Goal: Task Accomplishment & Management: Use online tool/utility

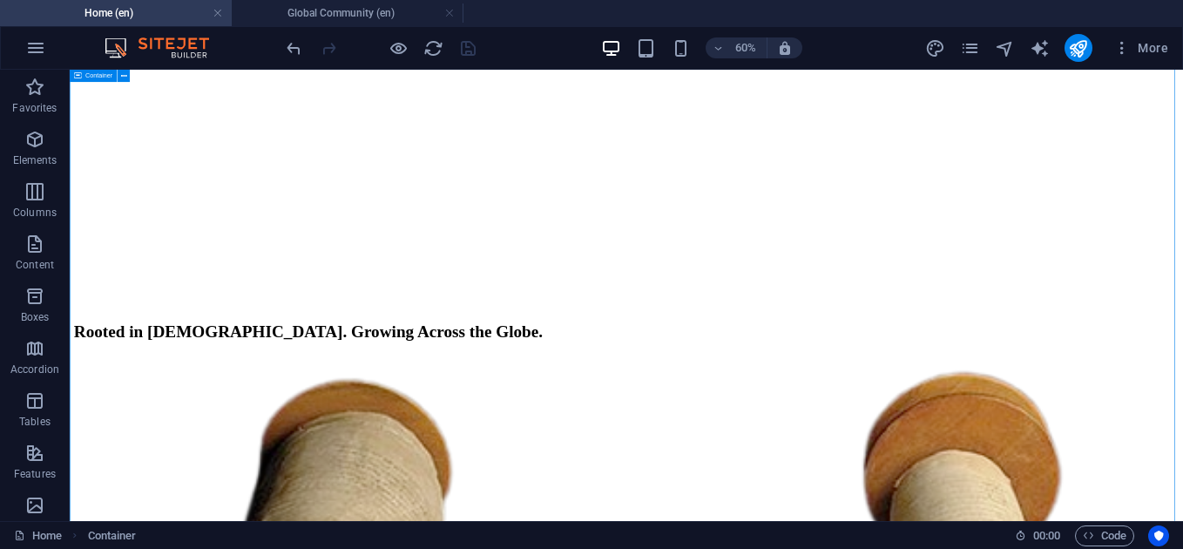
select select "px"
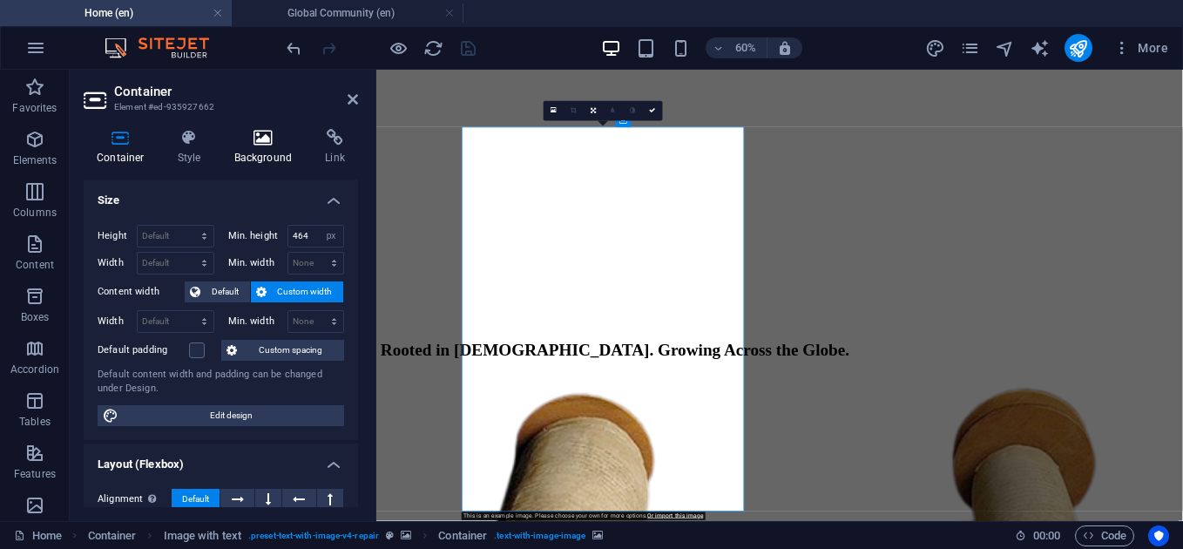
click at [265, 145] on icon at bounding box center [263, 137] width 84 height 17
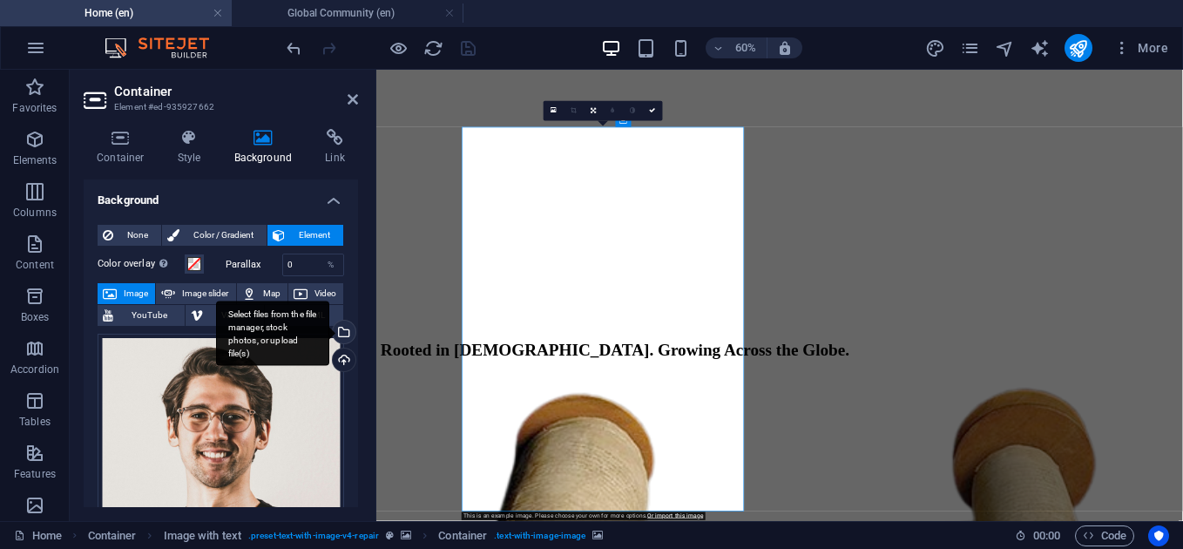
click at [345, 332] on div "Select files from the file manager, stock photos, or upload file(s)" at bounding box center [342, 333] width 26 height 26
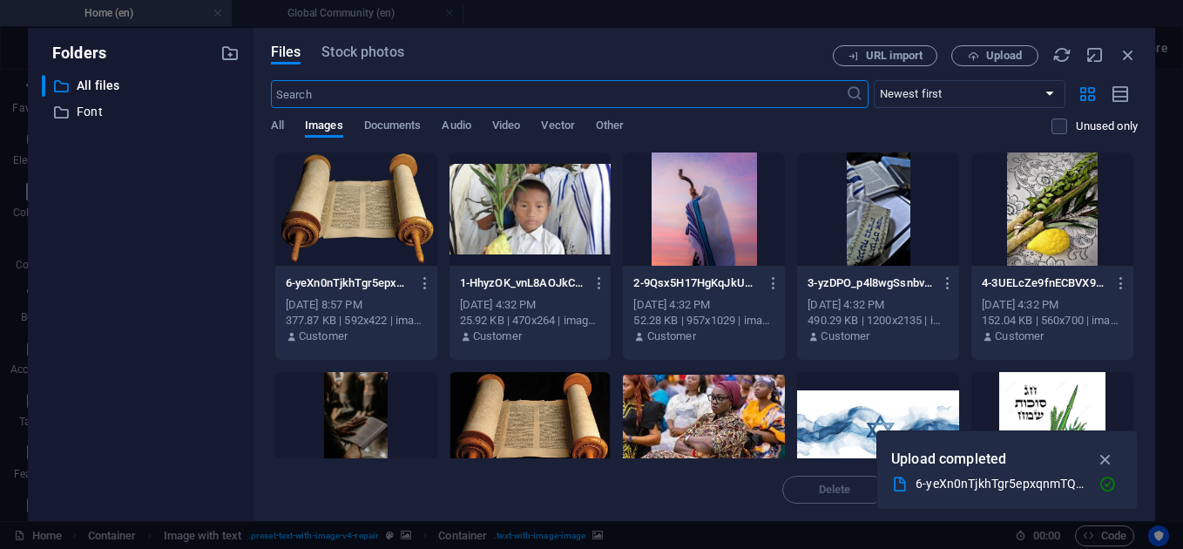
scroll to position [1742, 0]
click at [1112, 462] on icon "button" at bounding box center [1105, 458] width 20 height 19
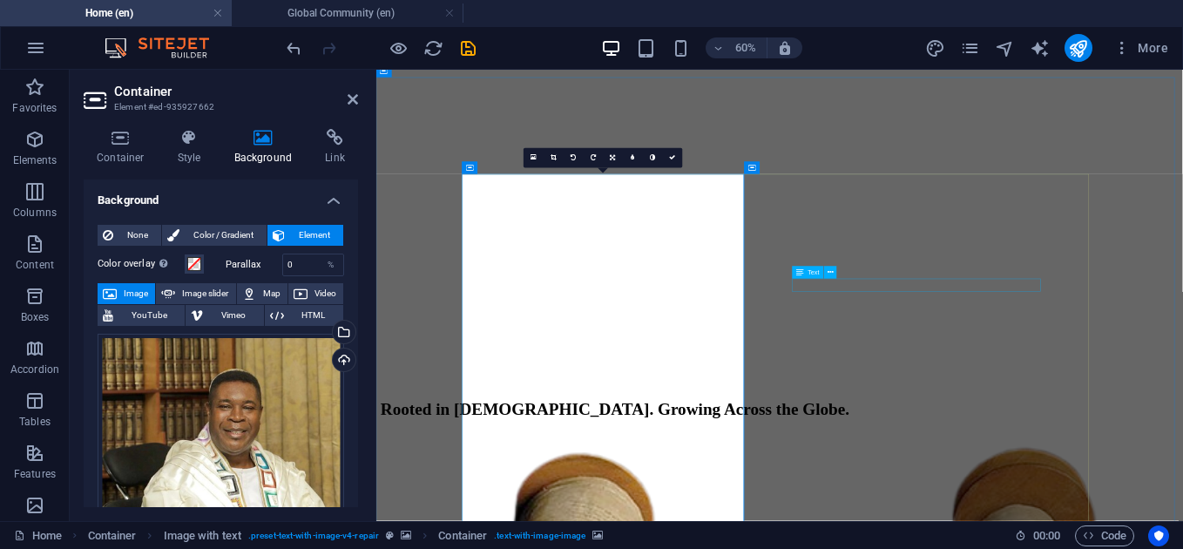
scroll to position [1999, 0]
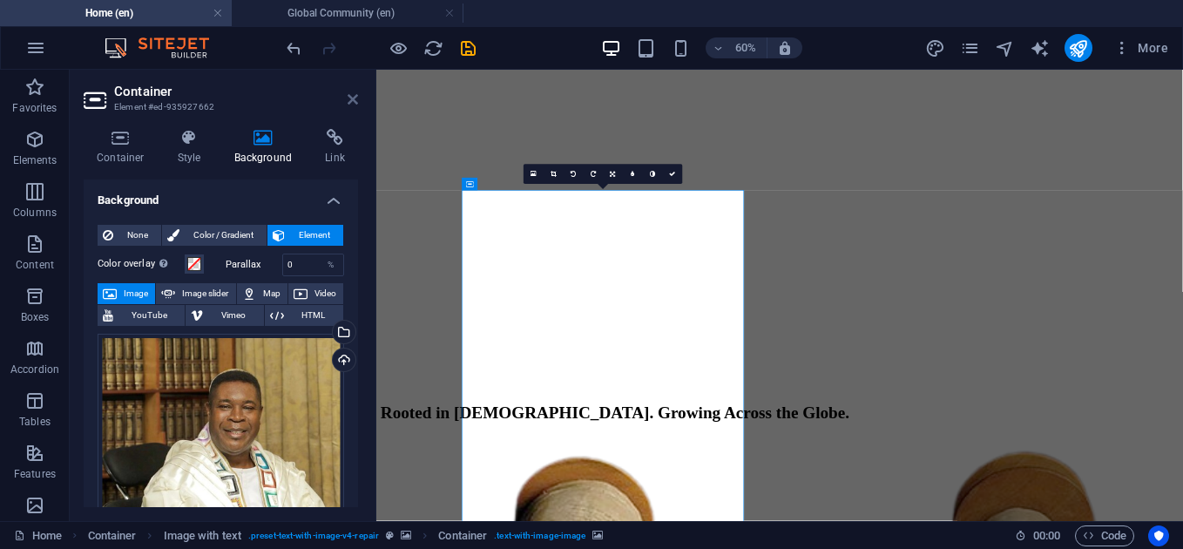
click at [351, 98] on icon at bounding box center [352, 99] width 10 height 14
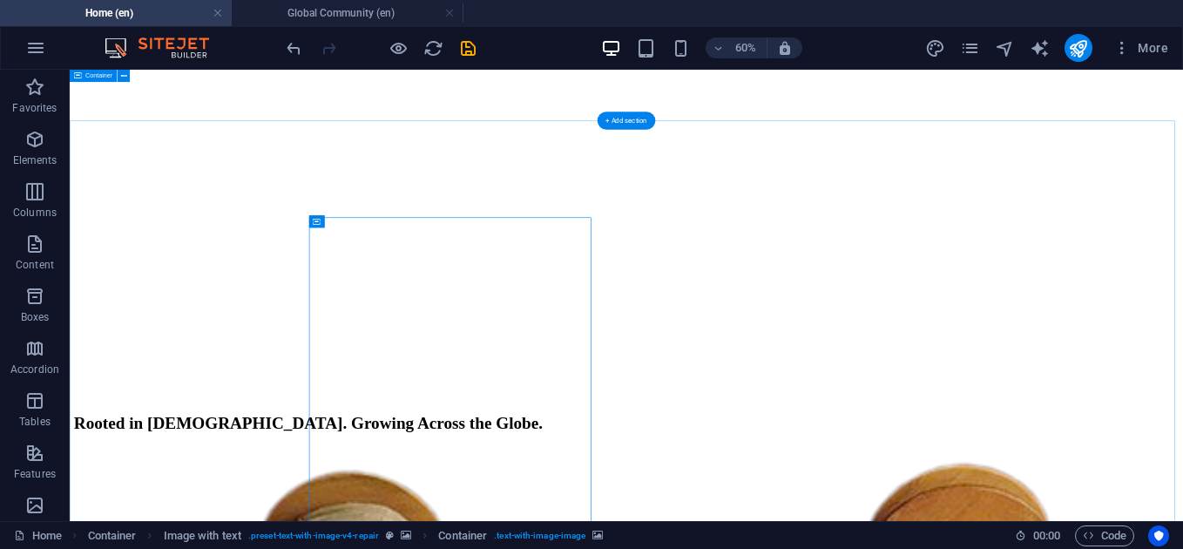
scroll to position [1925, 0]
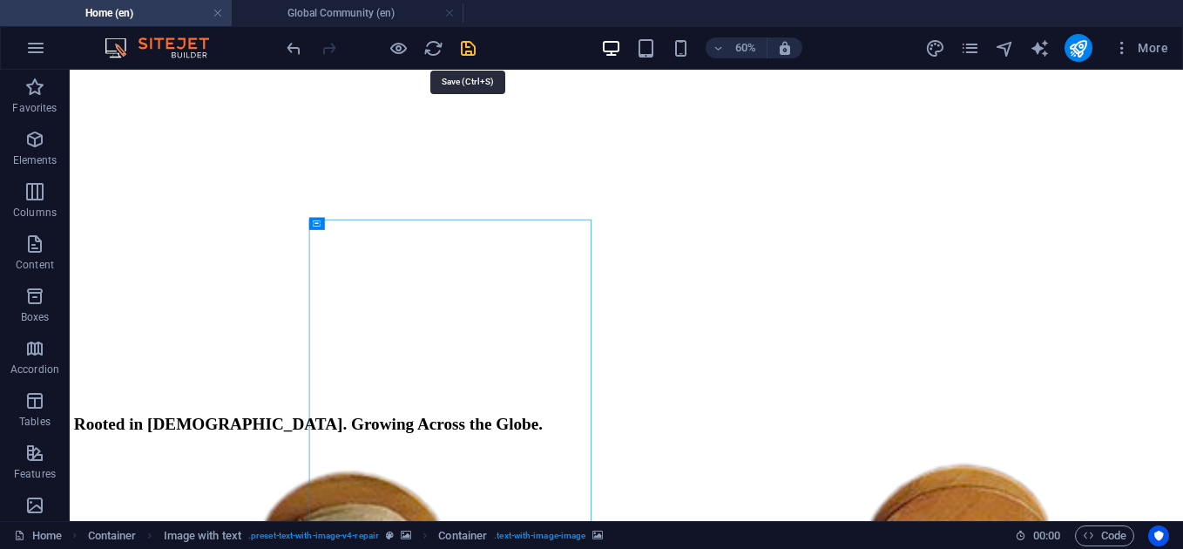
click at [475, 54] on icon "save" at bounding box center [468, 48] width 20 height 20
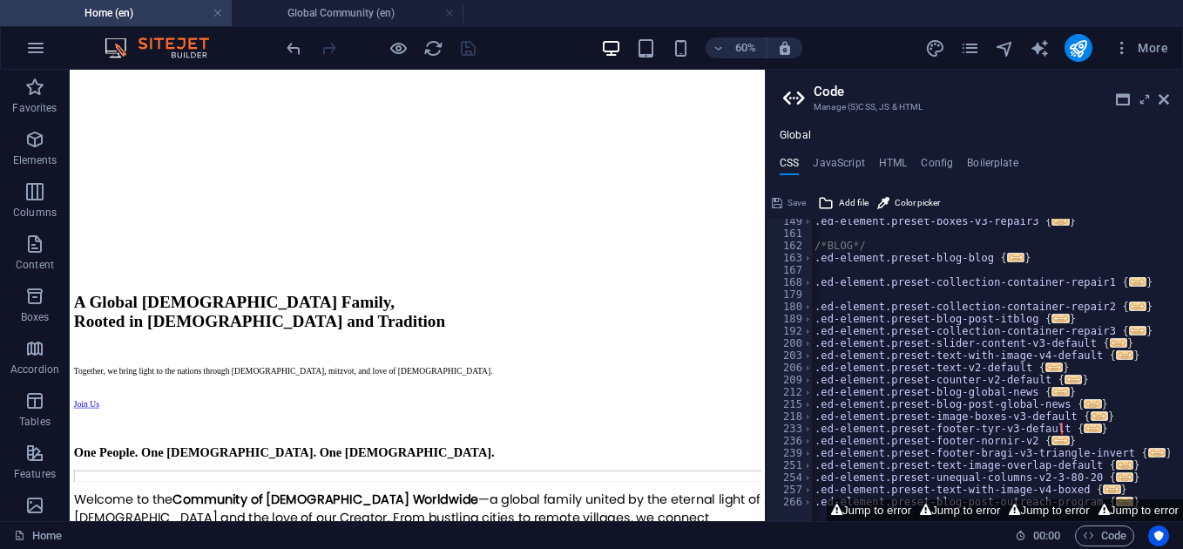
scroll to position [0, 1]
click at [1166, 103] on icon at bounding box center [1163, 99] width 10 height 14
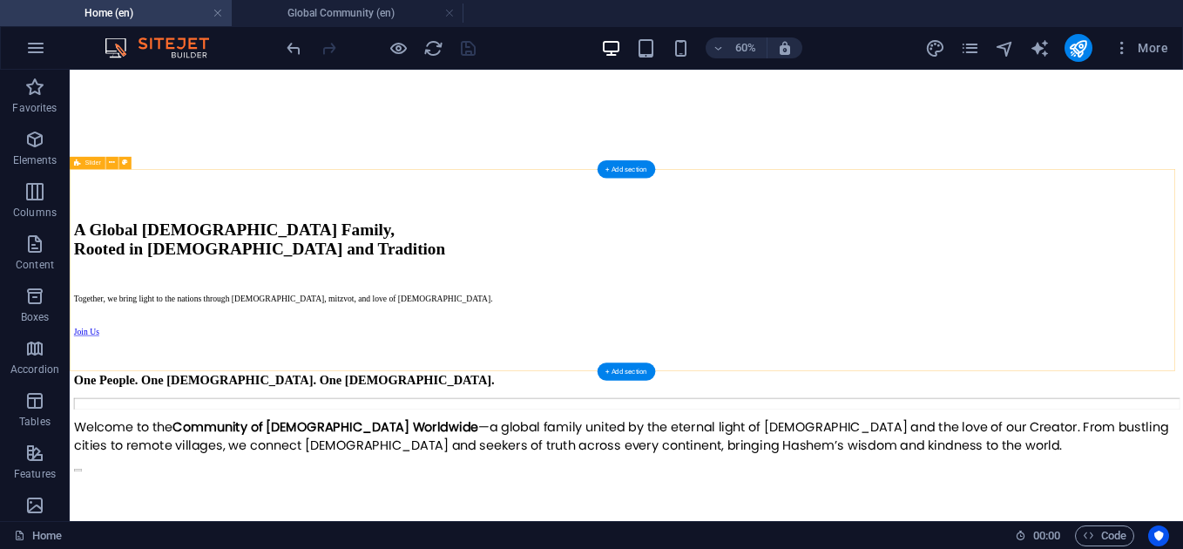
scroll to position [839, 0]
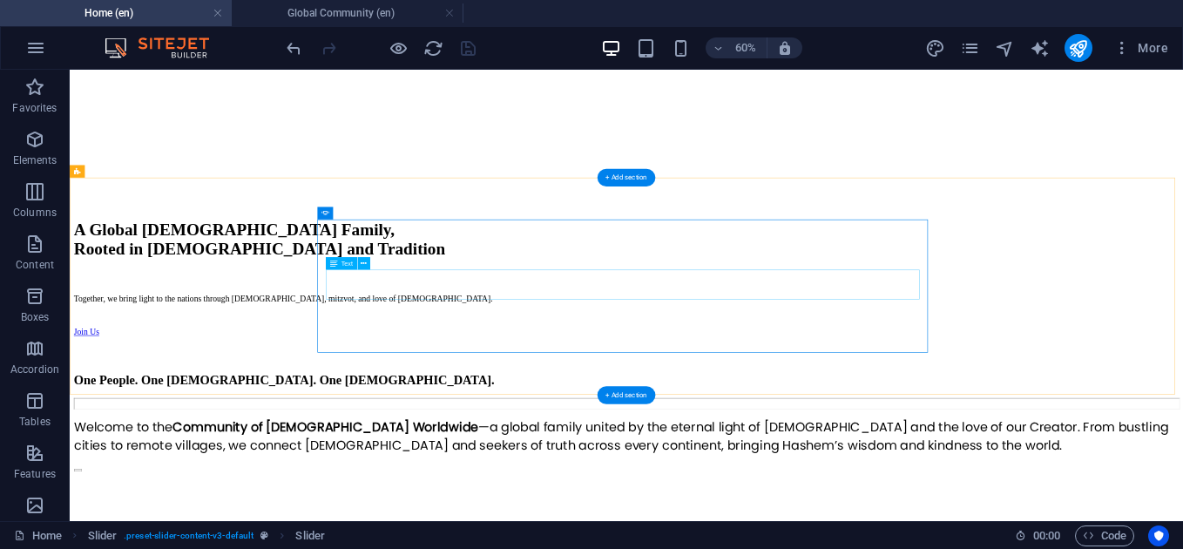
select select "ms"
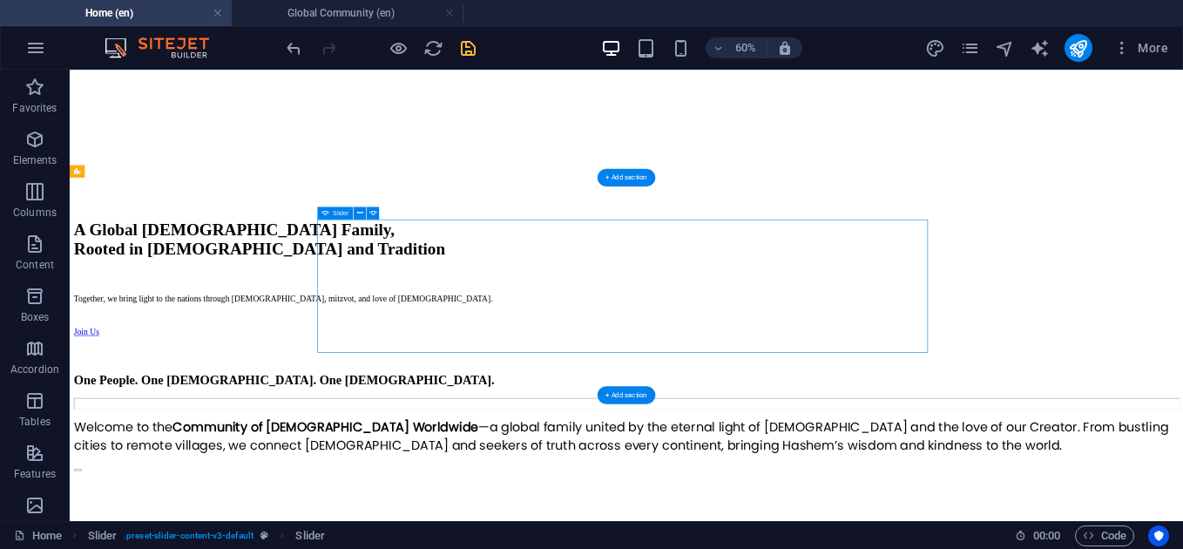
select select "s"
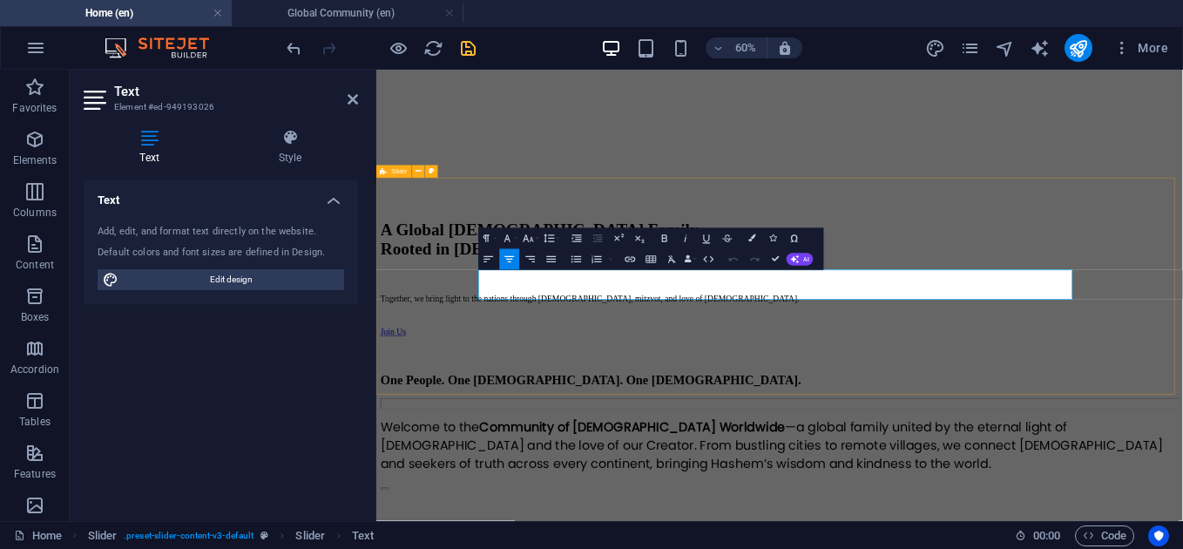
drag, startPoint x: 1358, startPoint y: 430, endPoint x: 457, endPoint y: 316, distance: 908.4
click at [806, 256] on span "AI" at bounding box center [806, 259] width 6 height 6
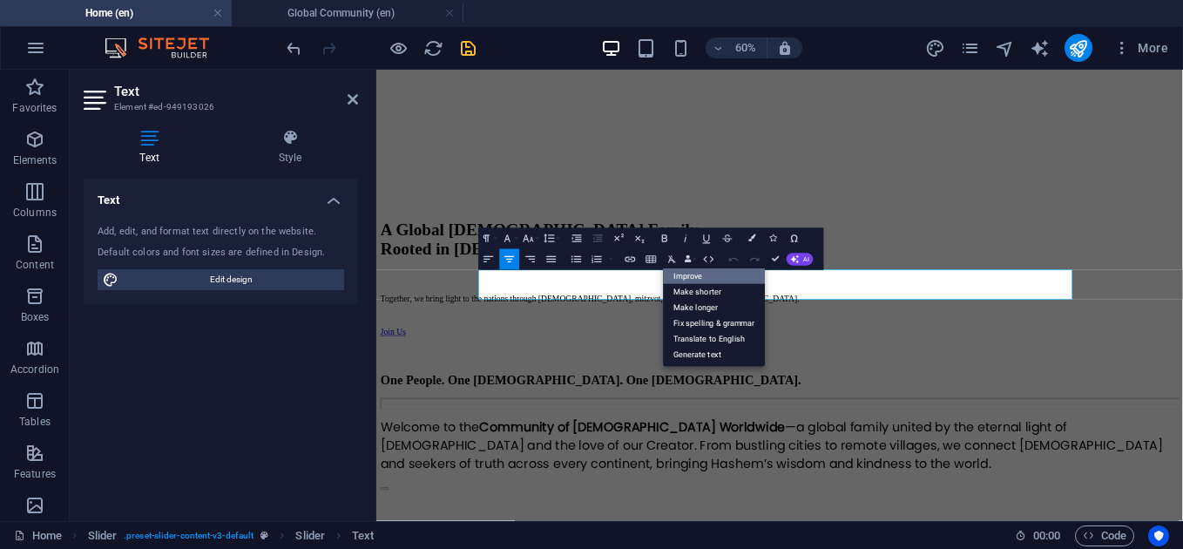
click at [735, 277] on link "Improve" at bounding box center [715, 276] width 102 height 16
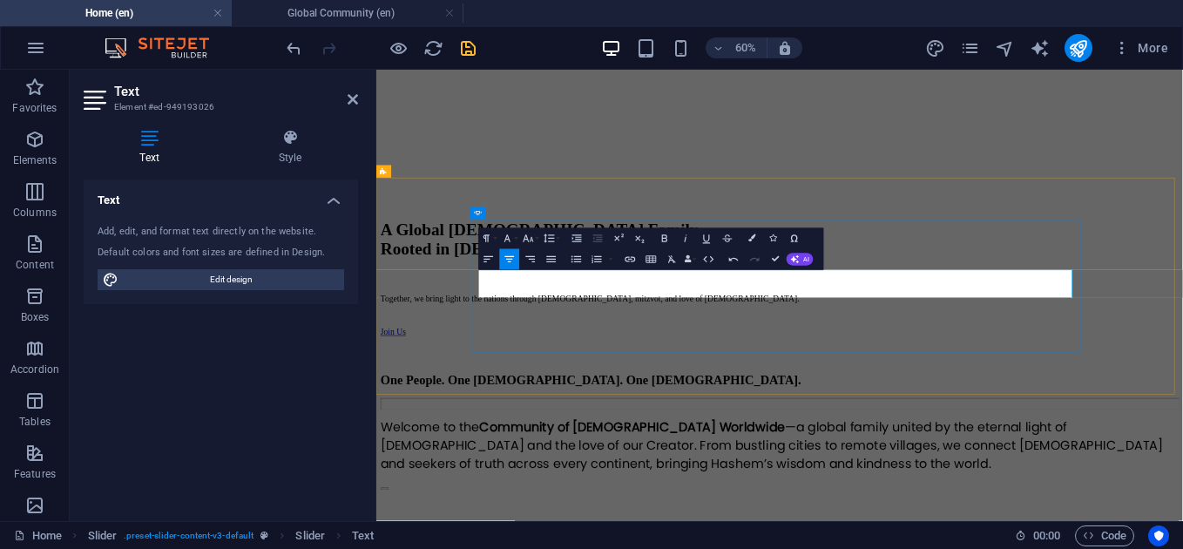
drag, startPoint x: 801, startPoint y: 439, endPoint x: 878, endPoint y: 439, distance: 76.6
click at [664, 239] on icon "button" at bounding box center [664, 238] width 12 height 12
drag, startPoint x: 596, startPoint y: 413, endPoint x: 651, endPoint y: 413, distance: 54.9
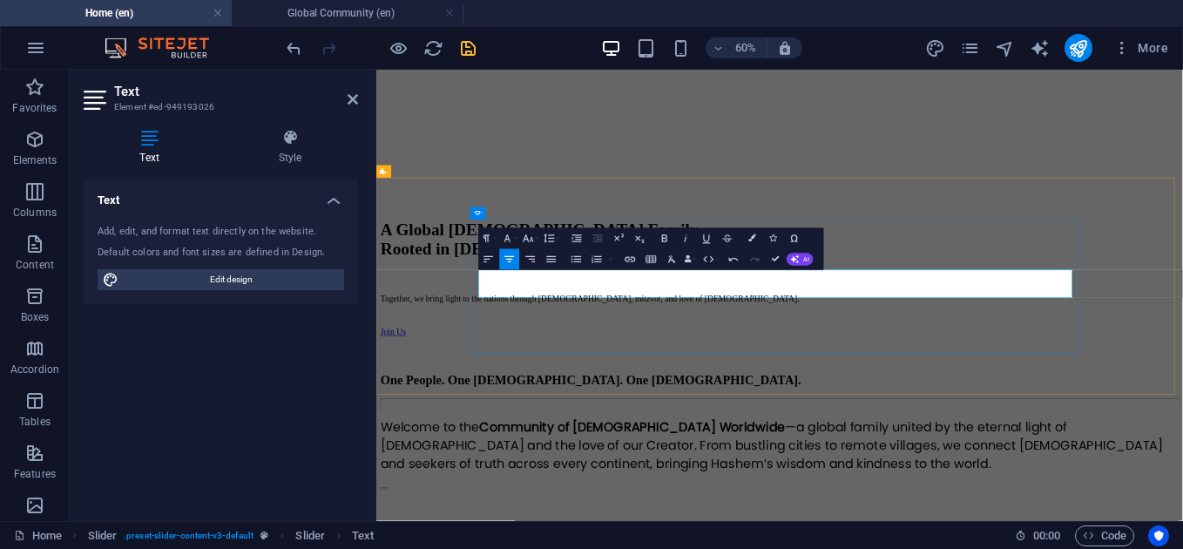
drag, startPoint x: 669, startPoint y: 408, endPoint x: 589, endPoint y: 414, distance: 80.3
click at [664, 241] on icon "button" at bounding box center [664, 237] width 5 height 7
drag, startPoint x: 680, startPoint y: 416, endPoint x: 806, endPoint y: 417, distance: 126.3
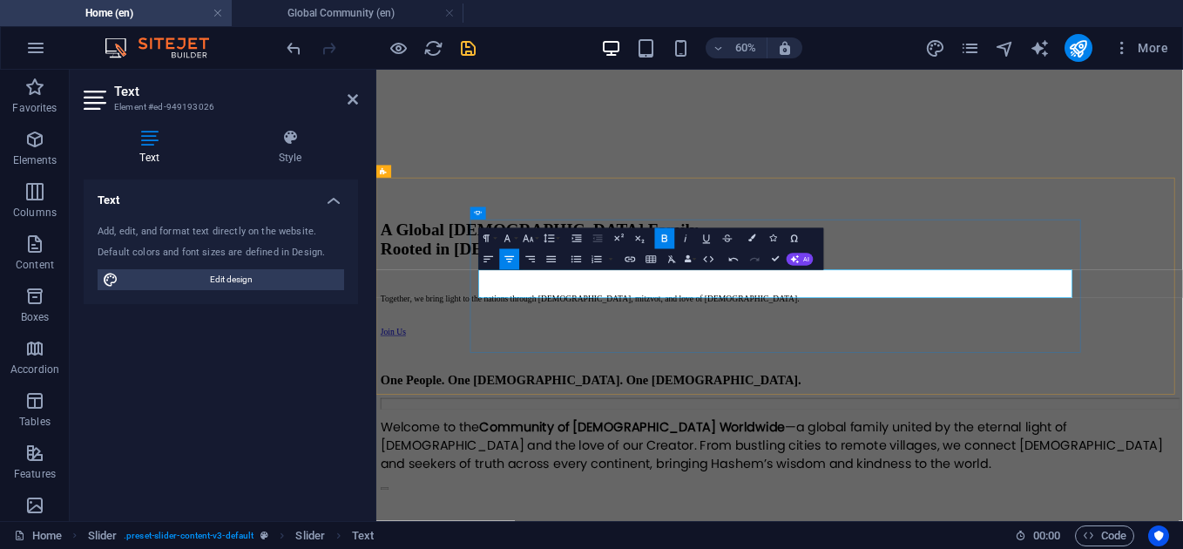
click at [665, 243] on icon "button" at bounding box center [664, 238] width 12 height 12
drag, startPoint x: 1350, startPoint y: 414, endPoint x: 1380, endPoint y: 414, distance: 30.5
click at [667, 239] on icon "button" at bounding box center [664, 237] width 5 height 7
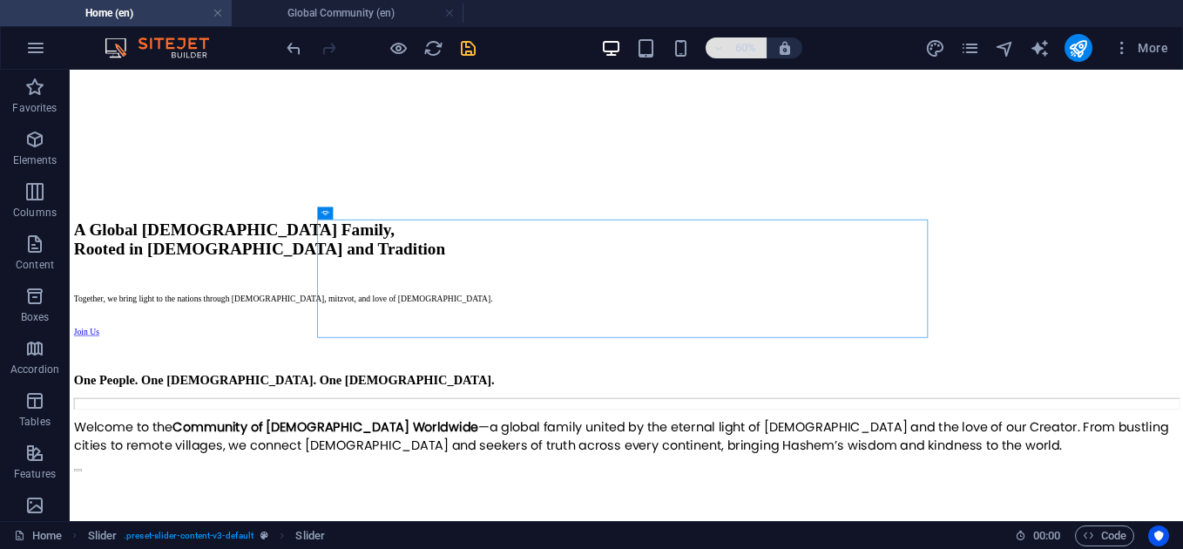
click at [738, 44] on h6 "60%" at bounding box center [745, 47] width 28 height 21
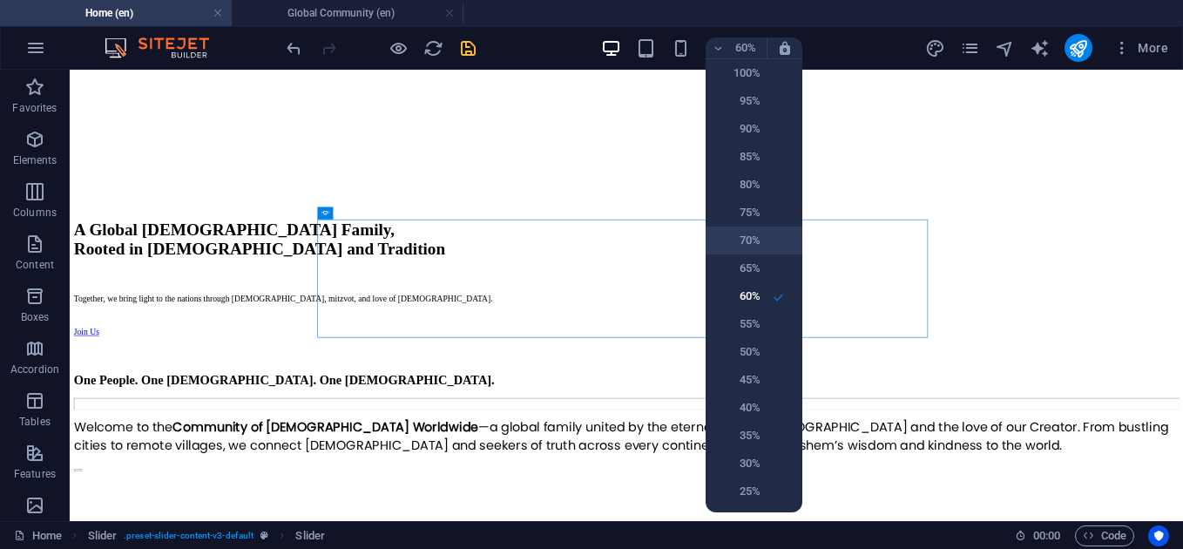
click at [733, 243] on h6 "70%" at bounding box center [738, 240] width 44 height 21
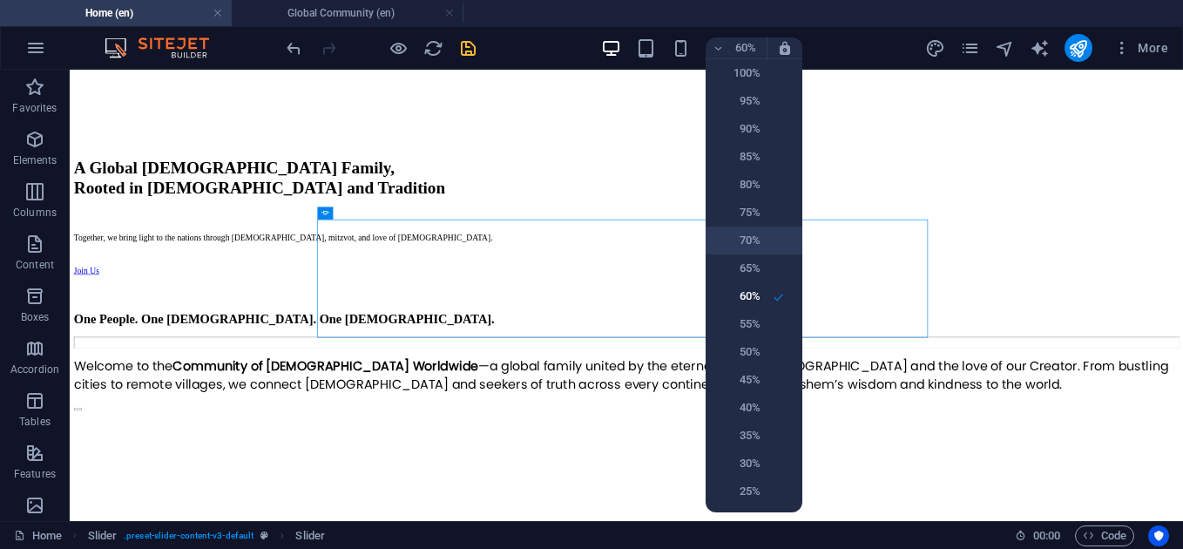
scroll to position [738, 0]
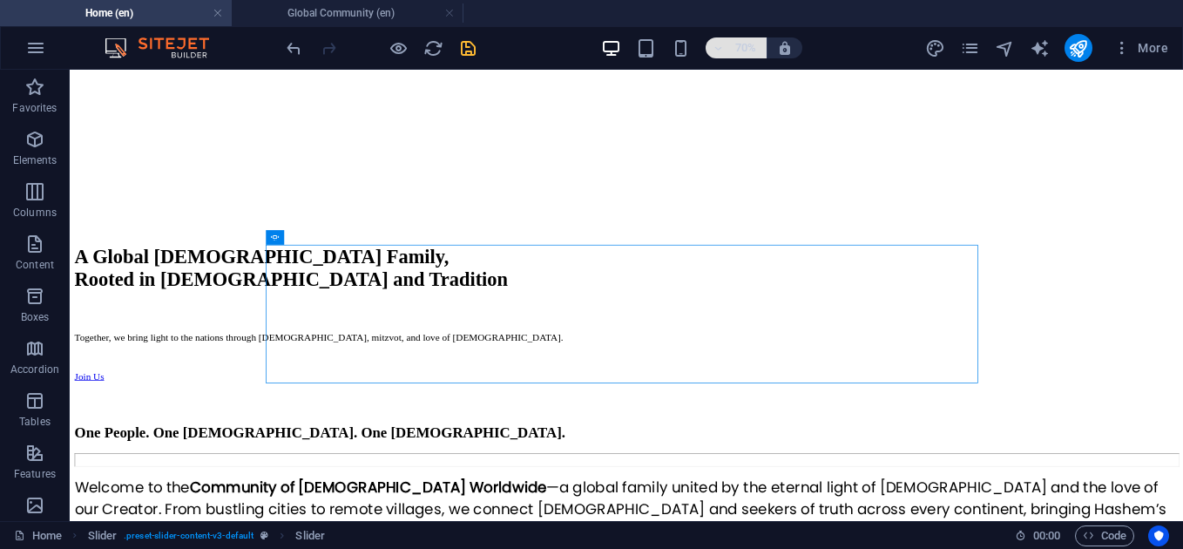
click at [733, 37] on h6 "70%" at bounding box center [745, 47] width 28 height 21
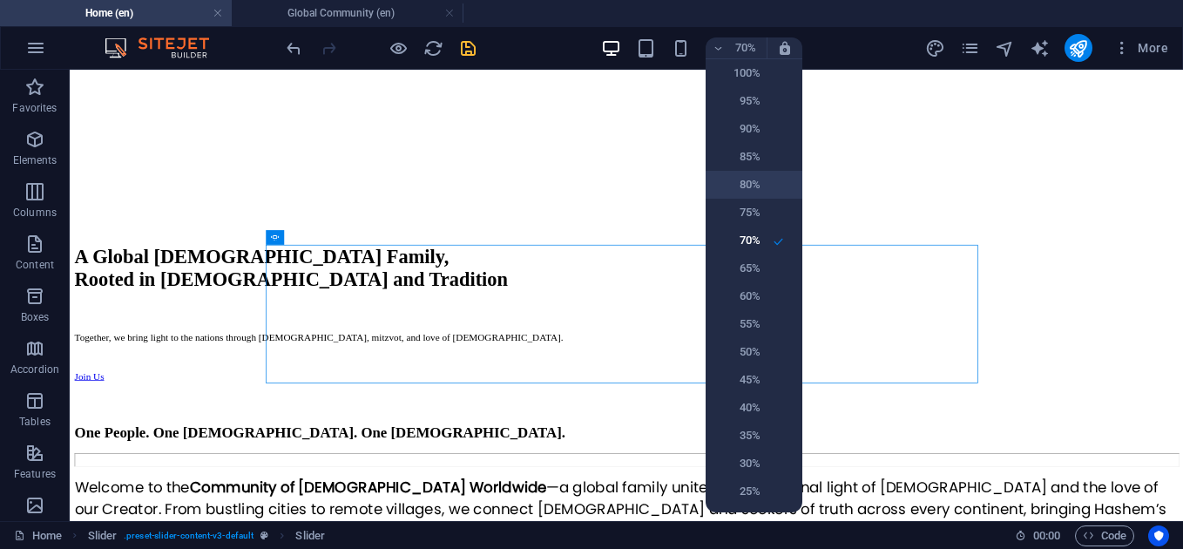
click at [745, 181] on h6 "80%" at bounding box center [738, 184] width 44 height 21
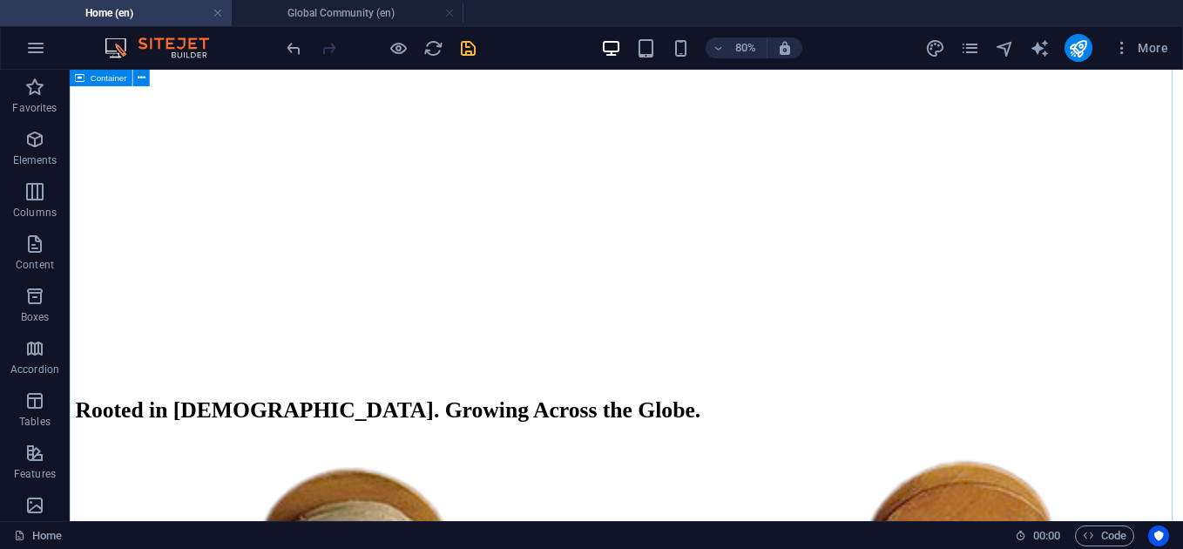
scroll to position [1936, 0]
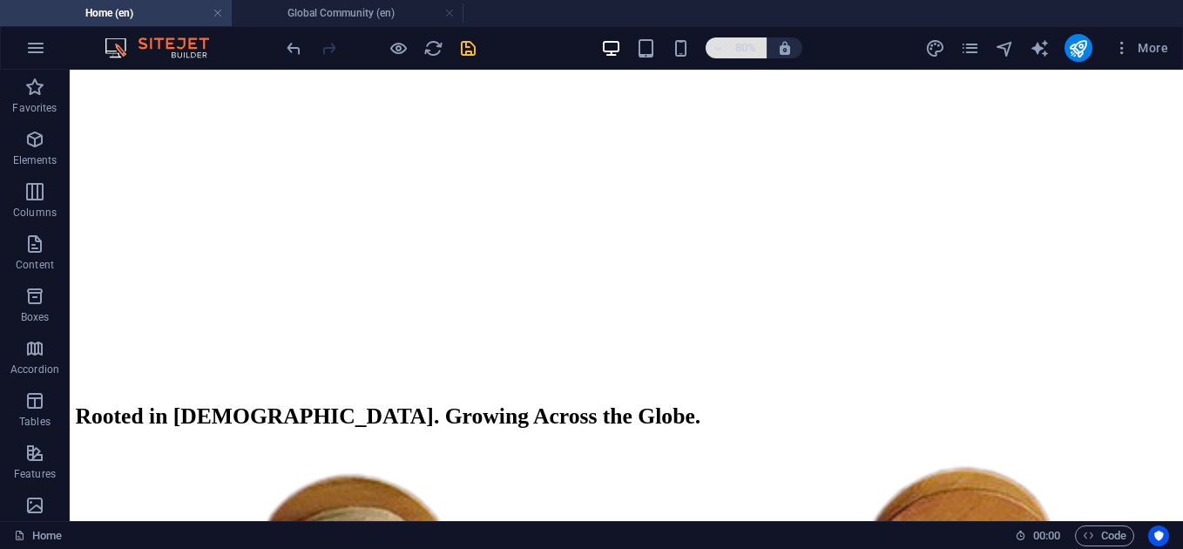
click at [742, 43] on h6 "80%" at bounding box center [745, 47] width 28 height 21
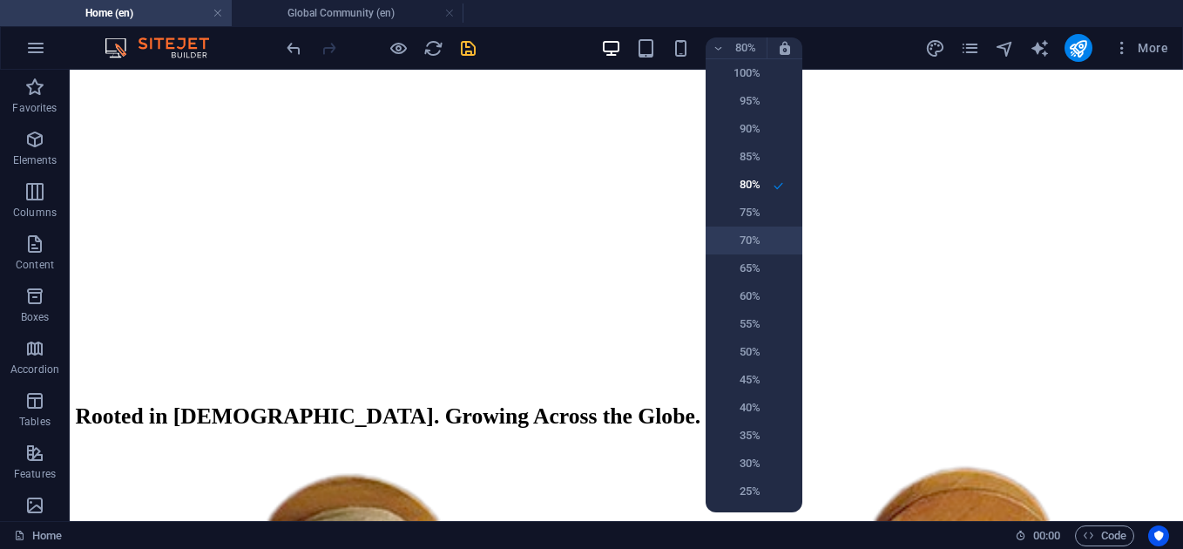
click at [738, 235] on h6 "70%" at bounding box center [738, 240] width 44 height 21
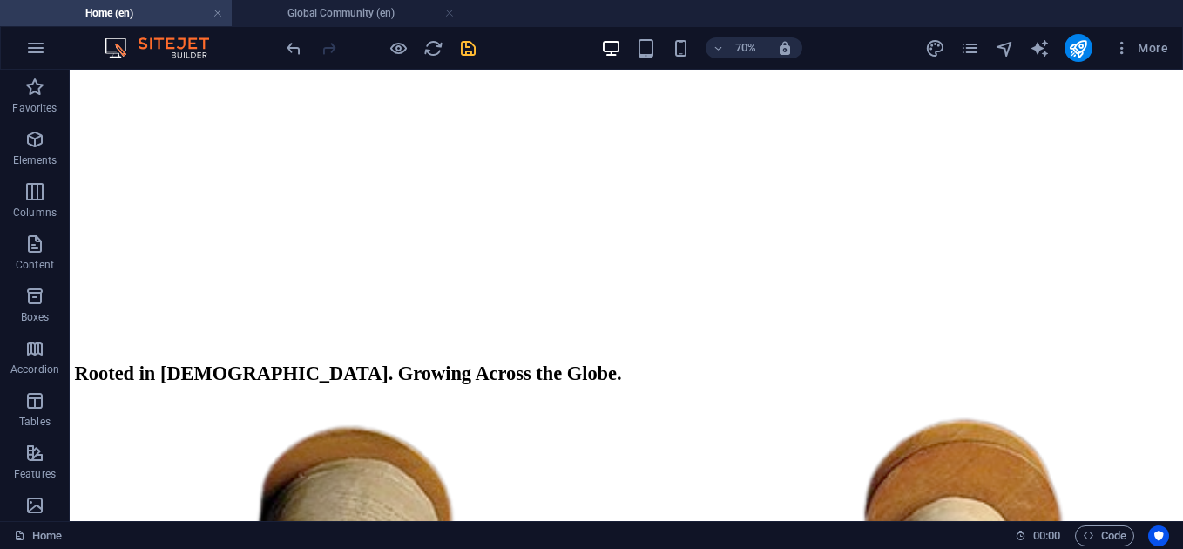
scroll to position [2011, 0]
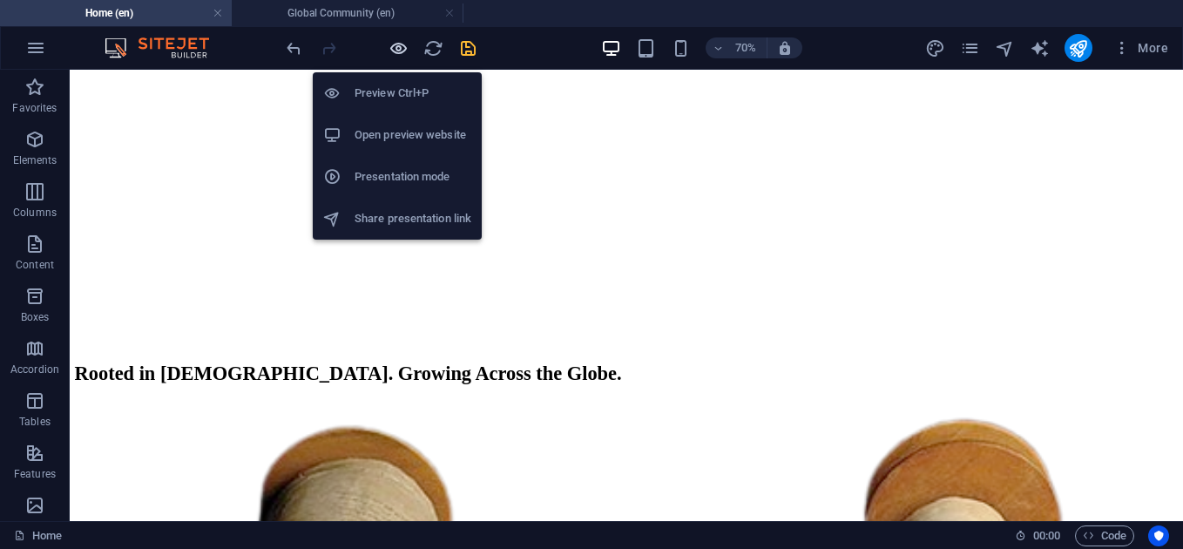
click at [396, 49] on icon "button" at bounding box center [398, 48] width 20 height 20
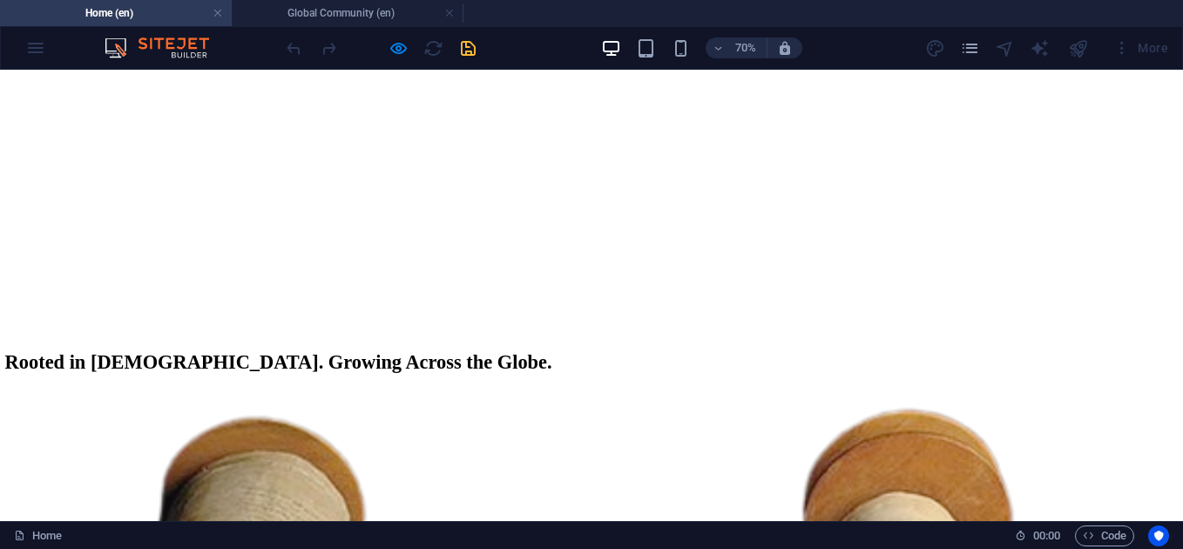
scroll to position [2036, 0]
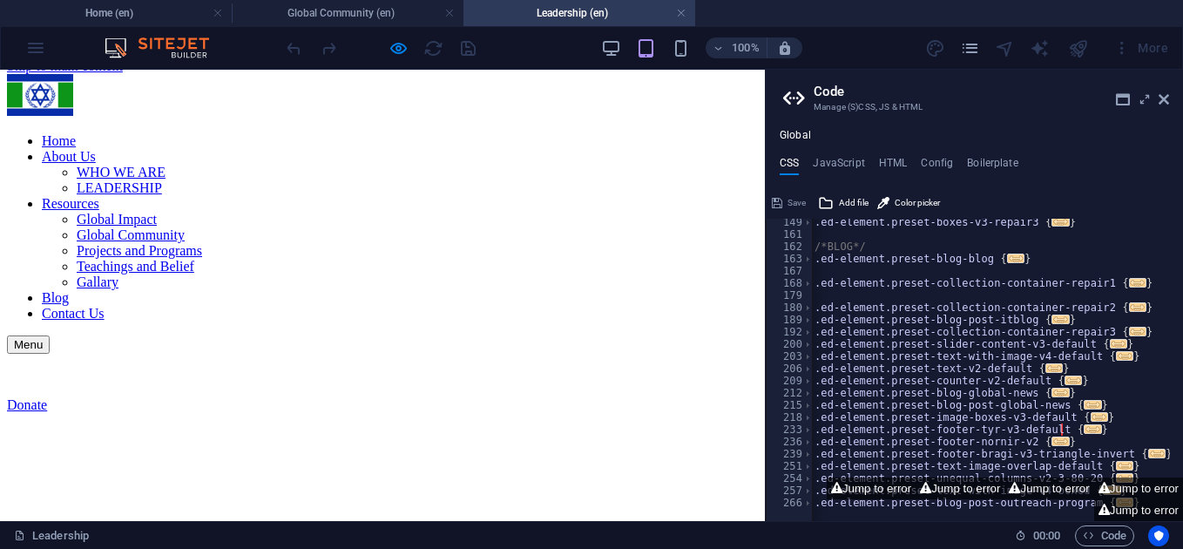
scroll to position [14, 0]
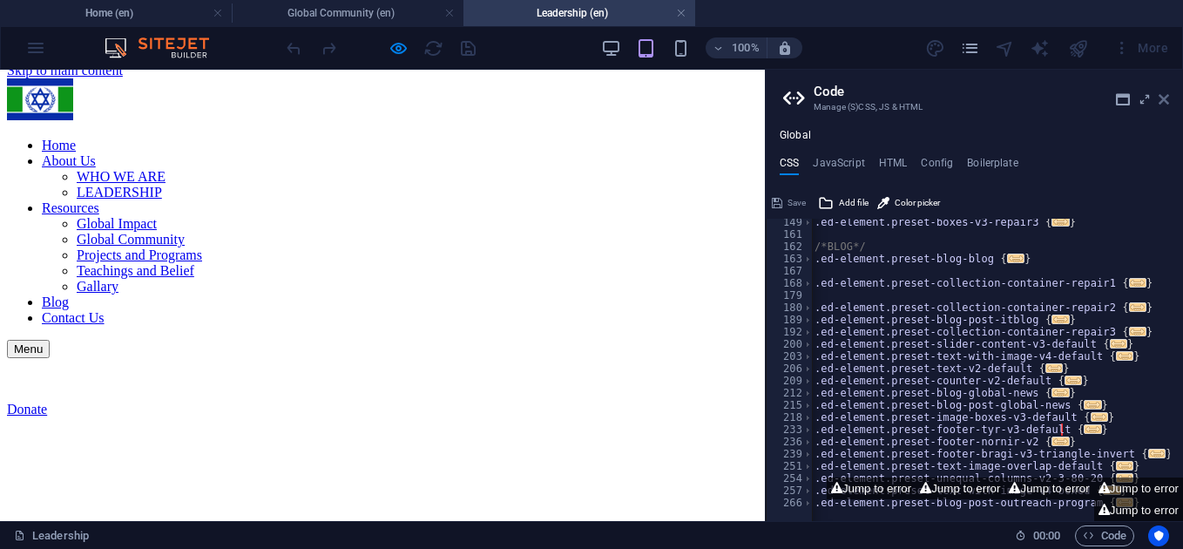
click at [1162, 100] on icon at bounding box center [1163, 99] width 10 height 14
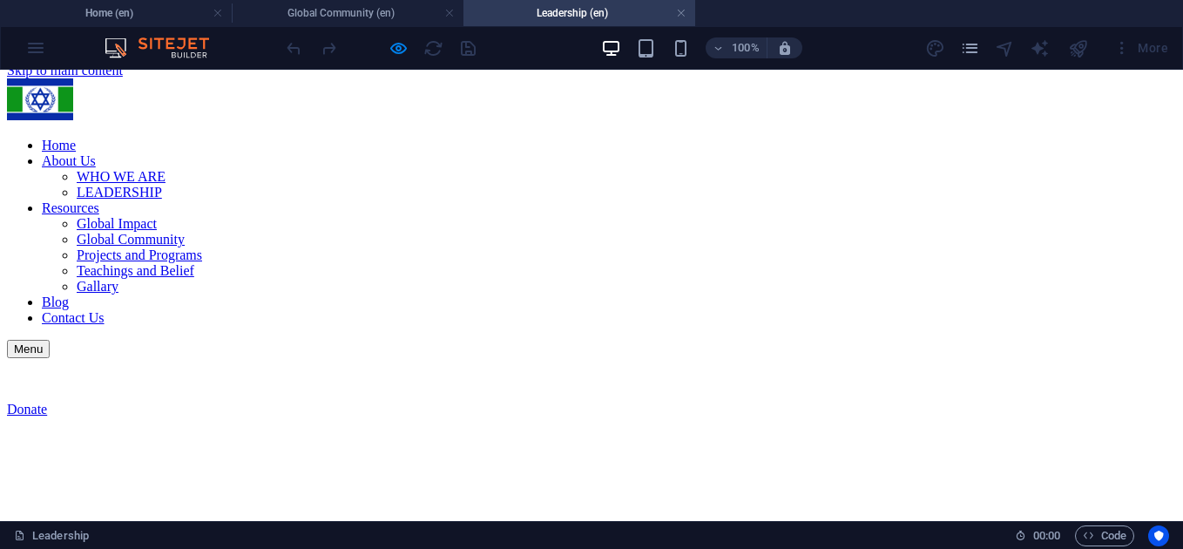
scroll to position [0, 0]
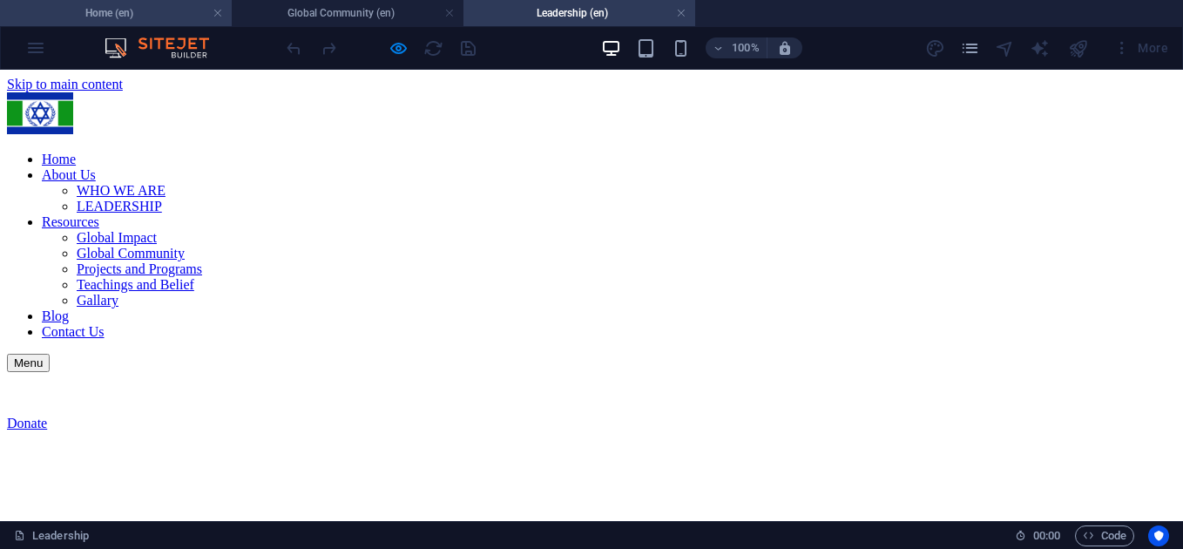
click at [138, 17] on h4 "Home (en)" at bounding box center [116, 12] width 232 height 19
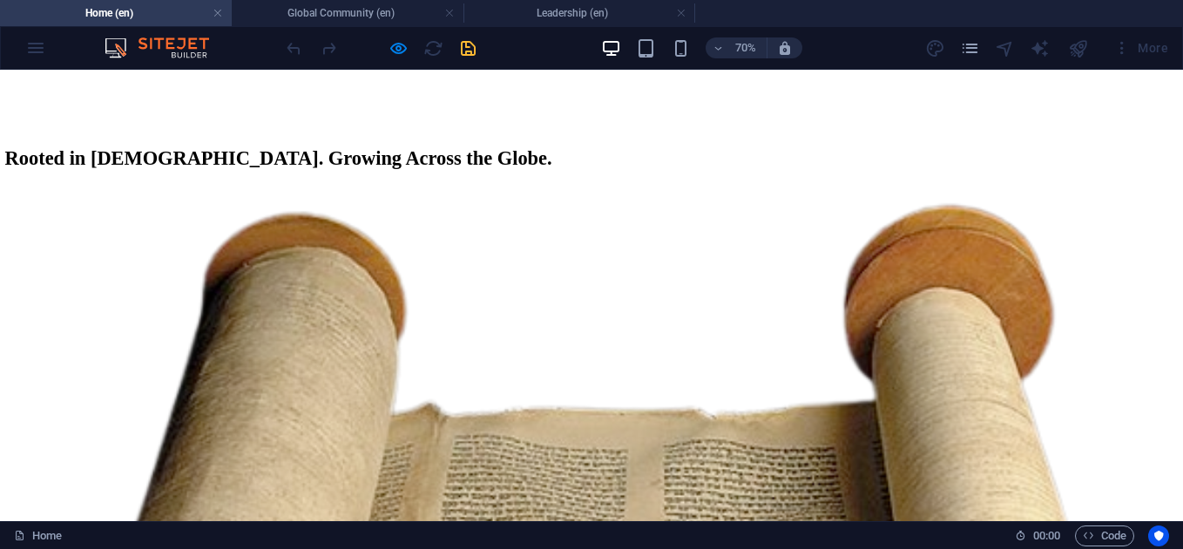
scroll to position [2302, 0]
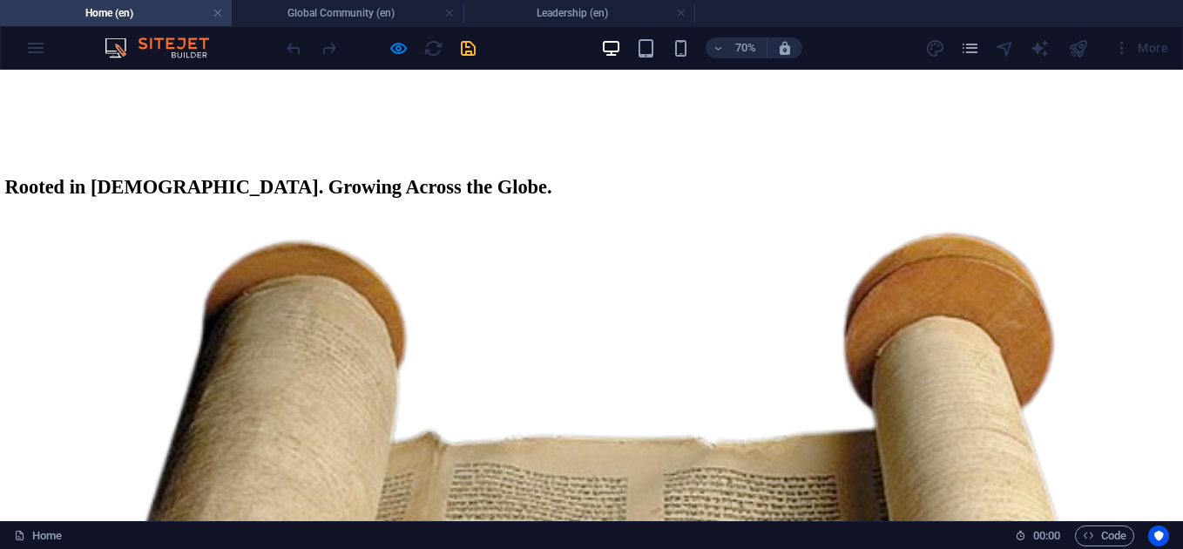
scroll to position [0, 0]
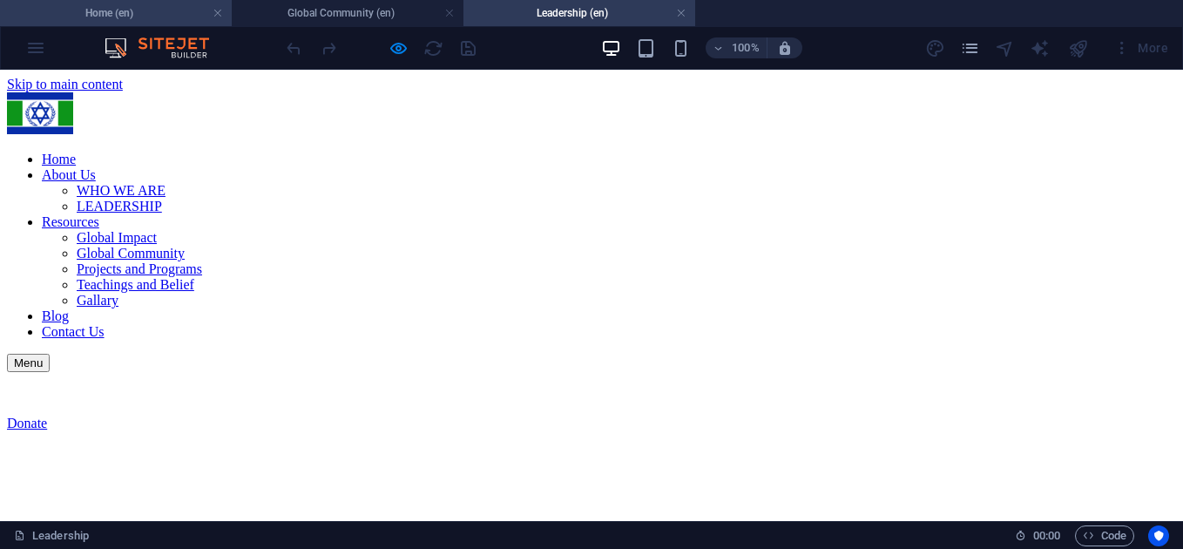
click at [120, 6] on h4 "Home (en)" at bounding box center [116, 12] width 232 height 19
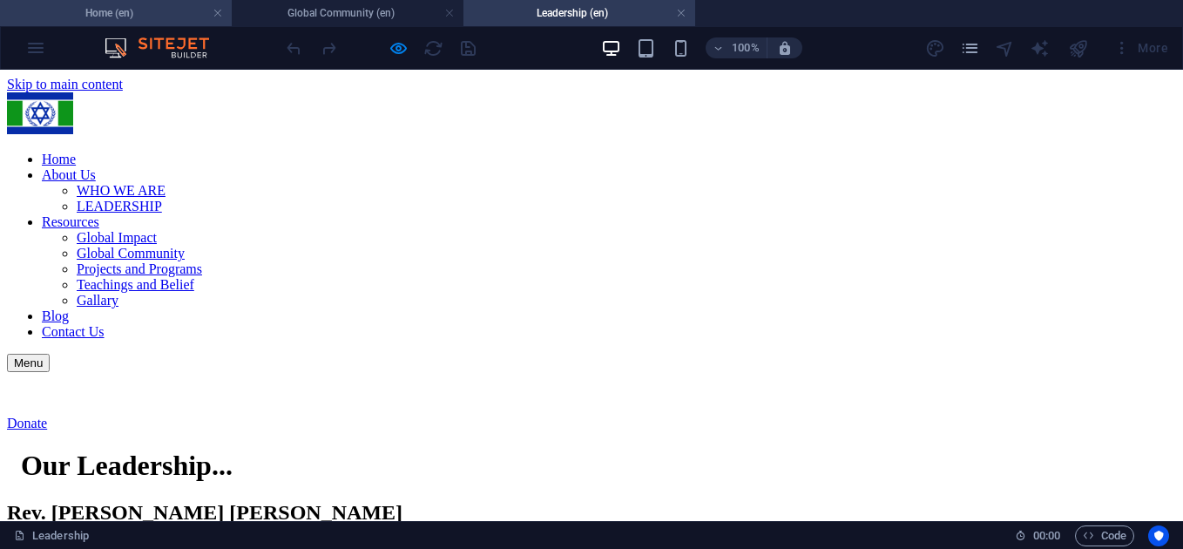
scroll to position [2302, 0]
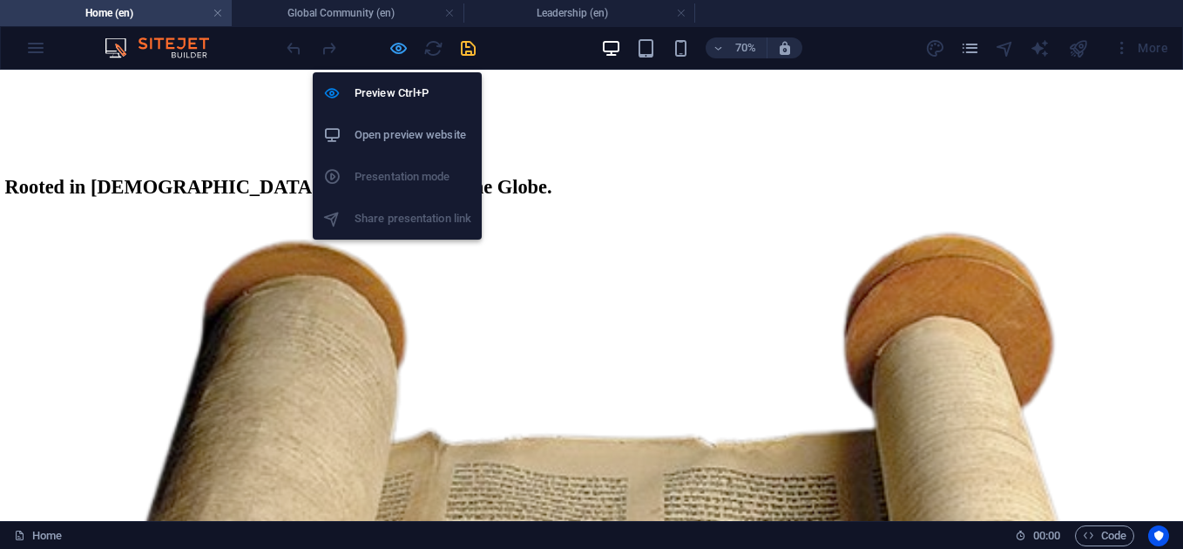
click at [400, 45] on icon "button" at bounding box center [398, 48] width 20 height 20
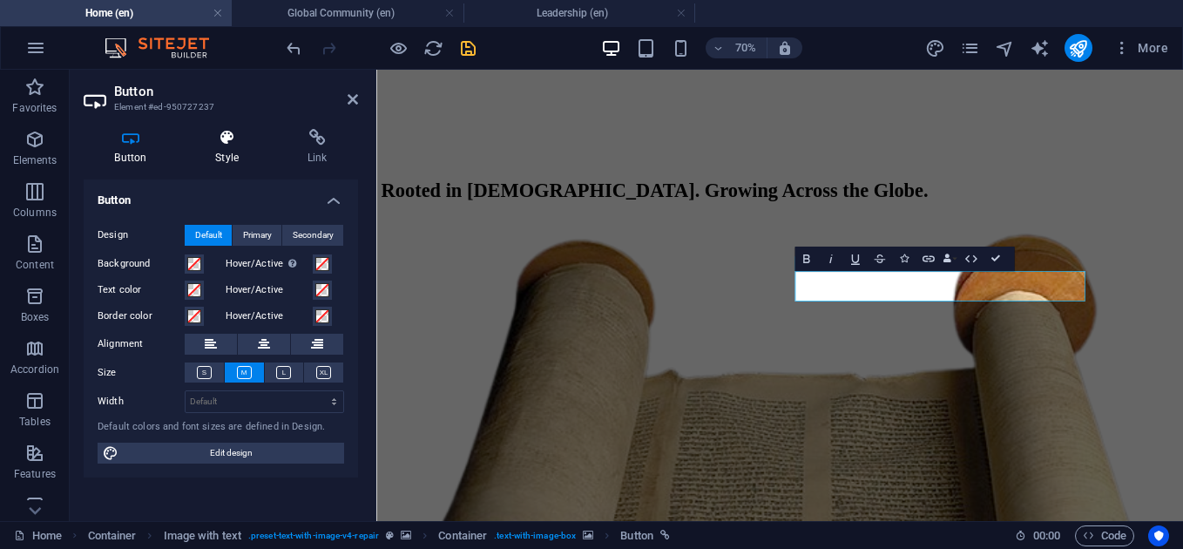
click at [236, 136] on icon at bounding box center [227, 137] width 85 height 17
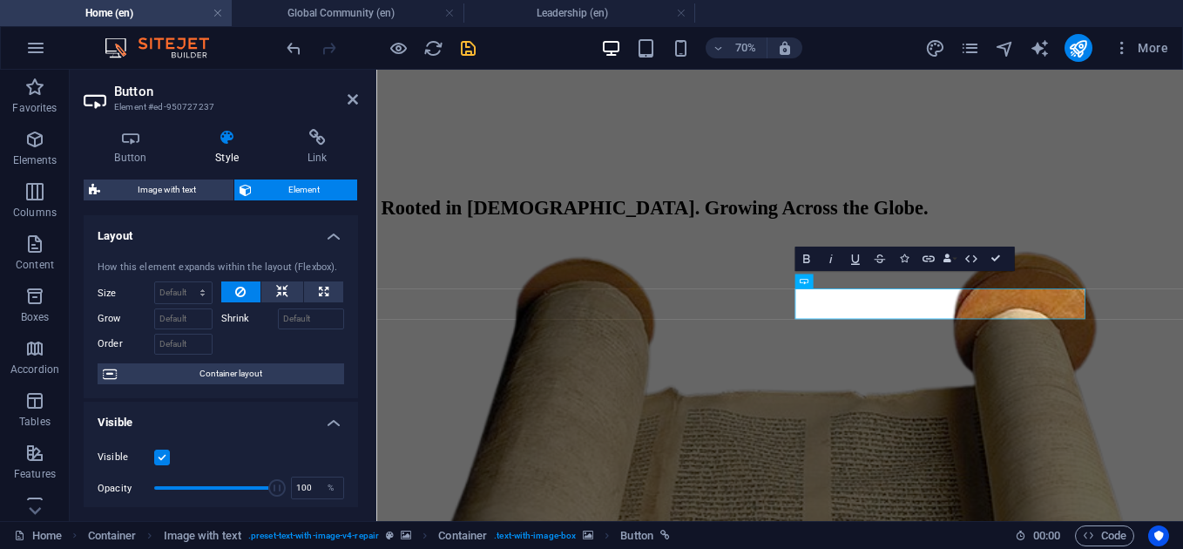
click at [165, 456] on label at bounding box center [162, 457] width 16 height 16
click at [0, 0] on input "Visible" at bounding box center [0, 0] width 0 height 0
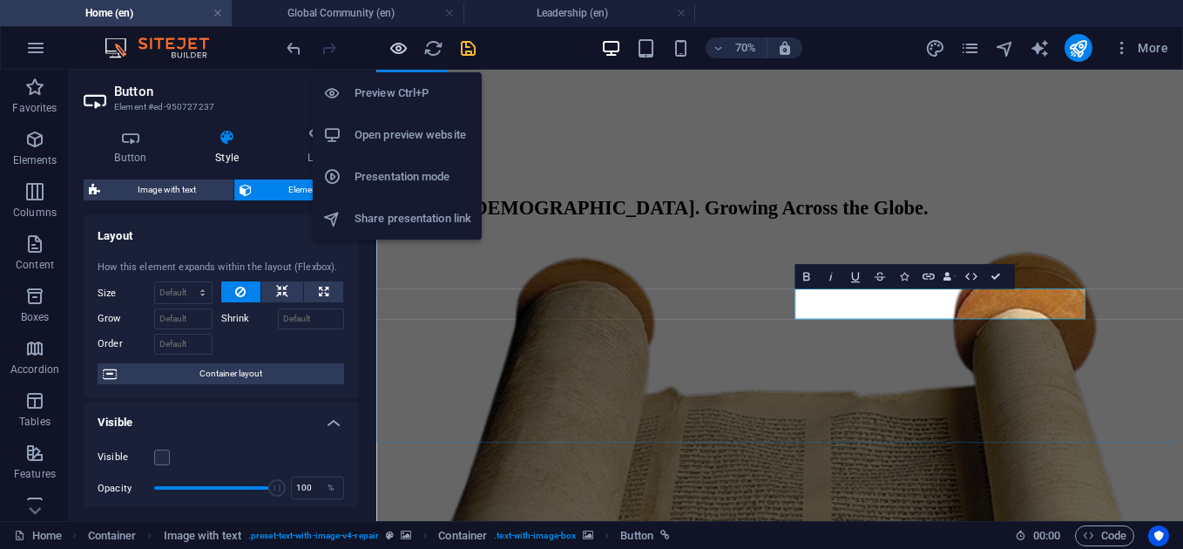
click at [394, 46] on icon "button" at bounding box center [398, 48] width 20 height 20
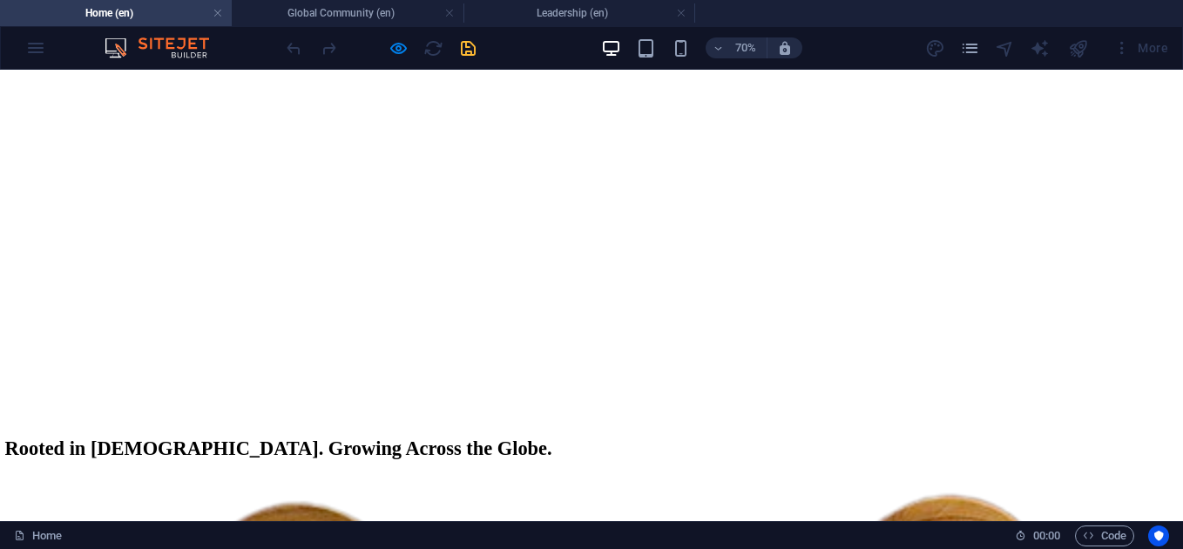
scroll to position [1986, 0]
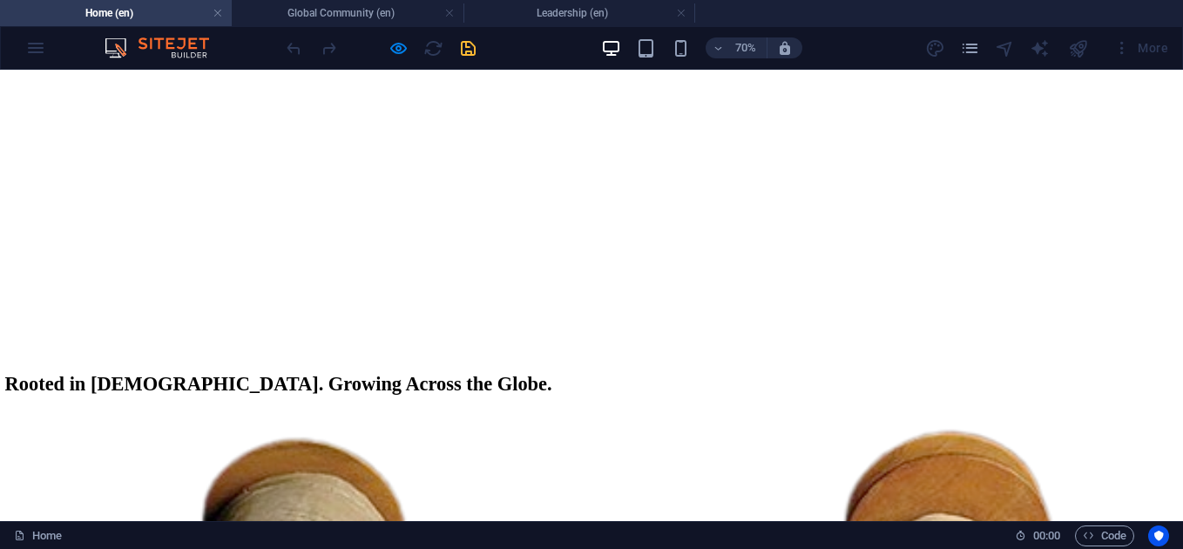
scroll to position [1962, 0]
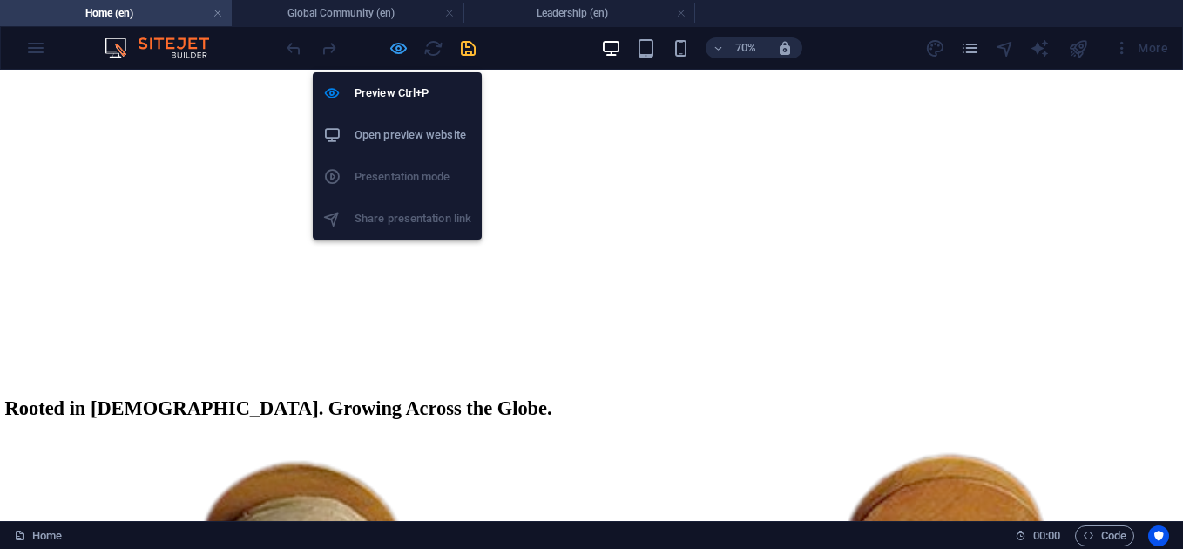
click at [401, 51] on icon "button" at bounding box center [398, 48] width 20 height 20
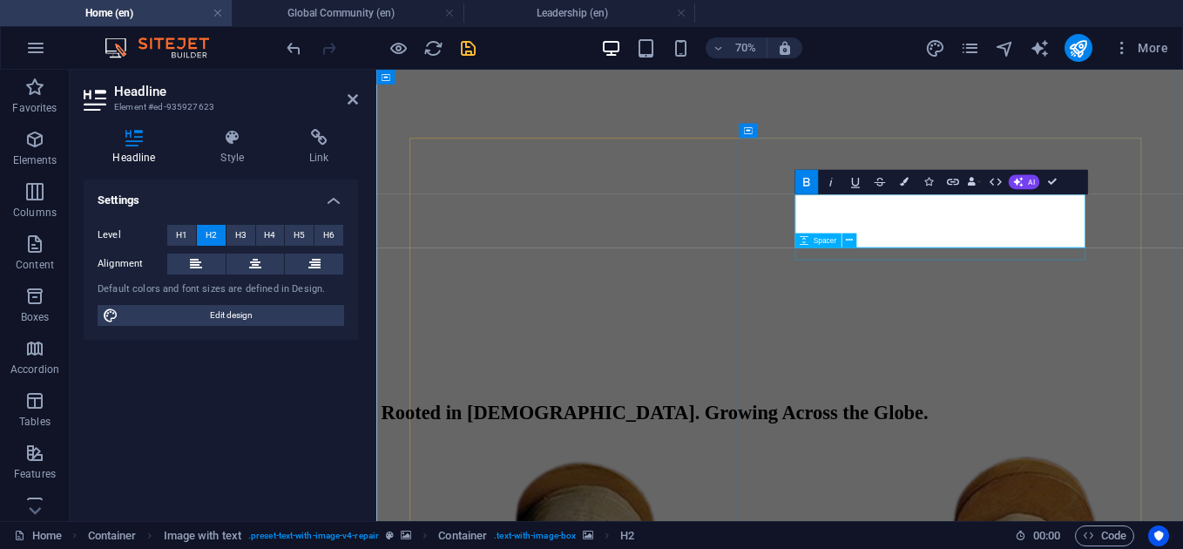
scroll to position [2001, 0]
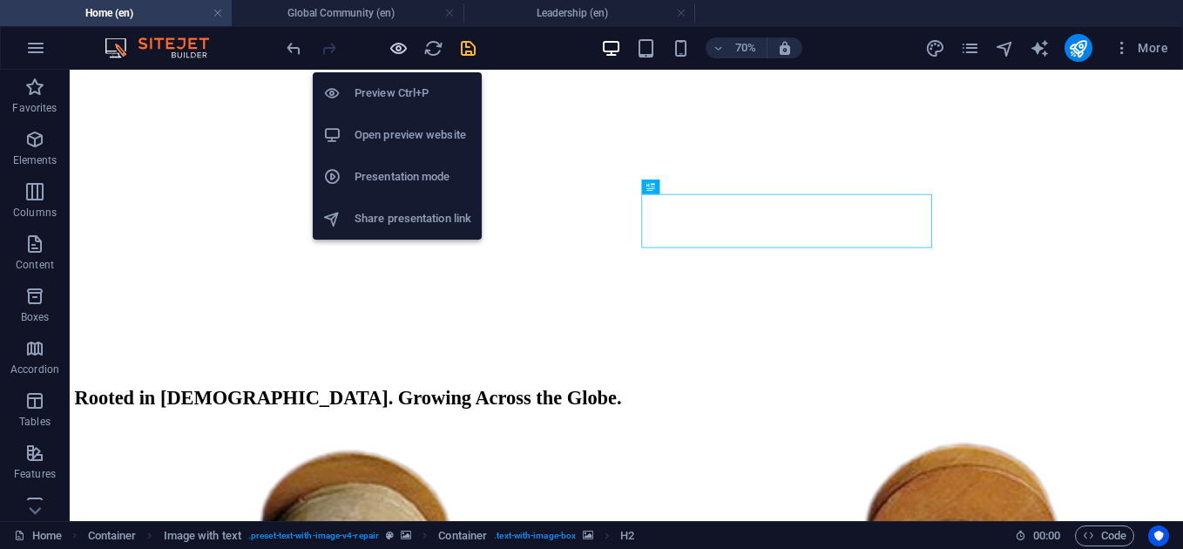
click at [395, 50] on icon "button" at bounding box center [398, 48] width 20 height 20
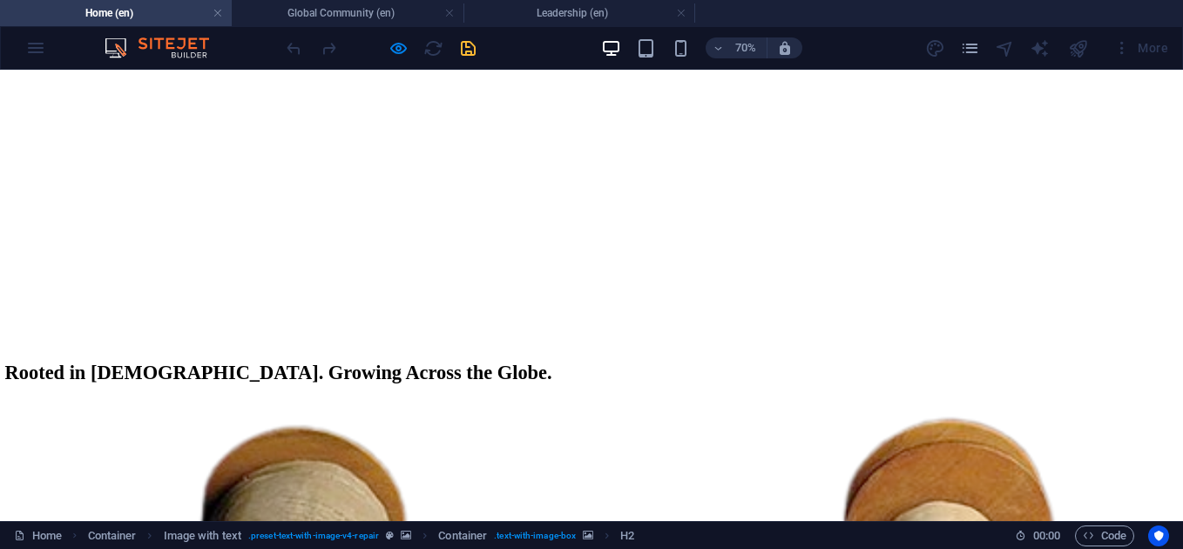
scroll to position [2018, 0]
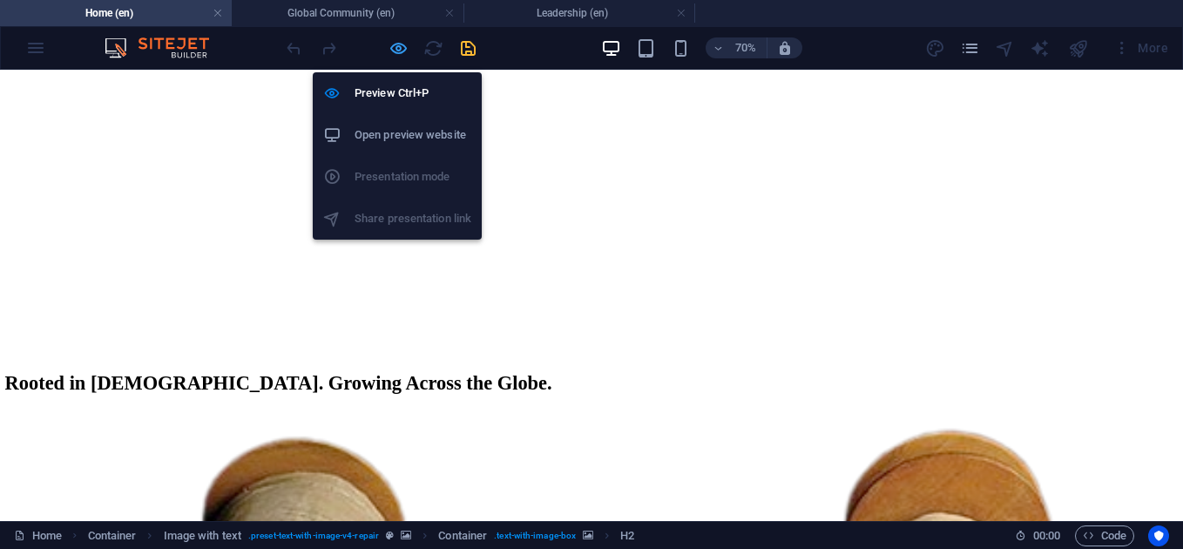
click at [402, 42] on icon "button" at bounding box center [398, 48] width 20 height 20
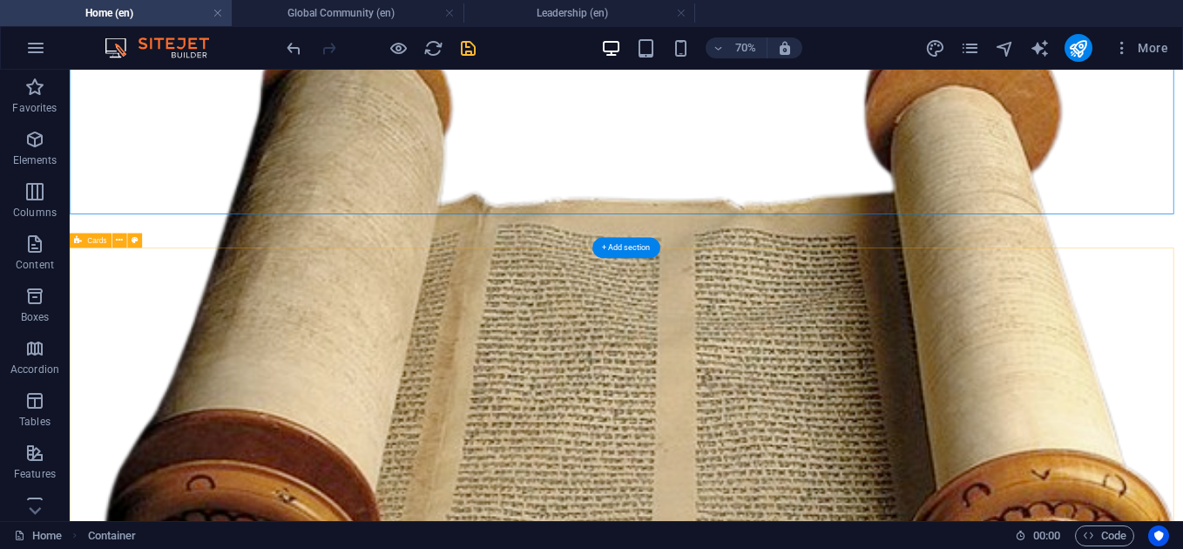
scroll to position [2603, 0]
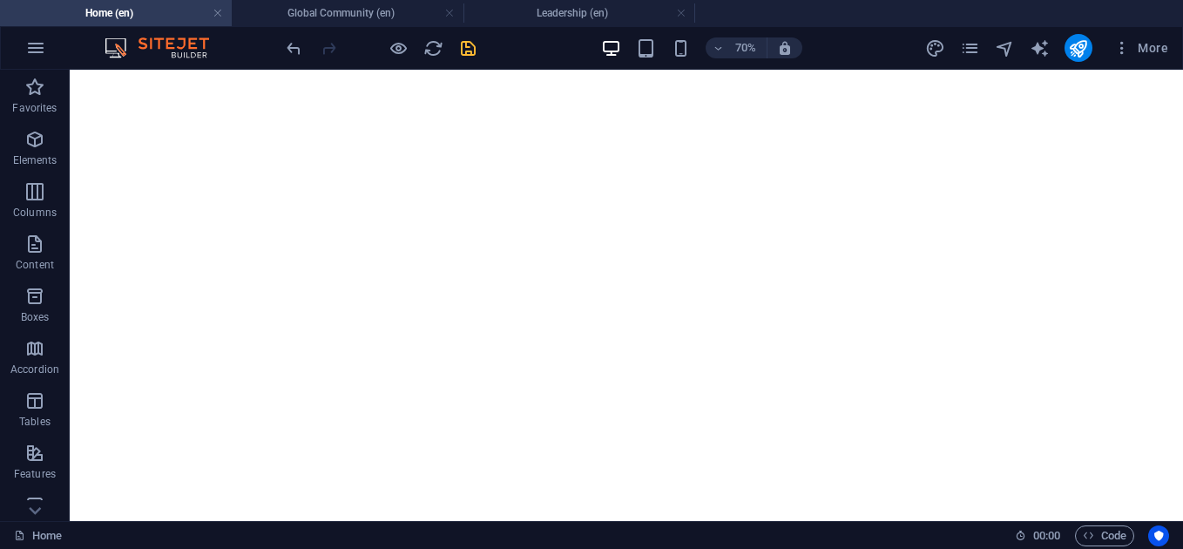
scroll to position [3898, 0]
click at [470, 51] on icon "save" at bounding box center [468, 48] width 20 height 20
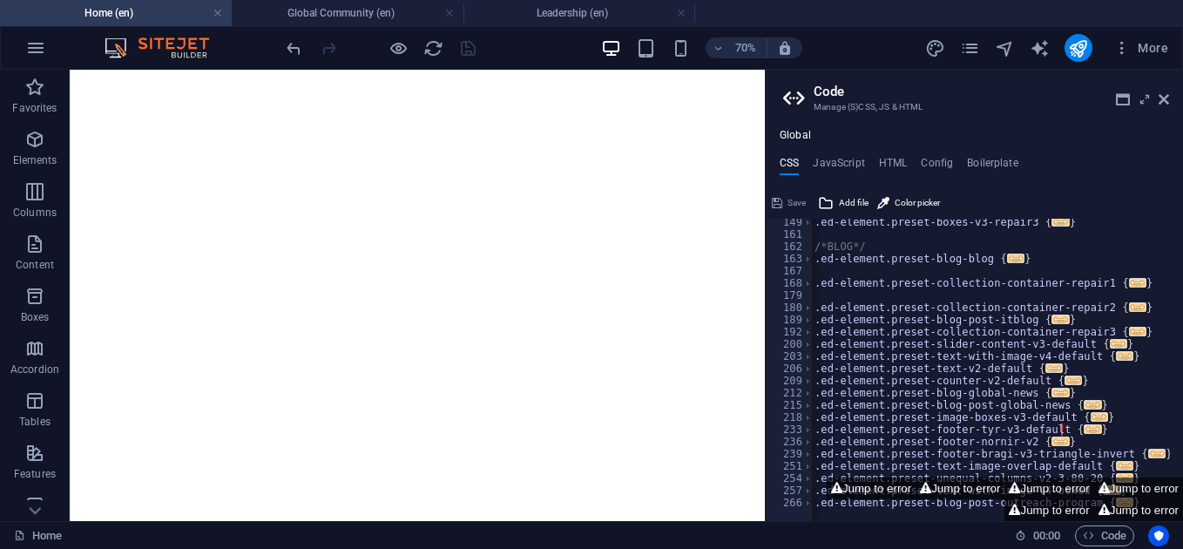
scroll to position [3951, 0]
click at [1162, 101] on icon at bounding box center [1163, 99] width 10 height 14
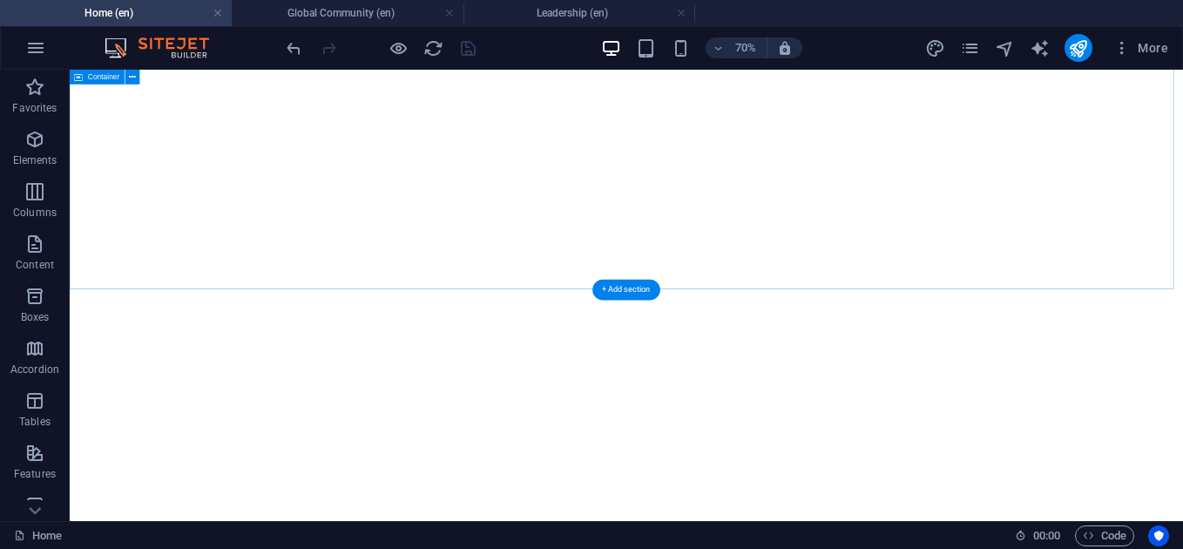
scroll to position [3827, 0]
click at [743, 55] on h6 "70%" at bounding box center [745, 47] width 28 height 21
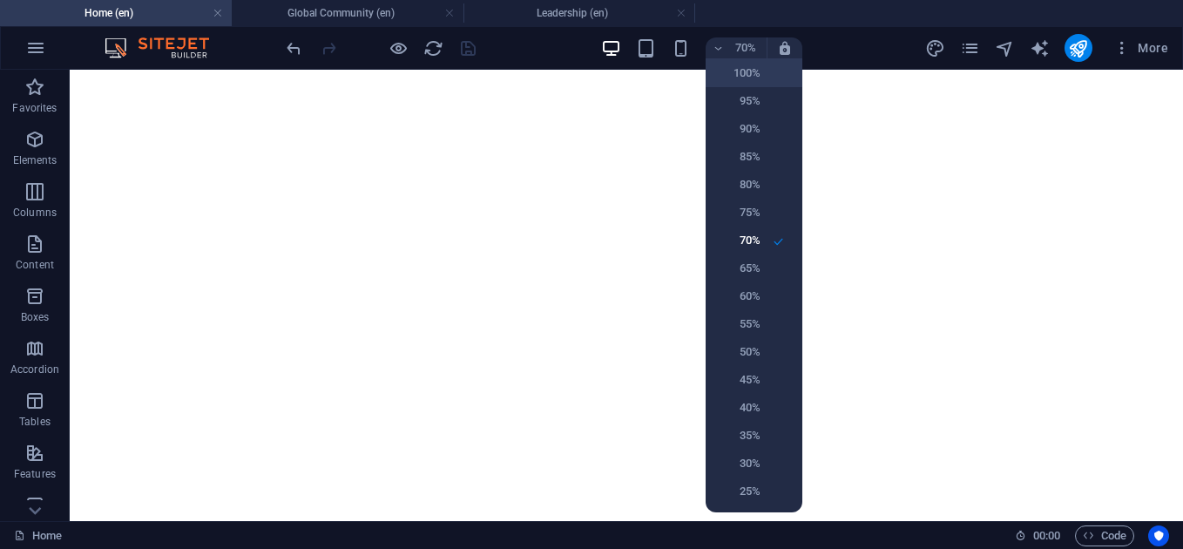
click at [749, 71] on h6 "100%" at bounding box center [738, 73] width 44 height 21
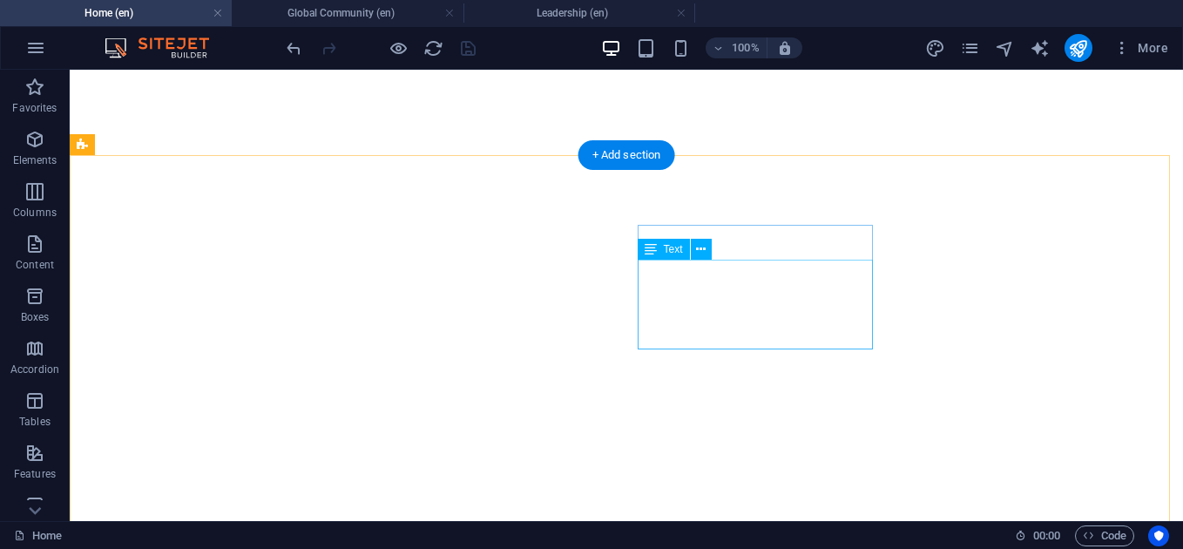
scroll to position [3938, 0]
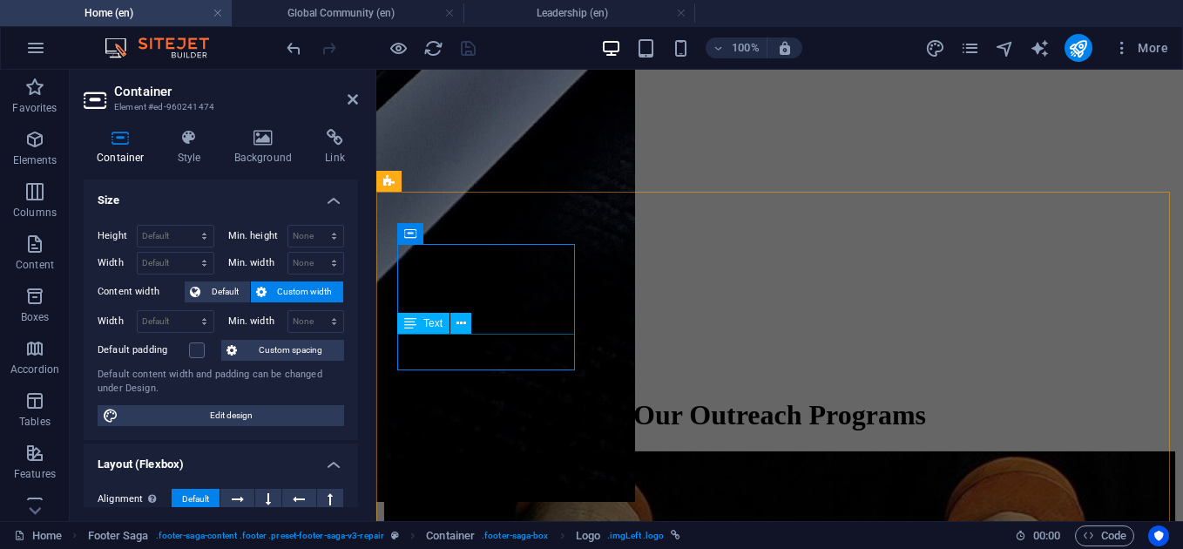
scroll to position [3298, 0]
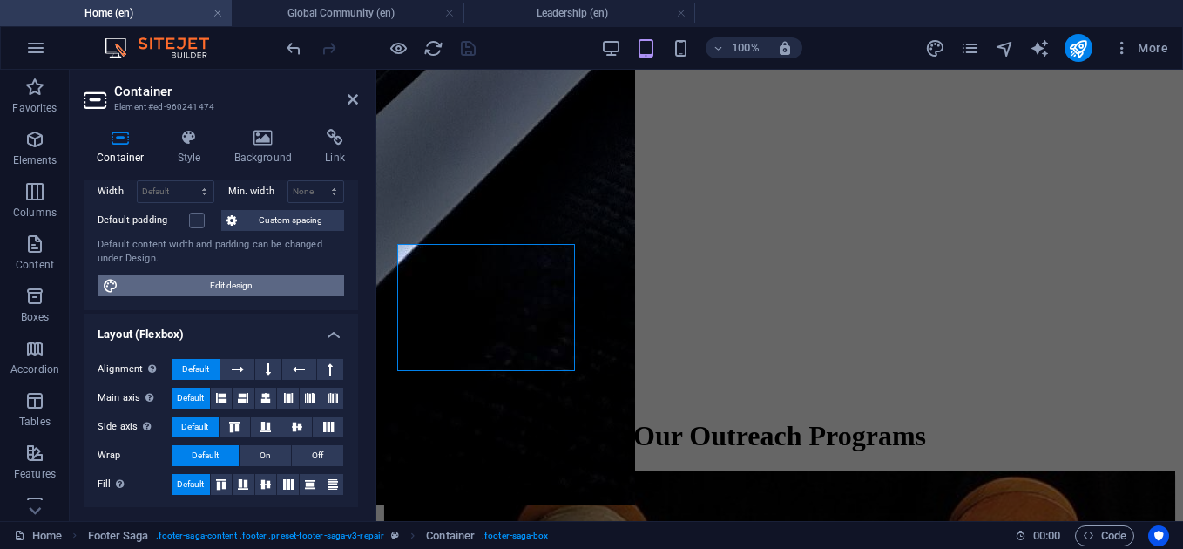
scroll to position [131, 0]
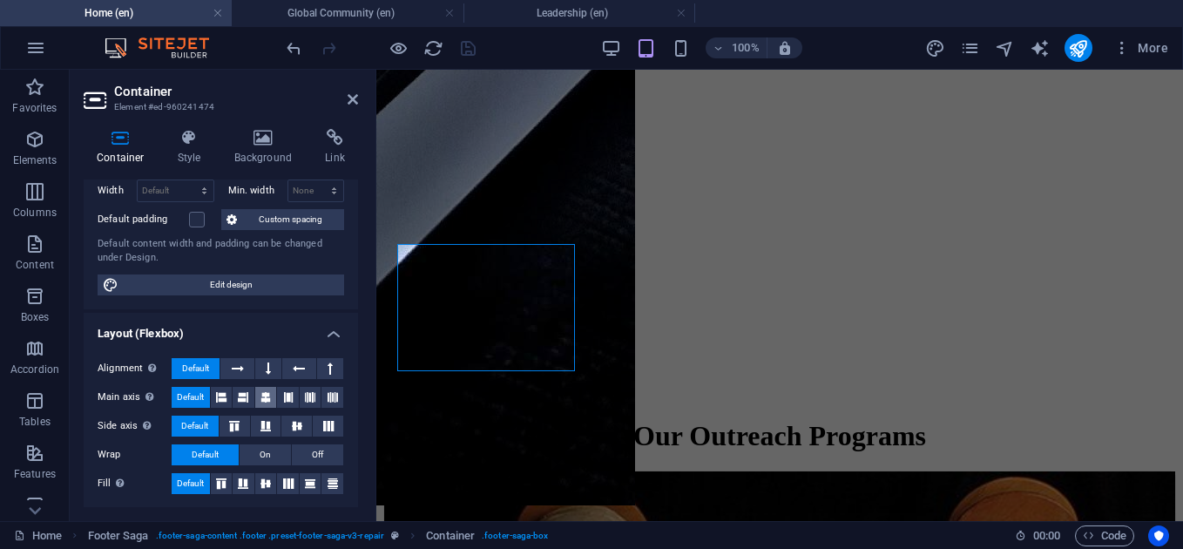
click at [265, 400] on icon at bounding box center [265, 397] width 10 height 21
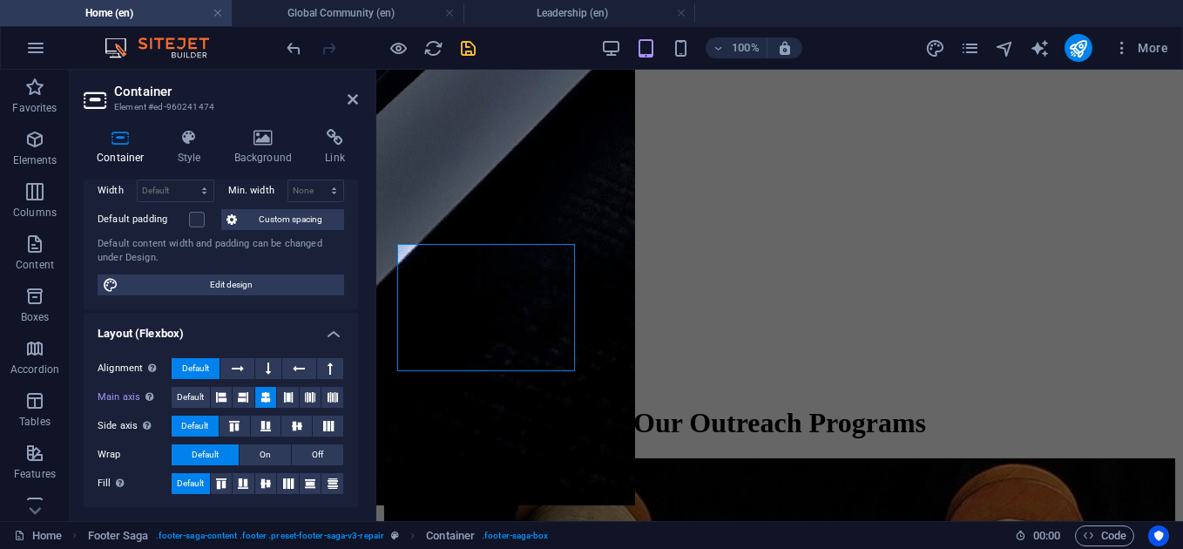
scroll to position [3285, 0]
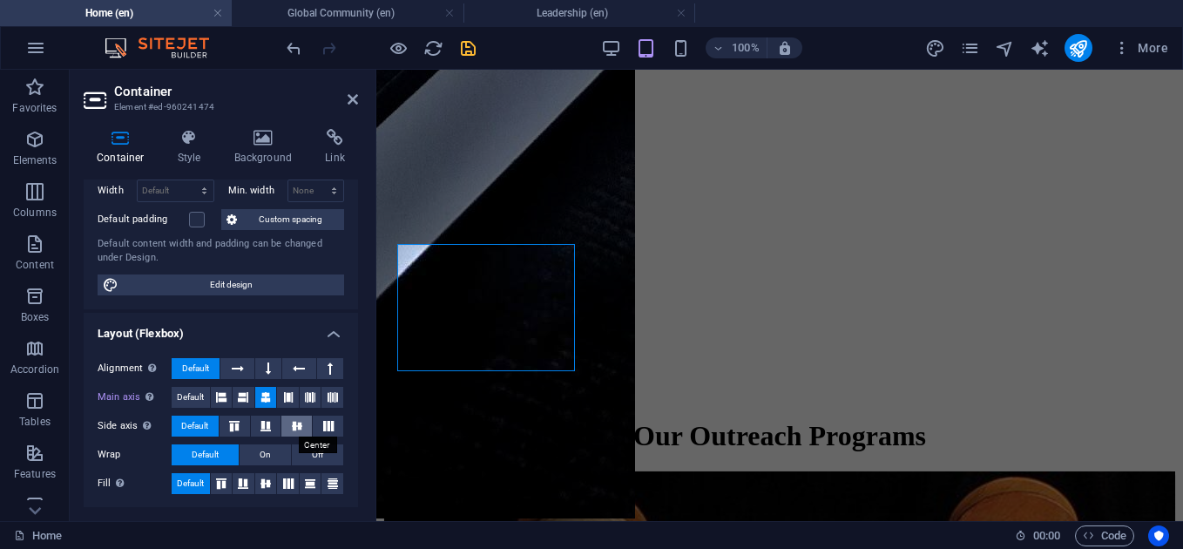
click at [295, 430] on icon at bounding box center [296, 426] width 21 height 10
click at [179, 428] on button "Default" at bounding box center [195, 425] width 47 height 21
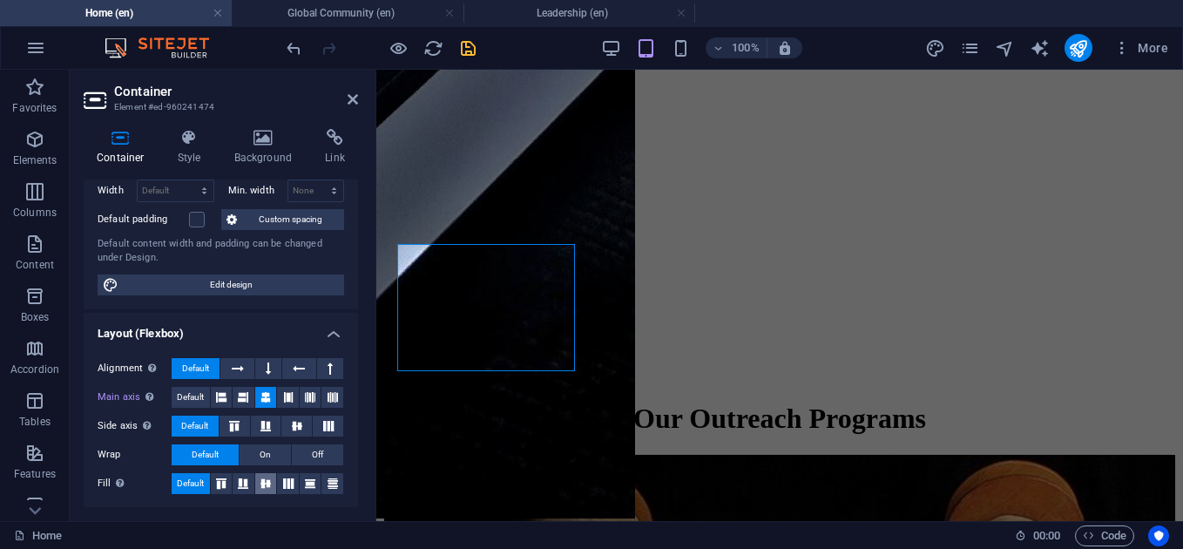
click at [273, 482] on icon at bounding box center [265, 483] width 21 height 10
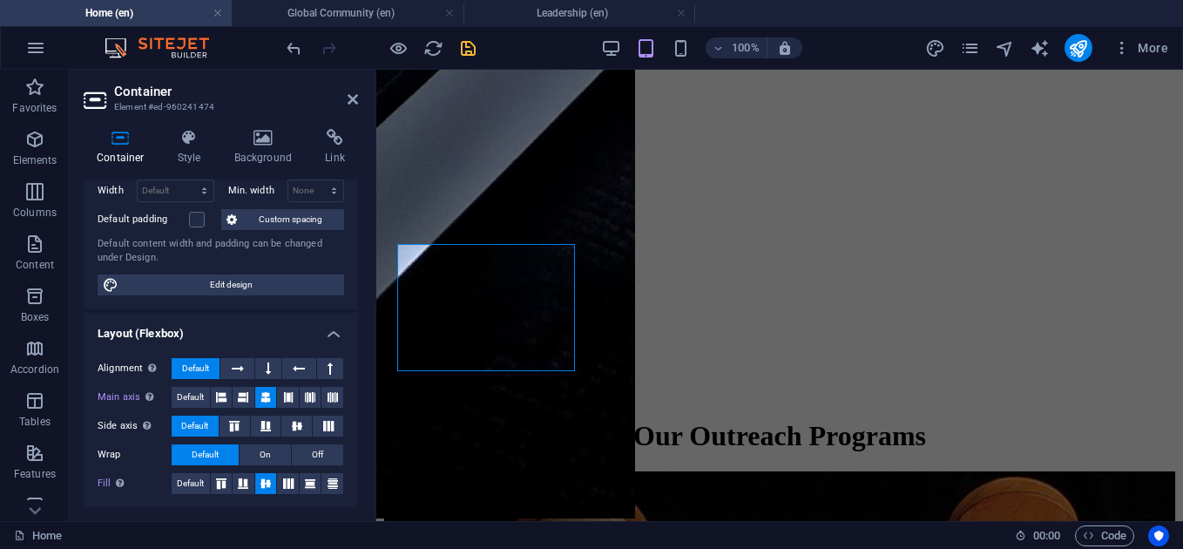
click at [168, 482] on label "Fill Controls the distances and direction of elements on the y-axis across seve…" at bounding box center [135, 483] width 74 height 21
click at [261, 372] on button at bounding box center [268, 368] width 26 height 21
click at [238, 368] on icon at bounding box center [238, 368] width 12 height 21
click at [293, 367] on icon at bounding box center [299, 368] width 12 height 21
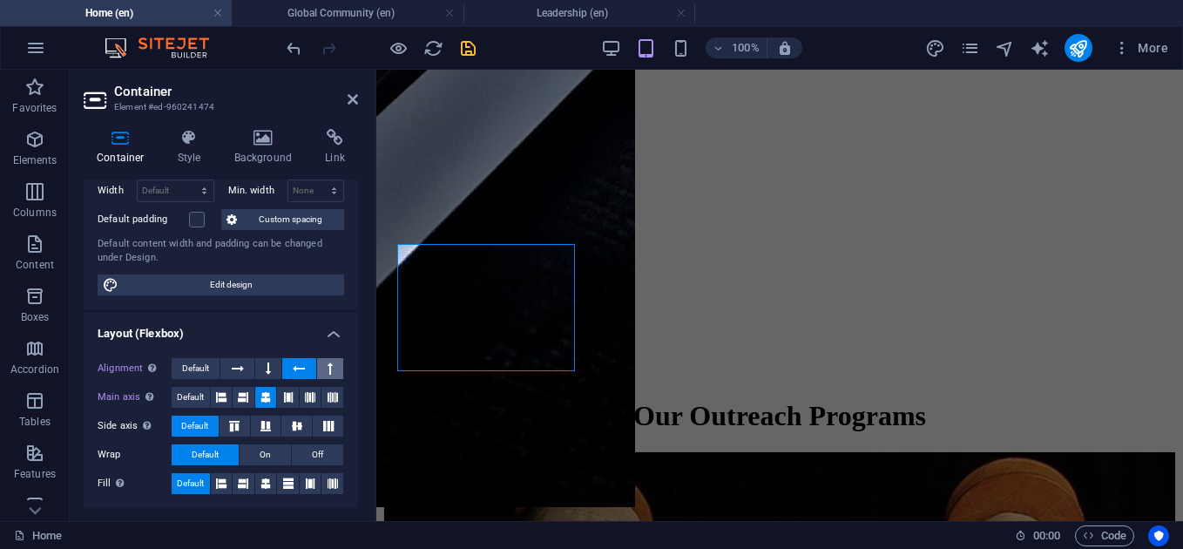
click at [327, 368] on icon at bounding box center [329, 368] width 5 height 21
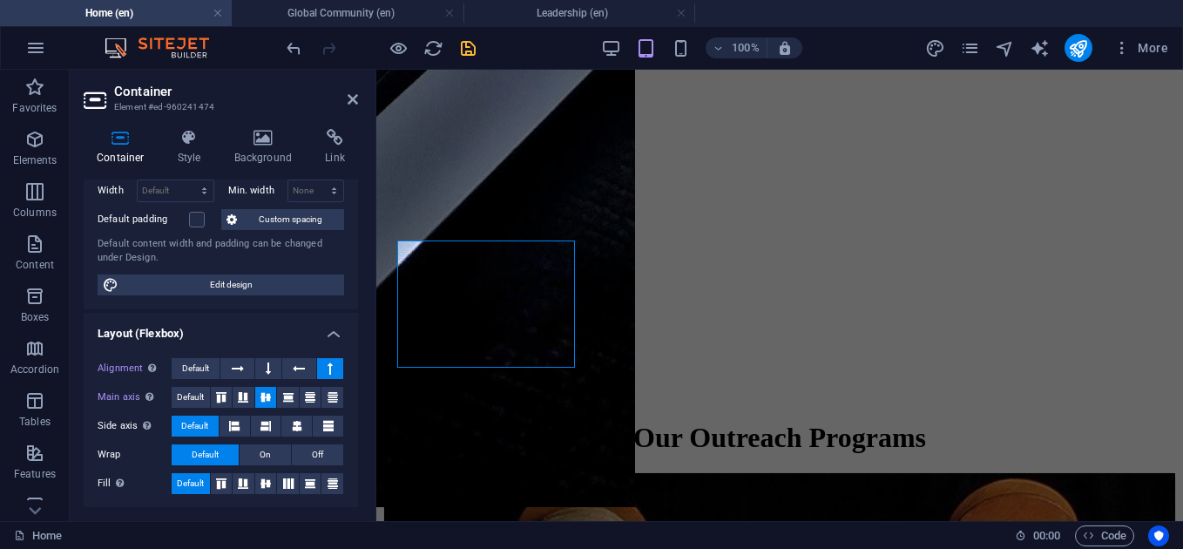
scroll to position [3298, 0]
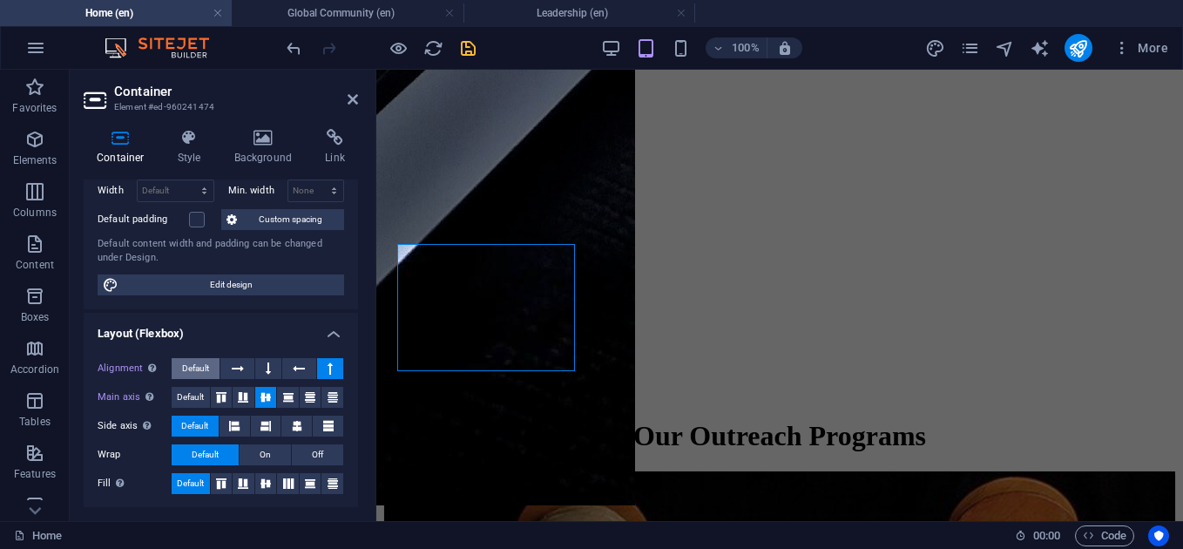
click at [195, 373] on span "Default" at bounding box center [195, 368] width 27 height 21
click at [193, 395] on span "Default" at bounding box center [190, 397] width 27 height 21
click at [244, 392] on icon at bounding box center [243, 397] width 10 height 21
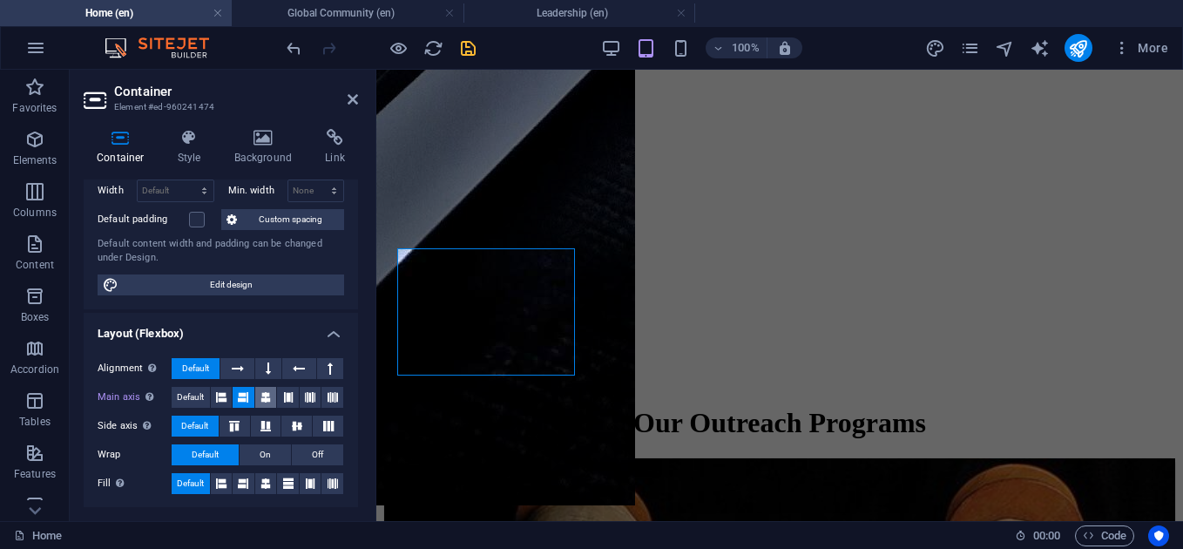
scroll to position [3285, 0]
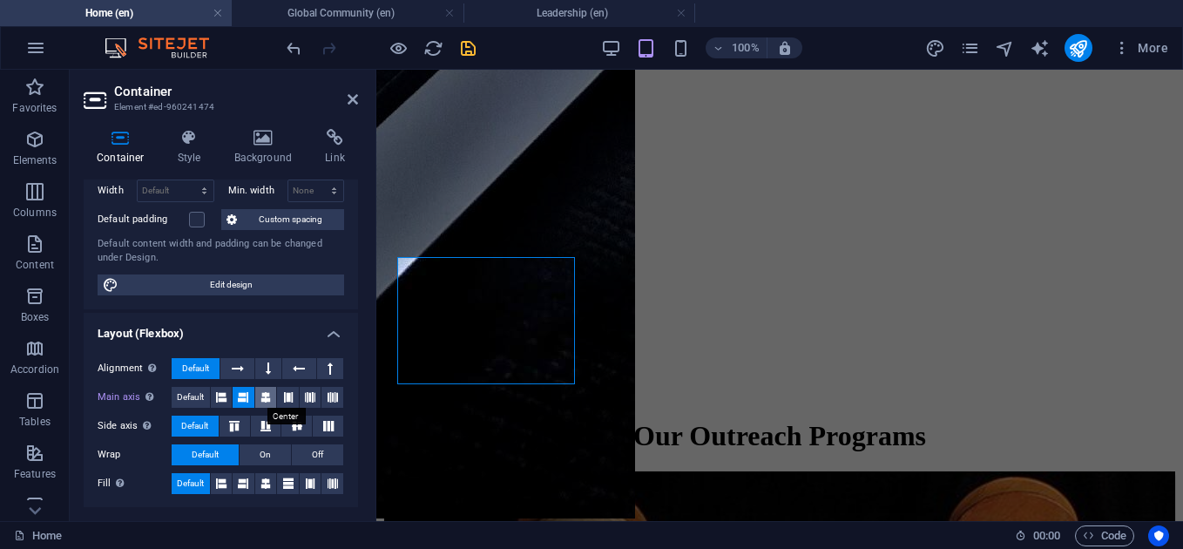
click at [263, 398] on icon at bounding box center [265, 397] width 10 height 21
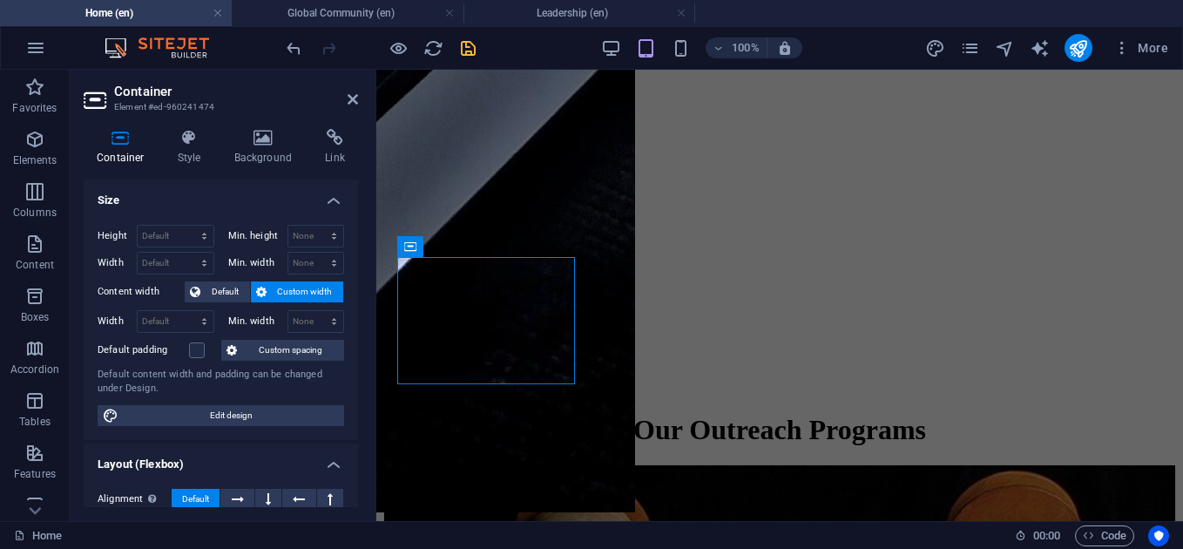
scroll to position [3285, 0]
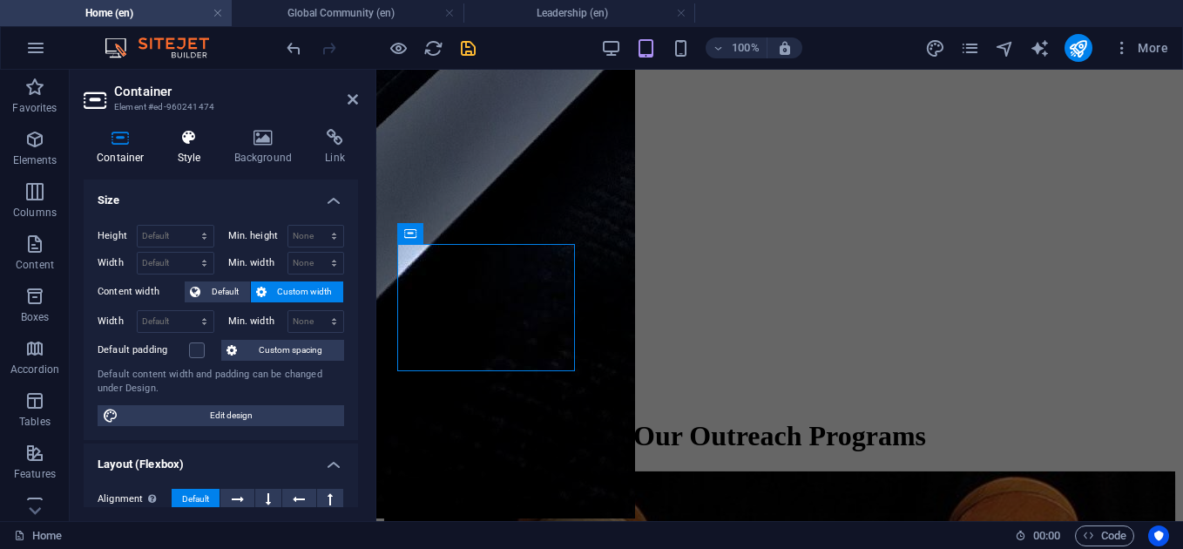
click at [203, 147] on h4 "Style" at bounding box center [193, 147] width 57 height 37
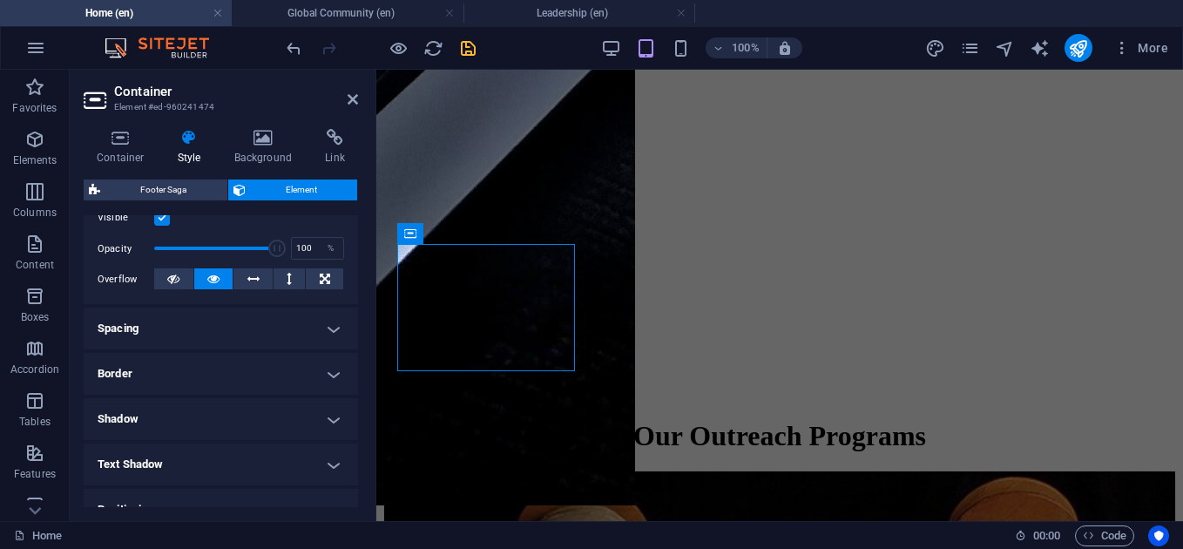
scroll to position [287, 0]
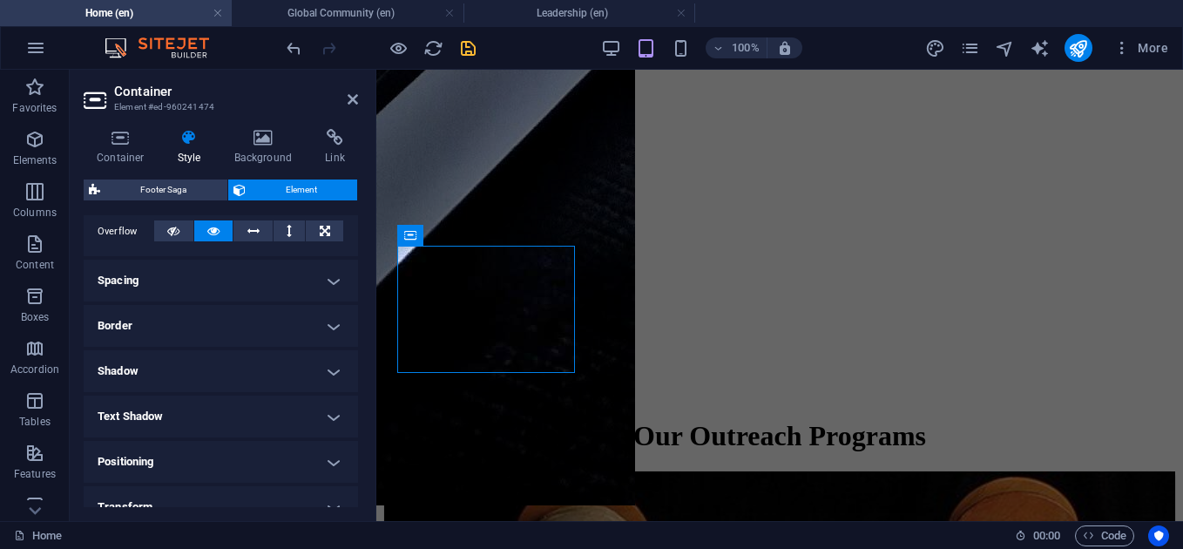
click at [322, 277] on h4 "Spacing" at bounding box center [221, 280] width 274 height 42
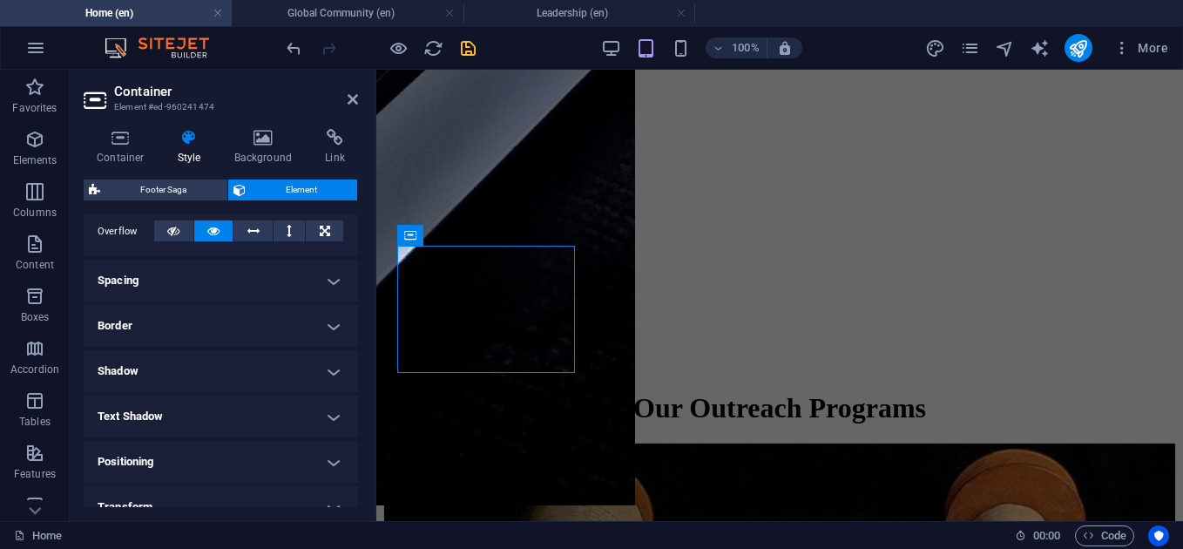
scroll to position [3285, 0]
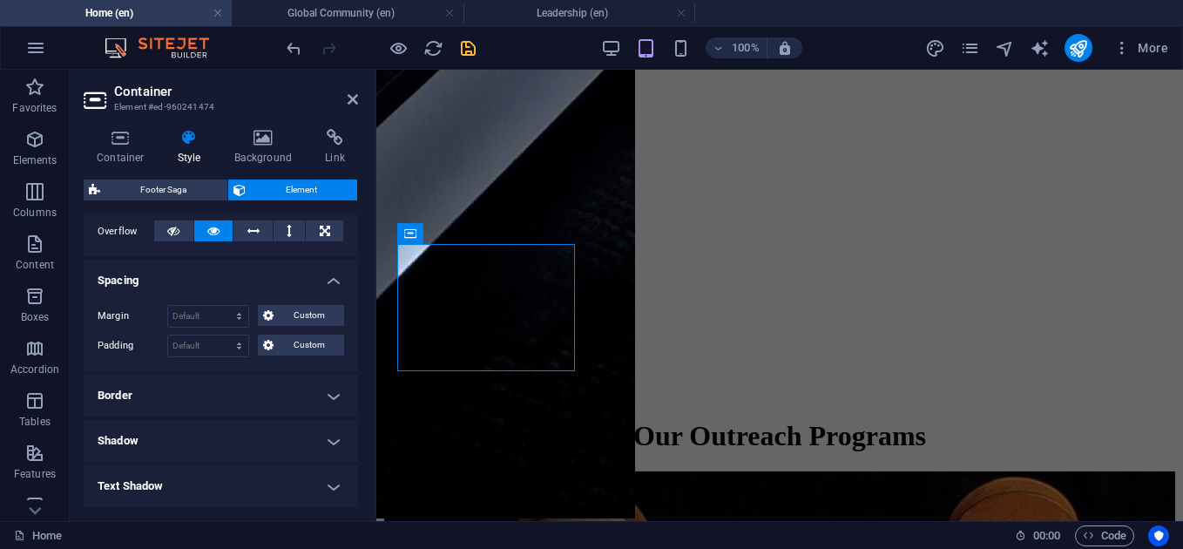
click at [315, 270] on h4 "Spacing" at bounding box center [221, 274] width 274 height 31
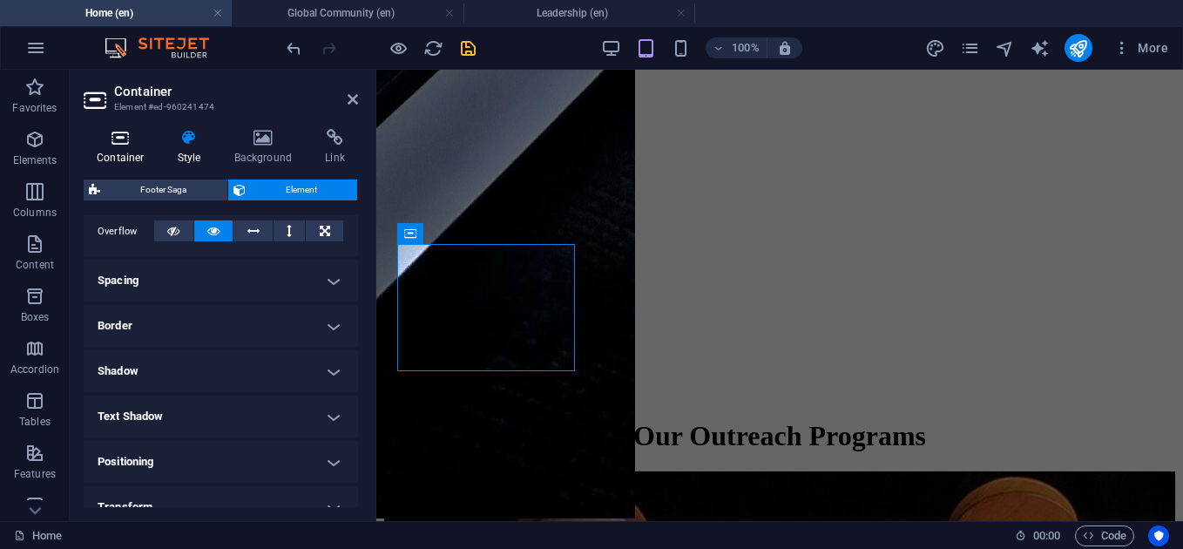
drag, startPoint x: 135, startPoint y: 147, endPoint x: 150, endPoint y: 151, distance: 15.2
click at [150, 151] on h4 "Container" at bounding box center [124, 147] width 81 height 37
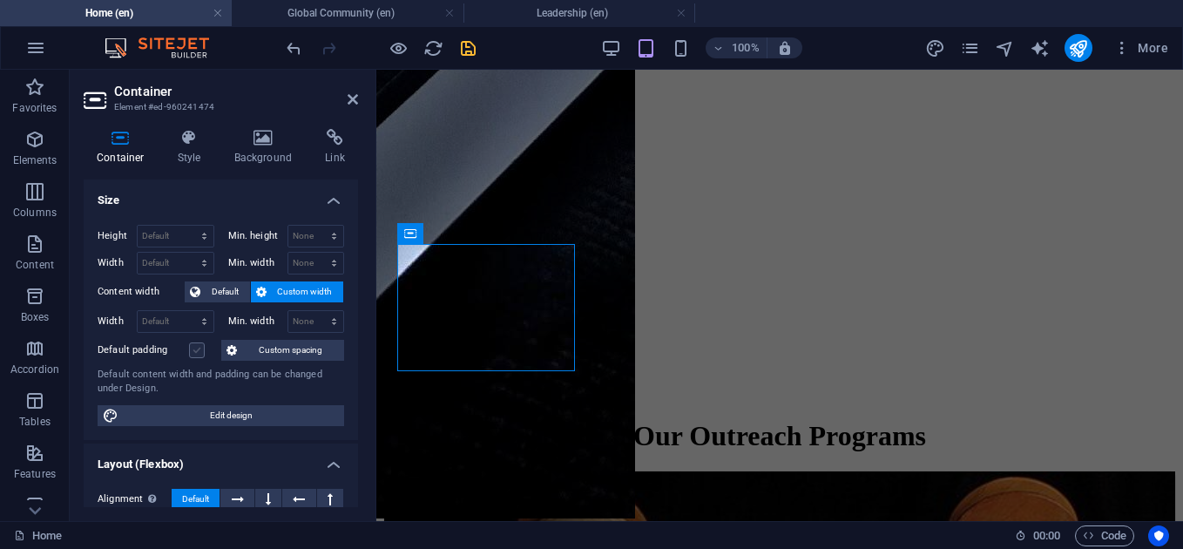
click at [190, 347] on label at bounding box center [197, 350] width 16 height 16
click at [0, 0] on input "Default padding" at bounding box center [0, 0] width 0 height 0
click at [199, 349] on label at bounding box center [197, 350] width 16 height 16
click at [0, 0] on input "Default padding" at bounding box center [0, 0] width 0 height 0
click at [216, 291] on span "Default" at bounding box center [225, 291] width 39 height 21
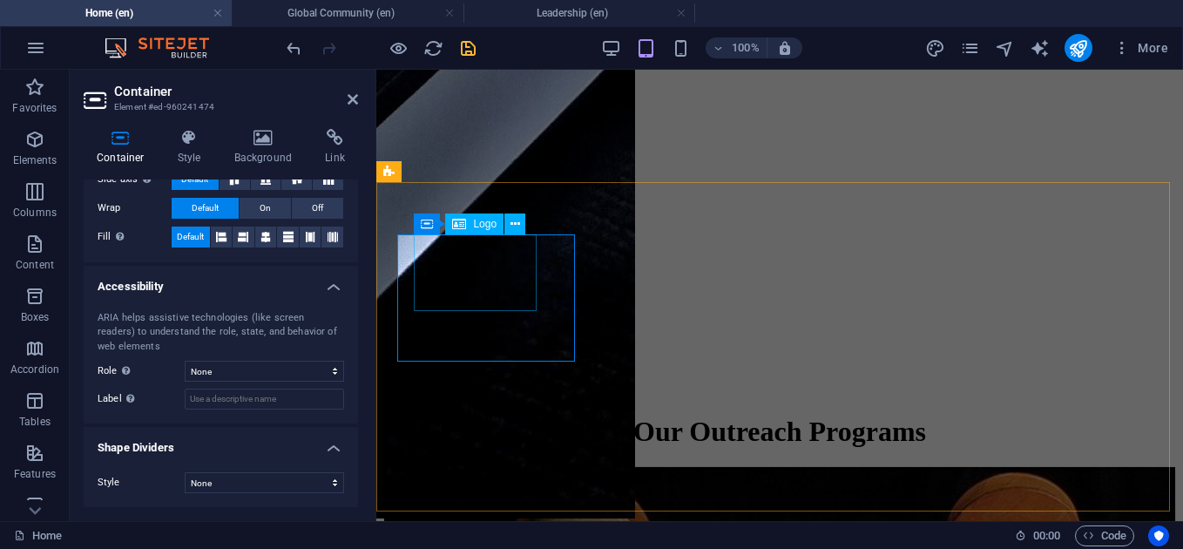
scroll to position [3298, 0]
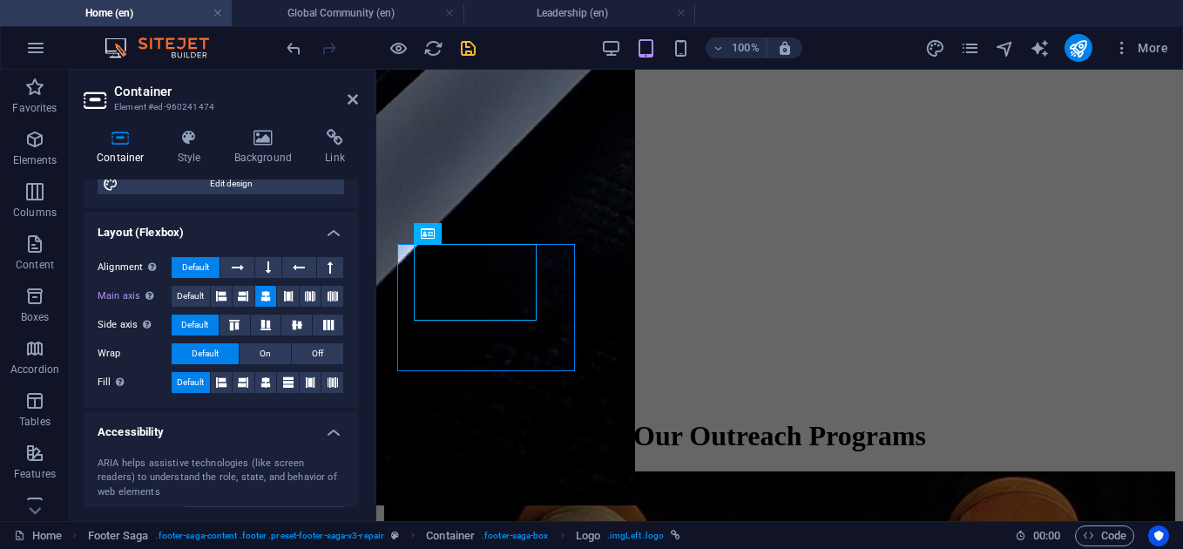
scroll to position [199, 0]
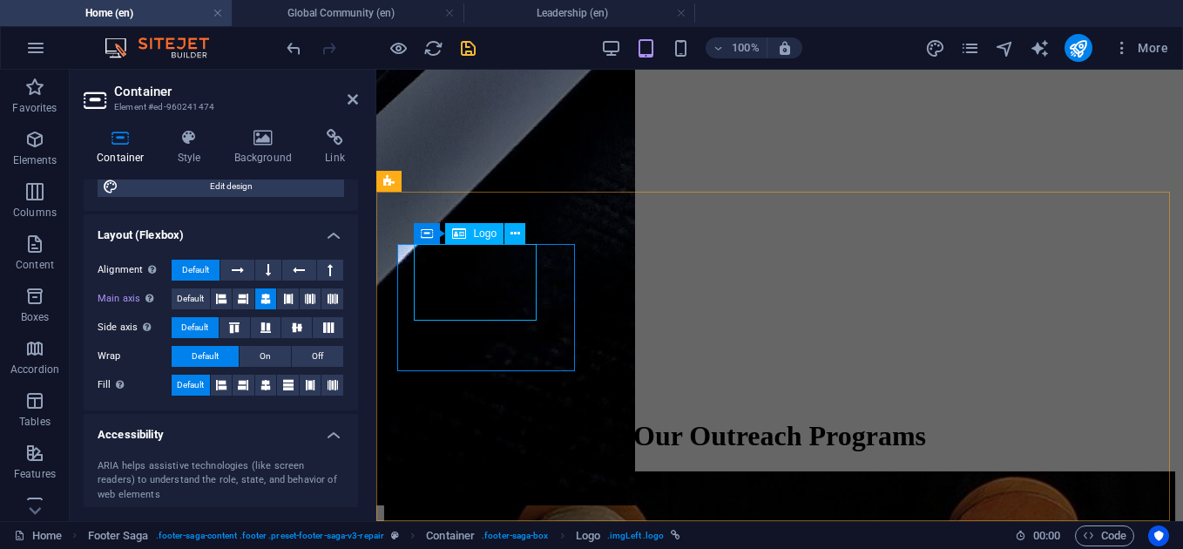
select select "px"
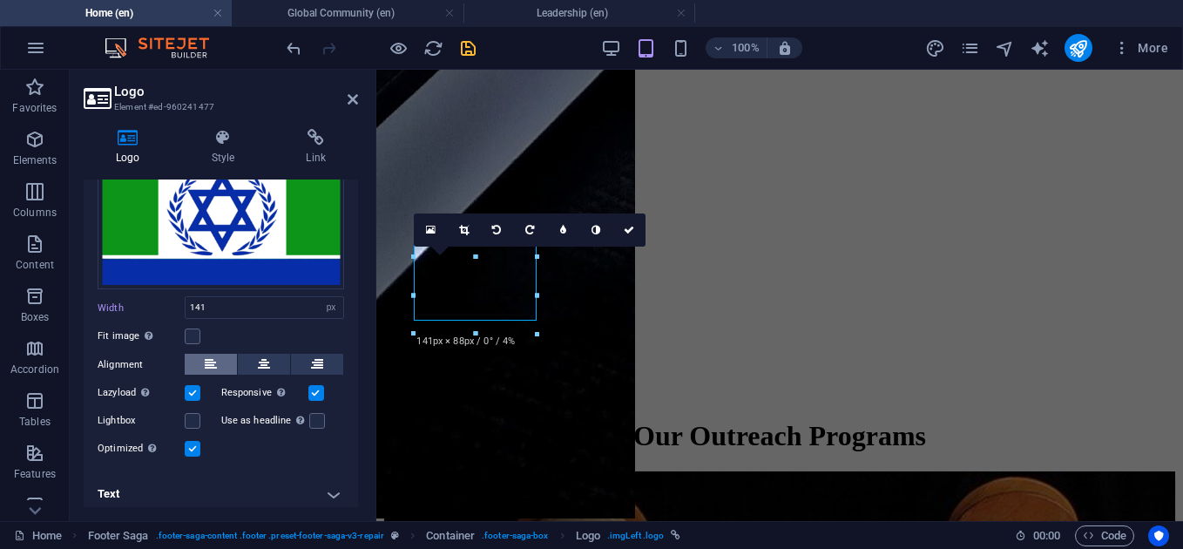
scroll to position [123, 0]
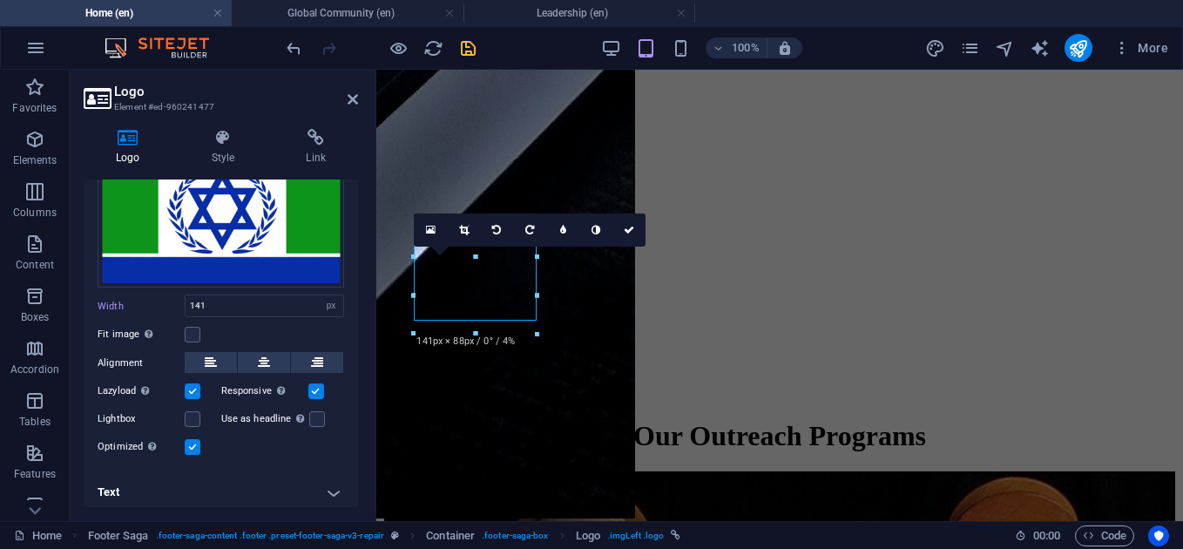
click at [192, 340] on div "Fit image Automatically fit image to a fixed width and height" at bounding box center [221, 334] width 246 height 21
click at [192, 340] on label at bounding box center [193, 335] width 16 height 16
click at [0, 0] on input "Fit image Automatically fit image to a fixed width and height" at bounding box center [0, 0] width 0 height 0
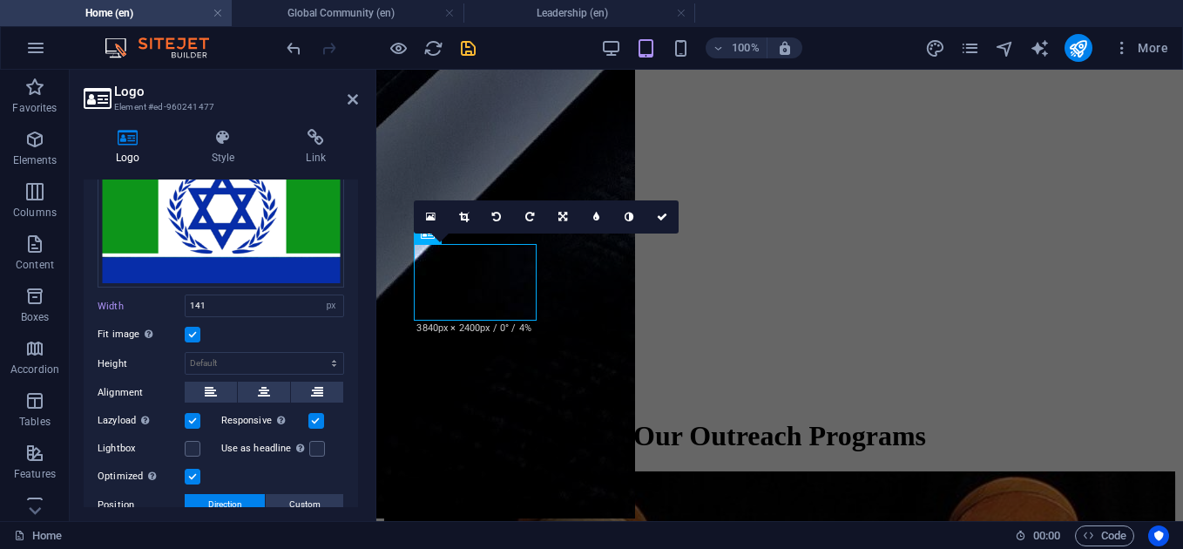
click at [192, 340] on label at bounding box center [193, 335] width 16 height 16
click at [0, 0] on input "Fit image Automatically fit image to a fixed width and height" at bounding box center [0, 0] width 0 height 0
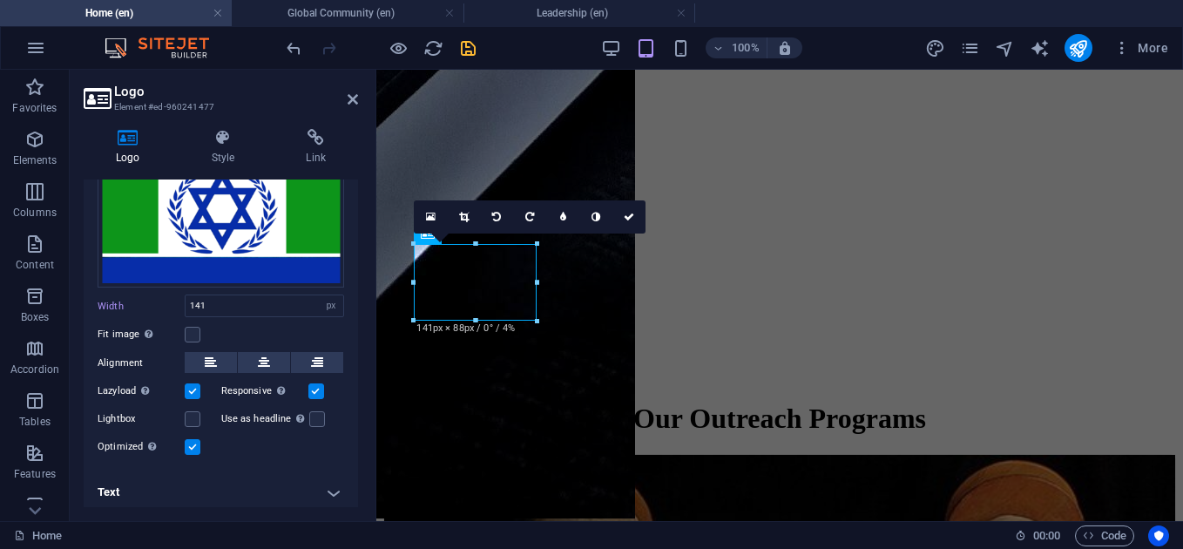
scroll to position [127, 0]
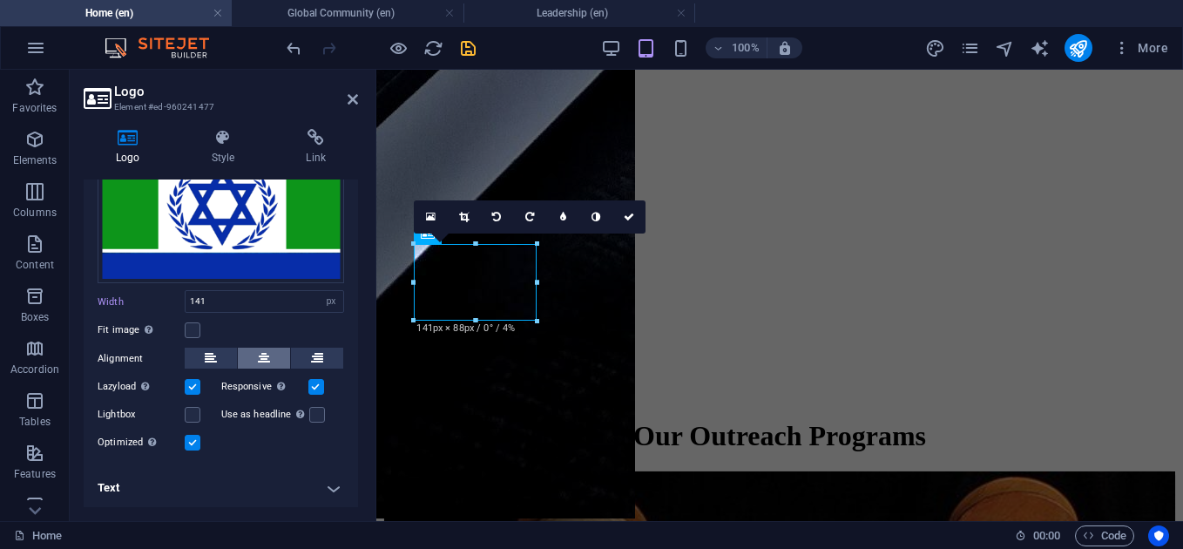
click at [264, 355] on icon at bounding box center [264, 357] width 12 height 21
click at [258, 363] on icon at bounding box center [264, 357] width 12 height 21
click at [254, 482] on h4 "Text" at bounding box center [221, 488] width 274 height 42
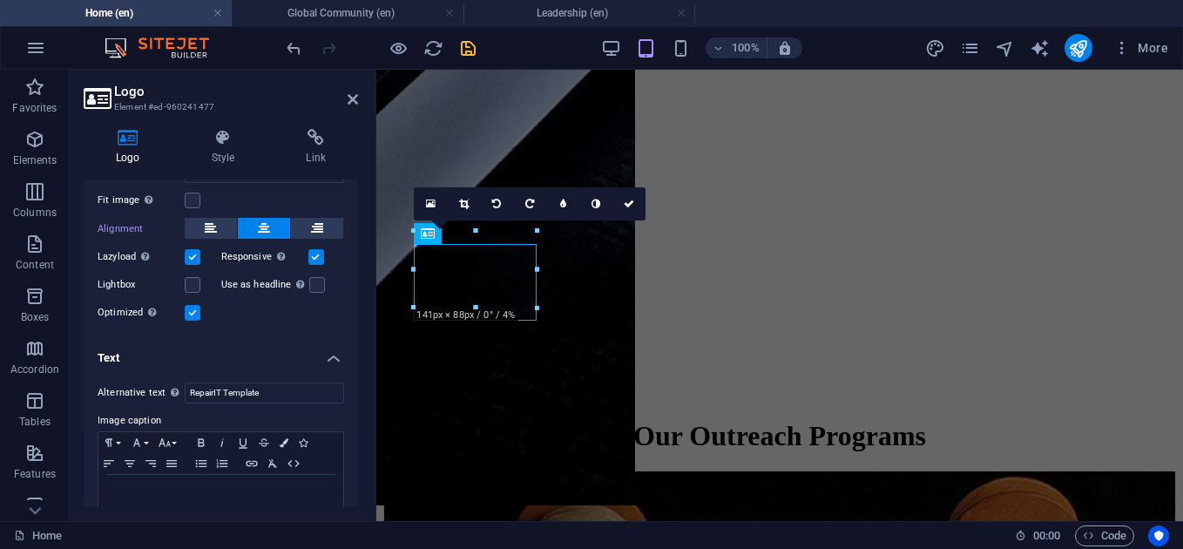
scroll to position [291, 0]
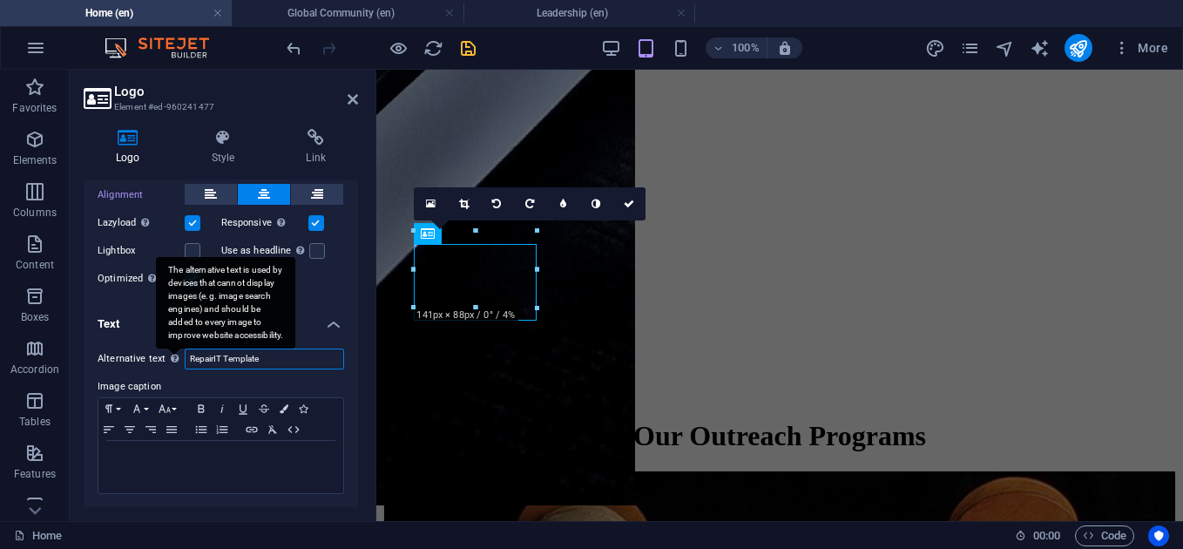
drag, startPoint x: 271, startPoint y: 355, endPoint x: 165, endPoint y: 360, distance: 105.5
click at [165, 360] on div "Alternative text The alternative text is used by devices that cannot display im…" at bounding box center [221, 358] width 246 height 21
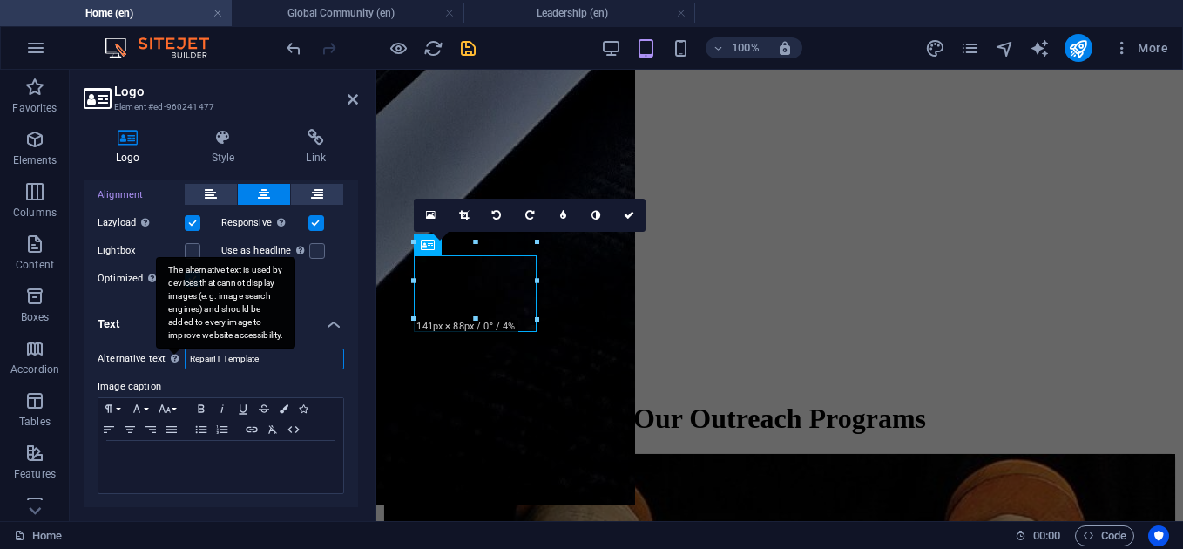
scroll to position [3285, 0]
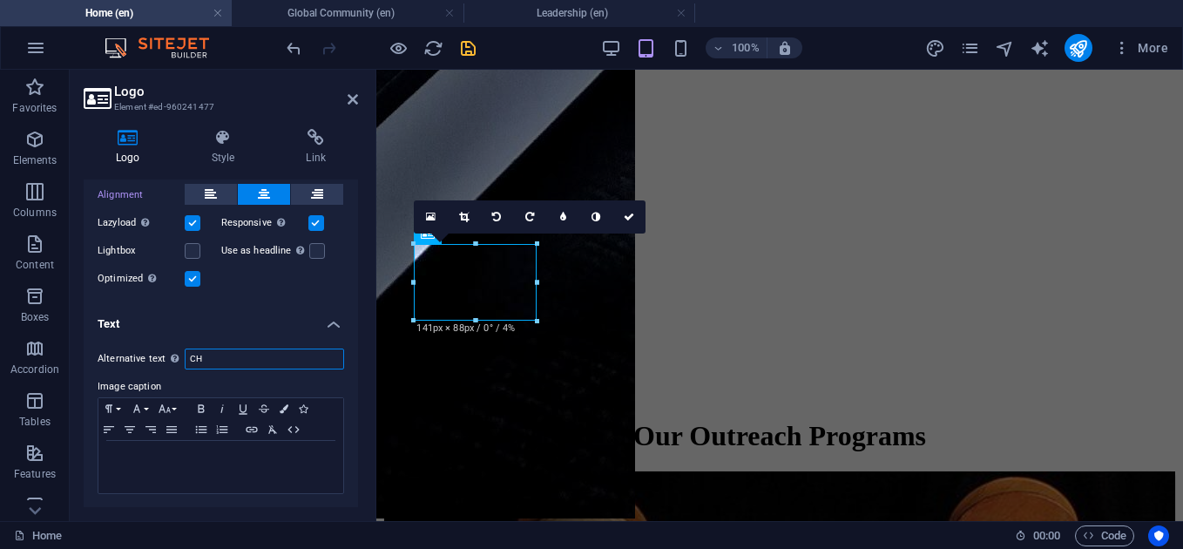
type input "C"
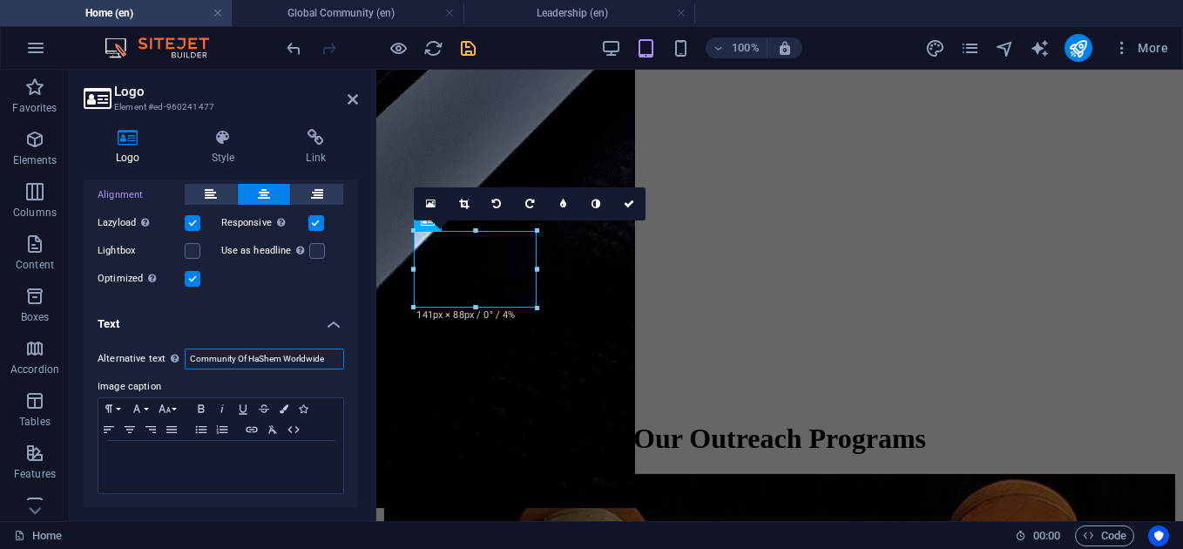
scroll to position [3298, 0]
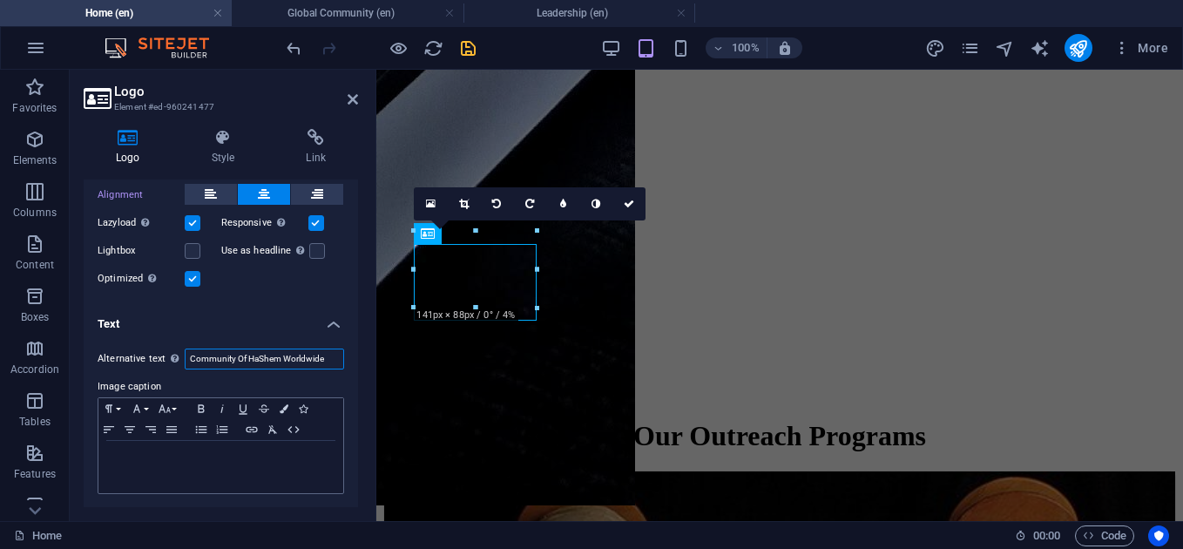
type input "Community Of HaShem Worldwide"
click at [290, 460] on p at bounding box center [220, 457] width 227 height 16
click at [334, 319] on h4 "Text" at bounding box center [221, 318] width 274 height 31
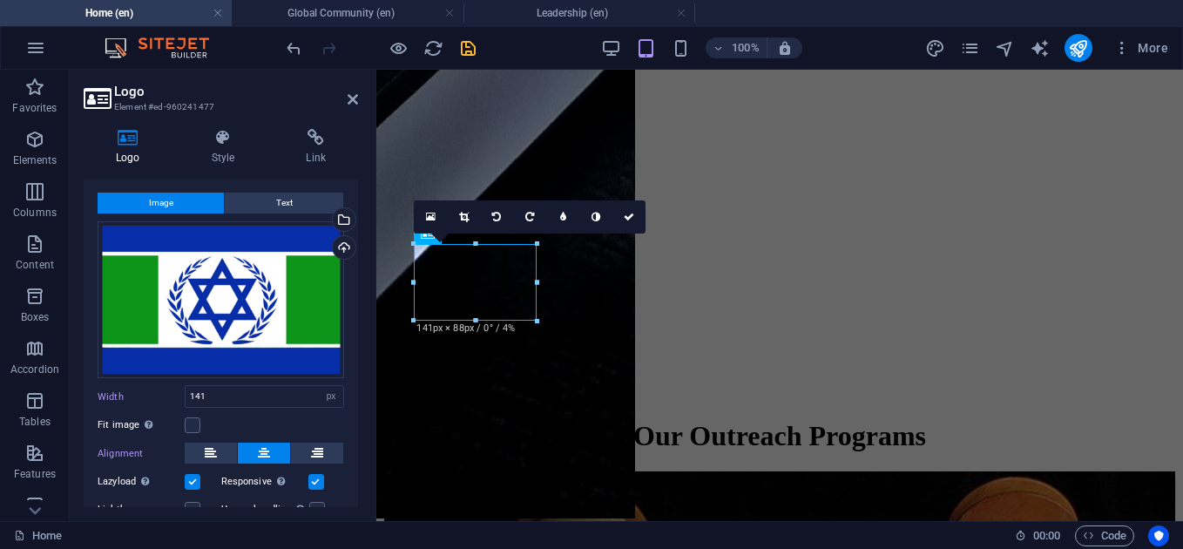
scroll to position [0, 0]
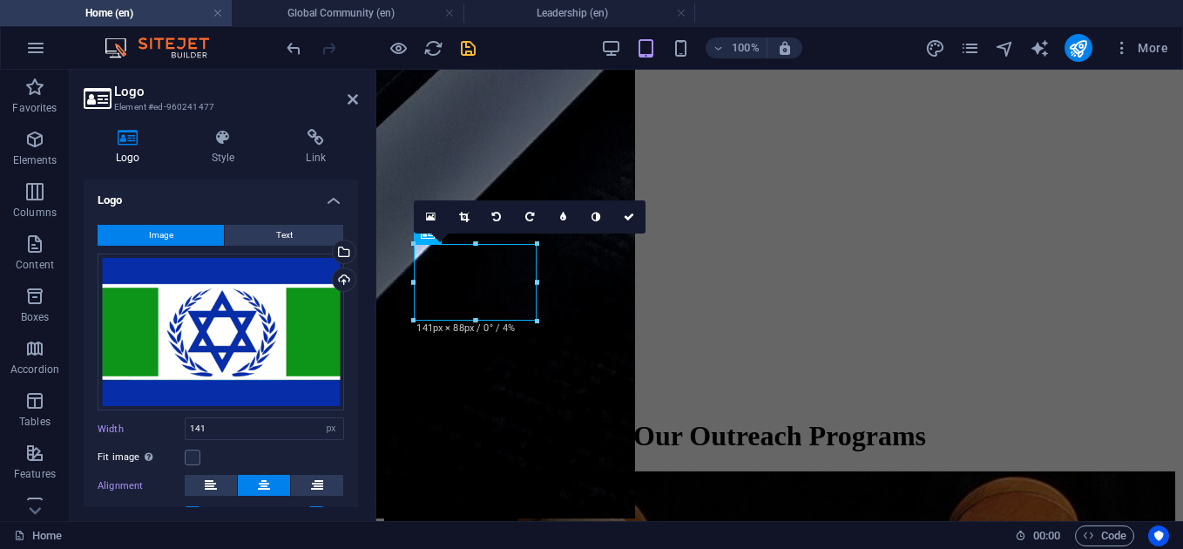
click at [334, 202] on h4 "Logo" at bounding box center [221, 194] width 274 height 31
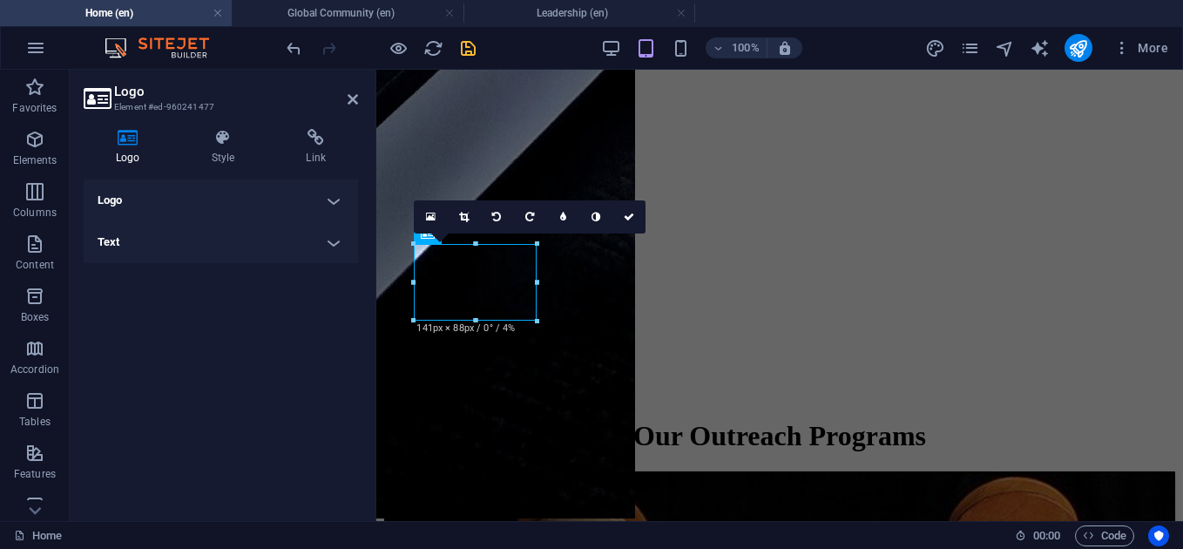
click at [334, 202] on h4 "Logo" at bounding box center [221, 200] width 274 height 42
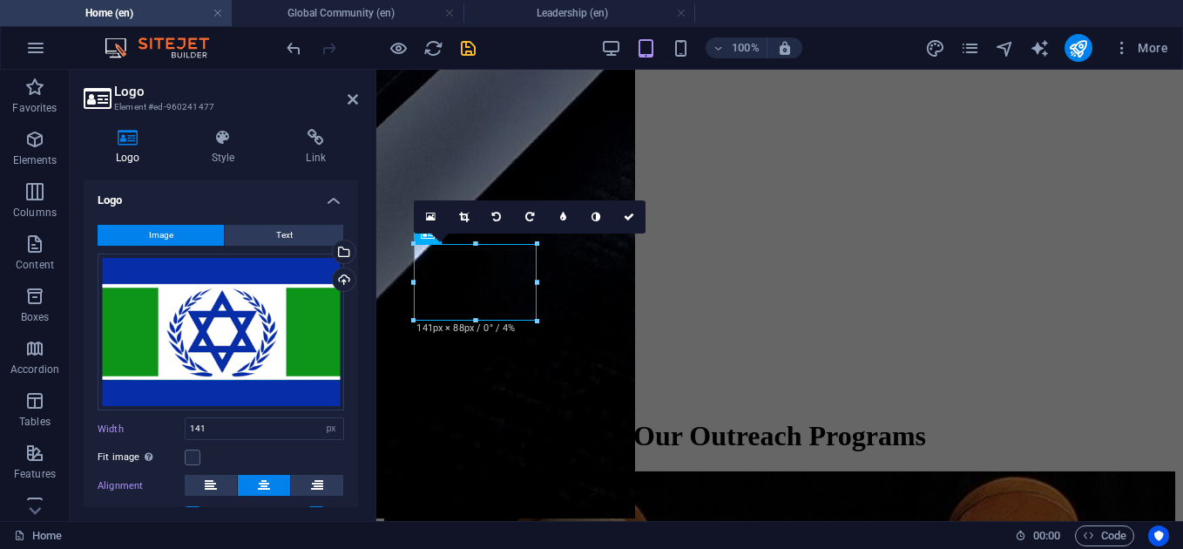
click at [334, 202] on h4 "Logo" at bounding box center [221, 194] width 274 height 31
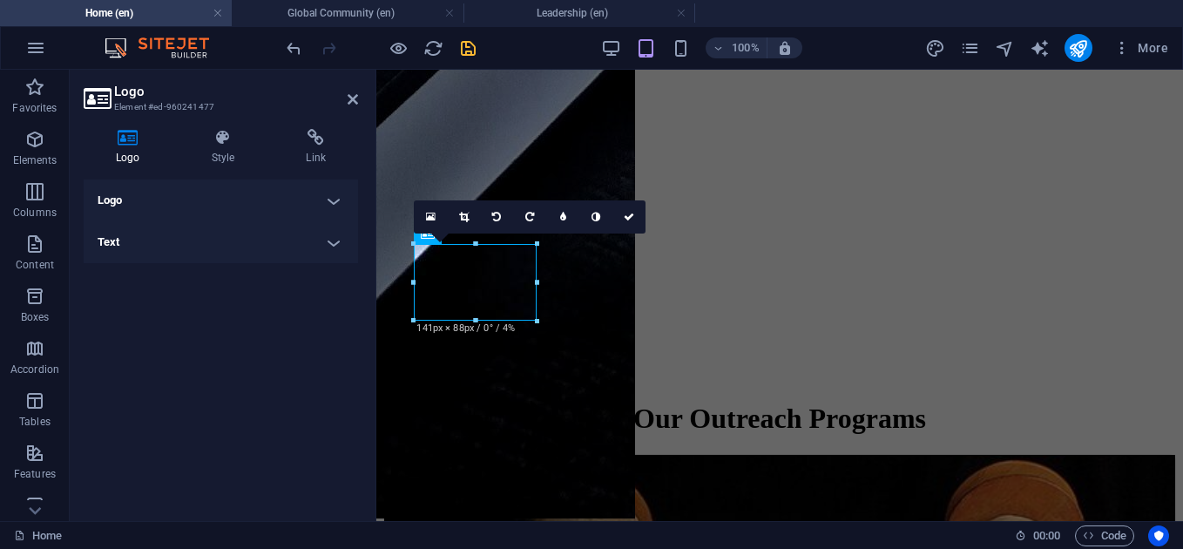
click at [337, 235] on h4 "Text" at bounding box center [221, 242] width 274 height 42
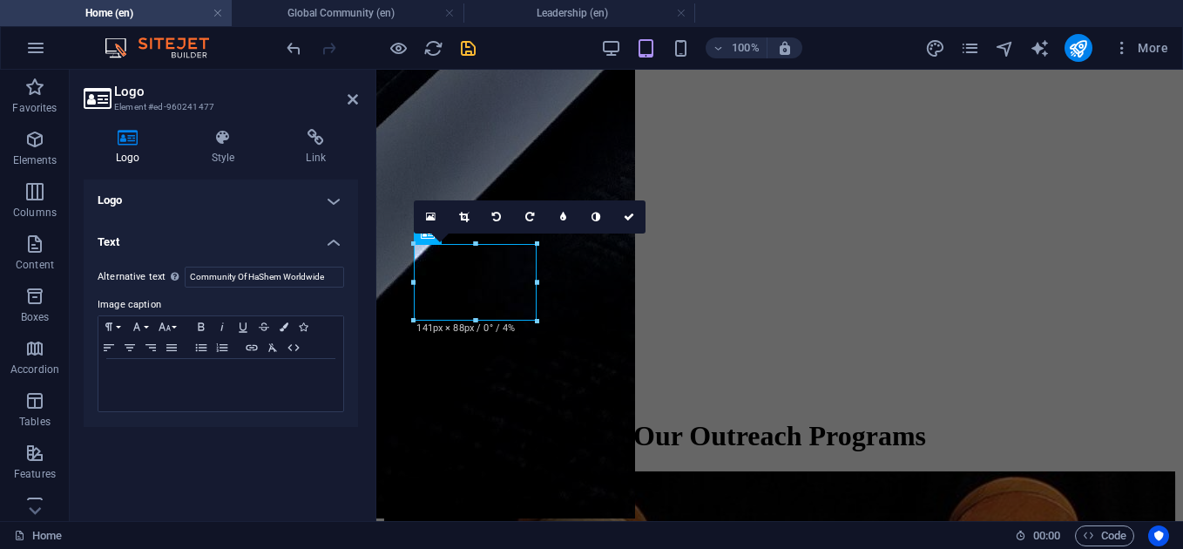
click at [337, 235] on h4 "Text" at bounding box center [221, 236] width 274 height 31
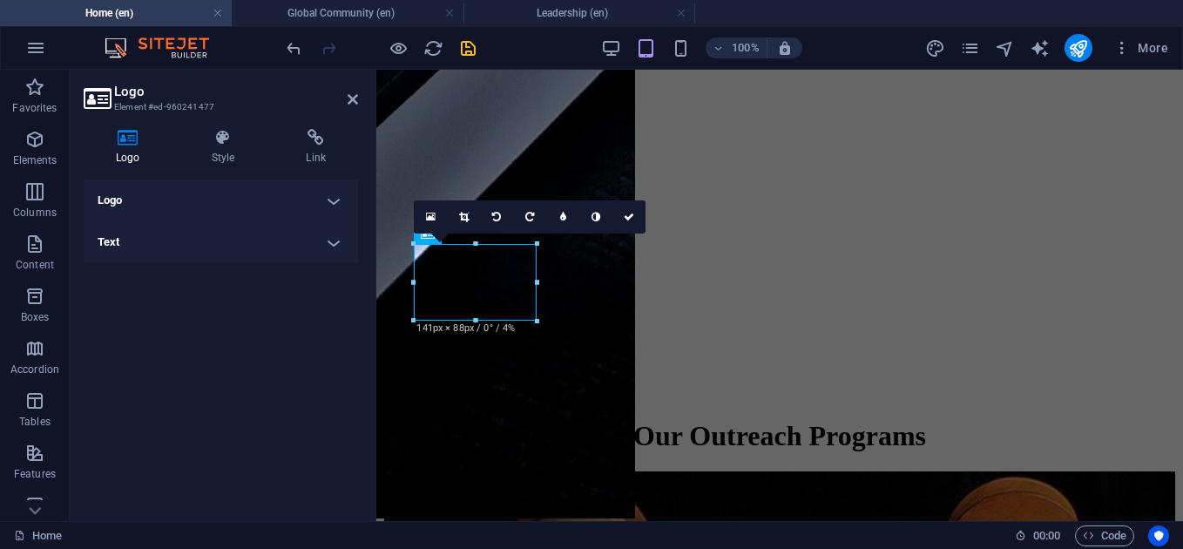
click at [337, 204] on h4 "Logo" at bounding box center [221, 200] width 274 height 42
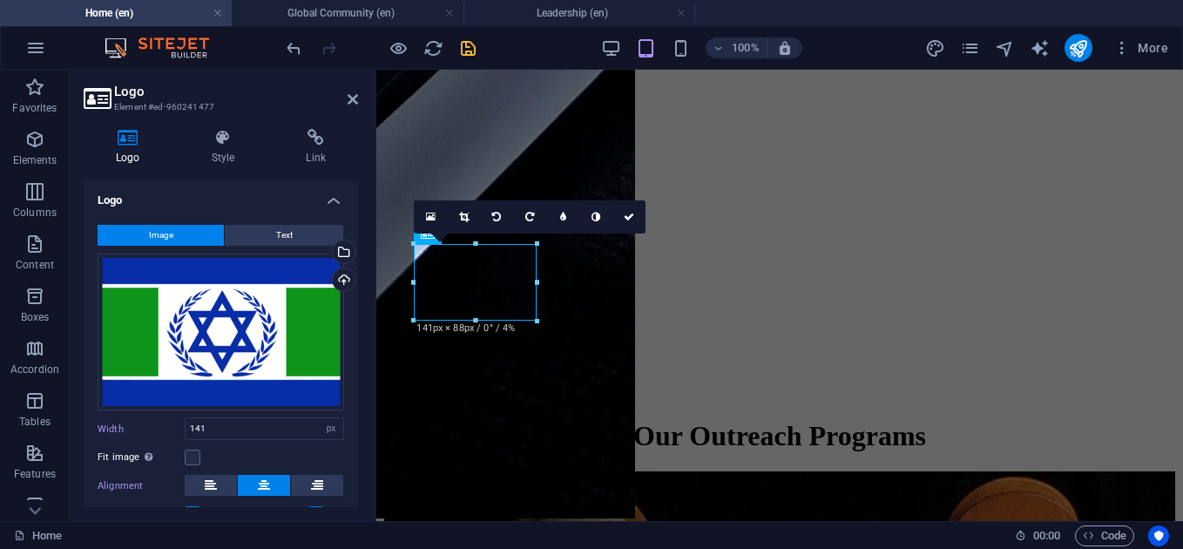
click at [337, 204] on h4 "Logo" at bounding box center [221, 194] width 274 height 31
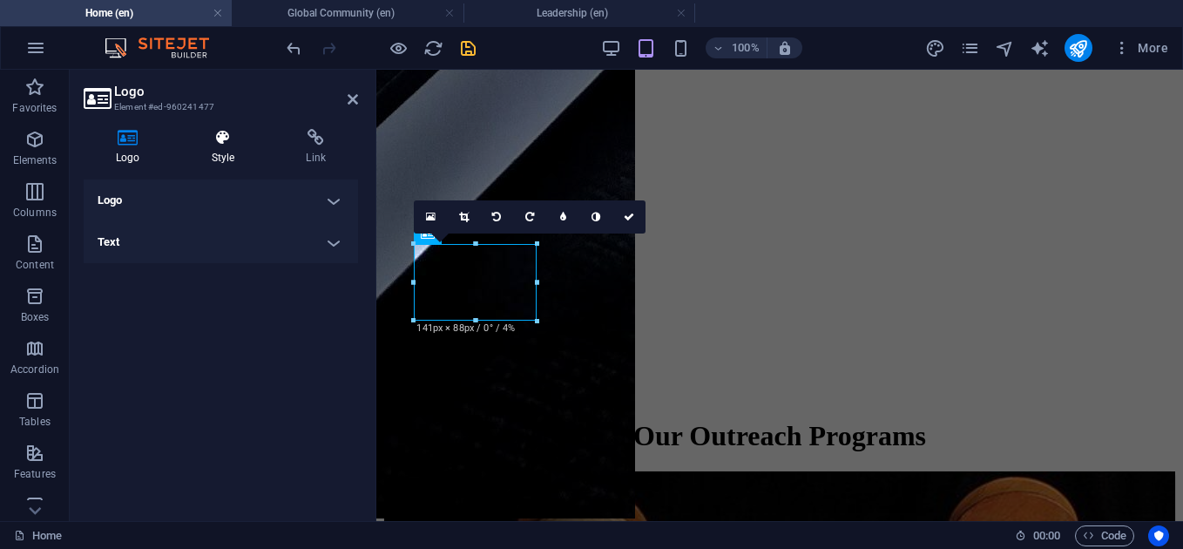
click at [227, 146] on h4 "Style" at bounding box center [226, 147] width 95 height 37
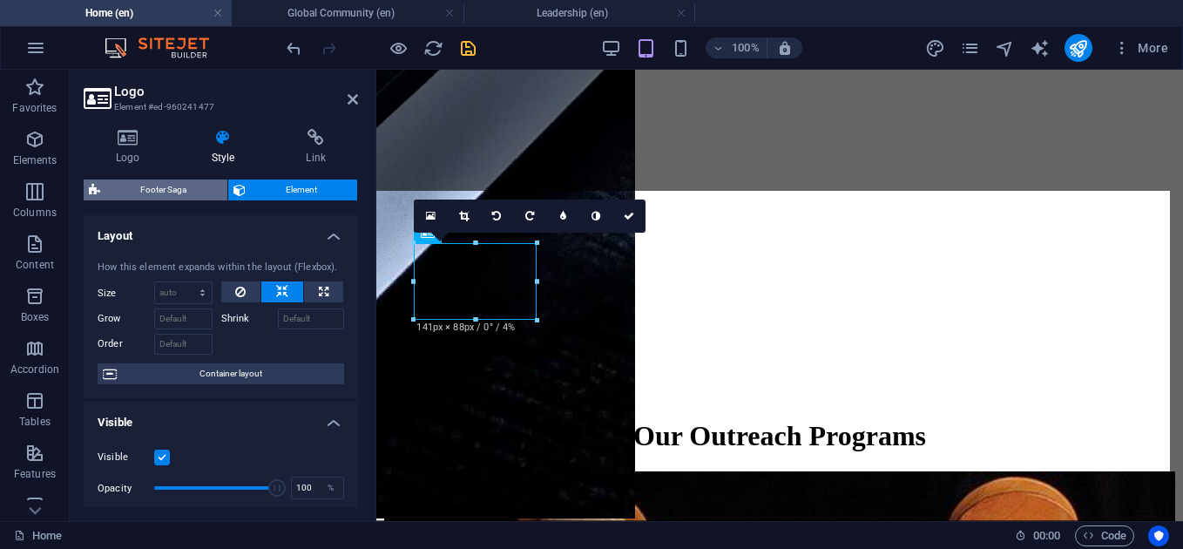
click at [184, 188] on span "Footer Saga" at bounding box center [163, 189] width 117 height 21
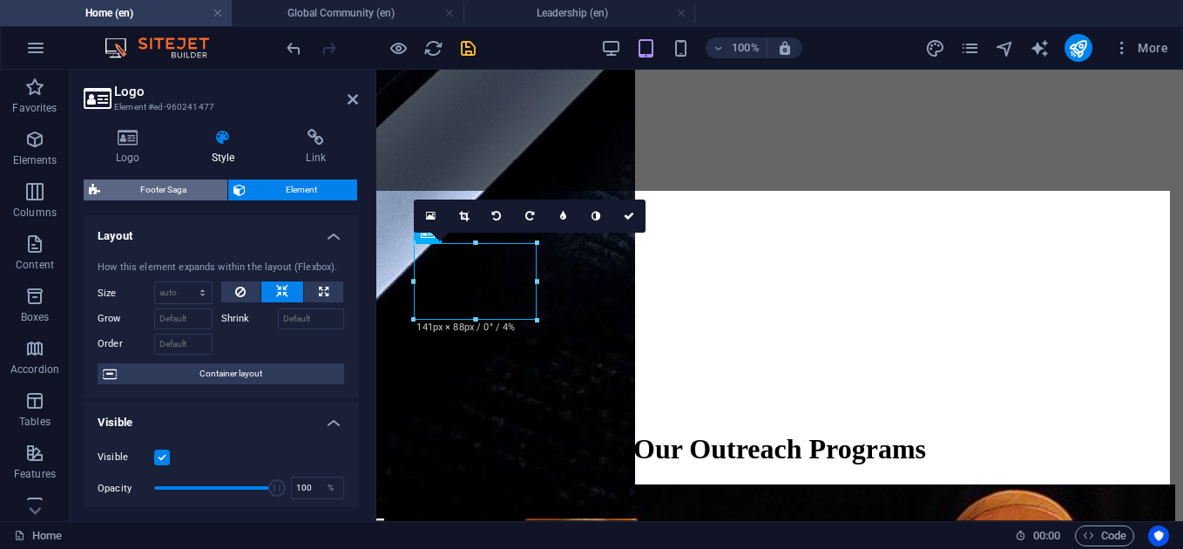
select select "rem"
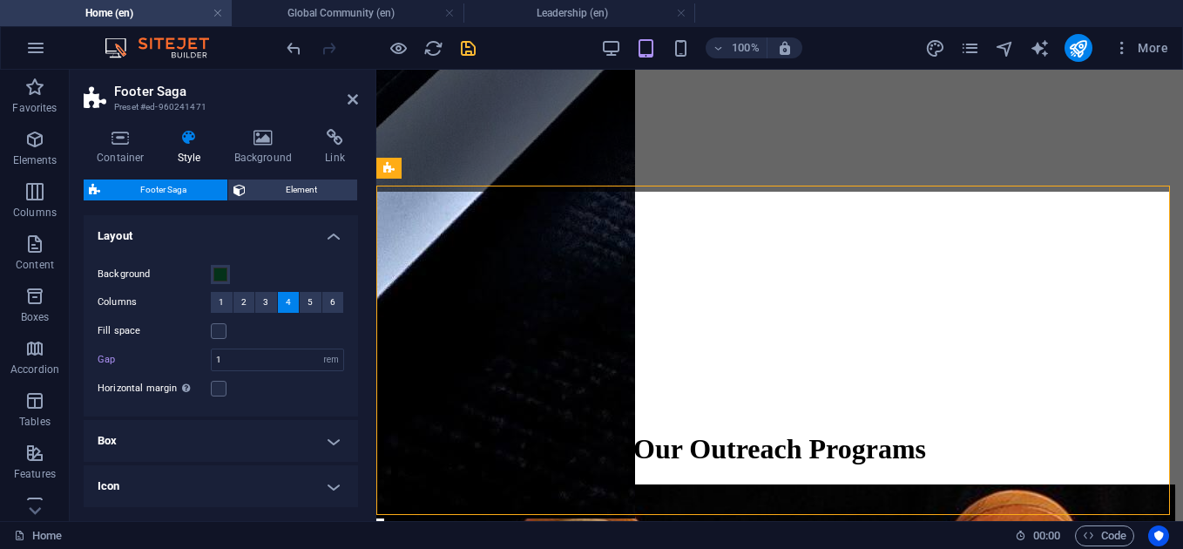
scroll to position [3298, 0]
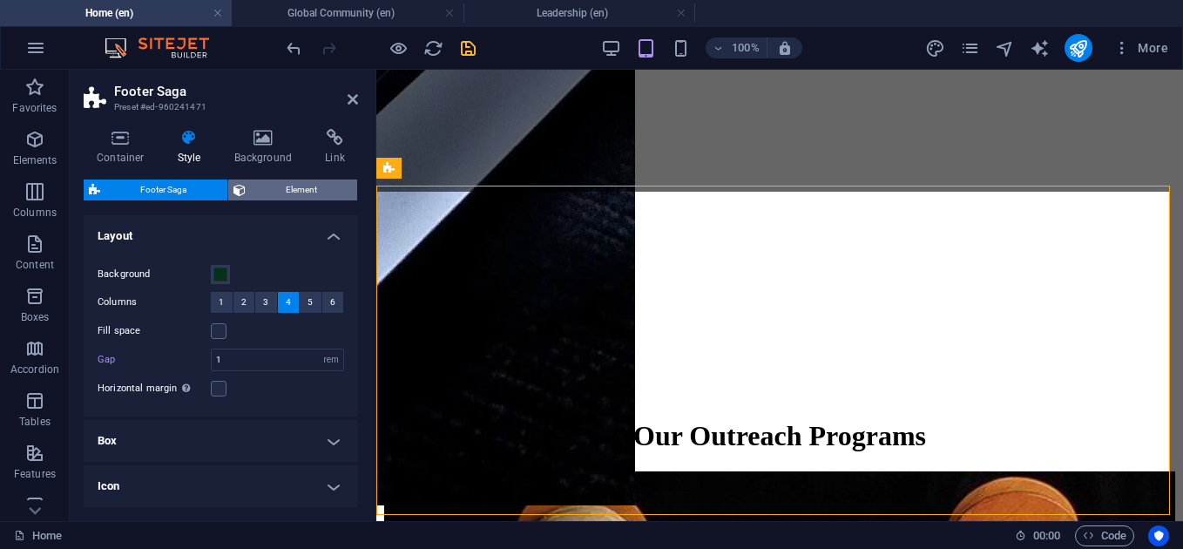
click at [304, 187] on span "Element" at bounding box center [302, 189] width 102 height 21
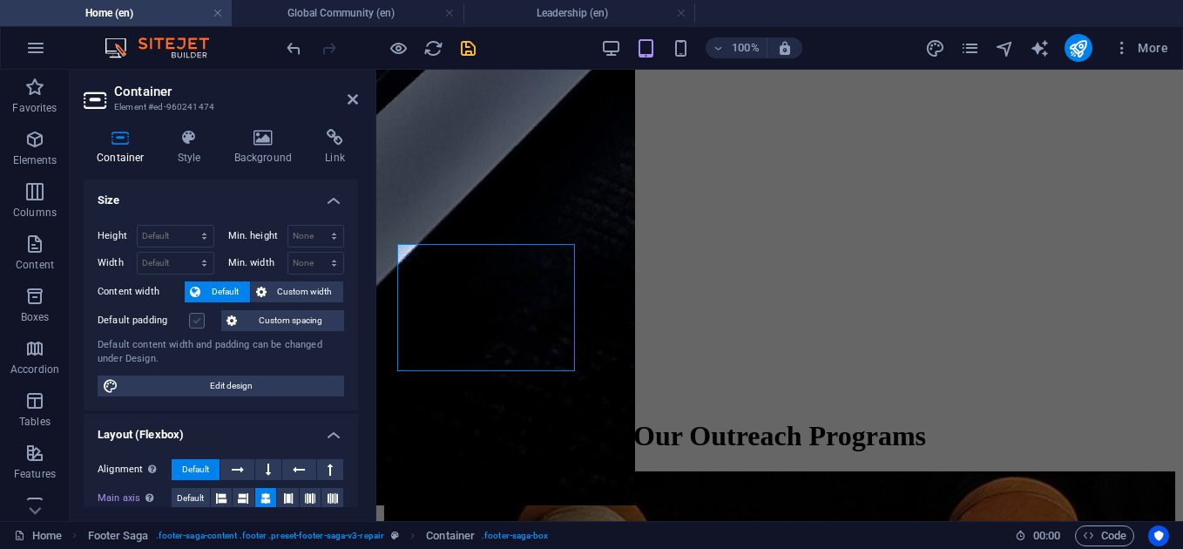
click at [195, 324] on label at bounding box center [197, 321] width 16 height 16
click at [0, 0] on input "Default padding" at bounding box center [0, 0] width 0 height 0
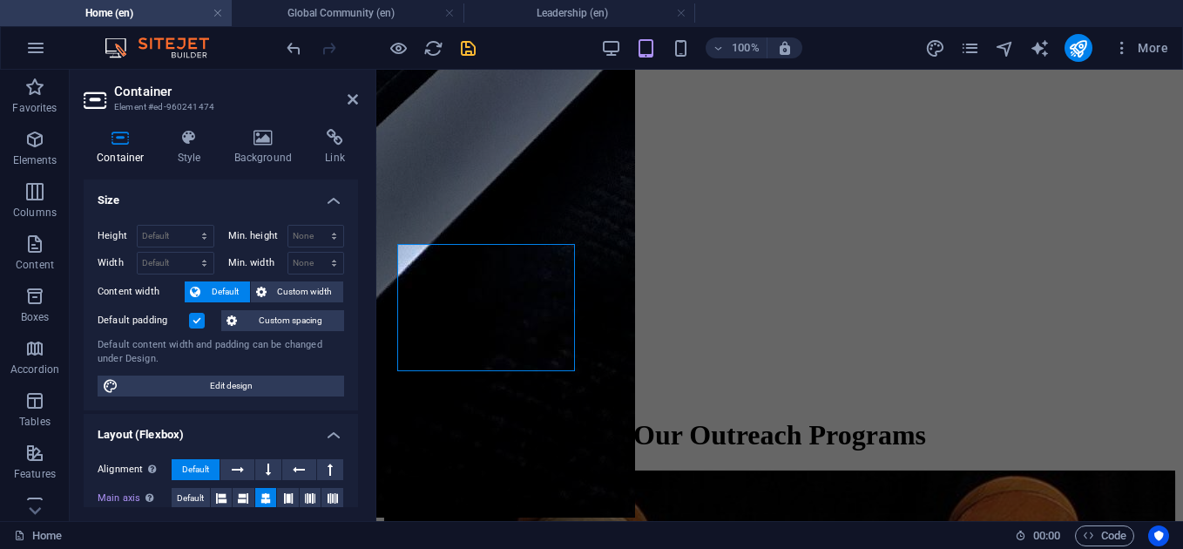
scroll to position [3285, 0]
click at [746, 43] on h6 "100%" at bounding box center [745, 47] width 28 height 21
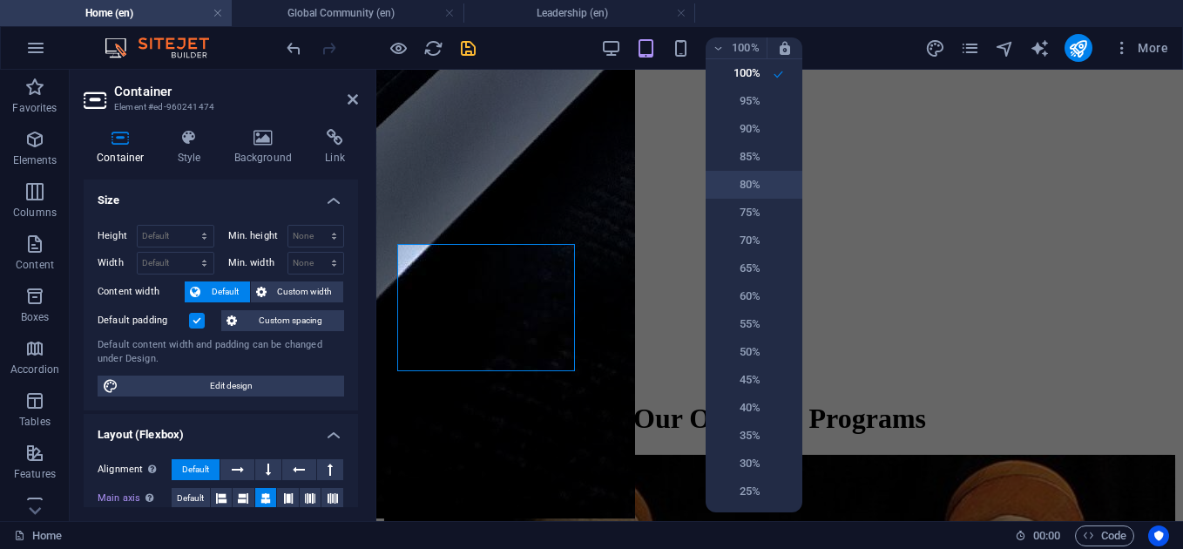
click at [750, 194] on h6 "80%" at bounding box center [738, 184] width 44 height 21
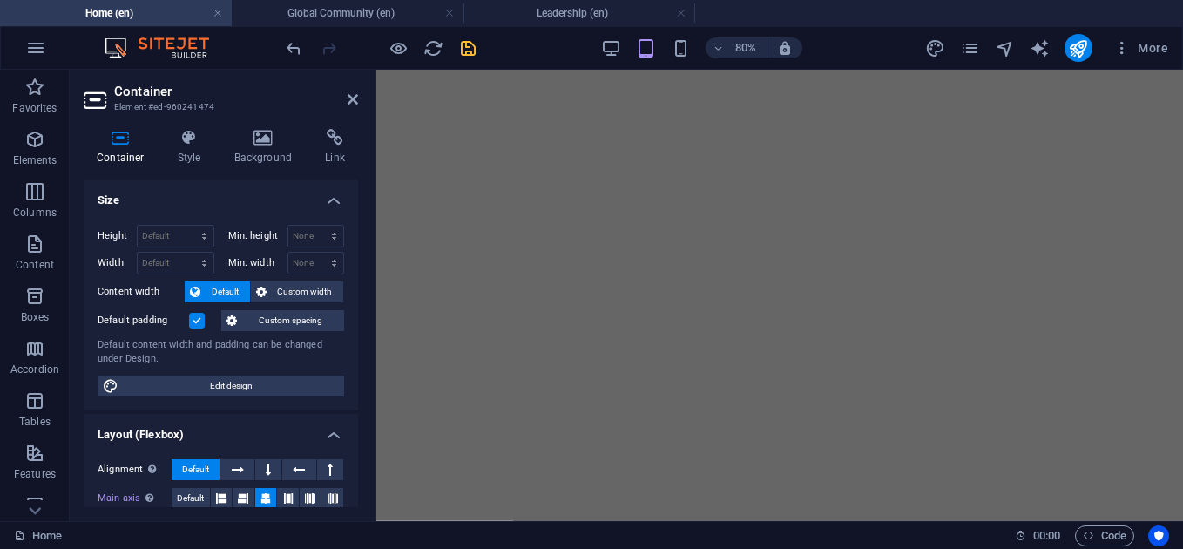
scroll to position [3965, 0]
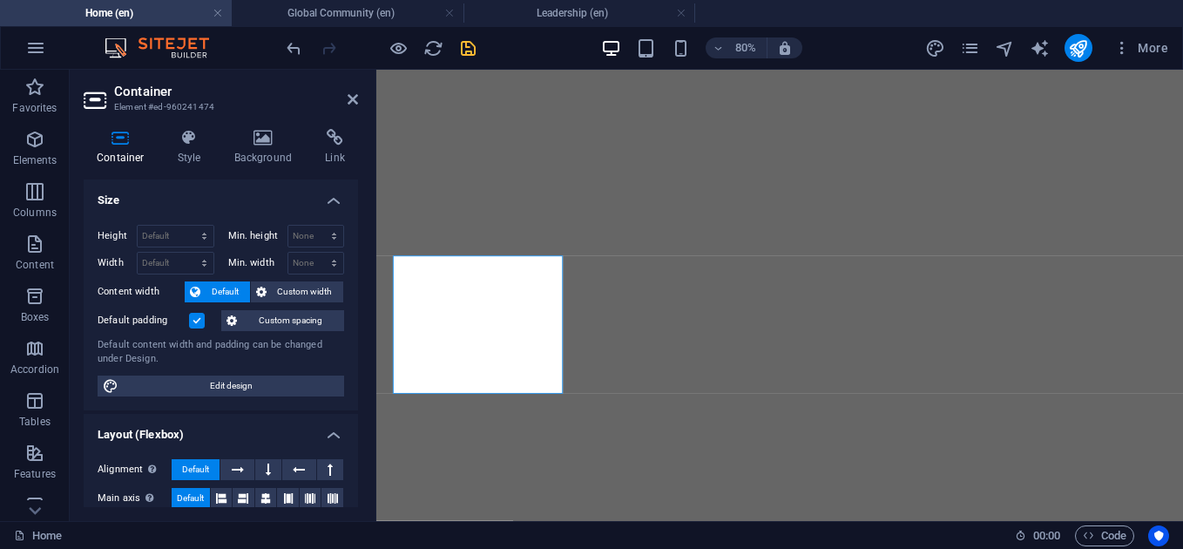
click at [198, 320] on label at bounding box center [197, 321] width 16 height 16
click at [0, 0] on input "Default padding" at bounding box center [0, 0] width 0 height 0
click at [198, 320] on label at bounding box center [197, 321] width 16 height 16
click at [0, 0] on input "Default padding" at bounding box center [0, 0] width 0 height 0
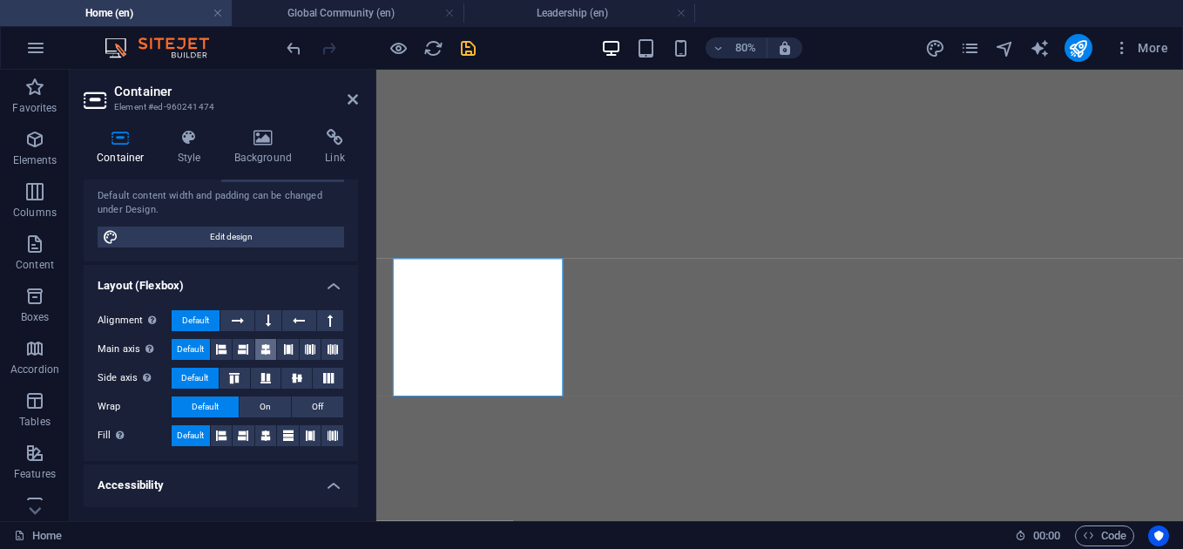
scroll to position [3961, 0]
click at [269, 352] on icon at bounding box center [265, 349] width 10 height 21
click at [294, 381] on icon at bounding box center [296, 378] width 21 height 10
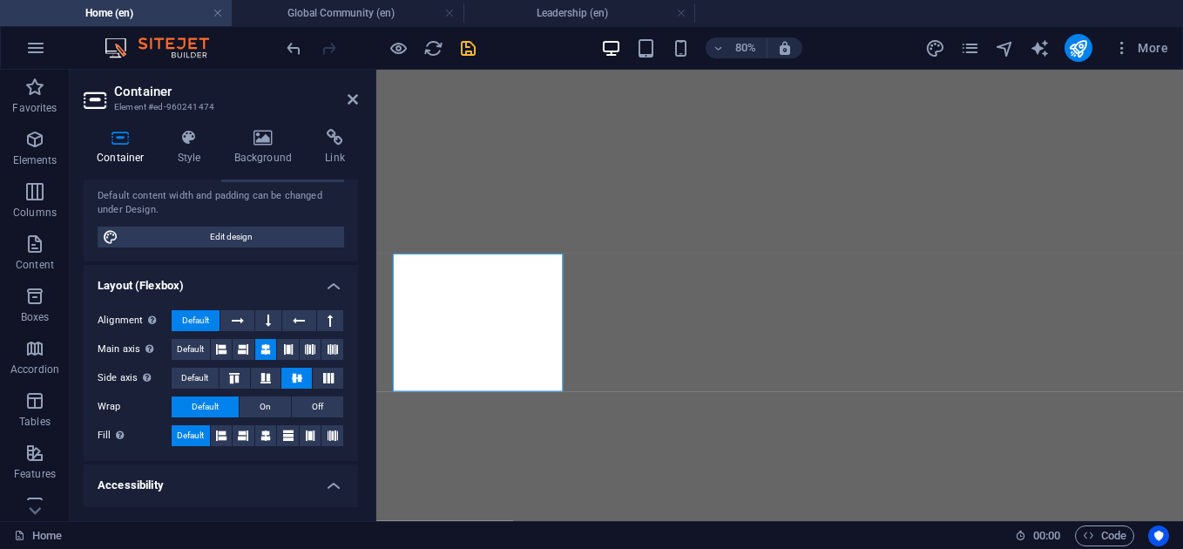
scroll to position [3965, 0]
click at [200, 384] on span "Default" at bounding box center [194, 377] width 27 height 21
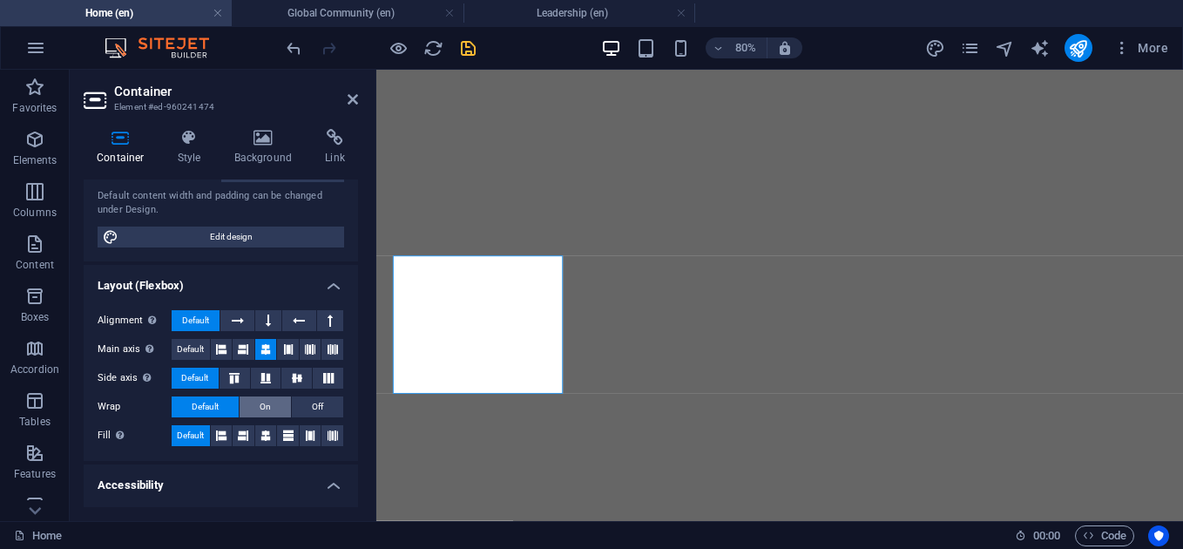
click at [265, 412] on span "On" at bounding box center [264, 406] width 11 height 21
click at [224, 402] on button "Default" at bounding box center [205, 406] width 67 height 21
click at [264, 429] on icon at bounding box center [265, 435] width 10 height 21
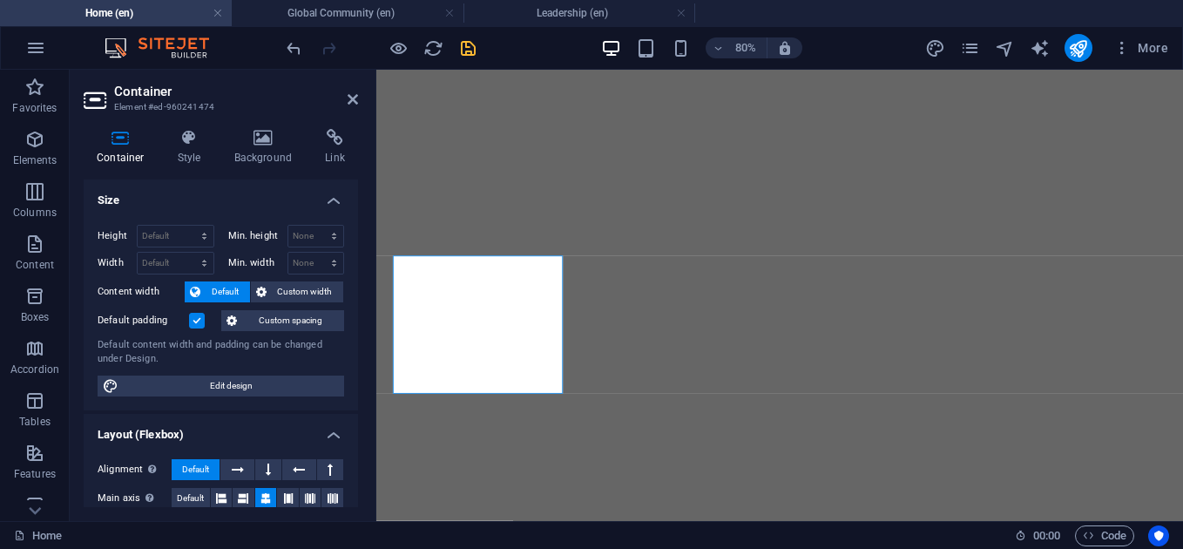
scroll to position [5, 0]
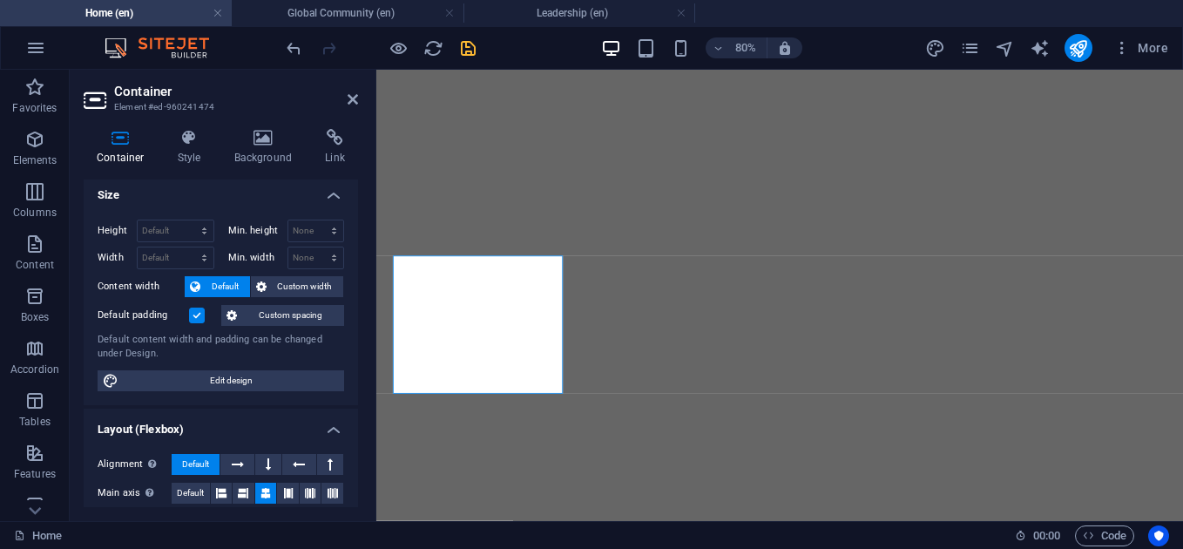
click at [197, 315] on label at bounding box center [197, 315] width 16 height 16
click at [0, 0] on input "Default padding" at bounding box center [0, 0] width 0 height 0
click at [197, 315] on label at bounding box center [197, 315] width 16 height 16
click at [0, 0] on input "Default padding" at bounding box center [0, 0] width 0 height 0
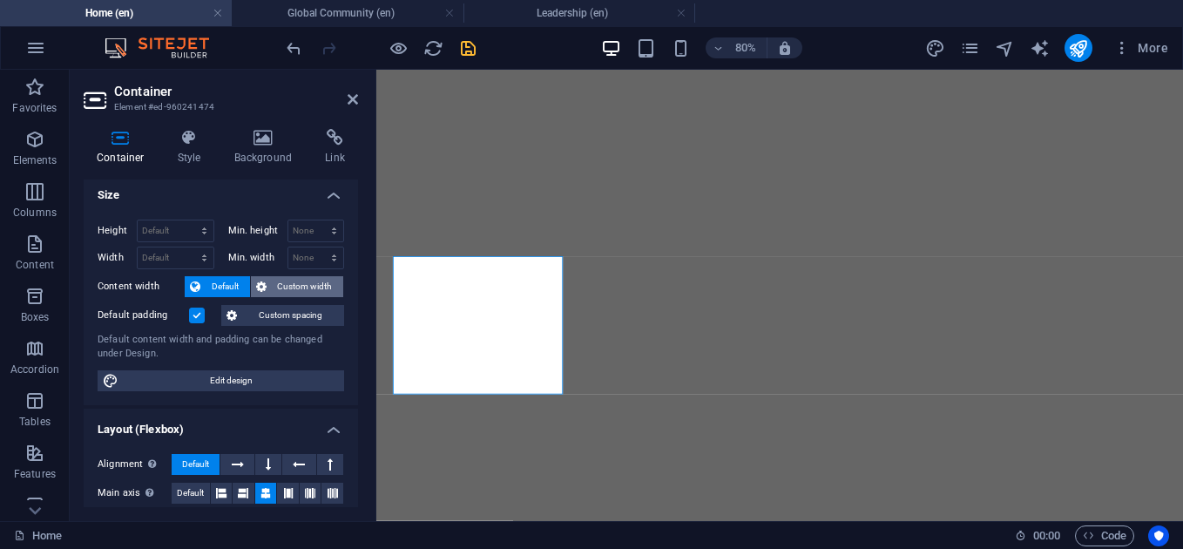
click at [296, 282] on span "Custom width" at bounding box center [305, 286] width 67 height 21
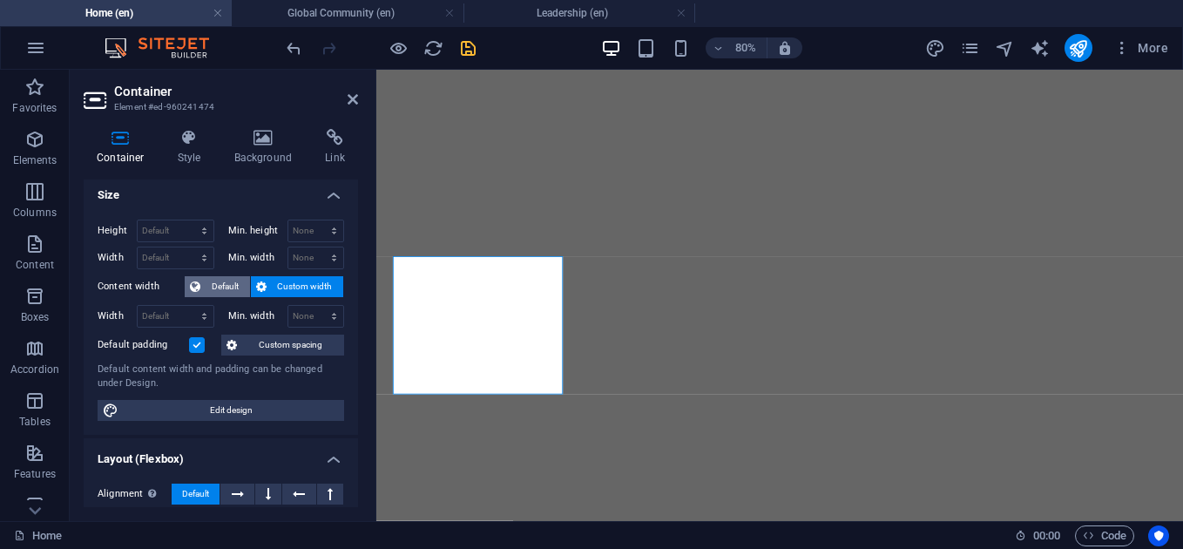
click at [219, 289] on span "Default" at bounding box center [225, 286] width 39 height 21
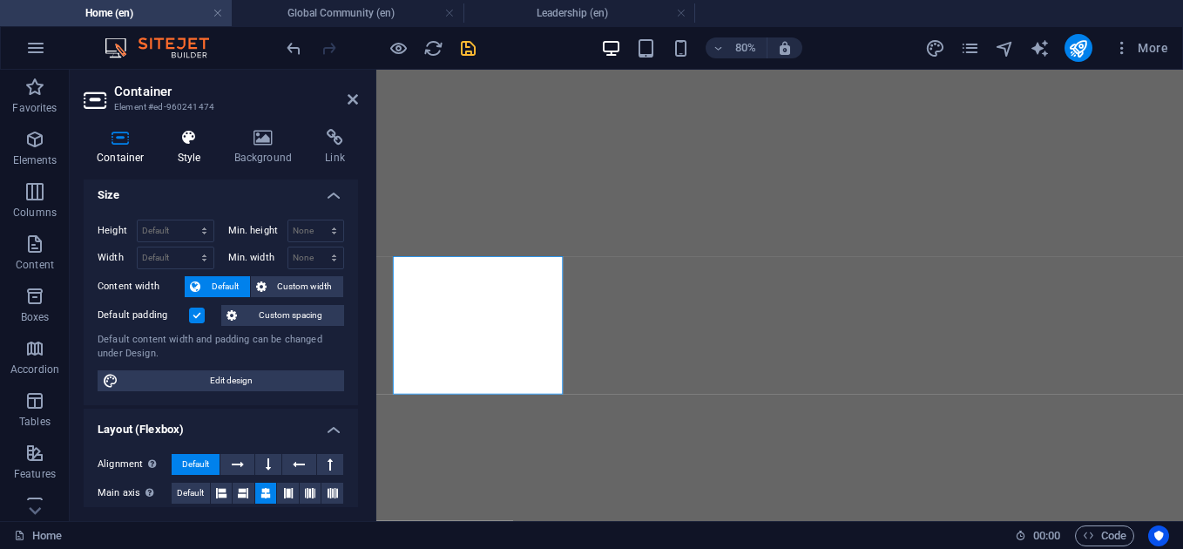
click at [182, 138] on icon at bounding box center [190, 137] width 50 height 17
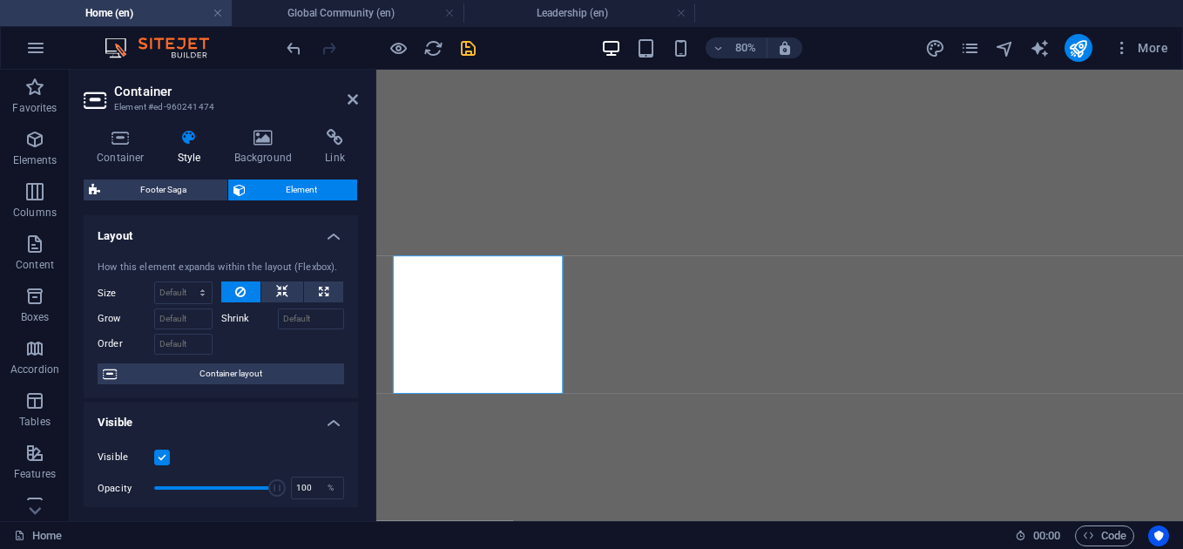
scroll to position [28, 0]
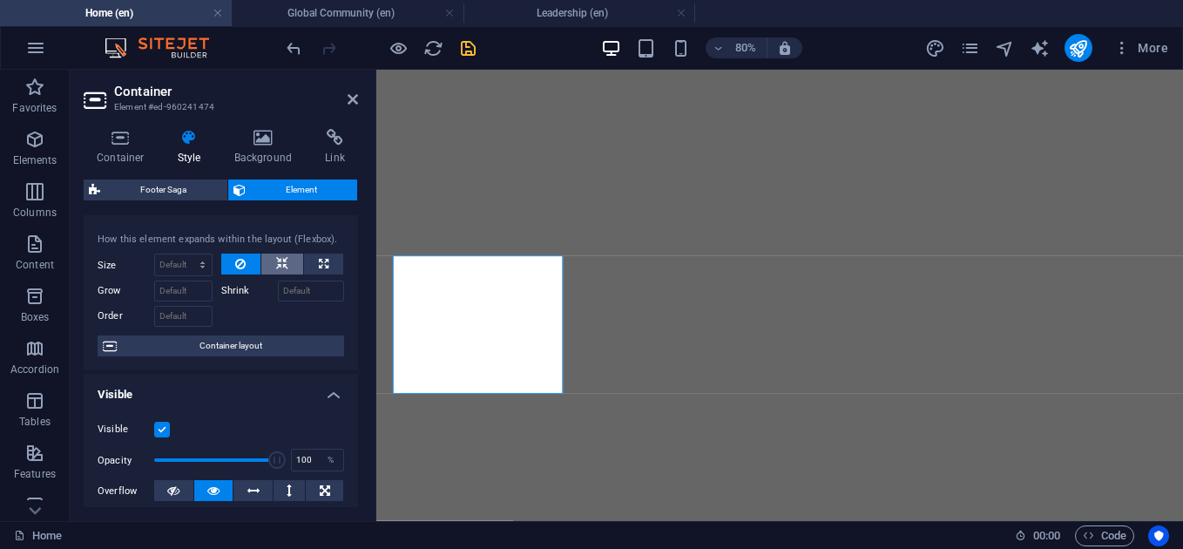
click at [276, 257] on icon at bounding box center [282, 263] width 12 height 21
click at [240, 258] on icon at bounding box center [240, 263] width 10 height 21
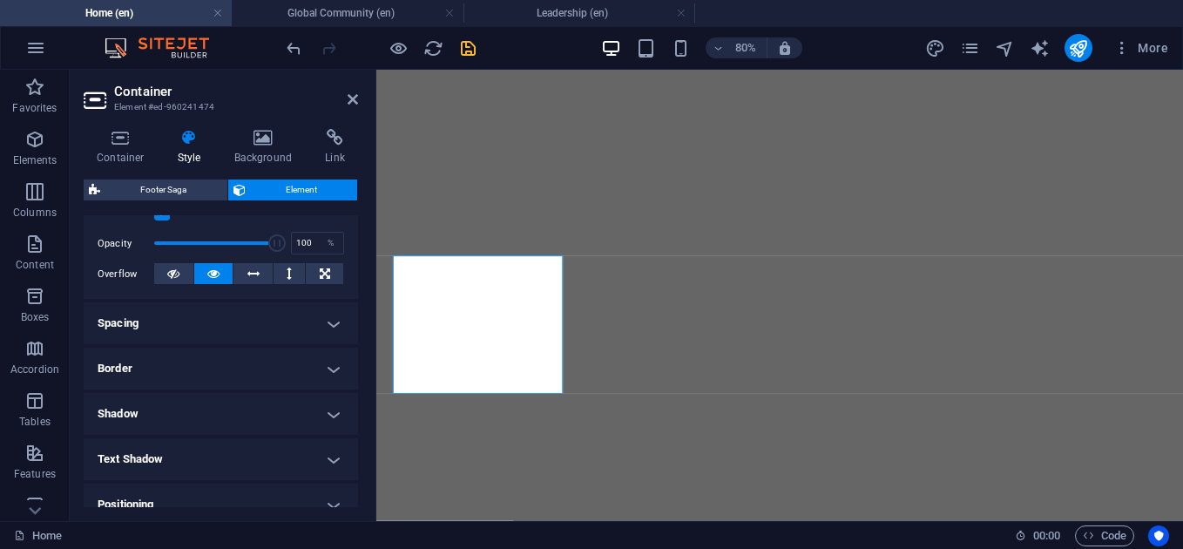
scroll to position [307, 0]
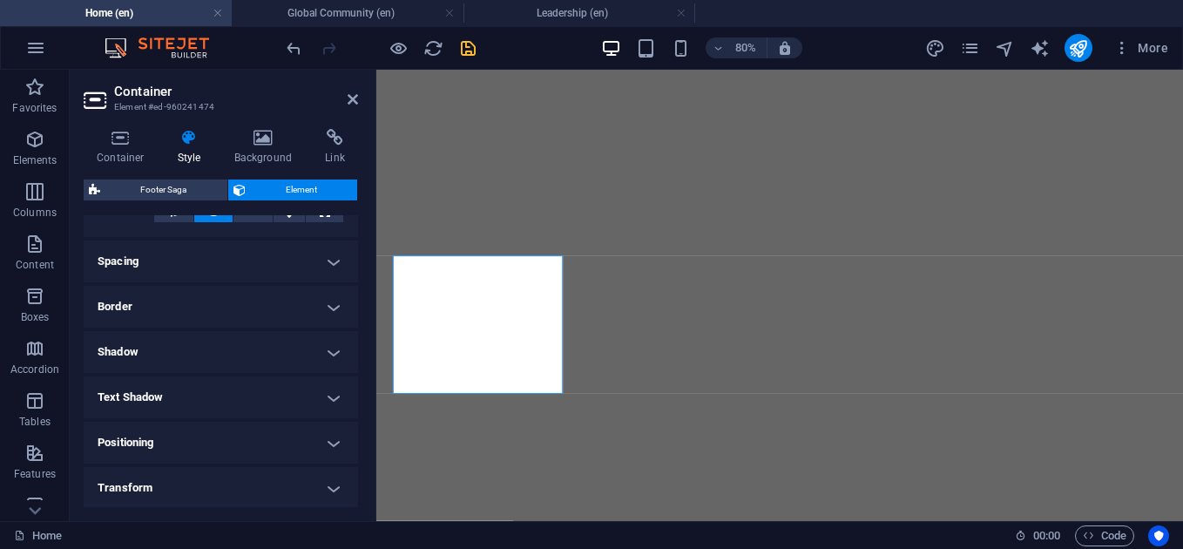
click at [324, 266] on h4 "Spacing" at bounding box center [221, 261] width 274 height 42
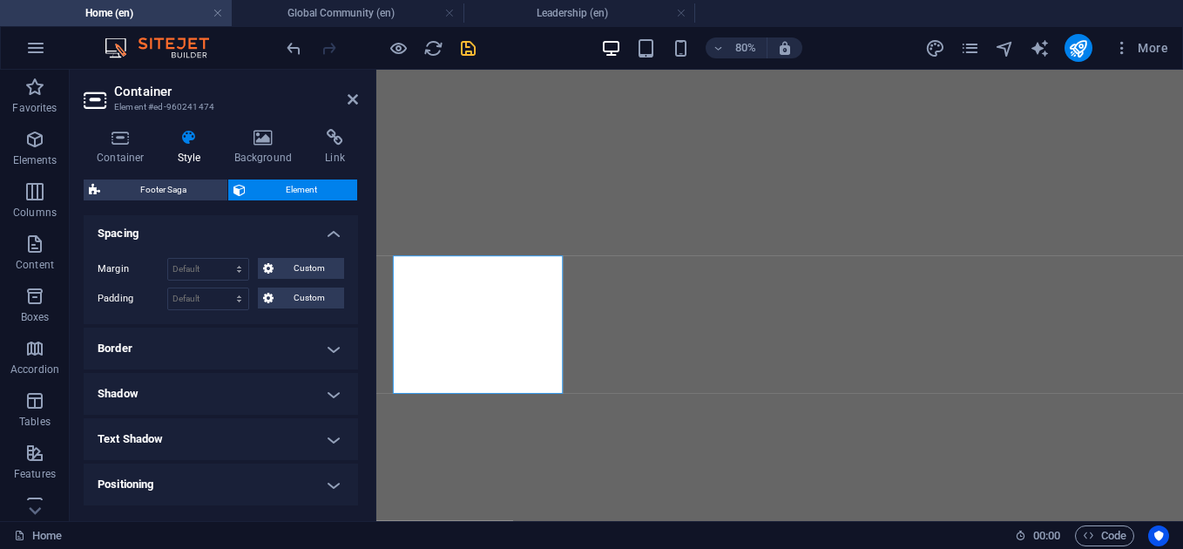
scroll to position [337, 0]
click at [321, 228] on h4 "Spacing" at bounding box center [221, 225] width 274 height 31
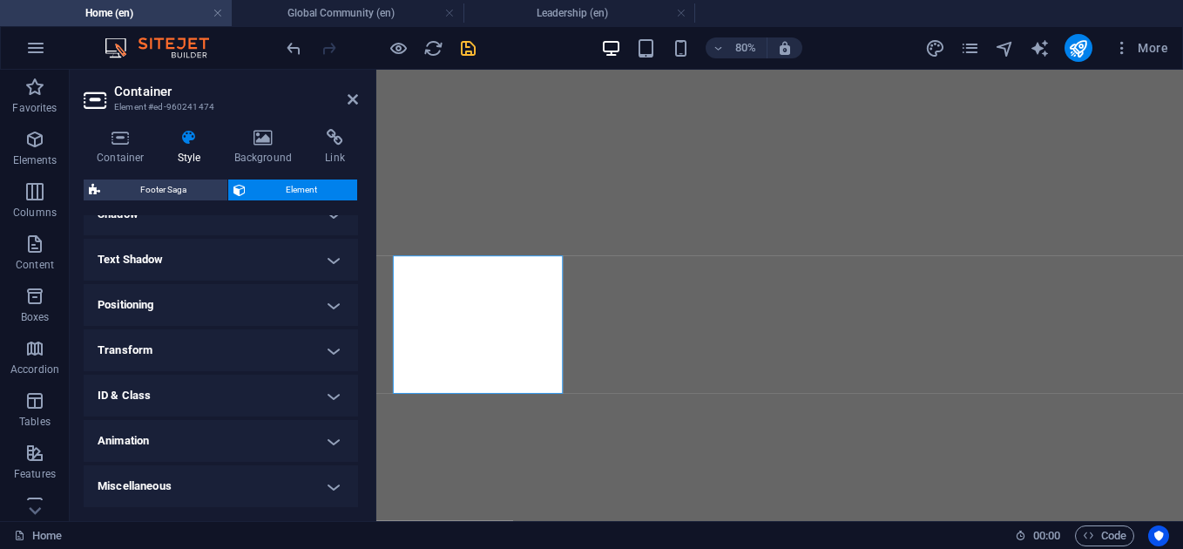
scroll to position [3961, 0]
click at [340, 351] on h4 "Transform" at bounding box center [221, 350] width 274 height 42
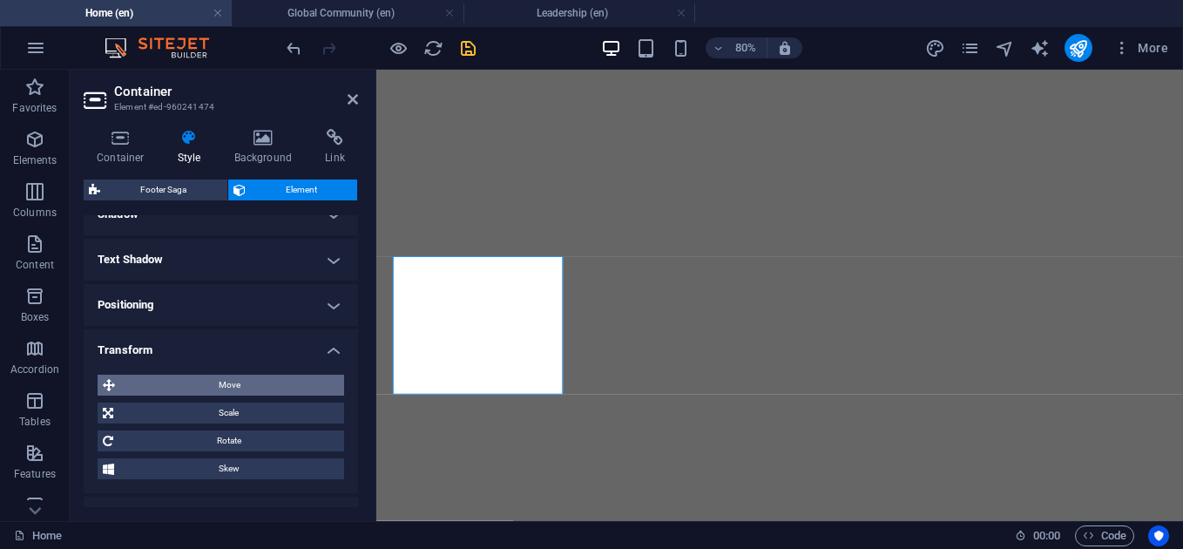
click at [264, 385] on span "Move" at bounding box center [229, 384] width 219 height 21
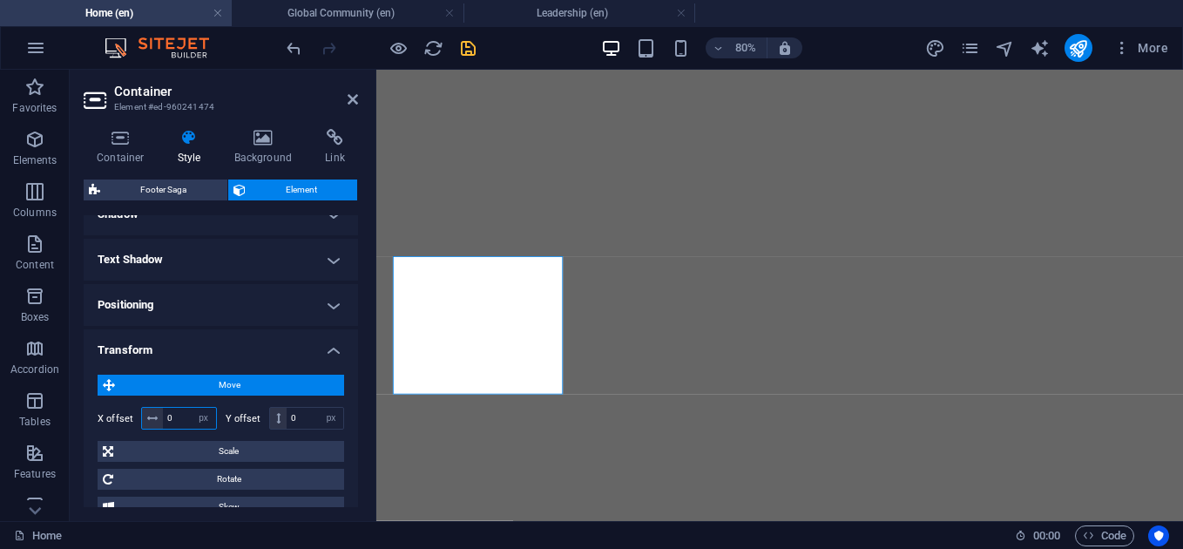
click at [173, 415] on input "0" at bounding box center [189, 418] width 53 height 21
click at [166, 415] on input "0" at bounding box center [189, 418] width 53 height 21
click at [170, 409] on input "10" at bounding box center [189, 418] width 53 height 21
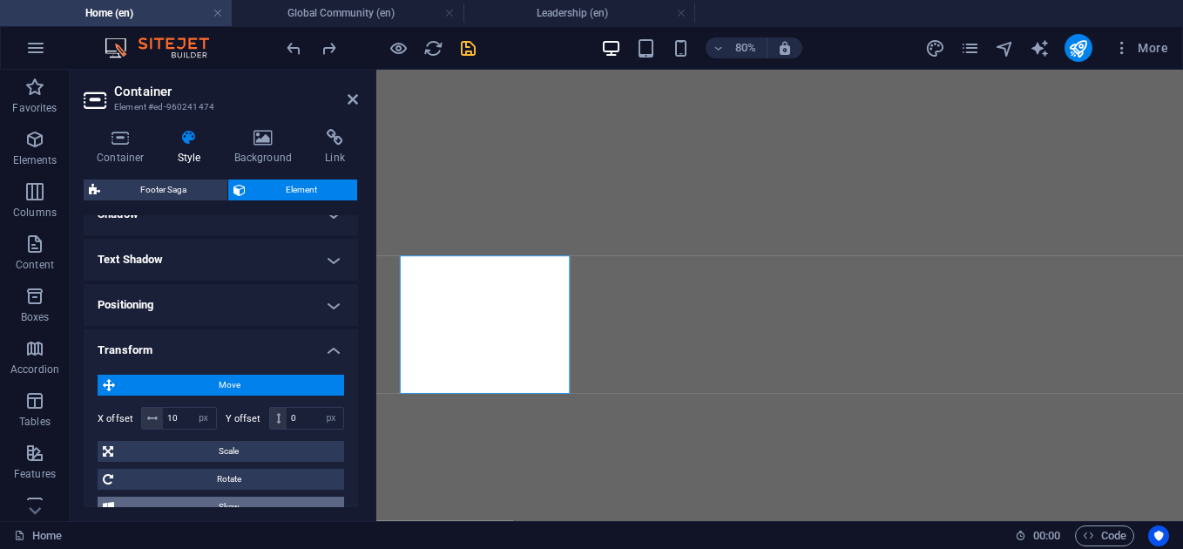
type input "0"
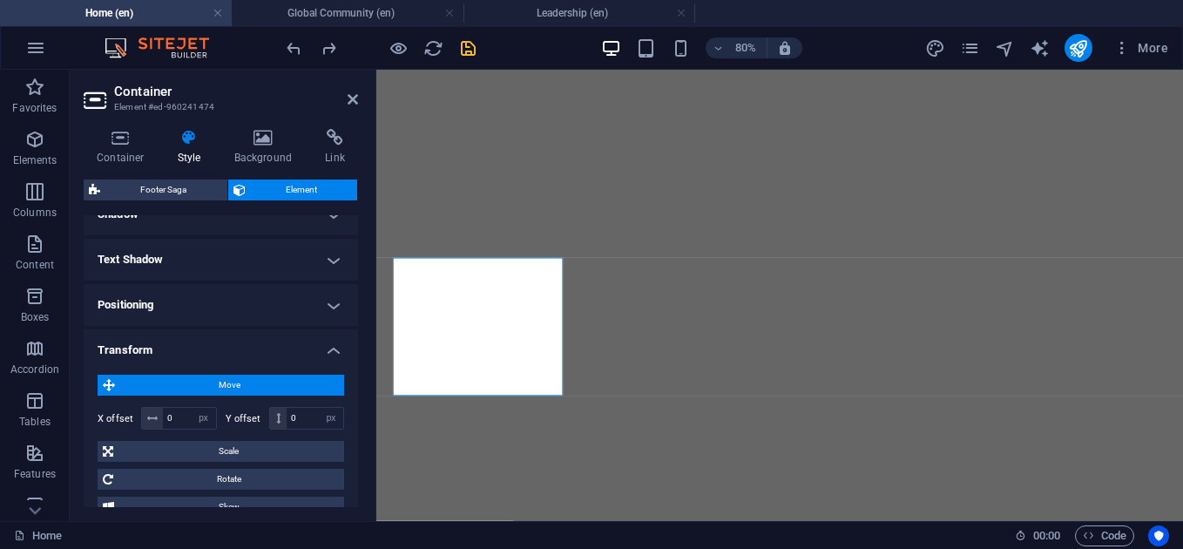
scroll to position [3961, 0]
click at [333, 348] on h4 "Transform" at bounding box center [221, 344] width 274 height 31
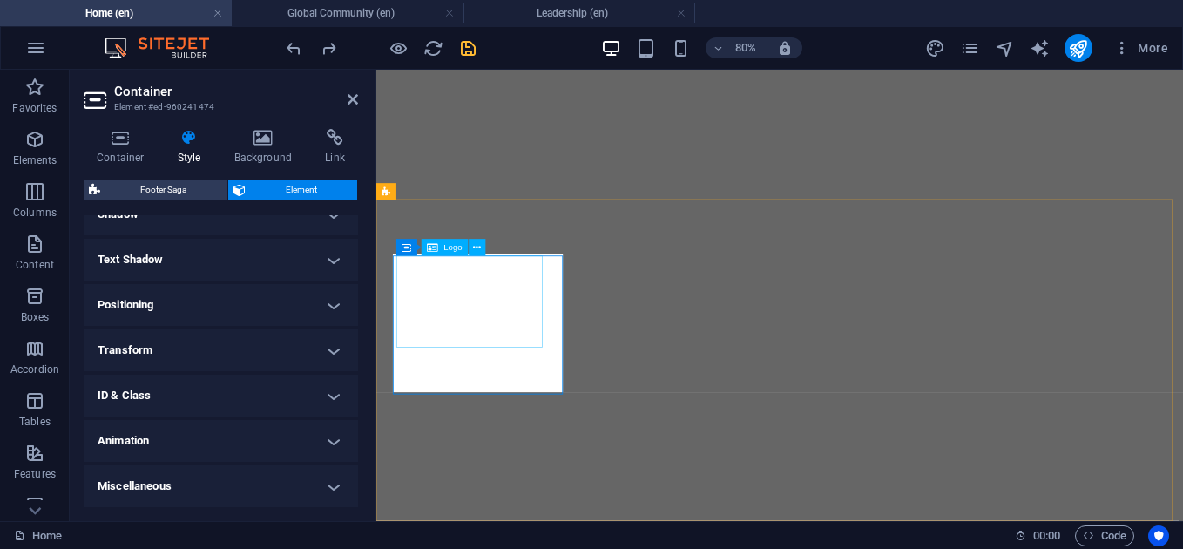
scroll to position [3965, 0]
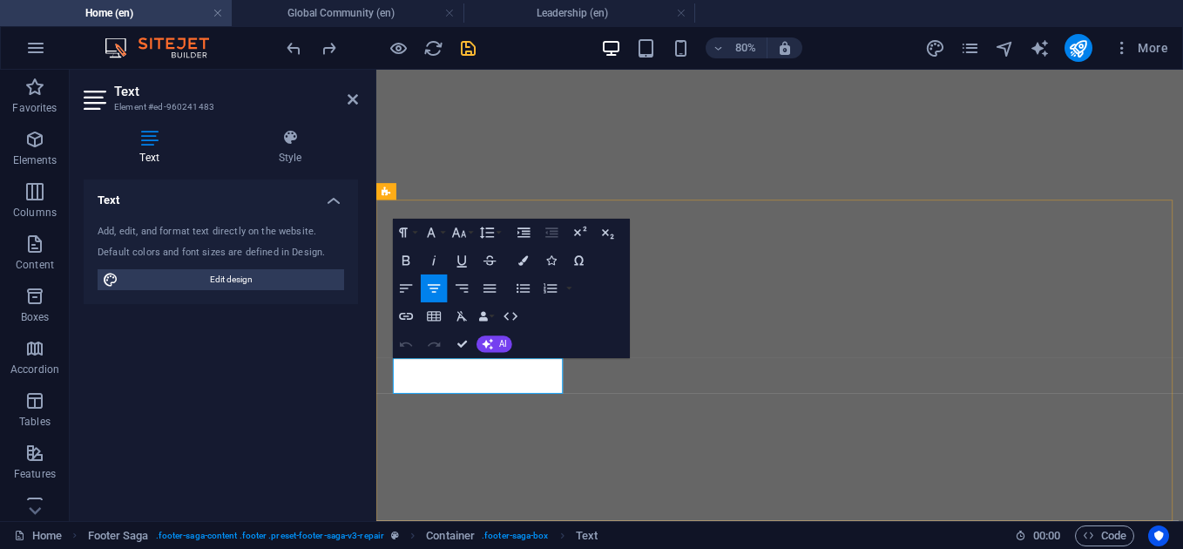
drag, startPoint x: 563, startPoint y: 464, endPoint x: 382, endPoint y: 435, distance: 183.4
click at [438, 292] on icon "button" at bounding box center [434, 288] width 17 height 17
click at [294, 127] on div "Text Style Text Add, edit, and format text directly on the website. Default col…" at bounding box center [221, 318] width 302 height 406
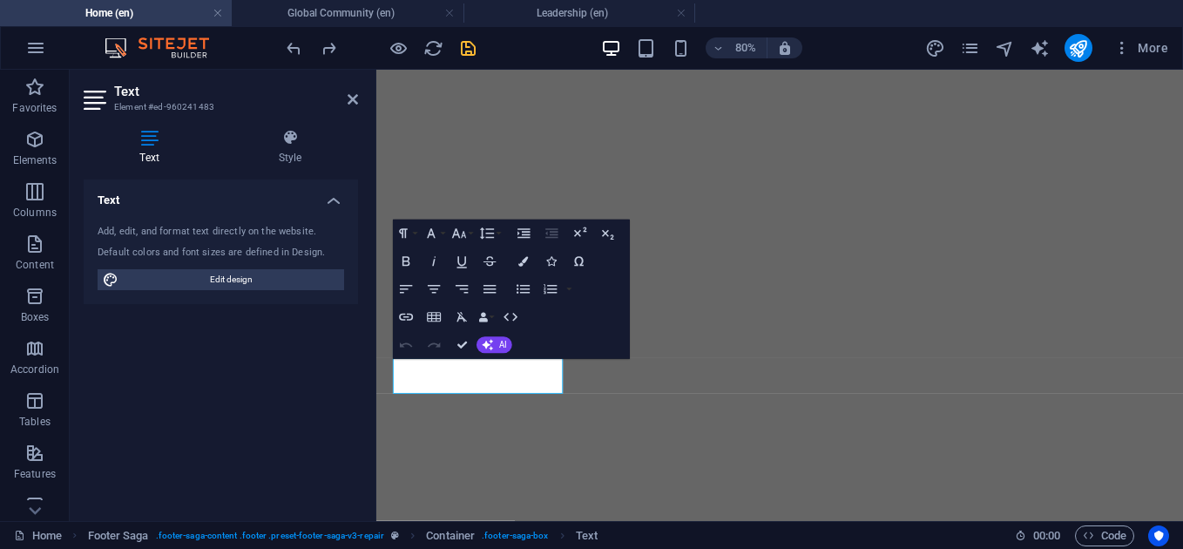
click at [294, 127] on div "Text Style Text Add, edit, and format text directly on the website. Default col…" at bounding box center [221, 318] width 302 height 406
click at [289, 142] on icon at bounding box center [290, 137] width 136 height 17
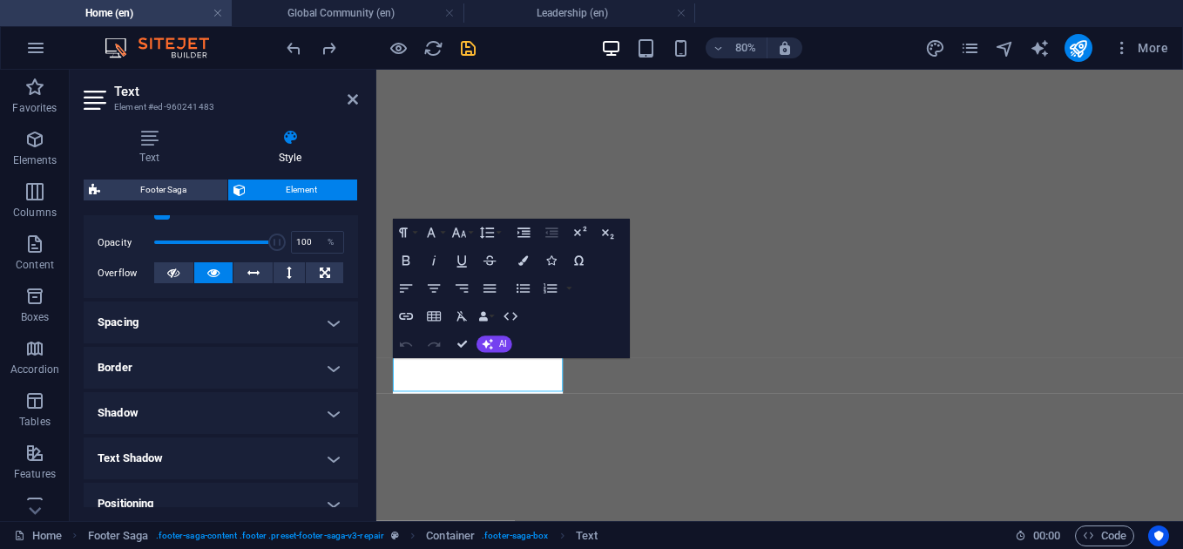
scroll to position [3965, 0]
click at [330, 321] on h4 "Spacing" at bounding box center [221, 322] width 274 height 42
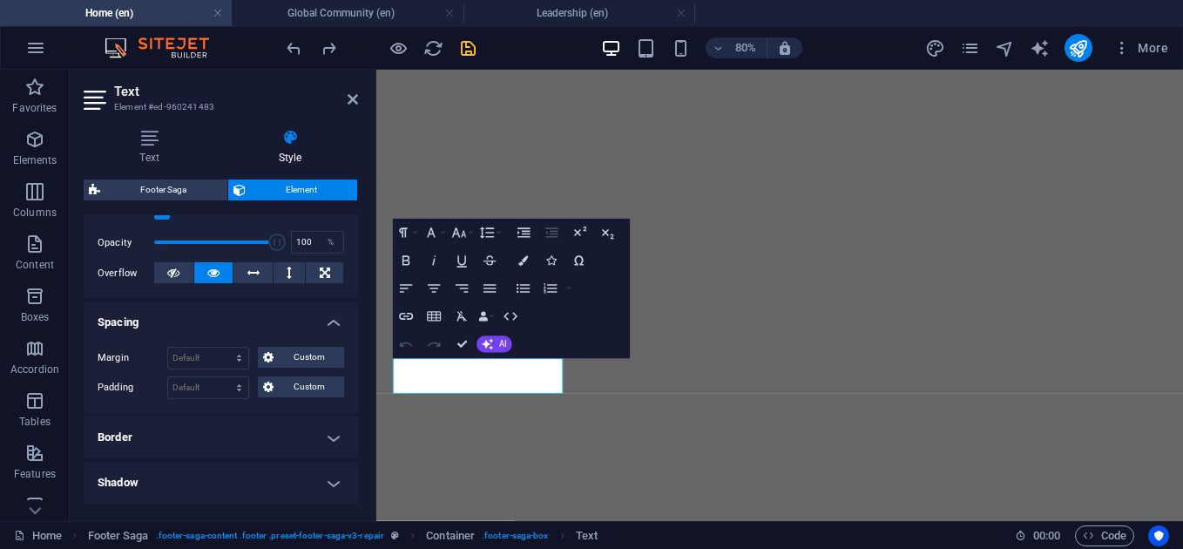
click at [330, 321] on h4 "Spacing" at bounding box center [221, 316] width 274 height 31
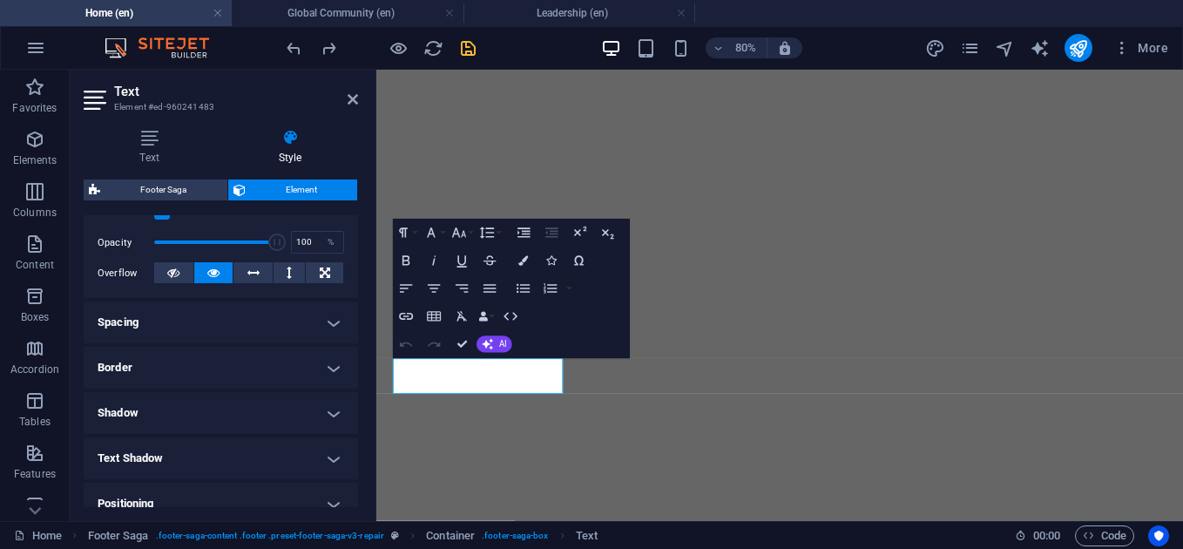
click at [313, 375] on h4 "Border" at bounding box center [221, 368] width 274 height 42
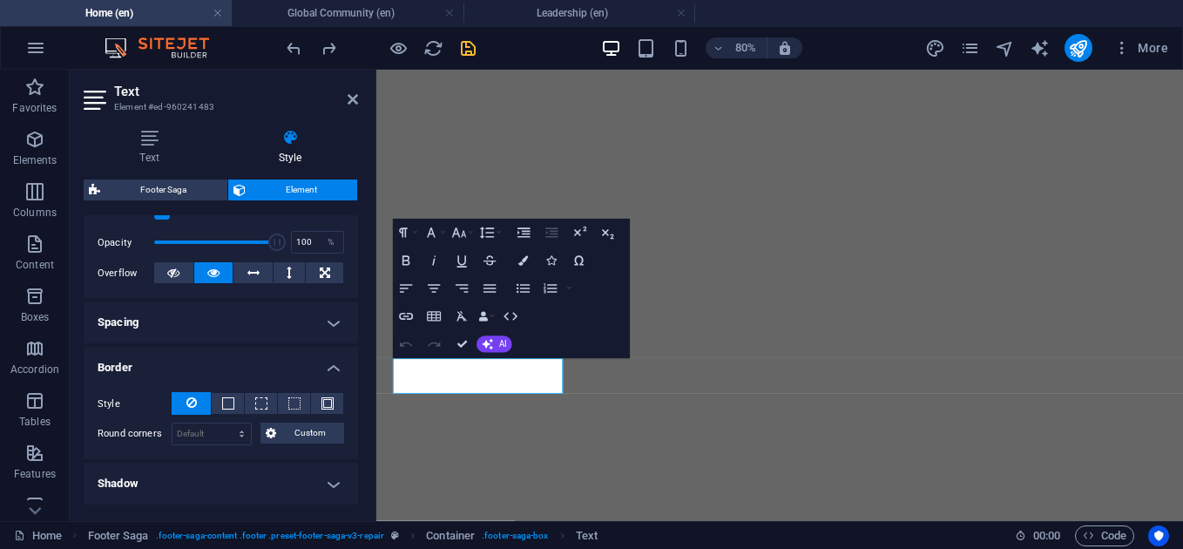
click at [315, 374] on h4 "Border" at bounding box center [221, 362] width 274 height 31
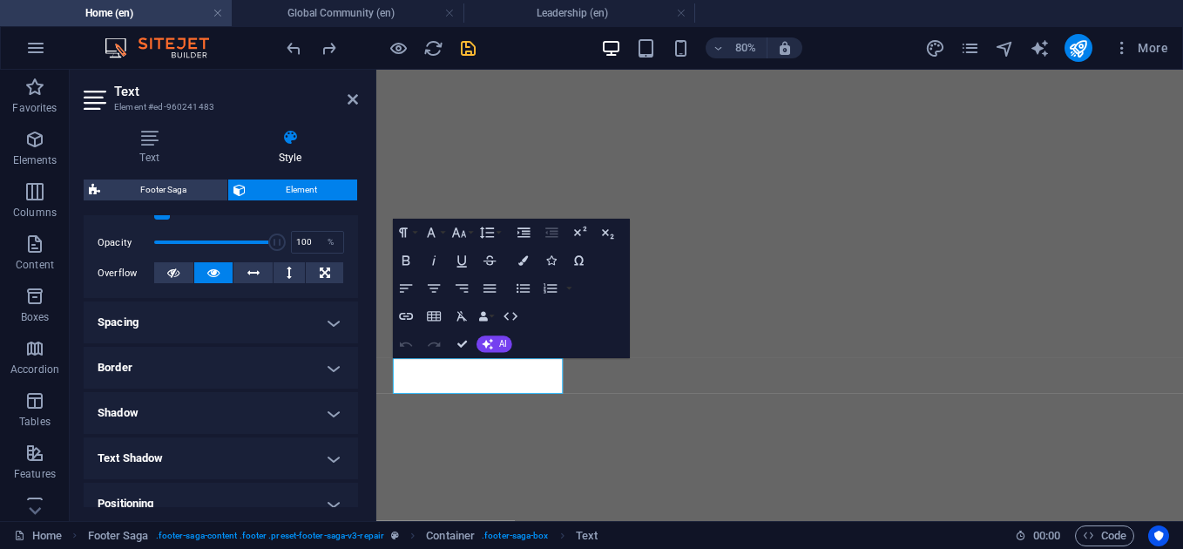
click at [312, 417] on h4 "Shadow" at bounding box center [221, 413] width 274 height 42
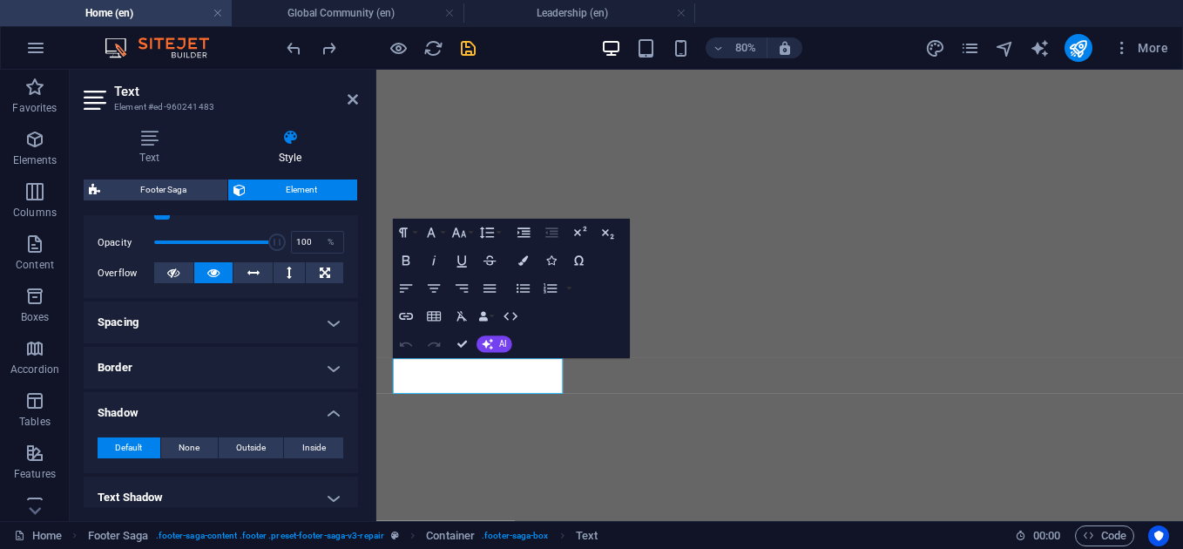
scroll to position [334, 0]
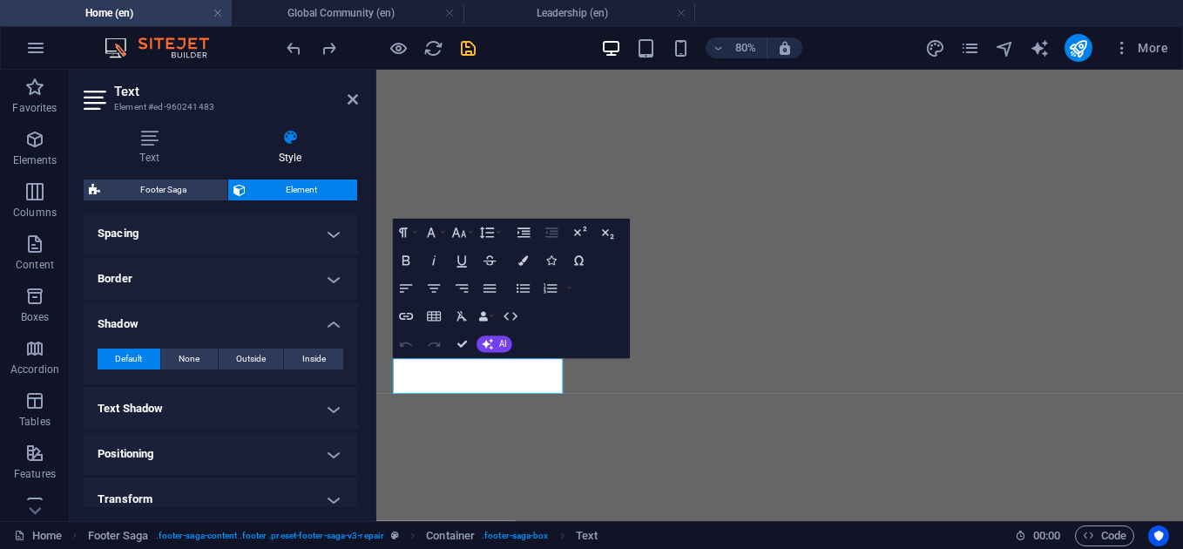
click at [320, 322] on h4 "Shadow" at bounding box center [221, 318] width 274 height 31
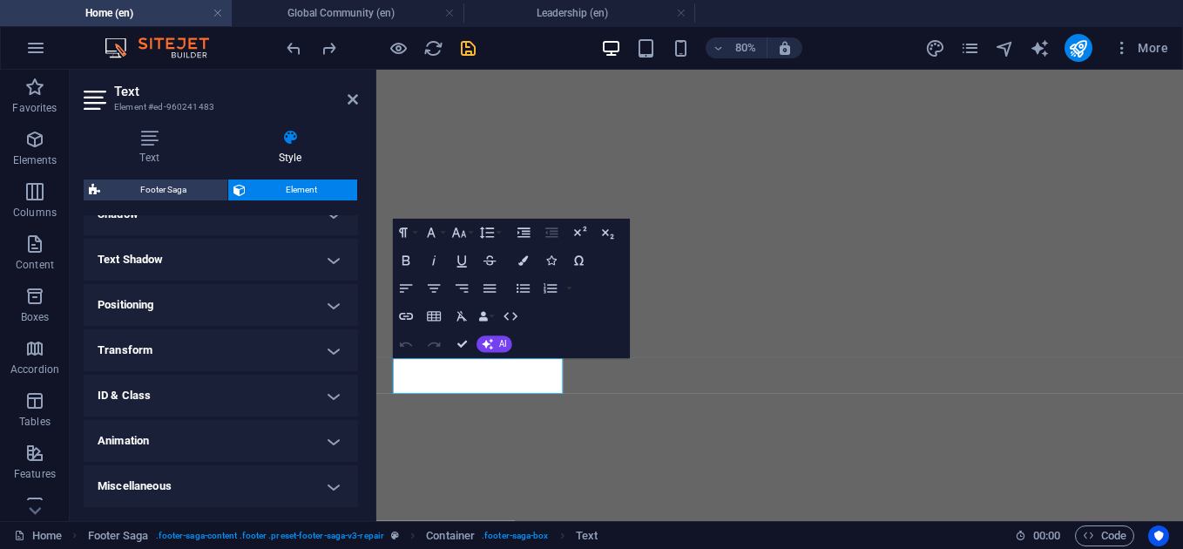
scroll to position [0, 0]
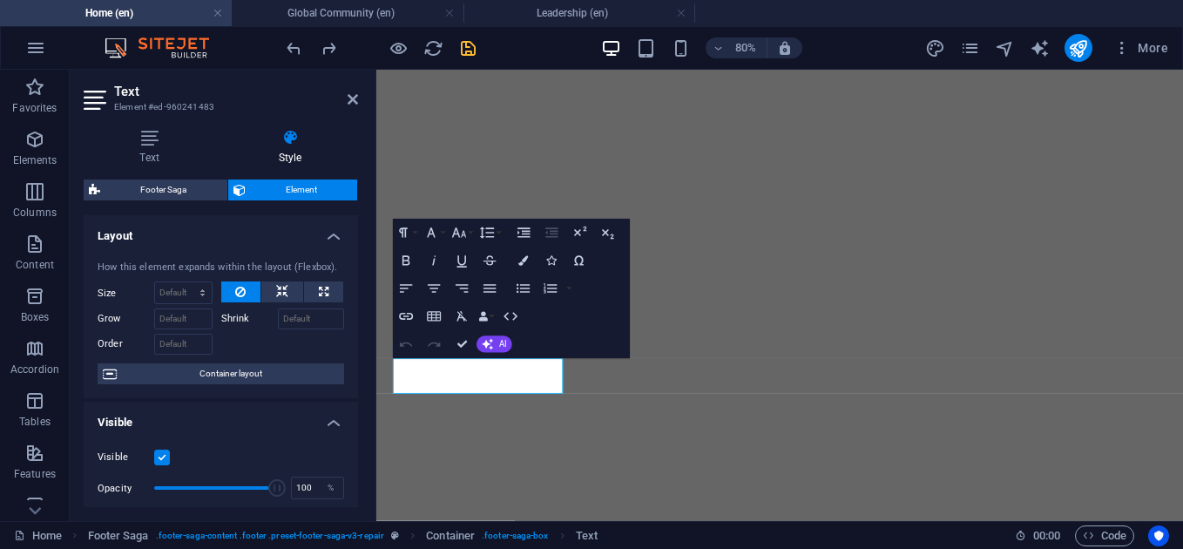
click at [334, 412] on h4 "Visible" at bounding box center [221, 416] width 274 height 31
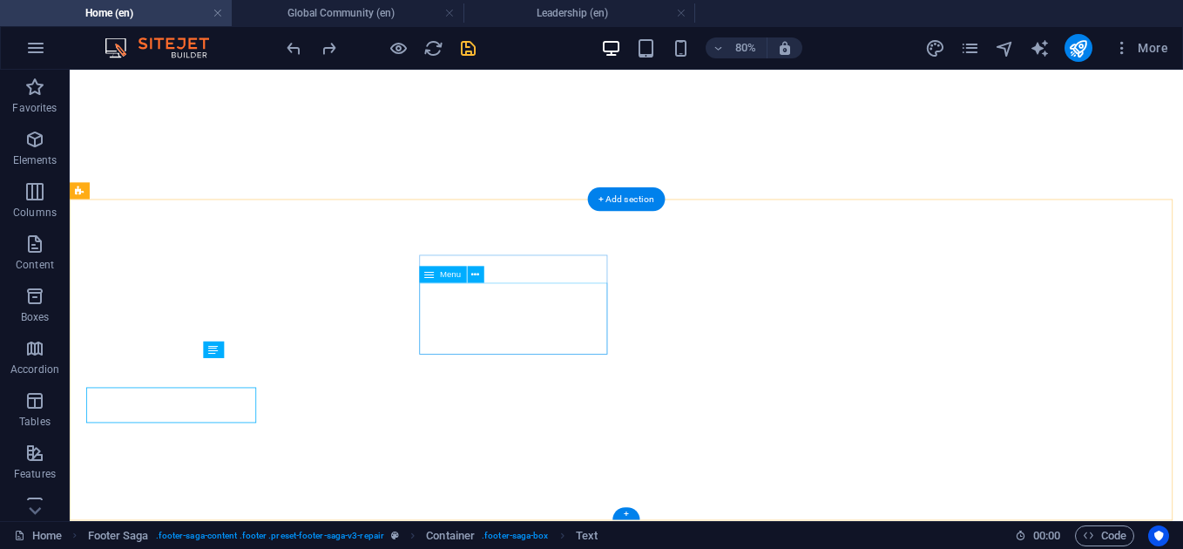
scroll to position [3925, 0]
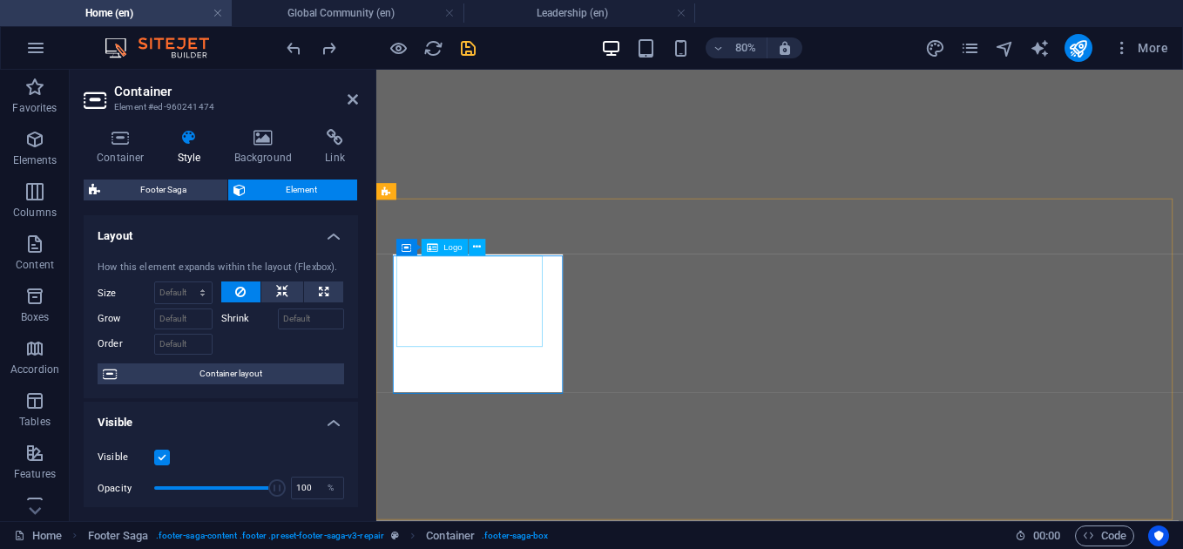
scroll to position [3965, 0]
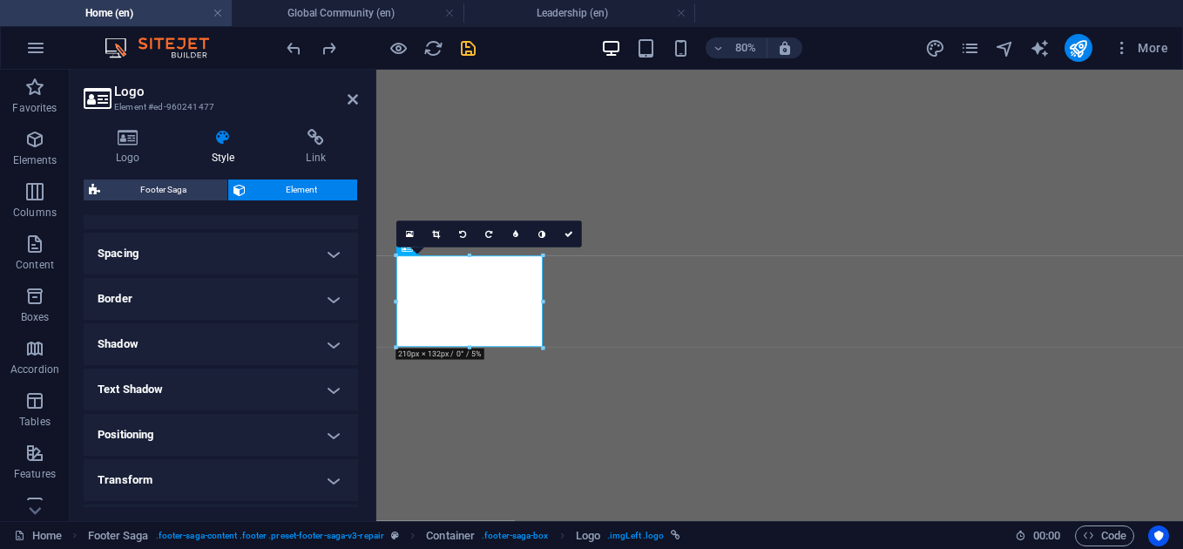
scroll to position [315, 0]
click at [336, 262] on h4 "Spacing" at bounding box center [221, 253] width 274 height 42
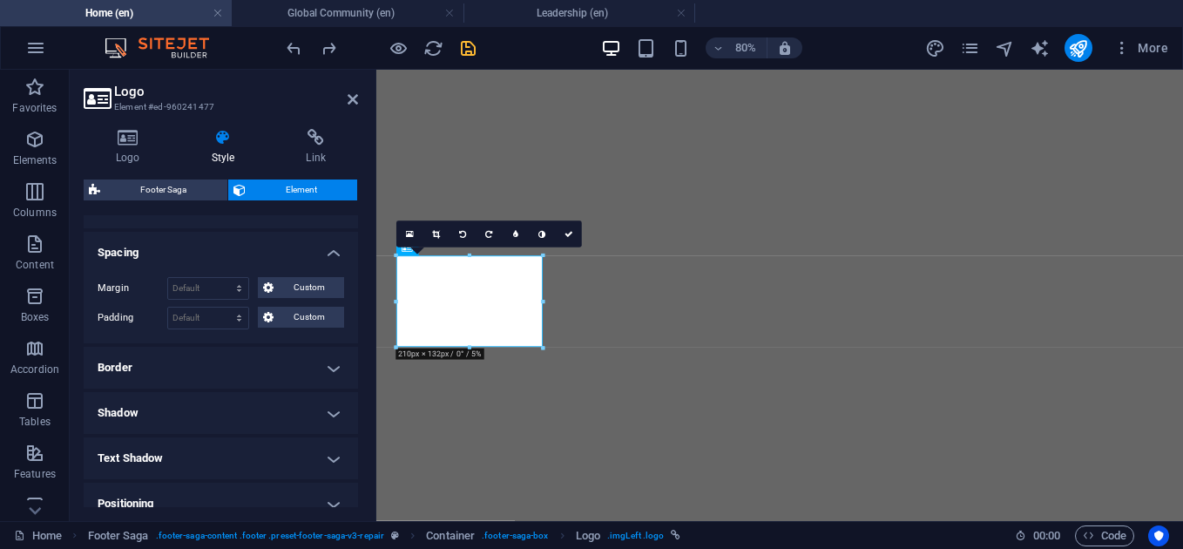
click at [336, 262] on h4 "Spacing" at bounding box center [221, 247] width 274 height 31
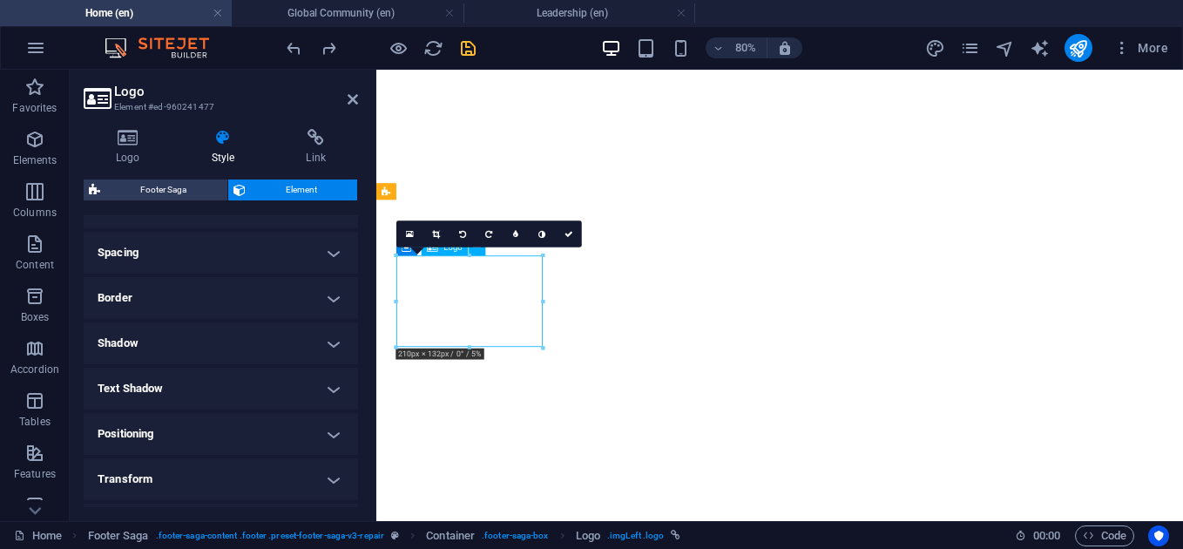
drag, startPoint x: 509, startPoint y: 379, endPoint x: 574, endPoint y: 373, distance: 64.7
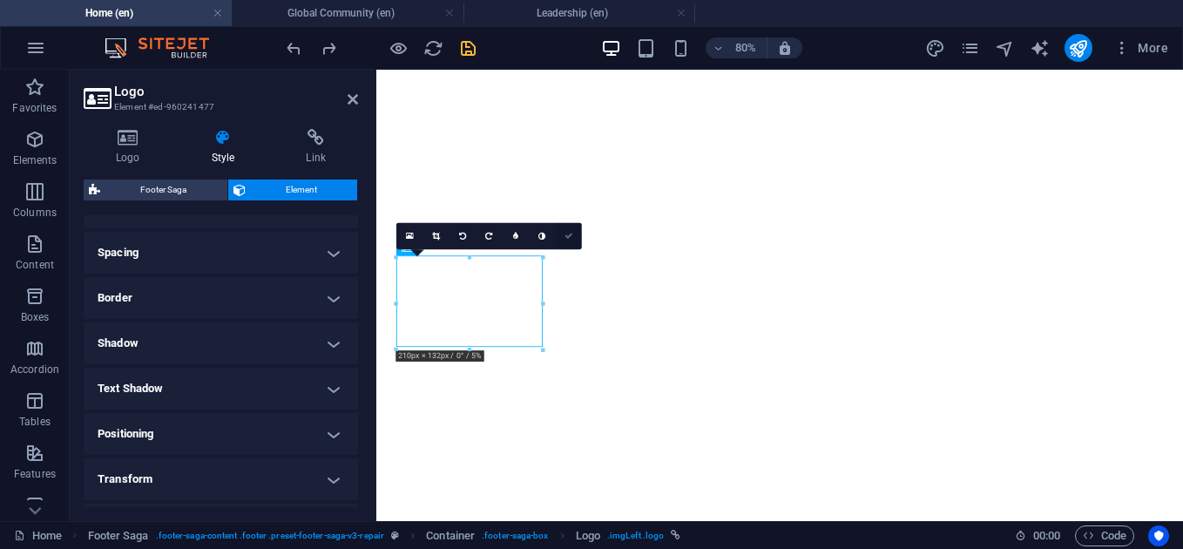
click at [569, 238] on icon at bounding box center [568, 236] width 9 height 9
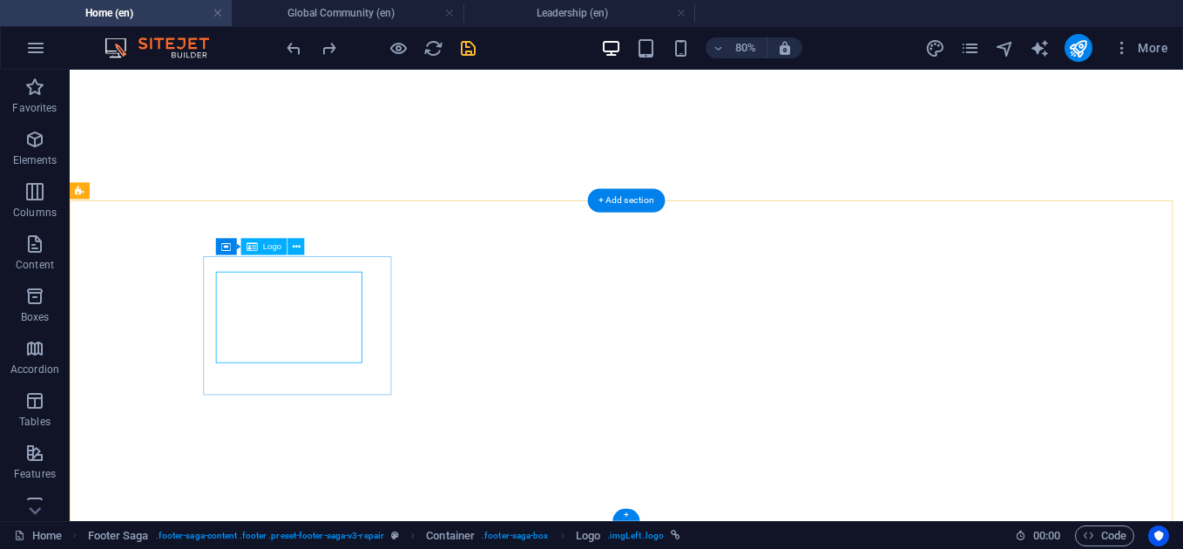
scroll to position [3903, 0]
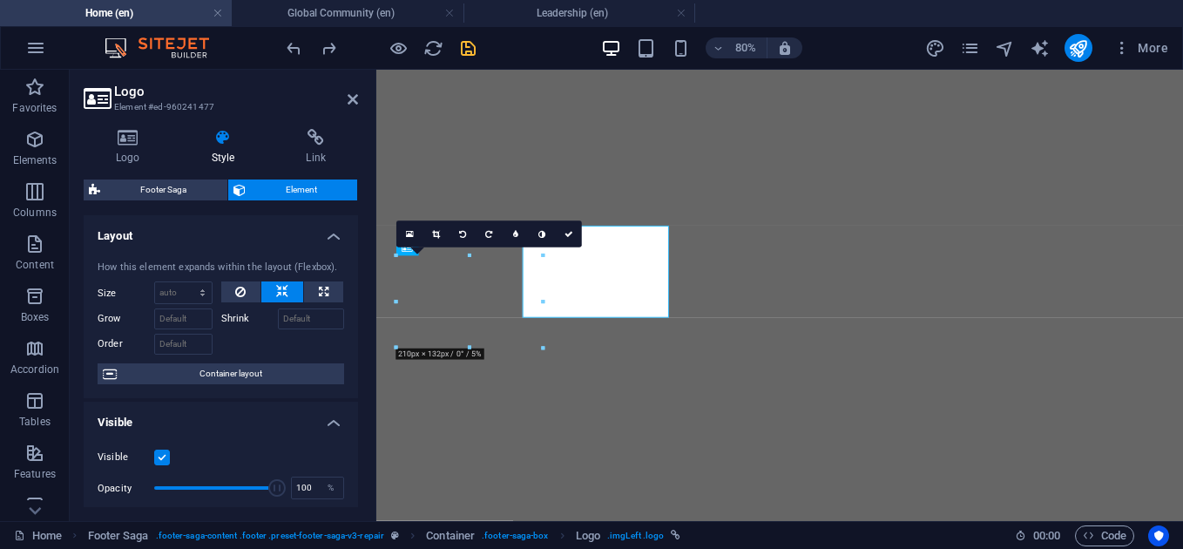
scroll to position [3965, 0]
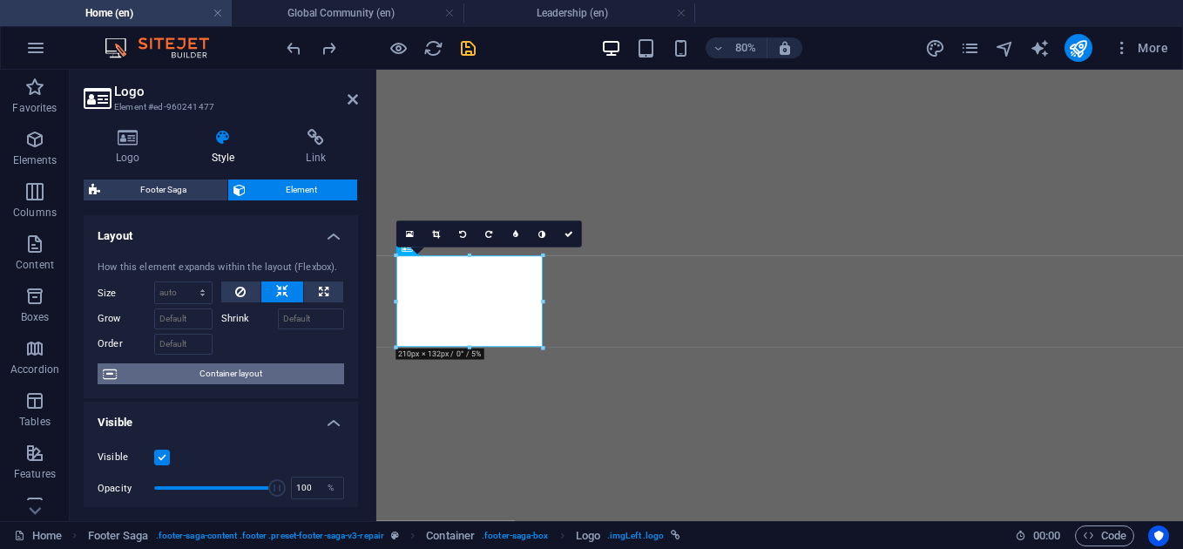
click at [240, 378] on span "Container layout" at bounding box center [230, 373] width 217 height 21
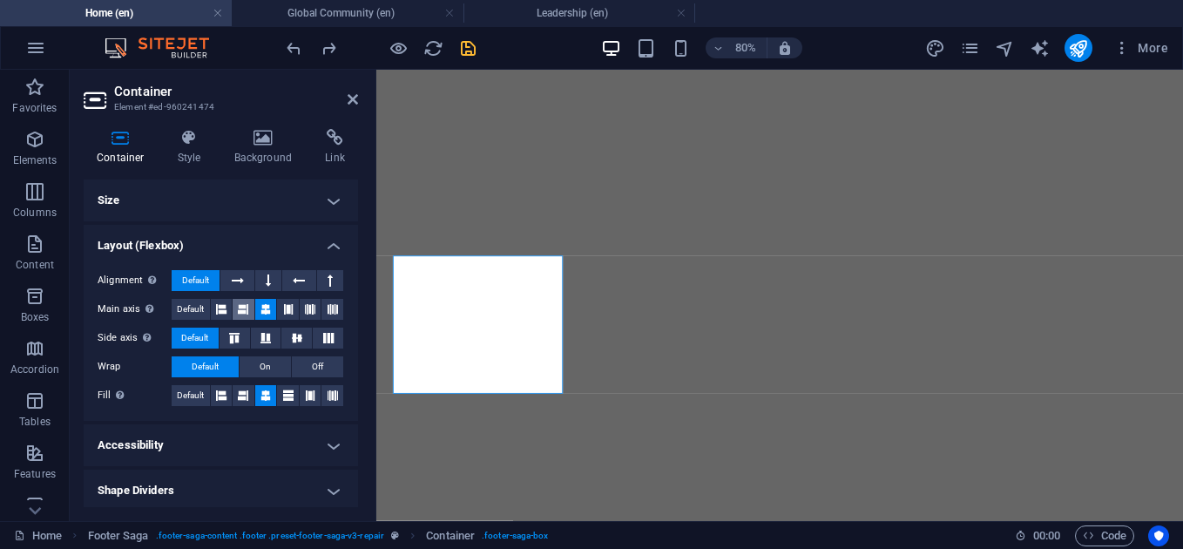
click at [246, 315] on icon at bounding box center [243, 309] width 10 height 21
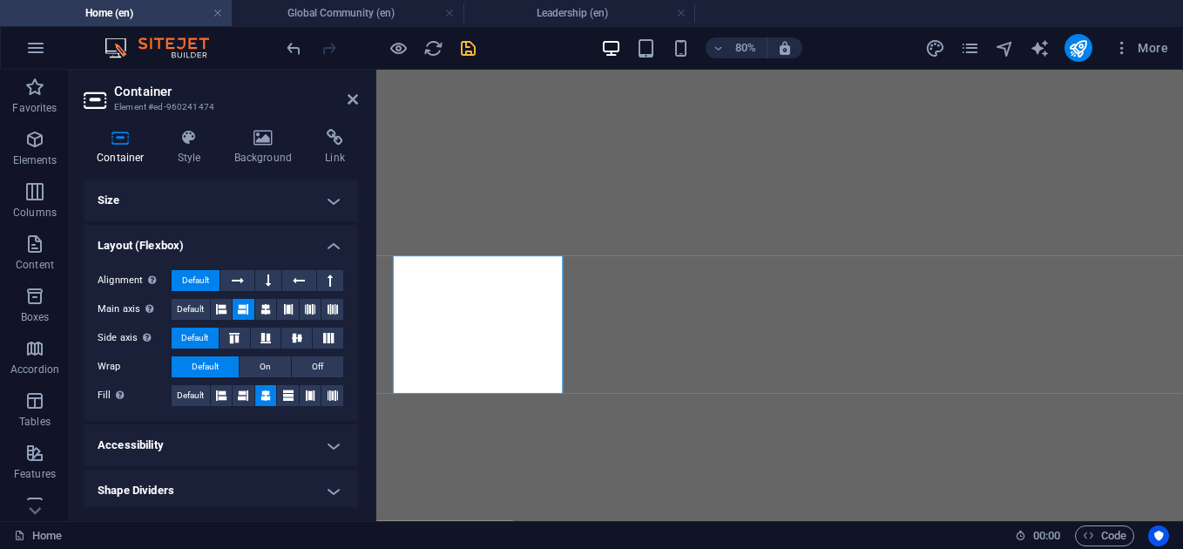
click at [321, 204] on h4 "Size" at bounding box center [221, 200] width 274 height 42
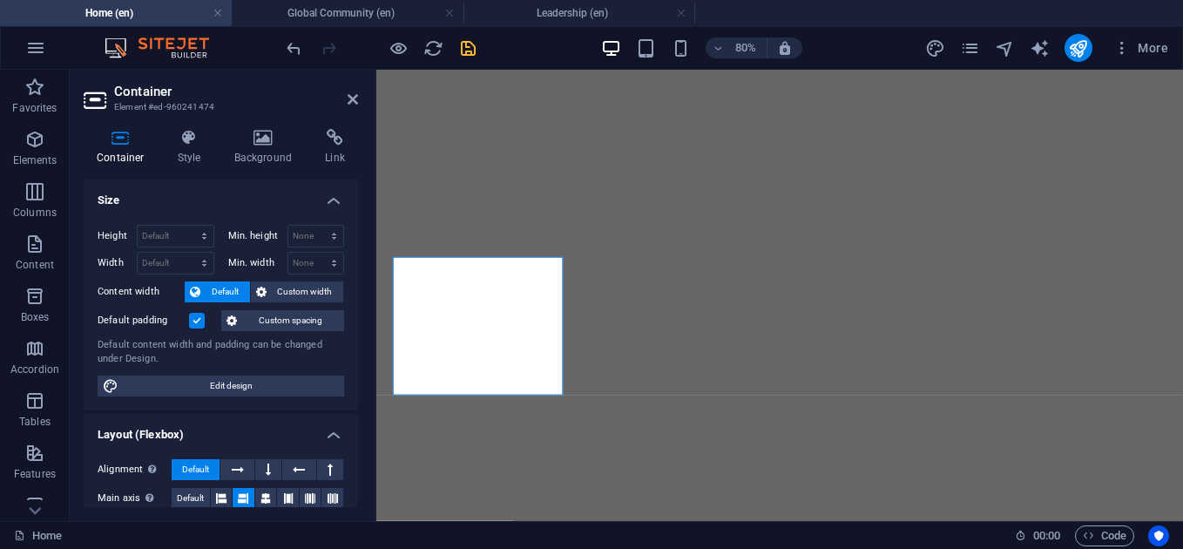
scroll to position [3962, 0]
click at [280, 286] on span "Custom width" at bounding box center [305, 291] width 67 height 21
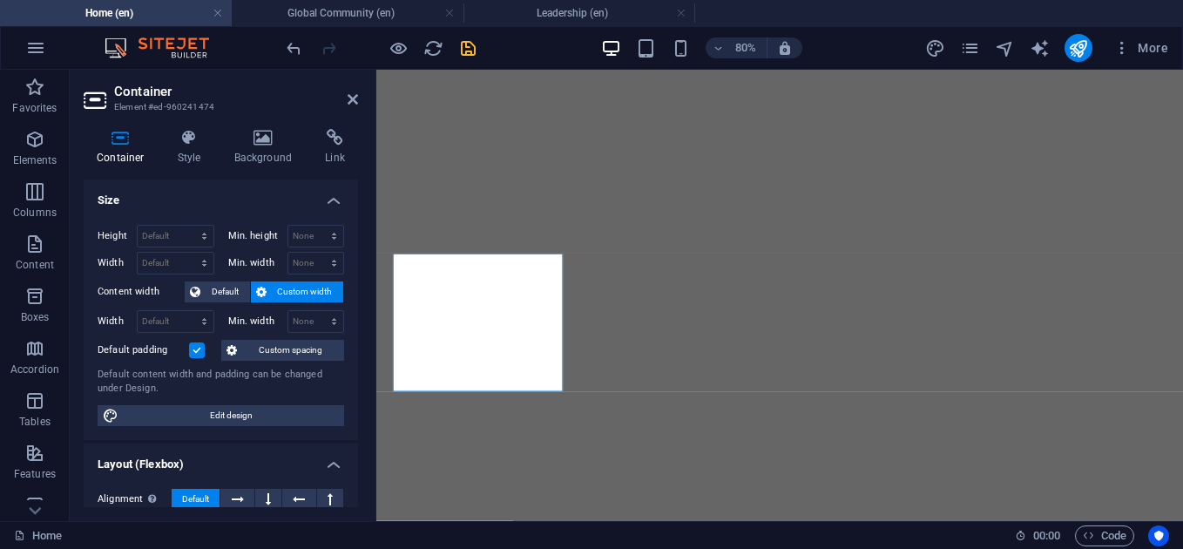
scroll to position [3965, 0]
click at [233, 297] on span "Default" at bounding box center [225, 291] width 39 height 21
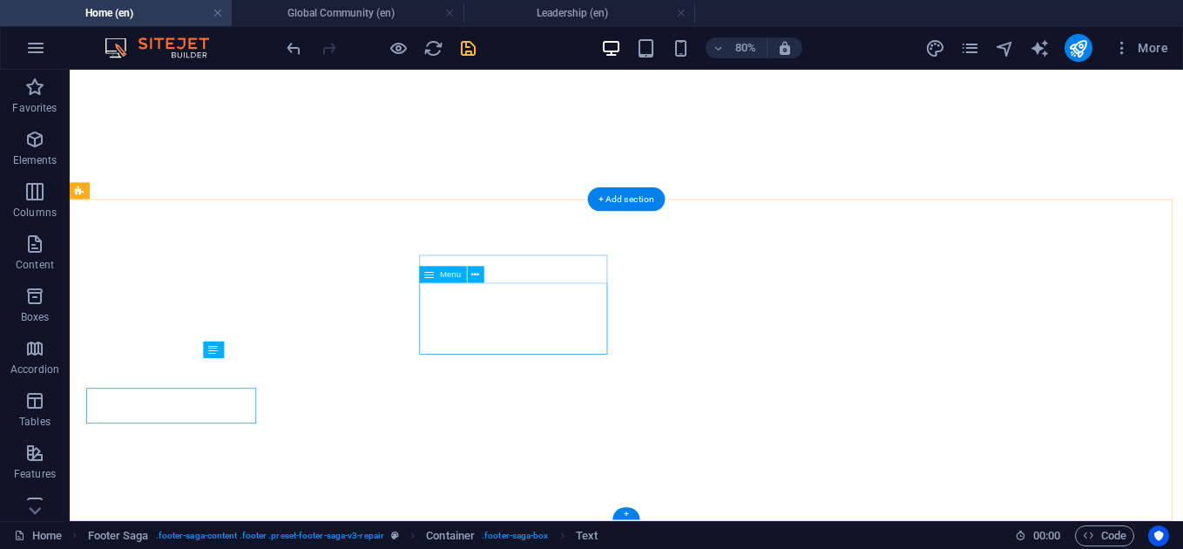
scroll to position [3925, 0]
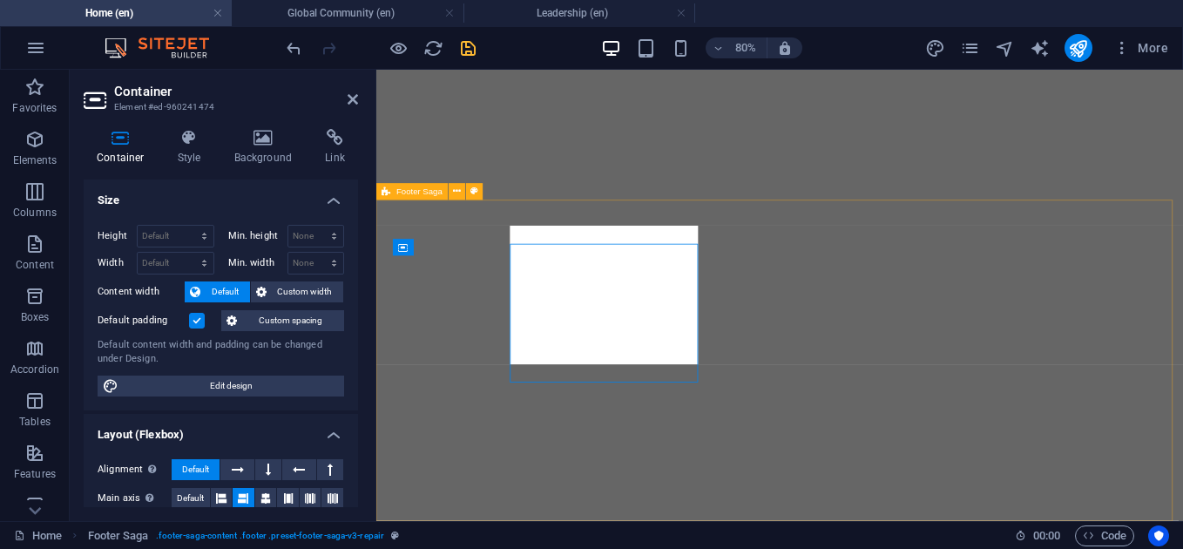
scroll to position [3965, 0]
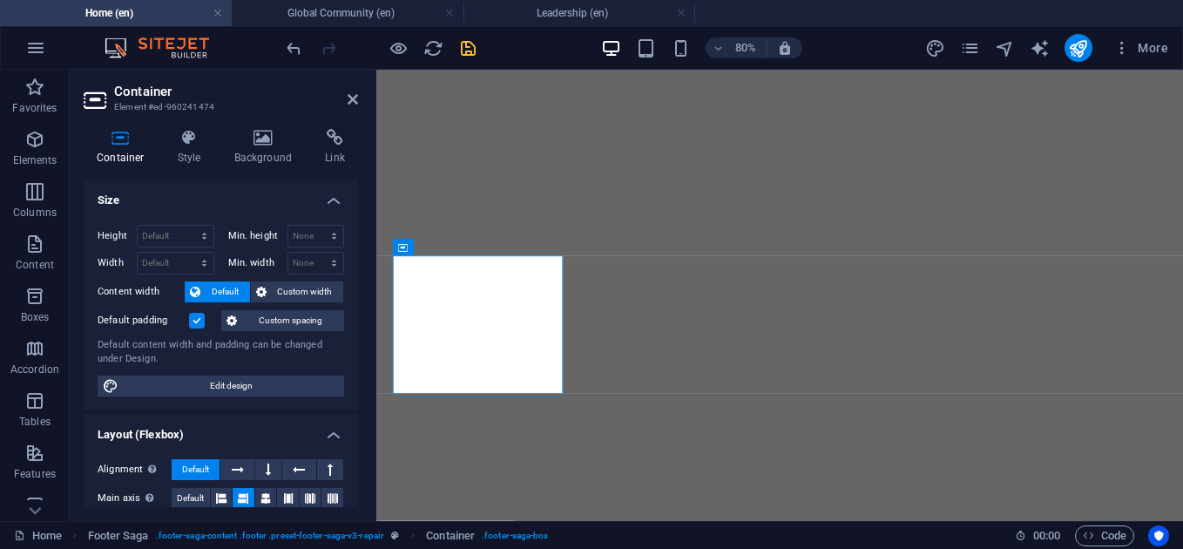
click at [199, 321] on label at bounding box center [197, 321] width 16 height 16
click at [0, 0] on input "Default padding" at bounding box center [0, 0] width 0 height 0
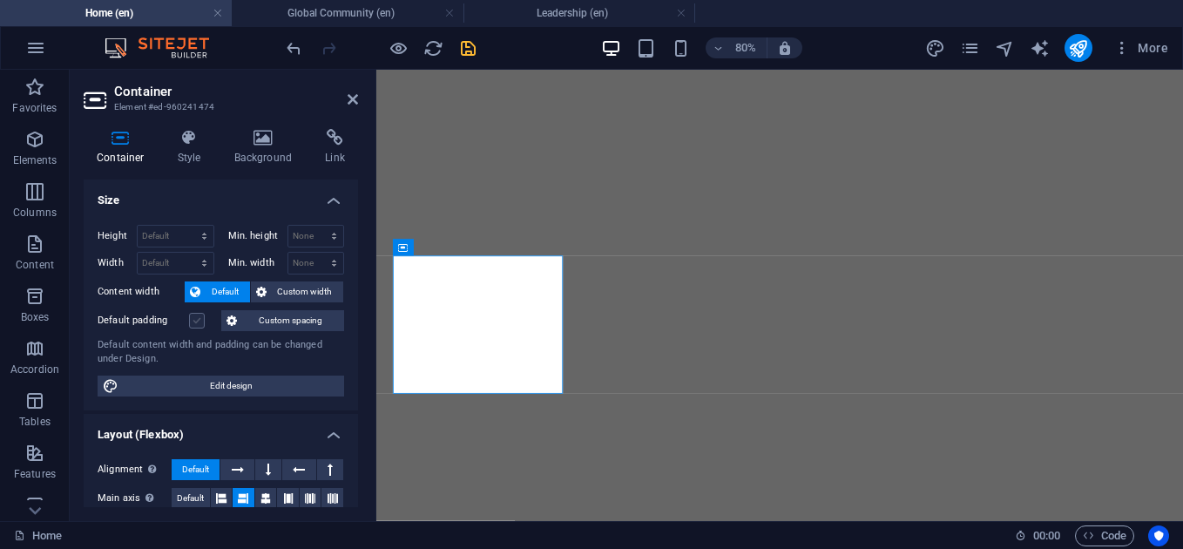
click at [201, 321] on label at bounding box center [197, 321] width 16 height 16
click at [0, 0] on input "Default padding" at bounding box center [0, 0] width 0 height 0
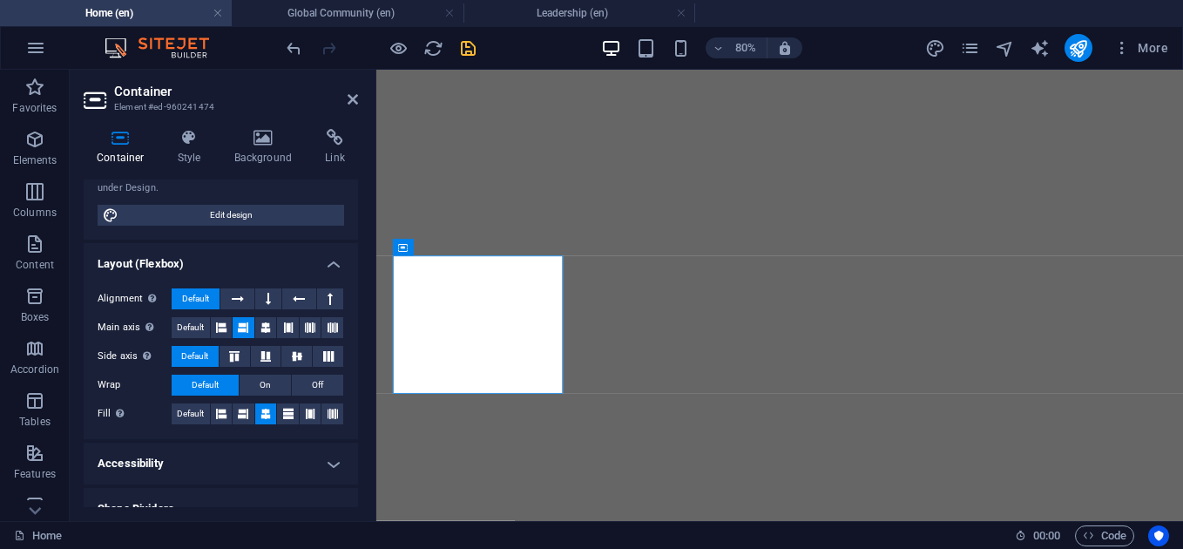
scroll to position [172, 0]
click at [267, 328] on icon at bounding box center [265, 326] width 10 height 21
click at [243, 327] on icon at bounding box center [243, 326] width 10 height 21
click at [746, 53] on h6 "80%" at bounding box center [745, 47] width 28 height 21
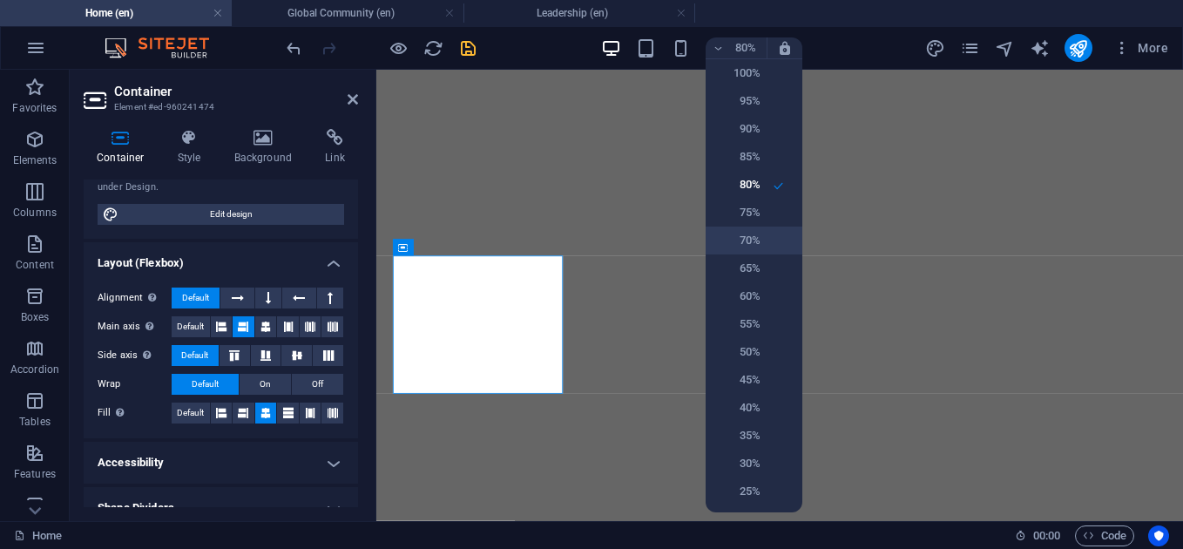
click at [754, 247] on h6 "70%" at bounding box center [738, 240] width 44 height 21
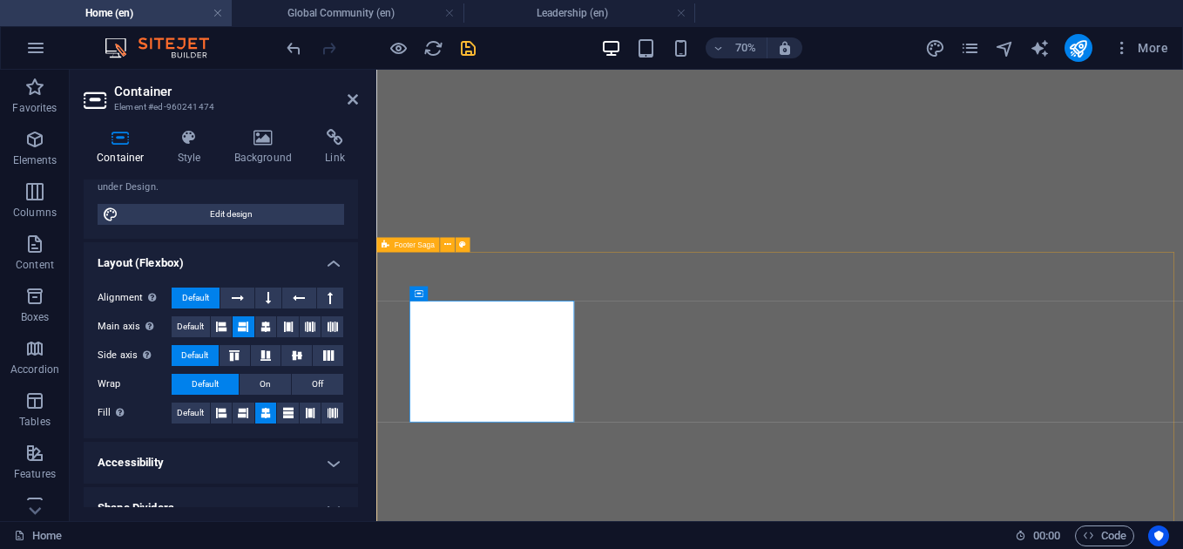
scroll to position [3898, 0]
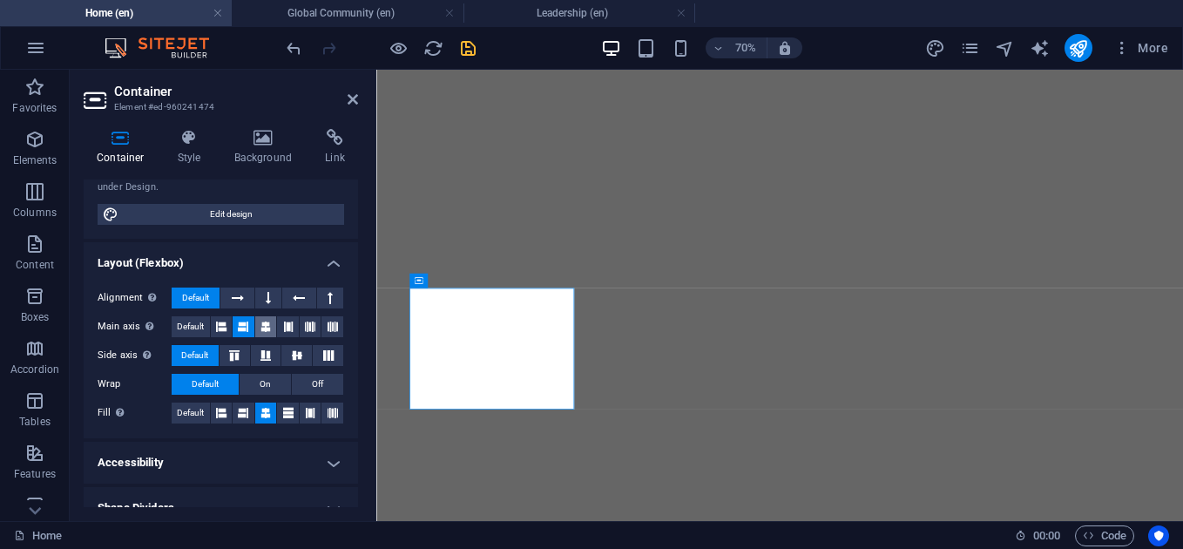
click at [266, 327] on icon at bounding box center [265, 326] width 10 height 21
click at [293, 351] on icon at bounding box center [296, 355] width 21 height 10
click at [195, 351] on span "Default" at bounding box center [194, 355] width 27 height 21
click at [310, 328] on icon at bounding box center [310, 326] width 10 height 21
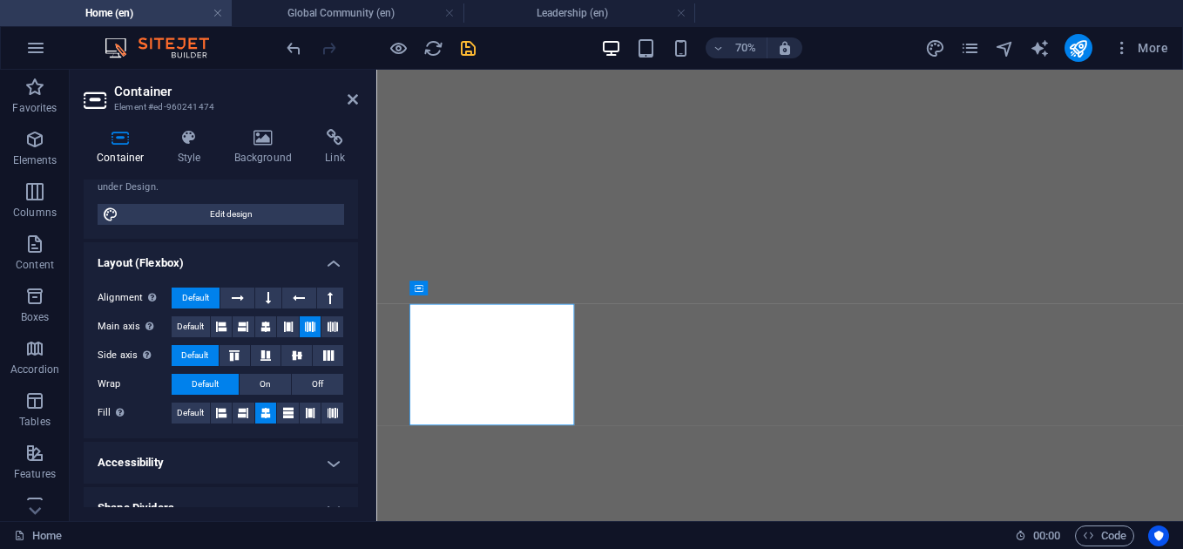
scroll to position [3898, 0]
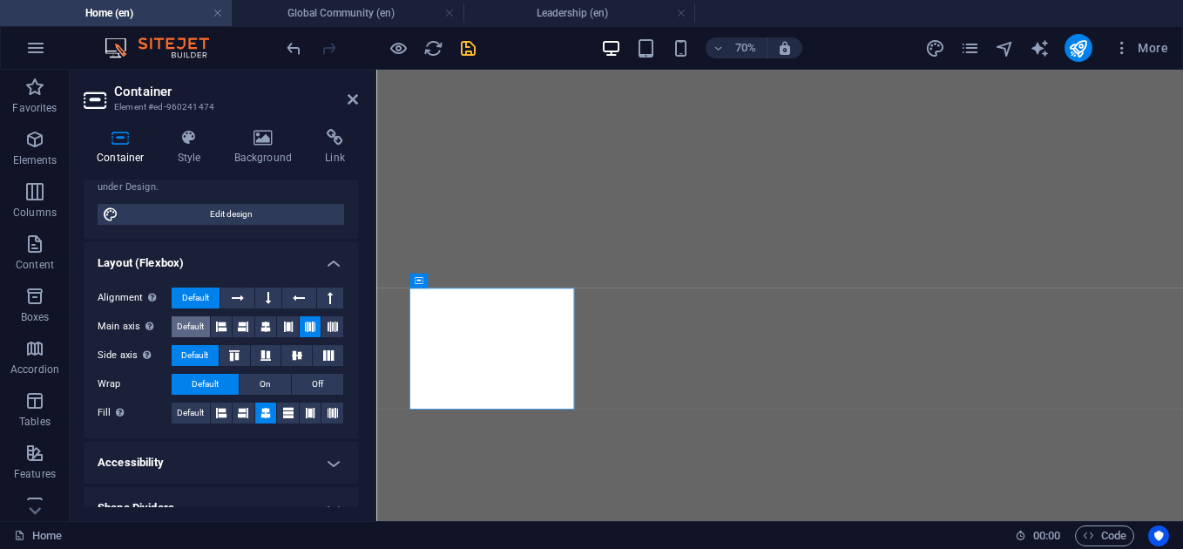
click at [182, 321] on span "Default" at bounding box center [190, 326] width 27 height 21
click at [220, 327] on icon at bounding box center [221, 326] width 10 height 21
click at [255, 323] on button at bounding box center [266, 326] width 22 height 21
click at [232, 325] on button at bounding box center [243, 326] width 22 height 21
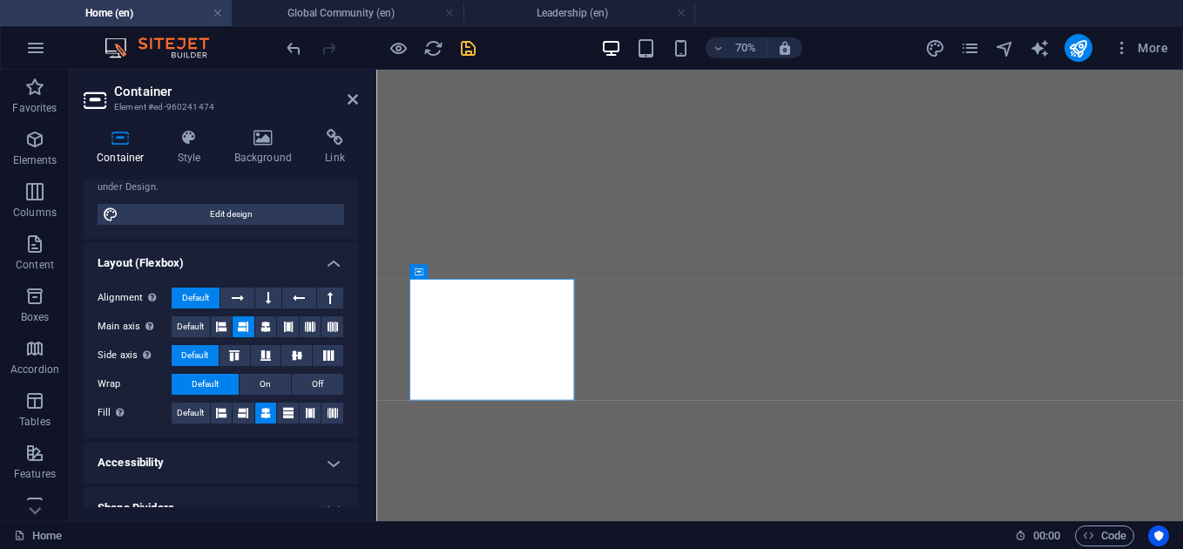
scroll to position [3923, 0]
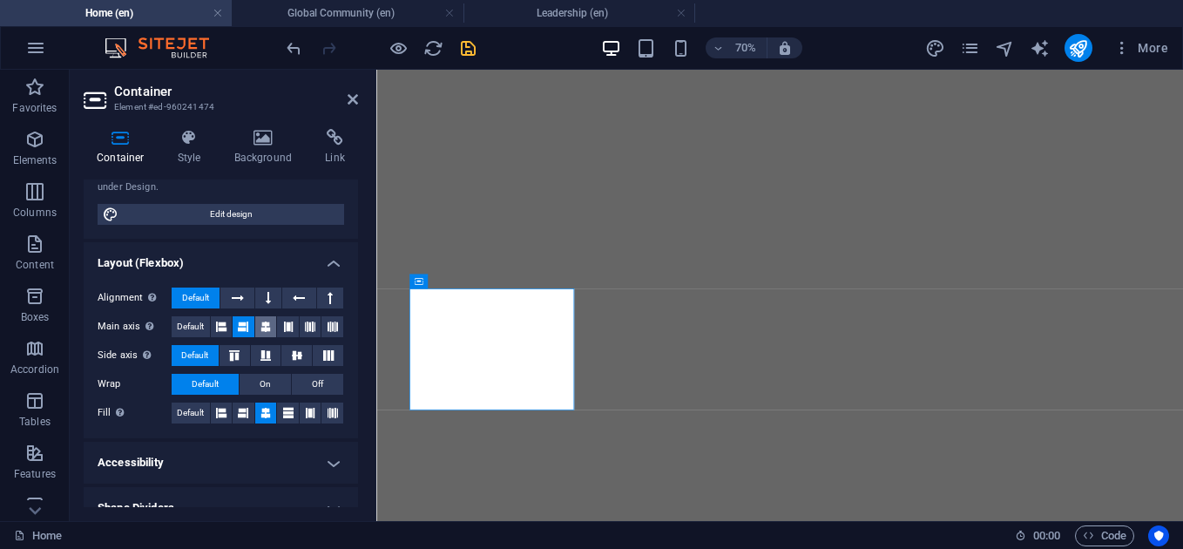
click at [271, 323] on button at bounding box center [266, 326] width 22 height 21
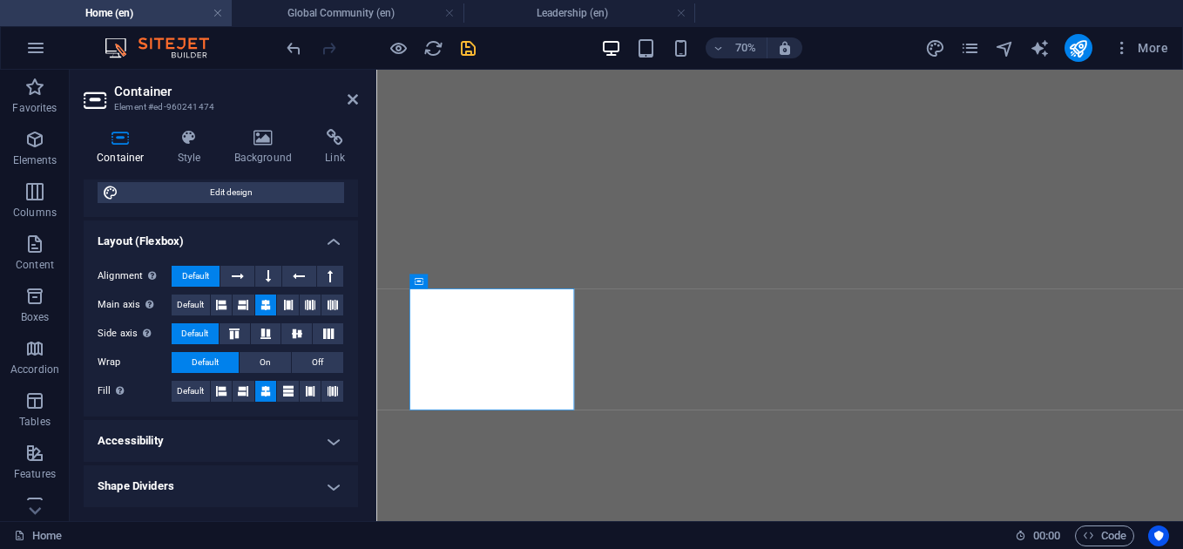
click at [340, 441] on h4 "Accessibility" at bounding box center [221, 441] width 274 height 42
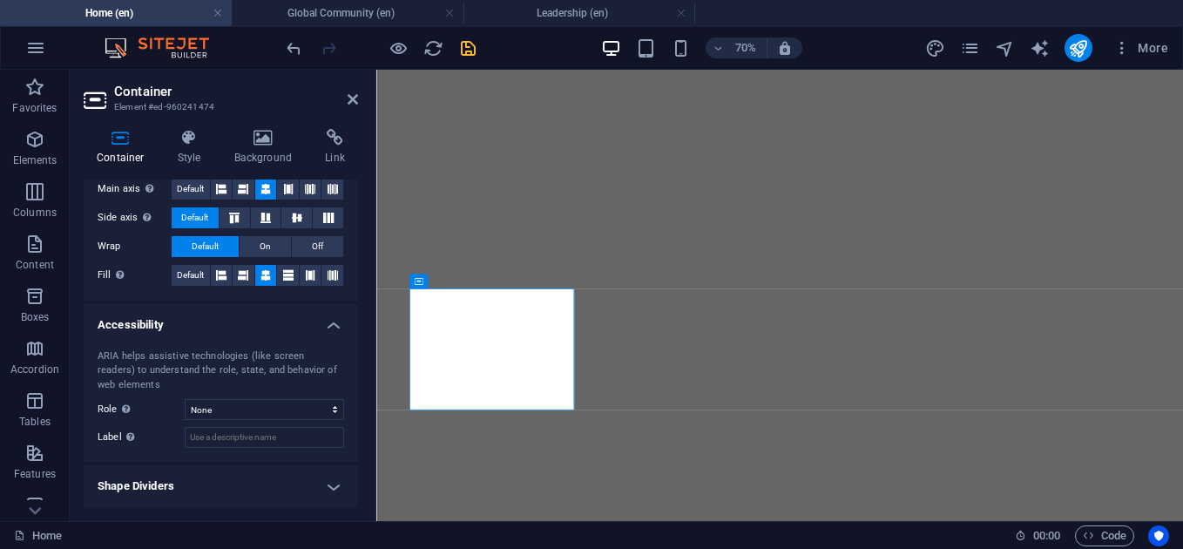
click at [328, 321] on h4 "Accessibility" at bounding box center [221, 319] width 274 height 31
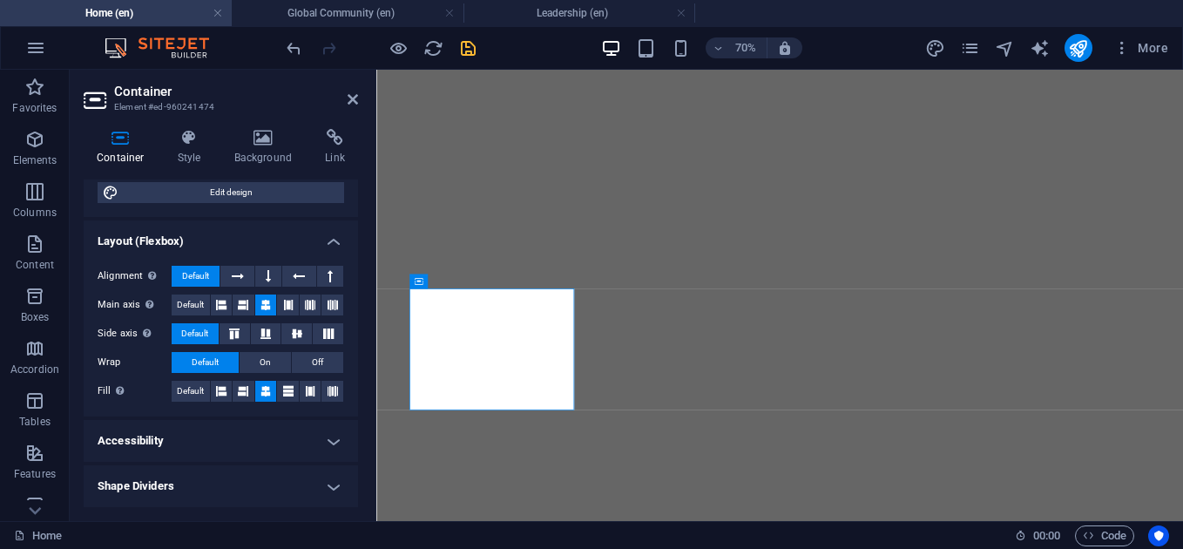
click at [317, 488] on h4 "Shape Dividers" at bounding box center [221, 486] width 274 height 42
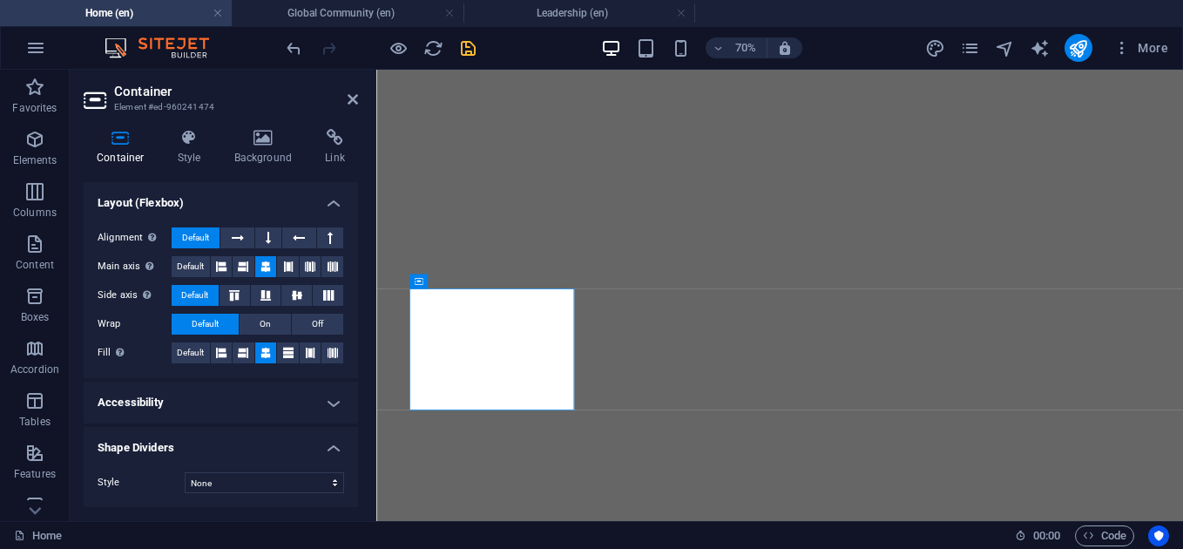
scroll to position [3898, 0]
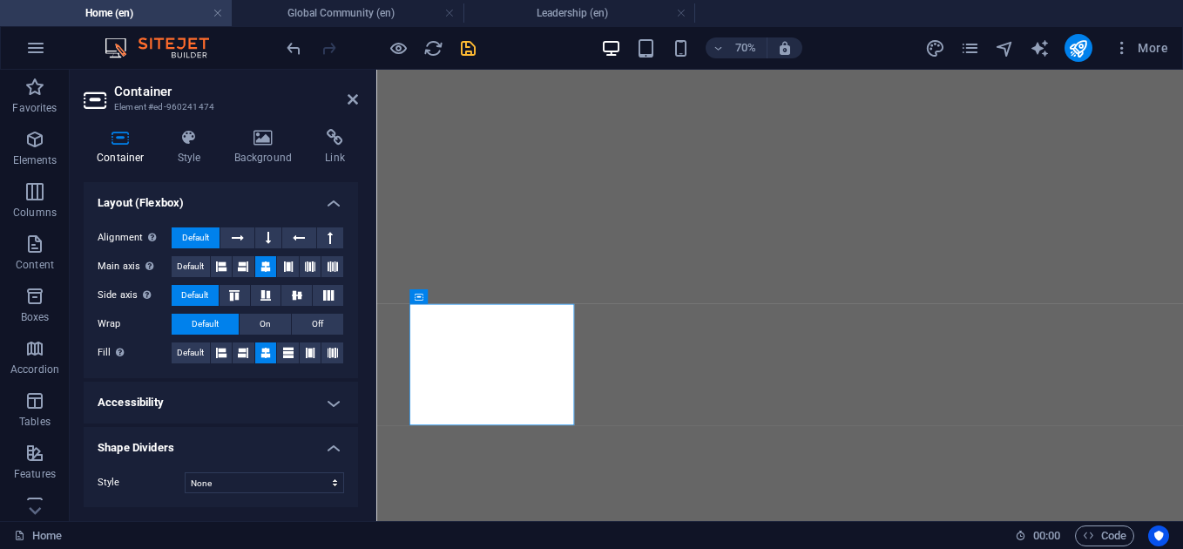
click at [332, 453] on h4 "Shape Dividers" at bounding box center [221, 442] width 274 height 31
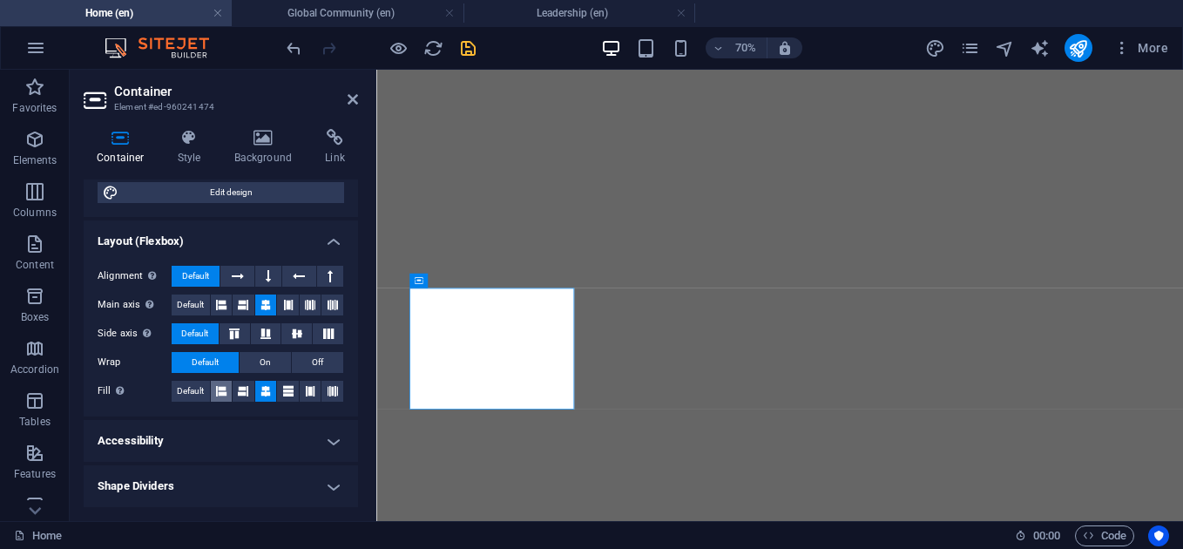
scroll to position [0, 0]
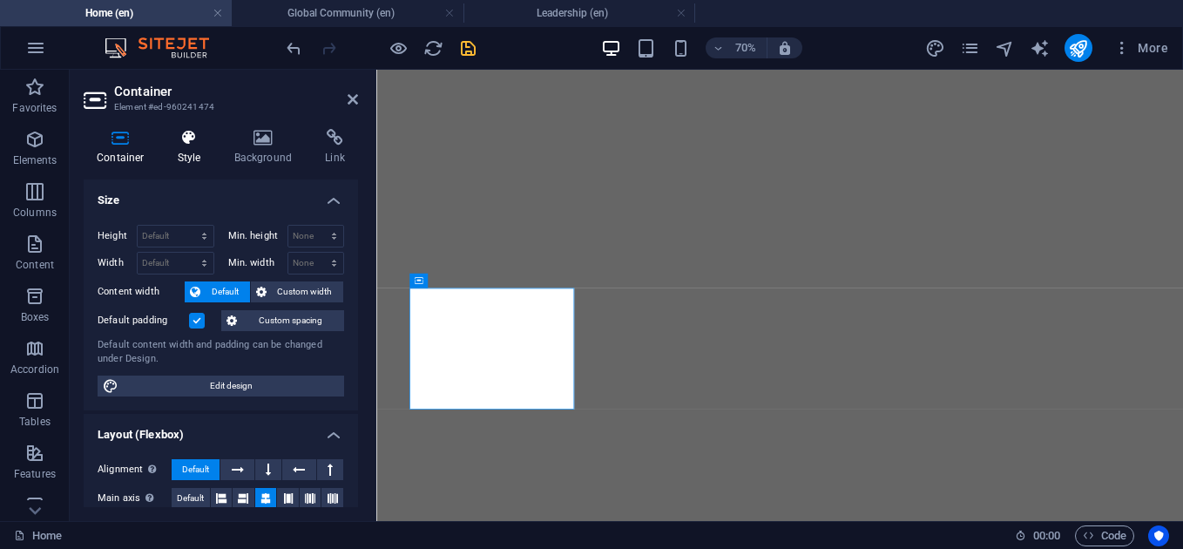
click at [170, 149] on h4 "Style" at bounding box center [193, 147] width 57 height 37
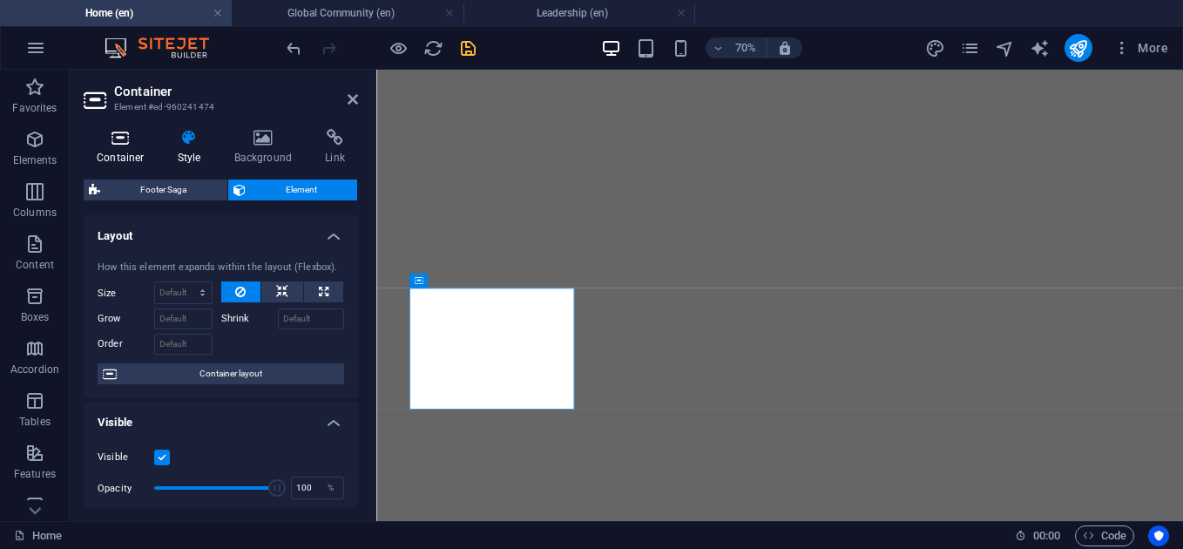
click at [125, 132] on icon at bounding box center [121, 137] width 74 height 17
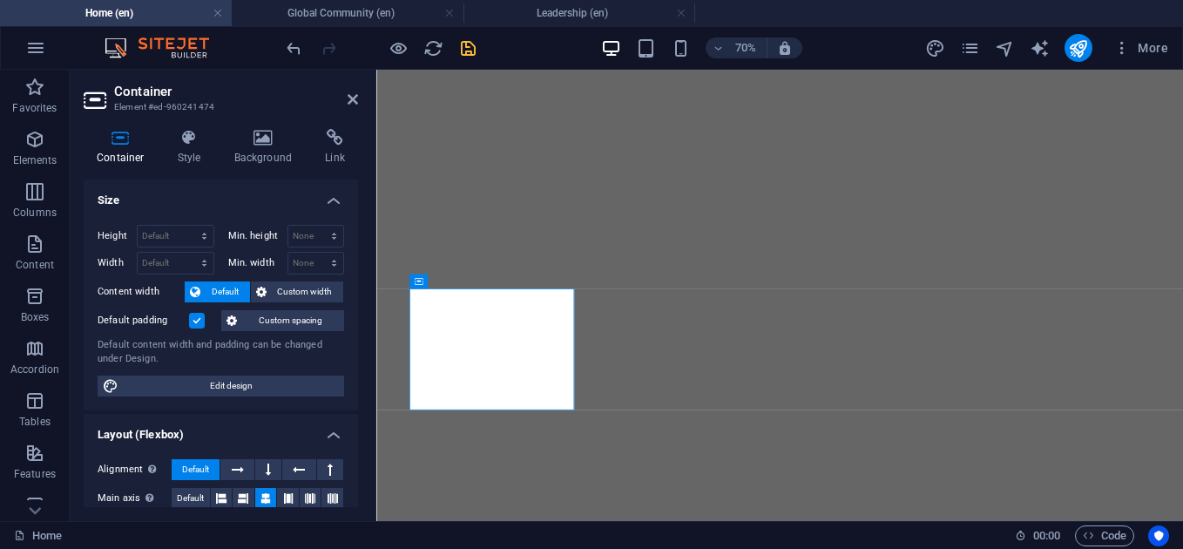
scroll to position [193, 0]
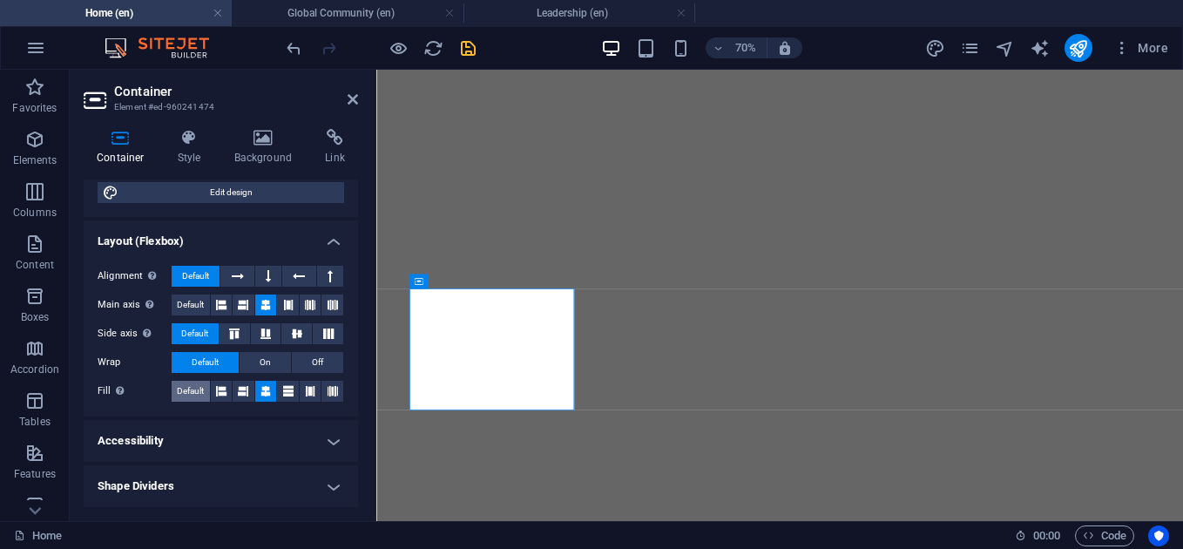
click at [188, 389] on span "Default" at bounding box center [190, 391] width 27 height 21
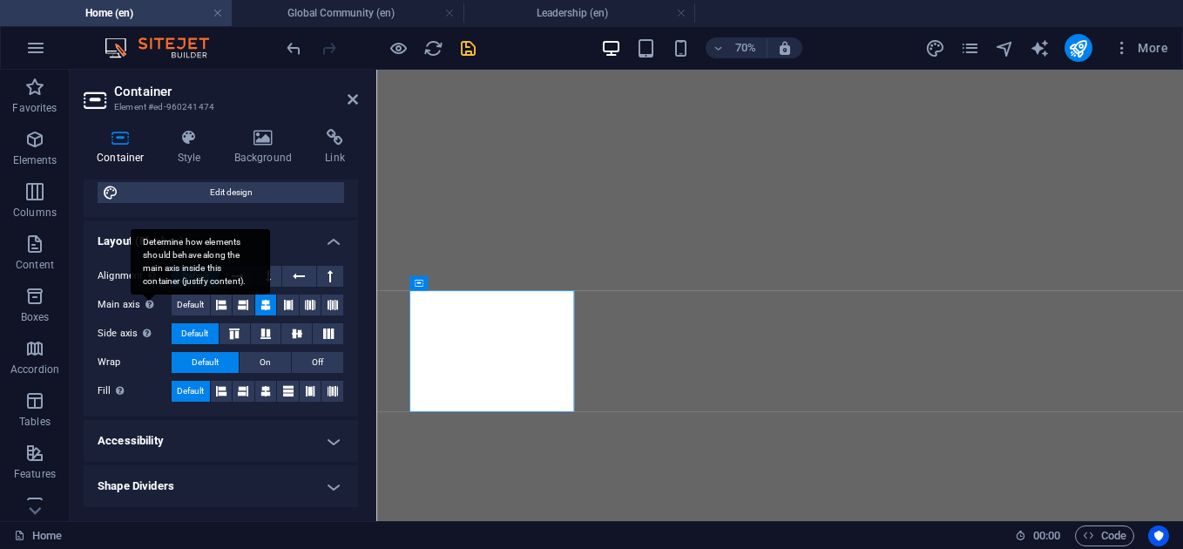
scroll to position [3920, 0]
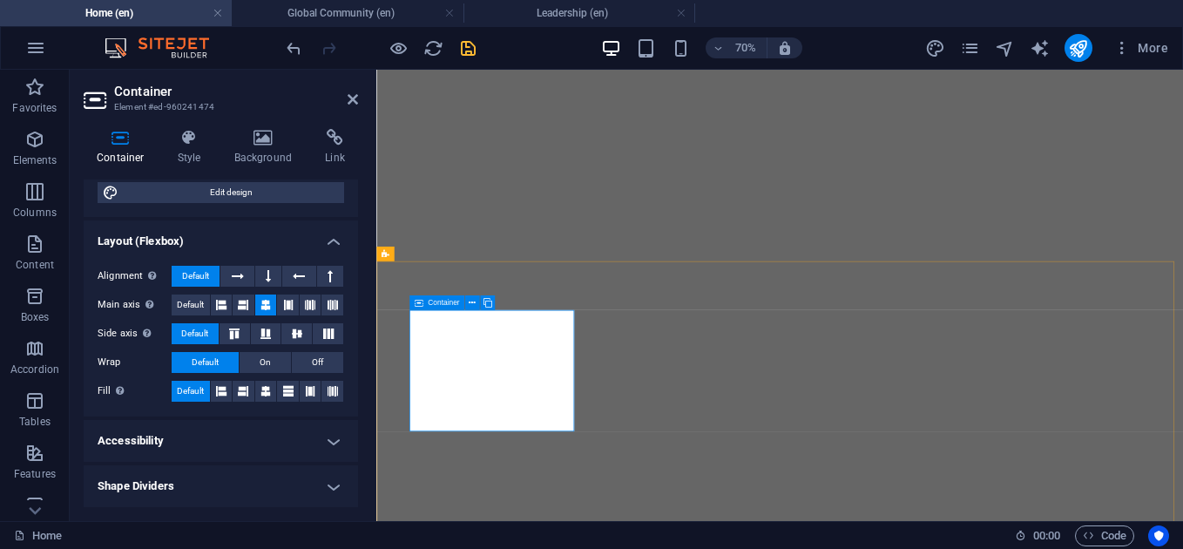
scroll to position [3855, 0]
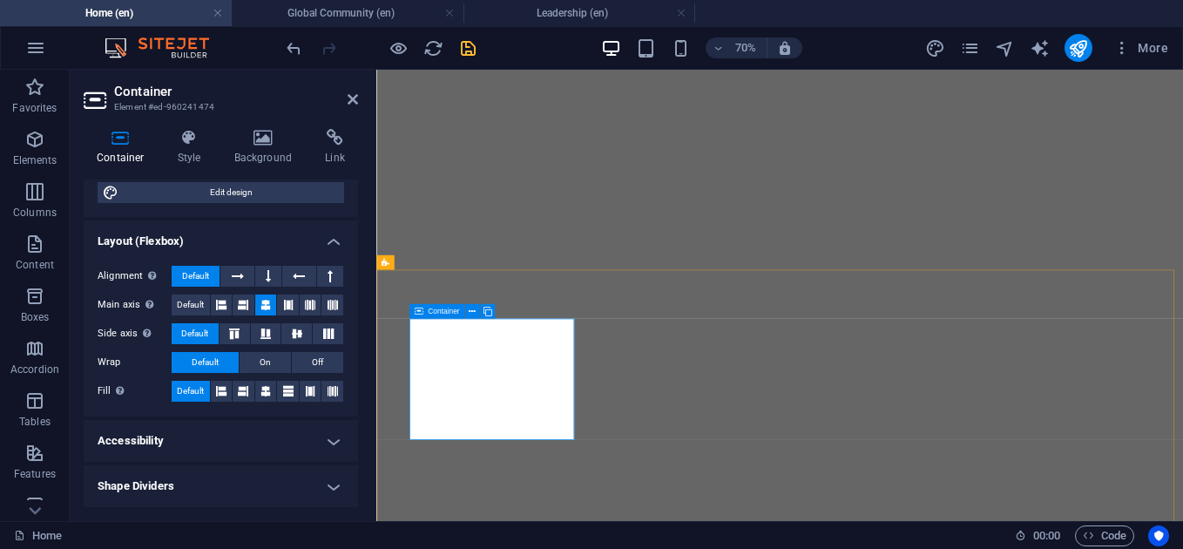
click at [195, 151] on h4 "Style" at bounding box center [193, 147] width 57 height 37
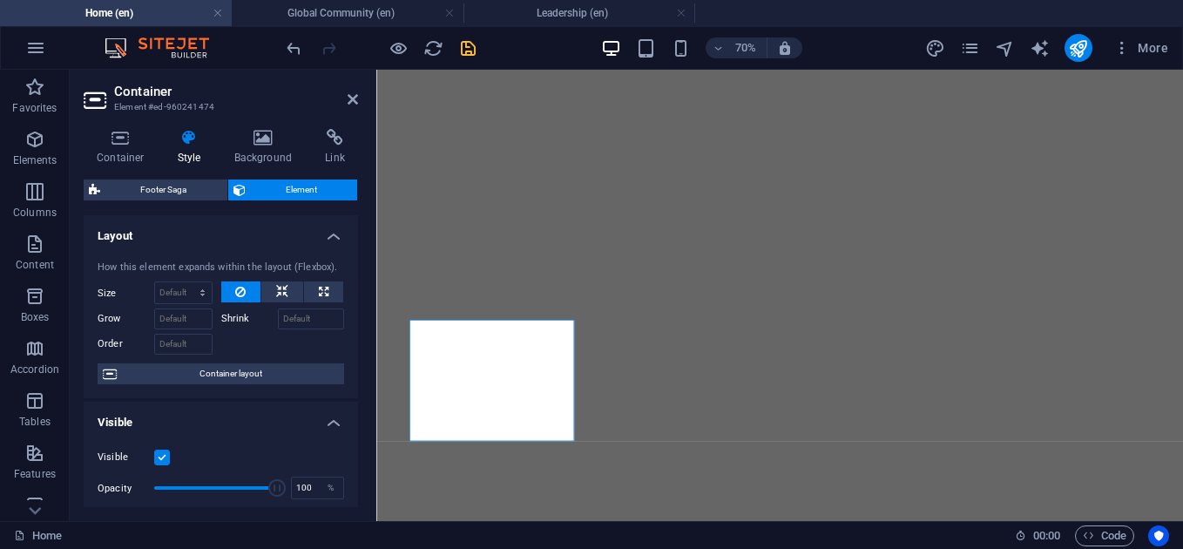
scroll to position [3877, 0]
click at [325, 232] on h4 "Layout" at bounding box center [221, 230] width 274 height 31
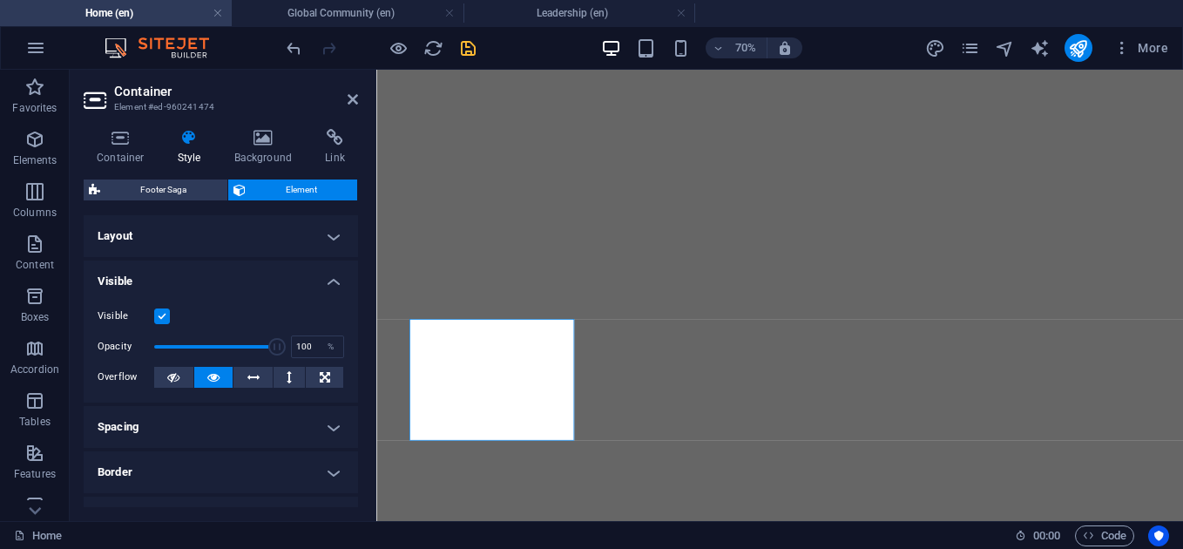
click at [323, 280] on h4 "Visible" at bounding box center [221, 275] width 274 height 31
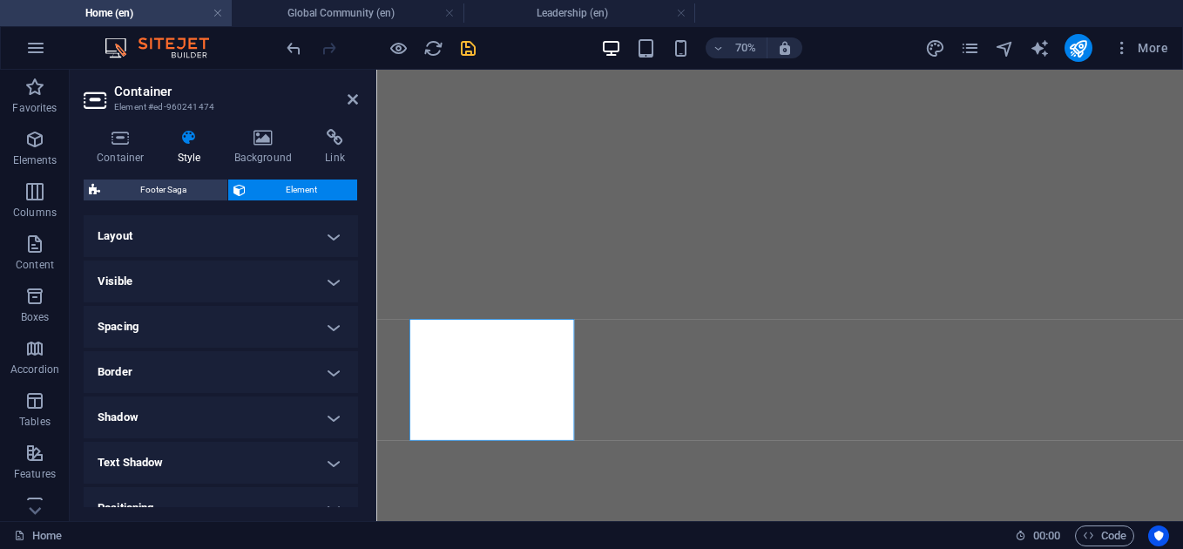
click at [329, 330] on h4 "Spacing" at bounding box center [221, 327] width 274 height 42
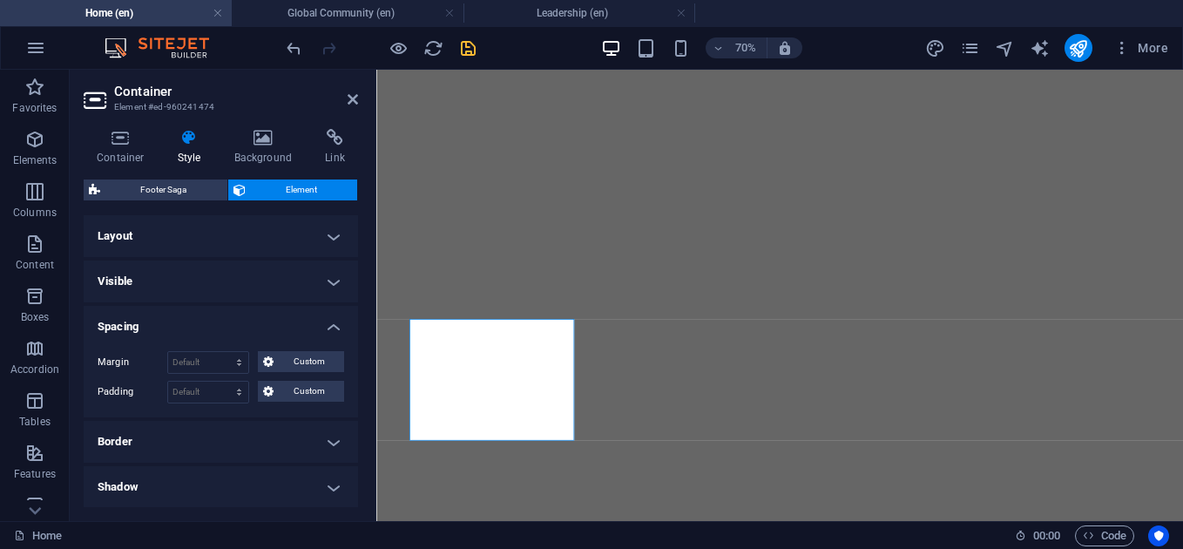
scroll to position [3855, 0]
click at [329, 330] on h4 "Spacing" at bounding box center [221, 321] width 274 height 31
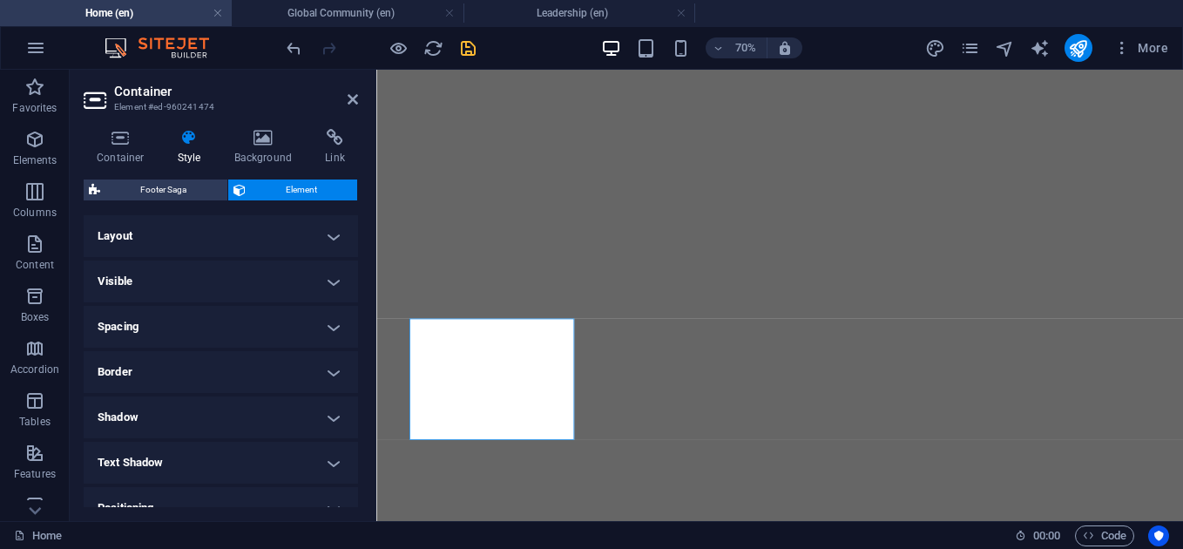
click at [322, 371] on h4 "Border" at bounding box center [221, 372] width 274 height 42
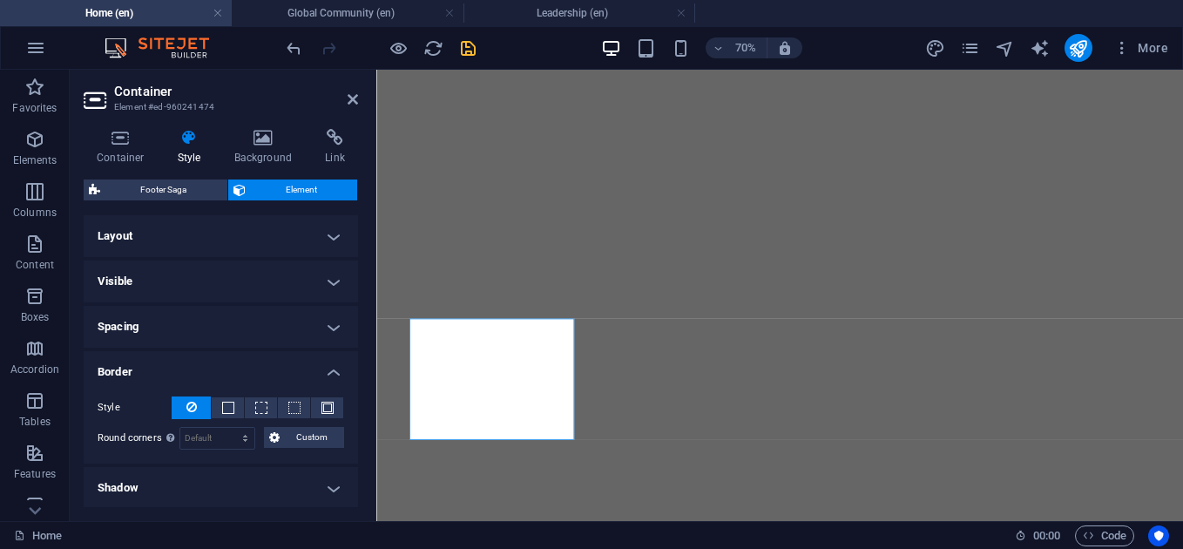
click at [322, 371] on h4 "Border" at bounding box center [221, 366] width 274 height 31
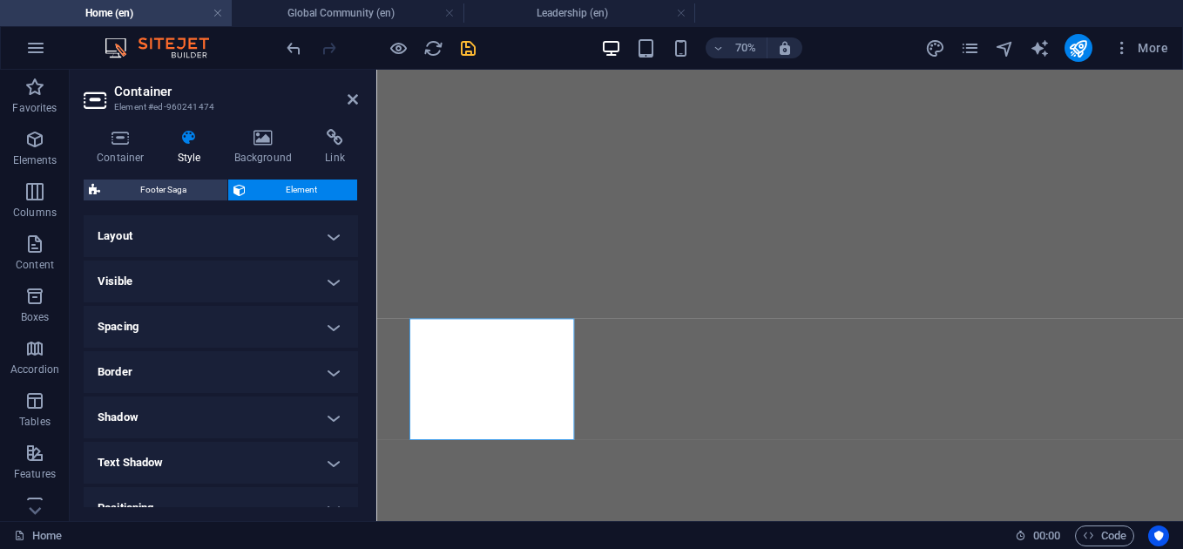
click at [318, 423] on h4 "Shadow" at bounding box center [221, 417] width 274 height 42
click at [318, 423] on h4 "Shadow" at bounding box center [221, 411] width 274 height 31
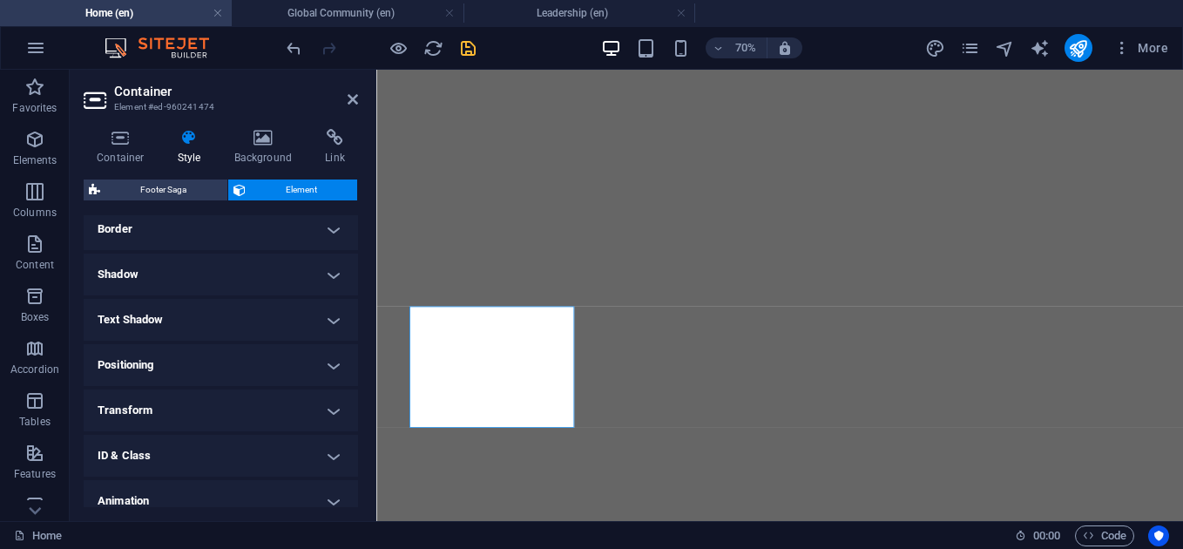
click at [325, 360] on h4 "Positioning" at bounding box center [221, 365] width 274 height 42
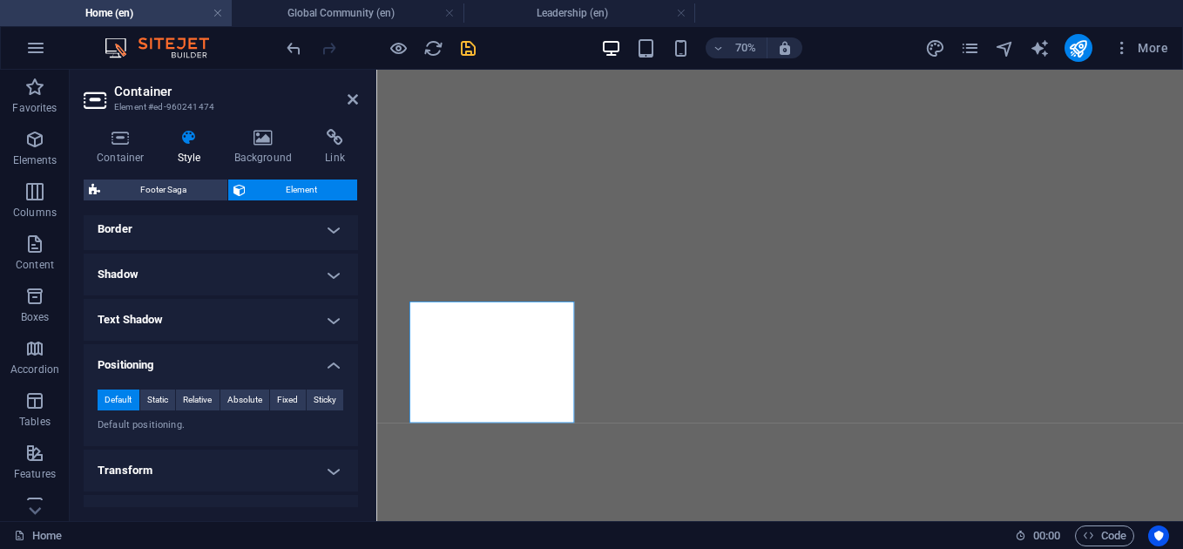
scroll to position [3879, 0]
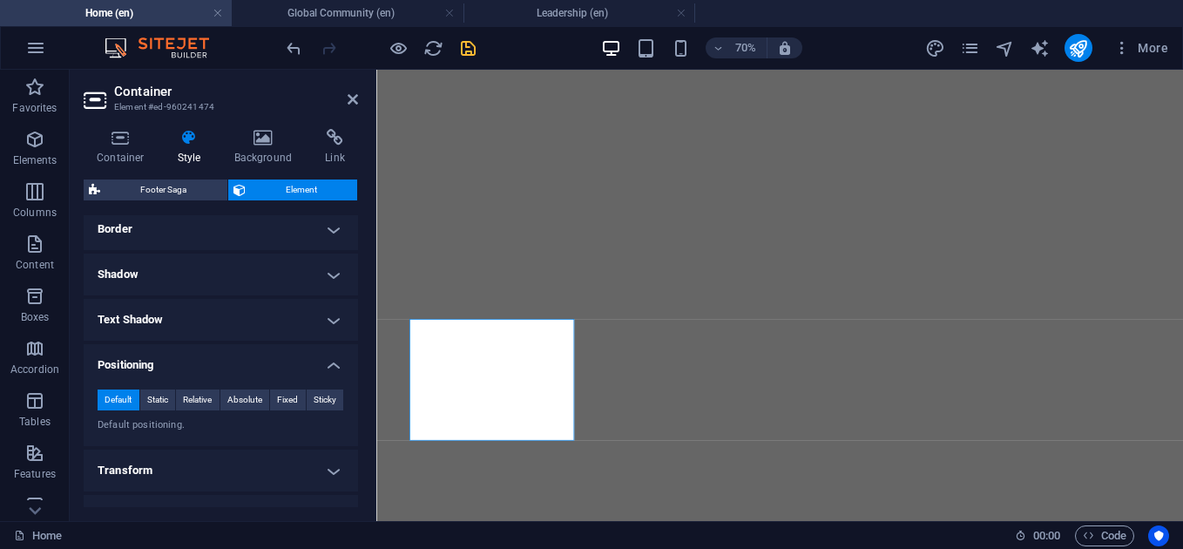
click at [325, 360] on h4 "Positioning" at bounding box center [221, 359] width 274 height 31
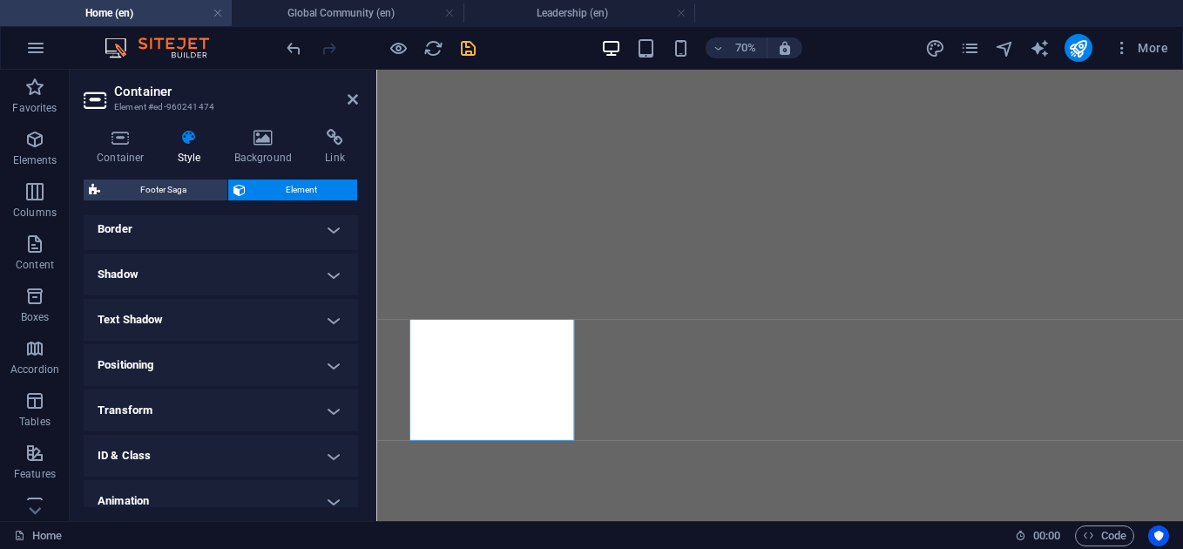
click at [323, 415] on h4 "Transform" at bounding box center [221, 410] width 274 height 42
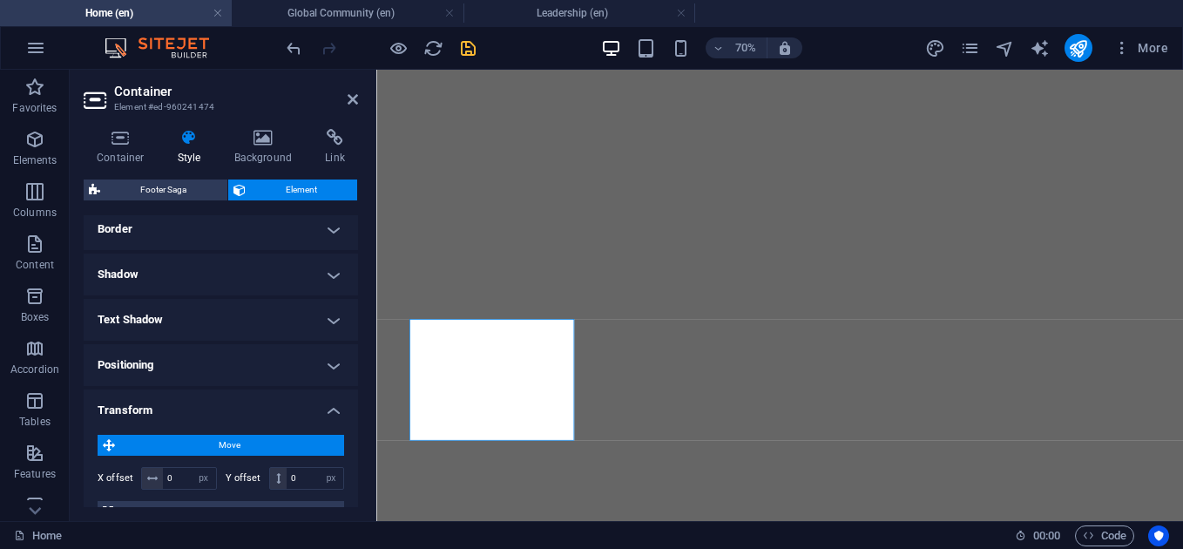
click at [323, 415] on h4 "Transform" at bounding box center [221, 404] width 274 height 31
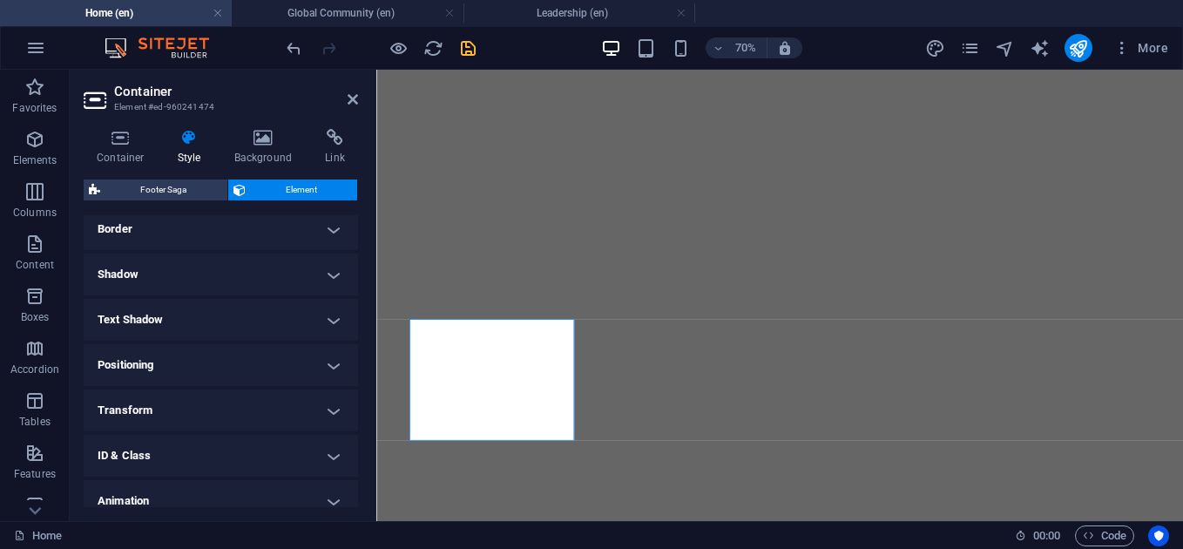
click at [323, 415] on h4 "Transform" at bounding box center [221, 410] width 274 height 42
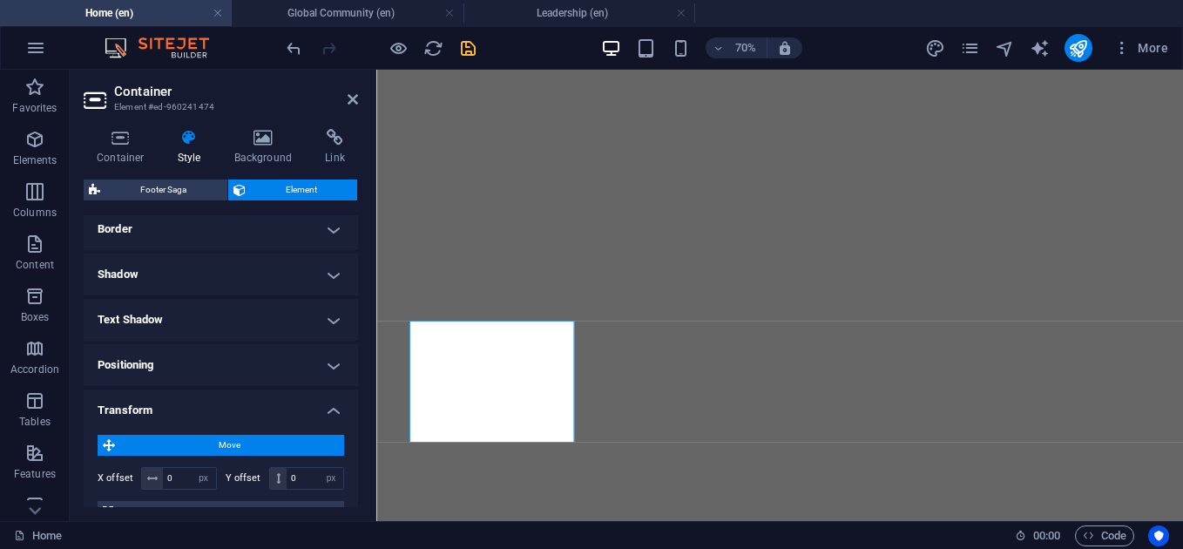
scroll to position [266, 0]
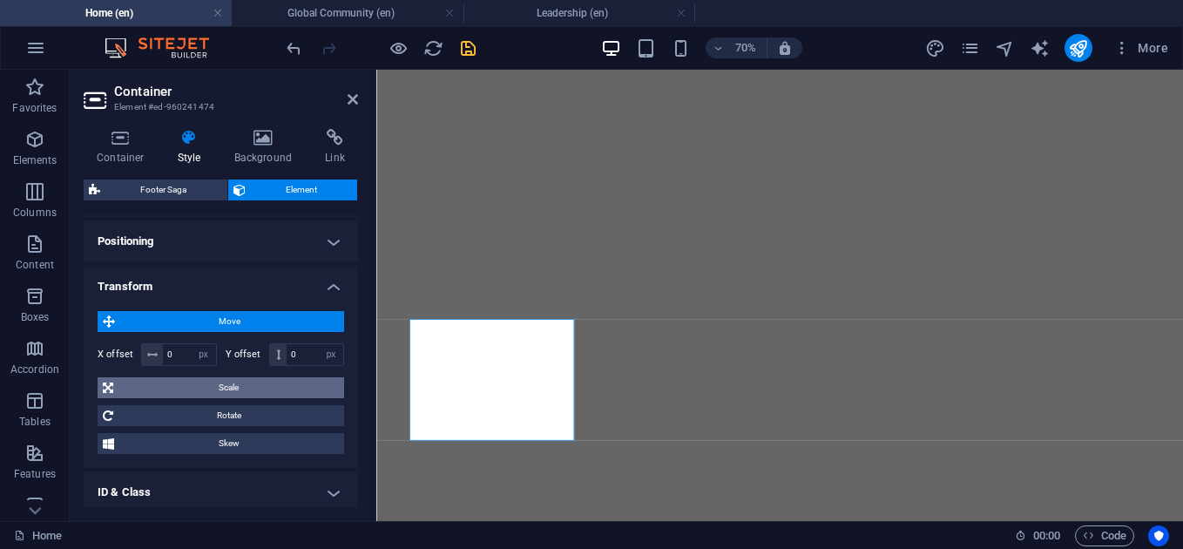
click at [246, 380] on span "Scale" at bounding box center [228, 387] width 220 height 21
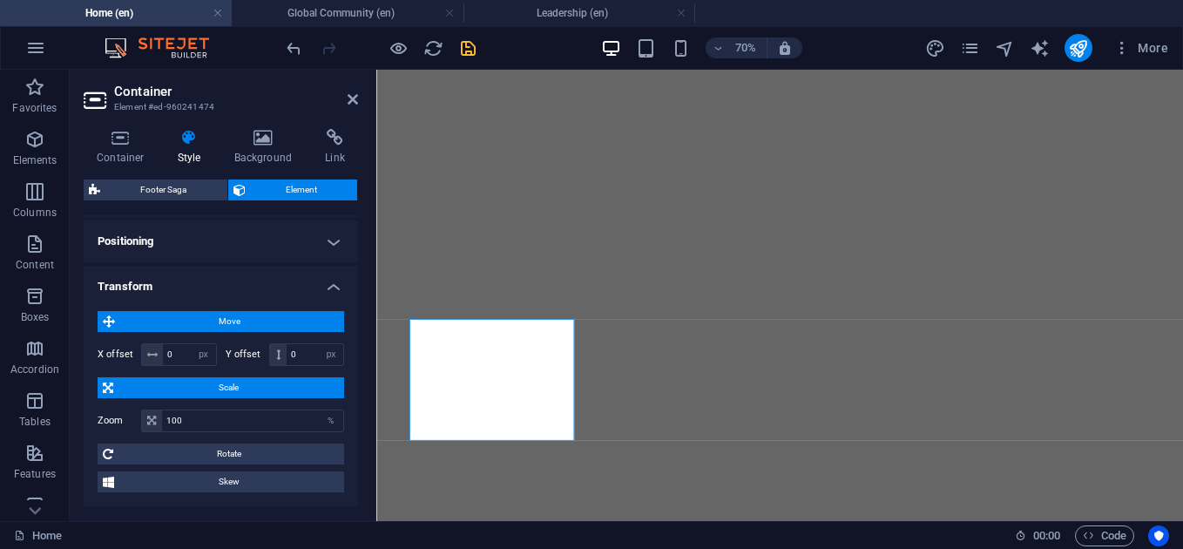
click at [246, 380] on span "Scale" at bounding box center [228, 387] width 220 height 21
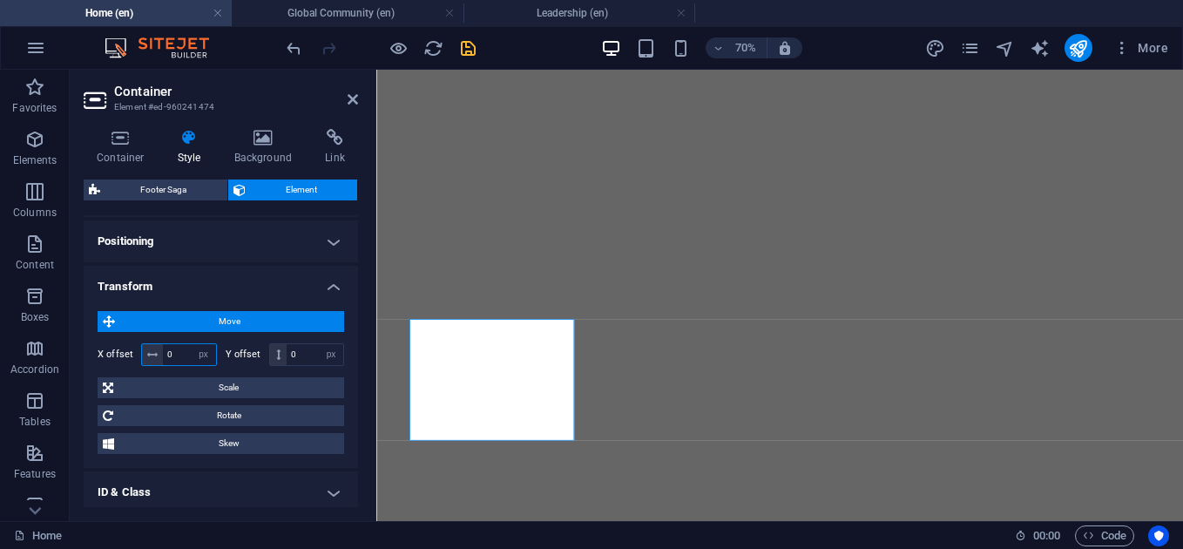
click at [169, 352] on input "0" at bounding box center [189, 354] width 53 height 21
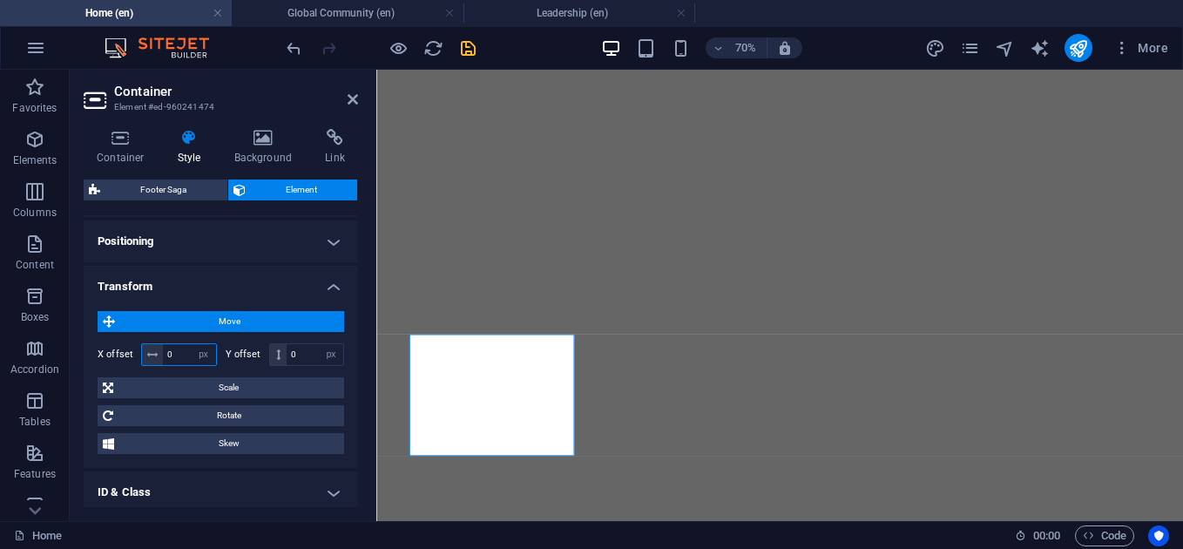
scroll to position [3855, 0]
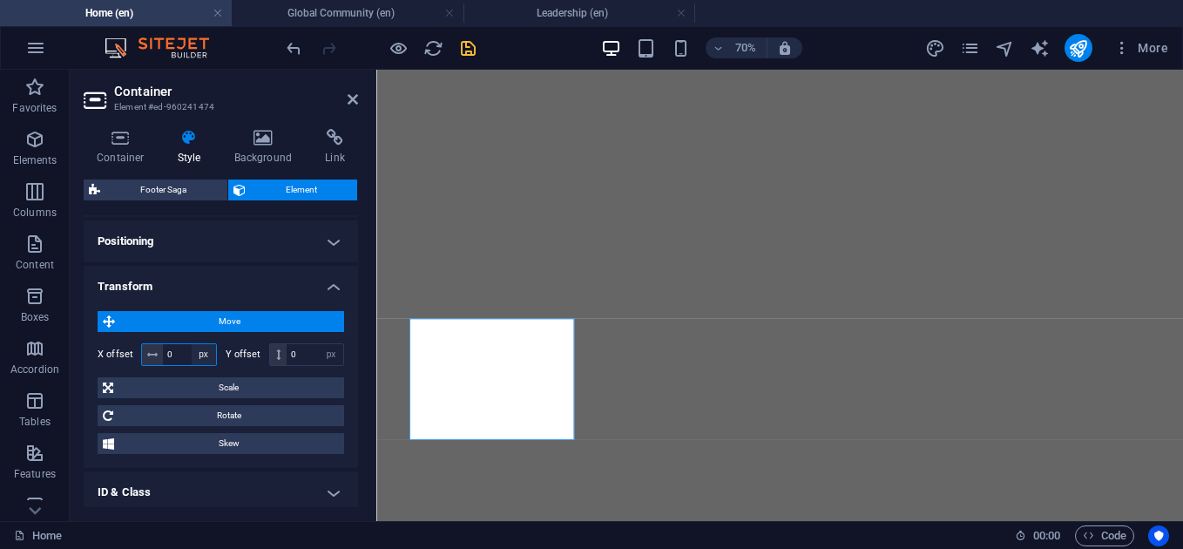
drag, startPoint x: 169, startPoint y: 352, endPoint x: 201, endPoint y: 351, distance: 32.2
click at [201, 351] on div "0 px rem % em vh vw" at bounding box center [179, 354] width 76 height 23
type input "0"
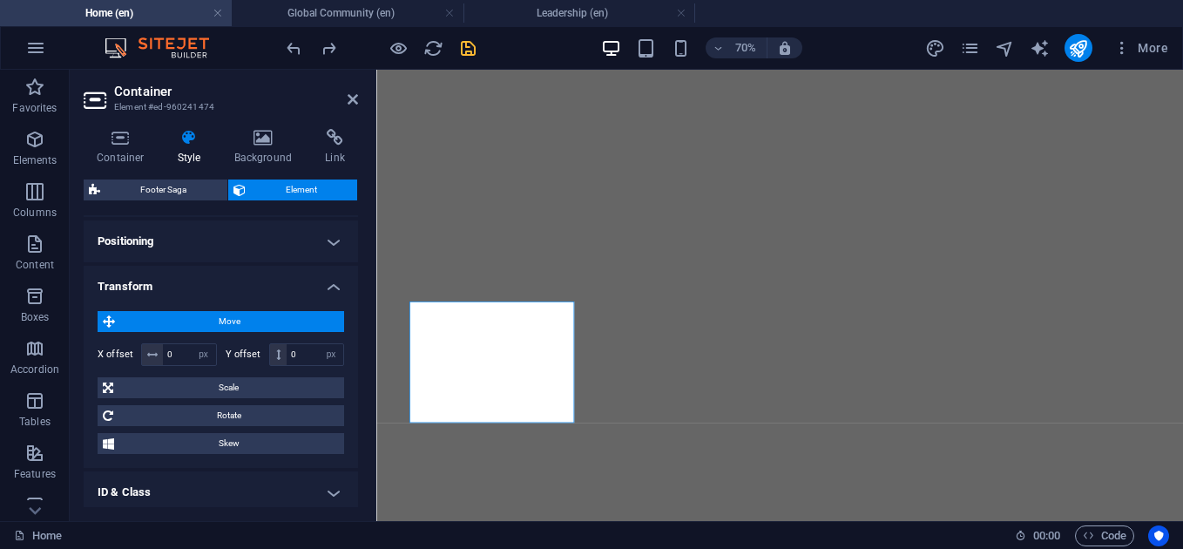
scroll to position [3879, 0]
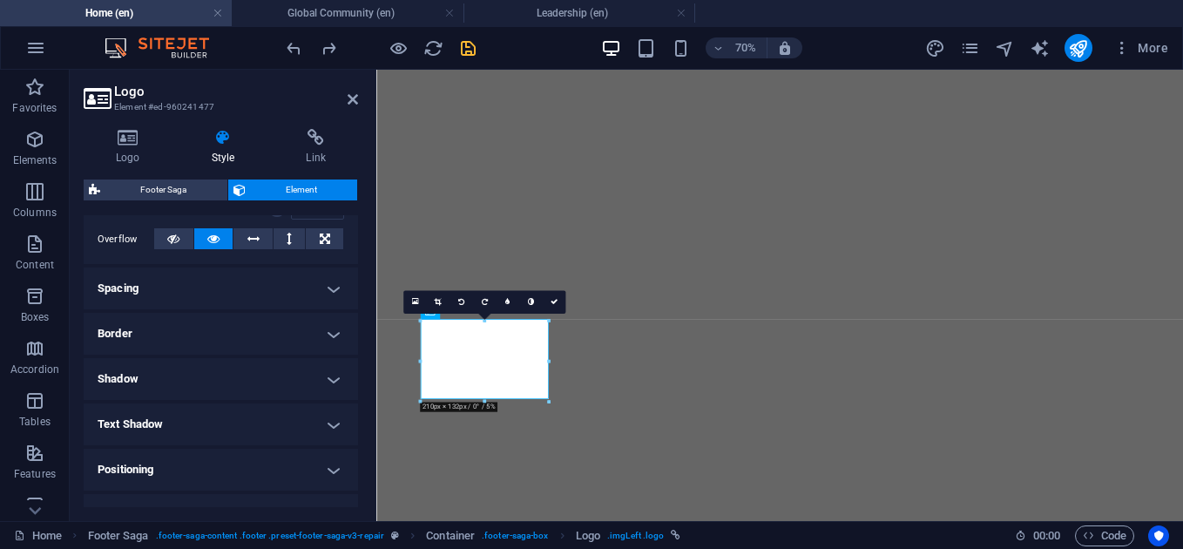
scroll to position [444, 0]
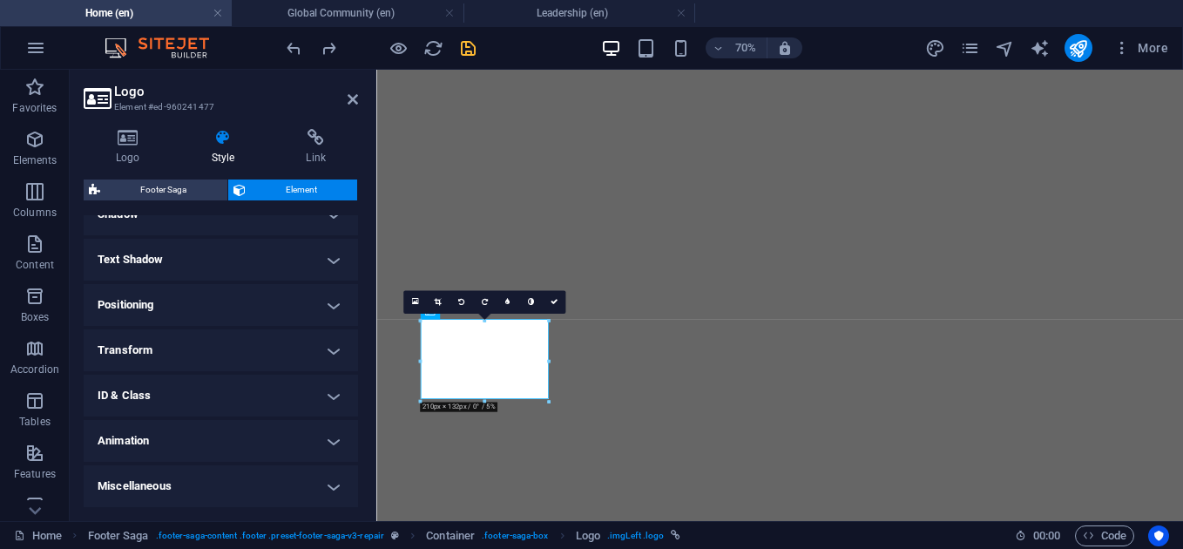
click at [315, 354] on h4 "Transform" at bounding box center [221, 350] width 274 height 42
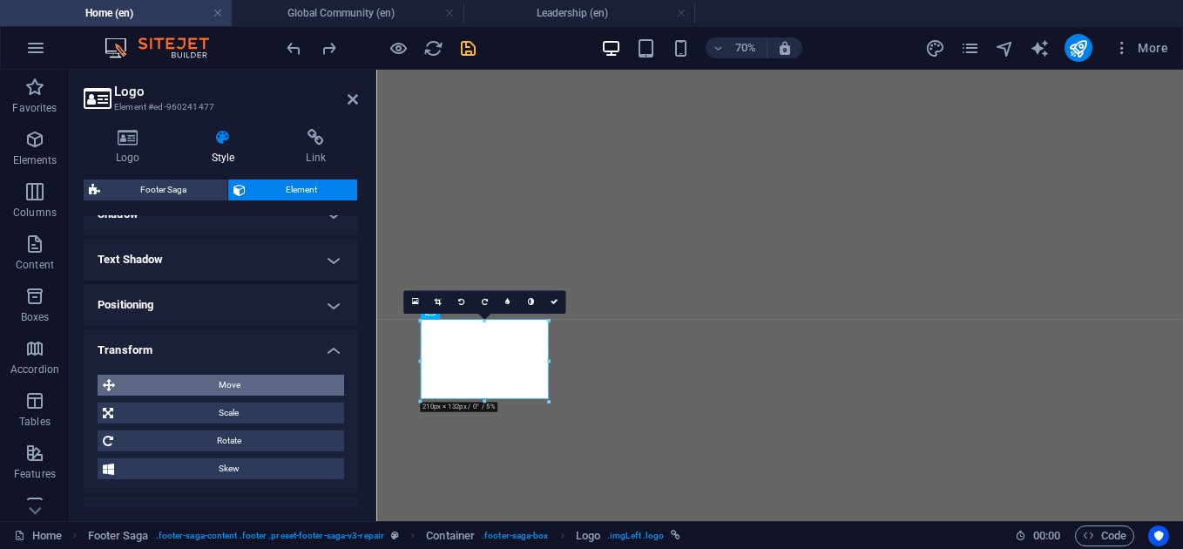
click at [240, 381] on span "Move" at bounding box center [229, 384] width 219 height 21
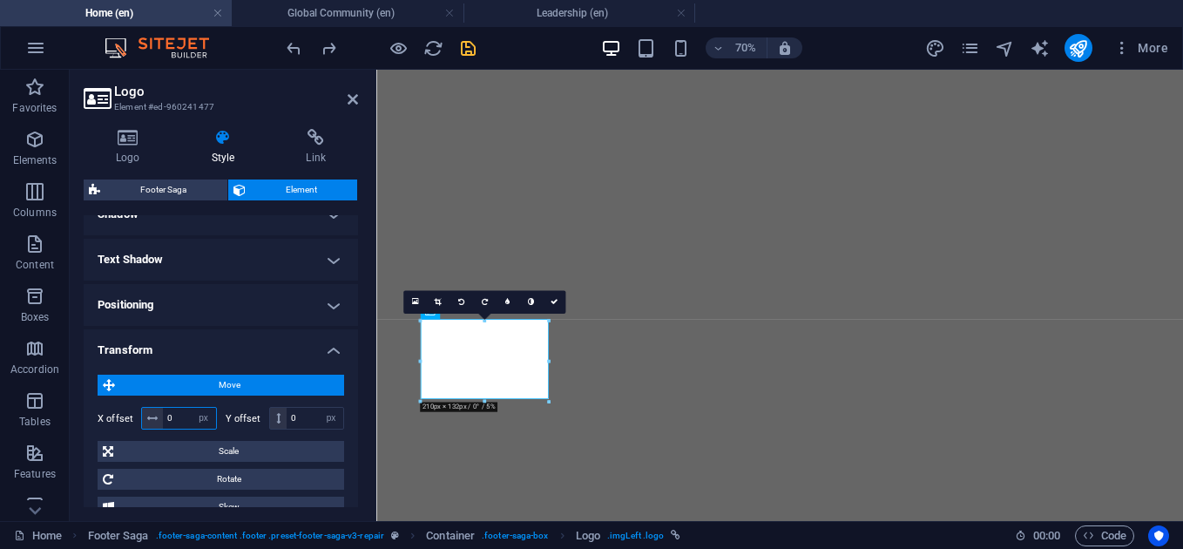
click at [168, 413] on input "0" at bounding box center [189, 418] width 53 height 21
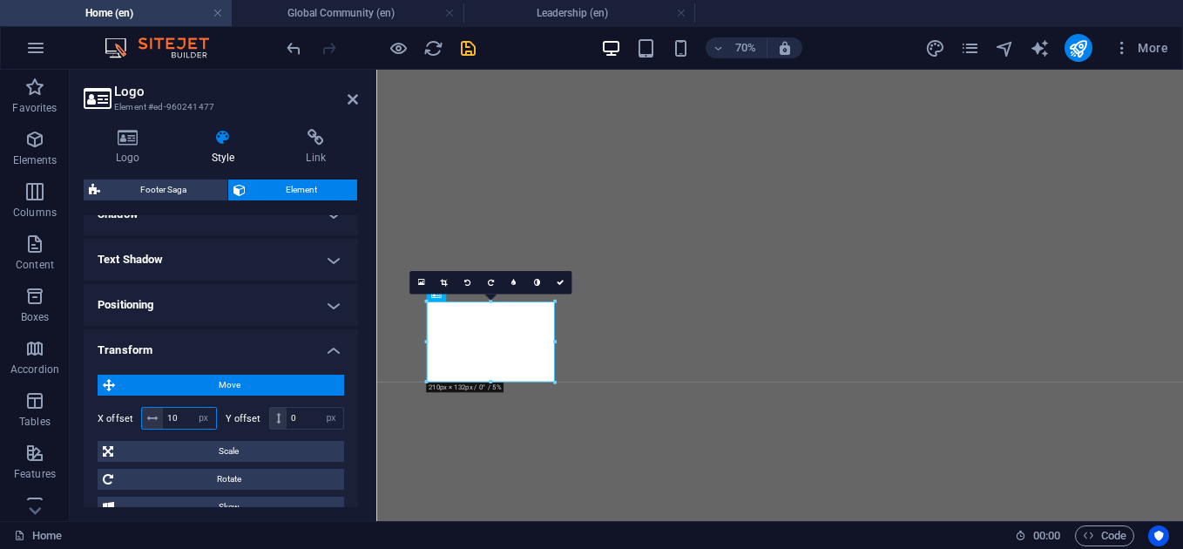
scroll to position [3879, 0]
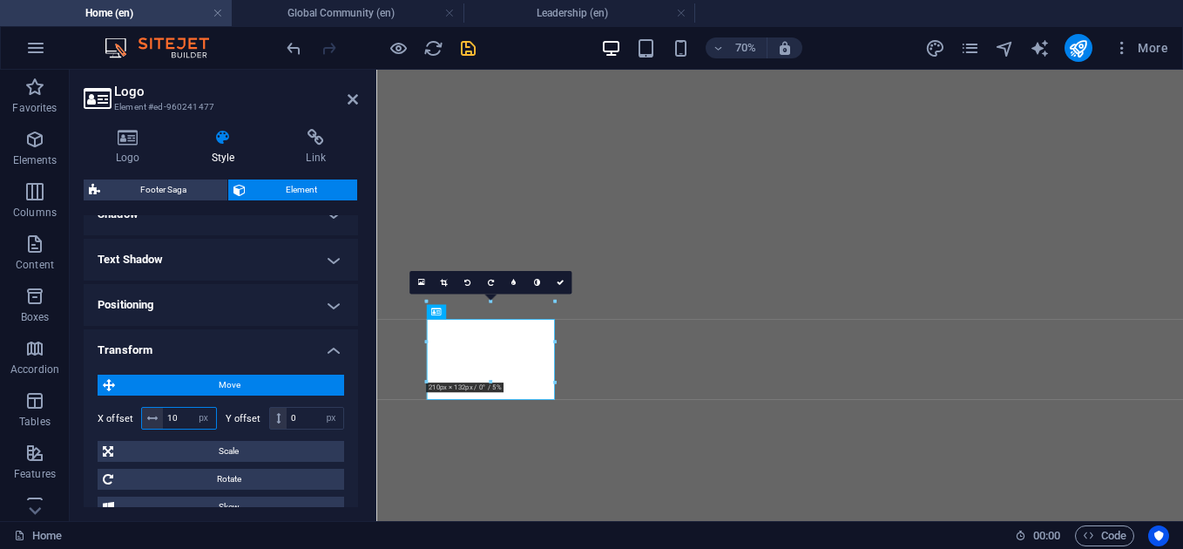
type input "10"
click at [333, 347] on h4 "Transform" at bounding box center [221, 344] width 274 height 31
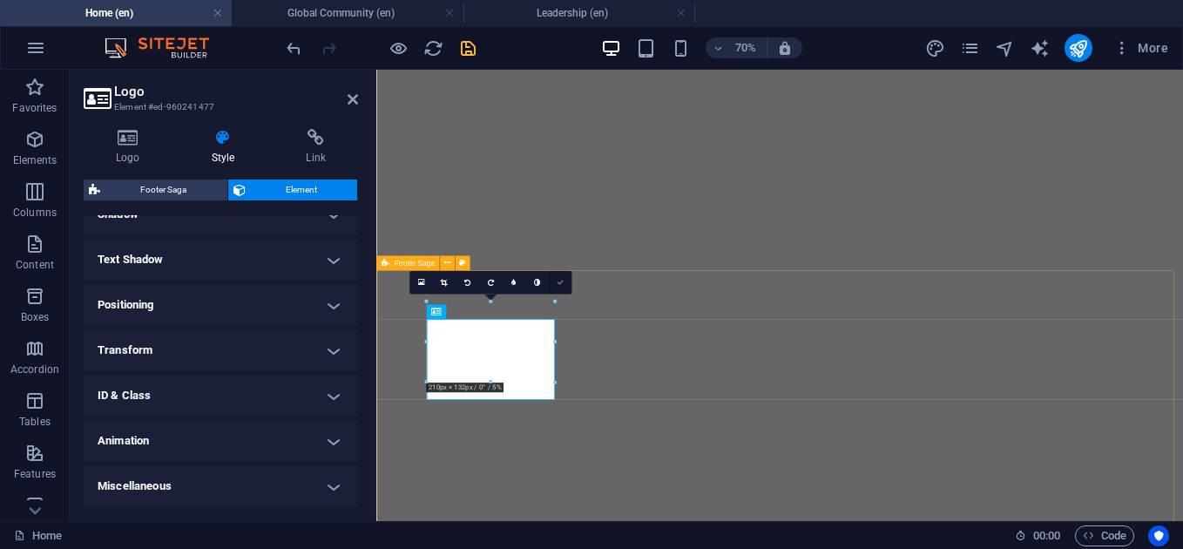
click at [562, 283] on icon at bounding box center [559, 282] width 7 height 7
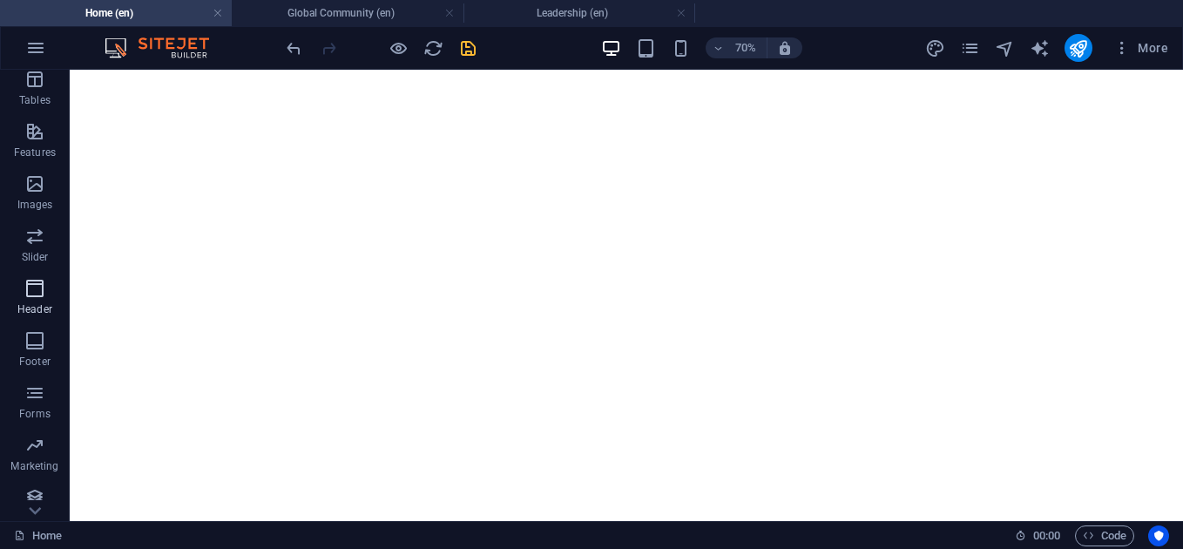
scroll to position [322, 0]
click at [29, 334] on icon "button" at bounding box center [34, 339] width 21 height 21
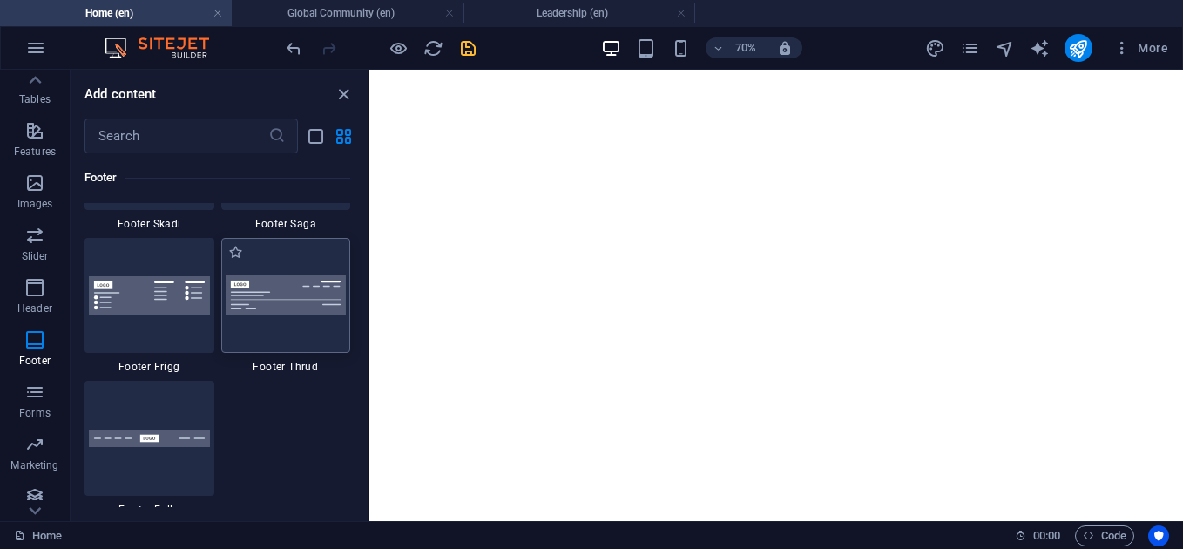
scroll to position [3898, 0]
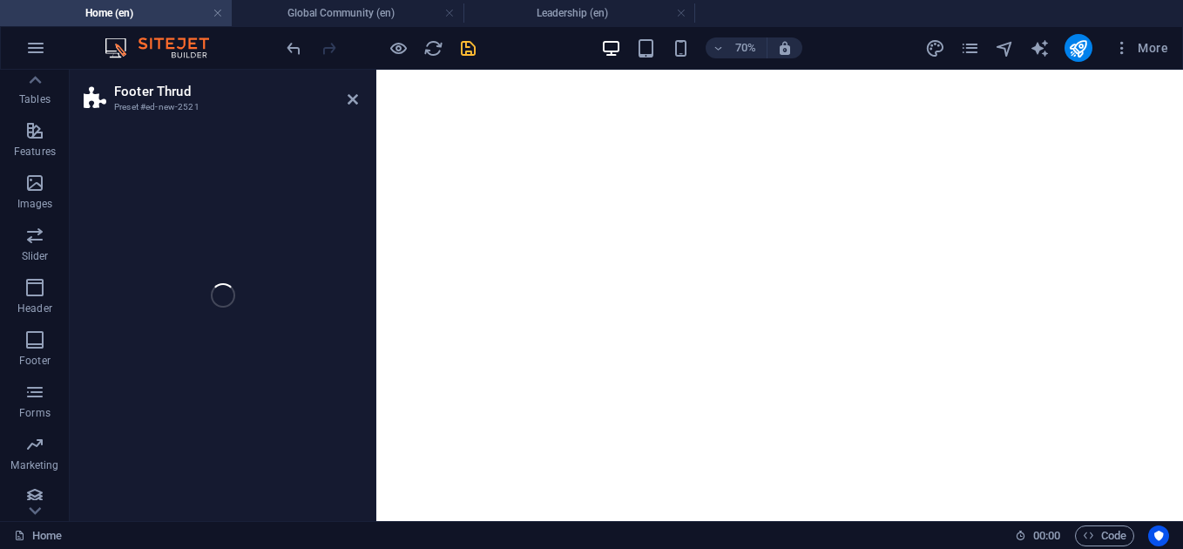
select select "rem"
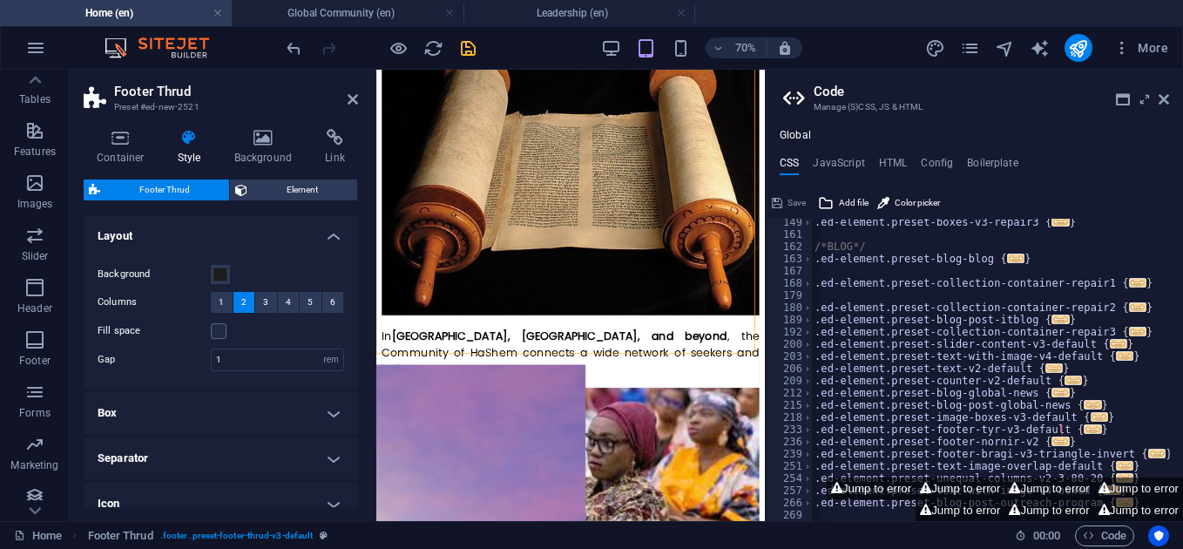
scroll to position [381, 0]
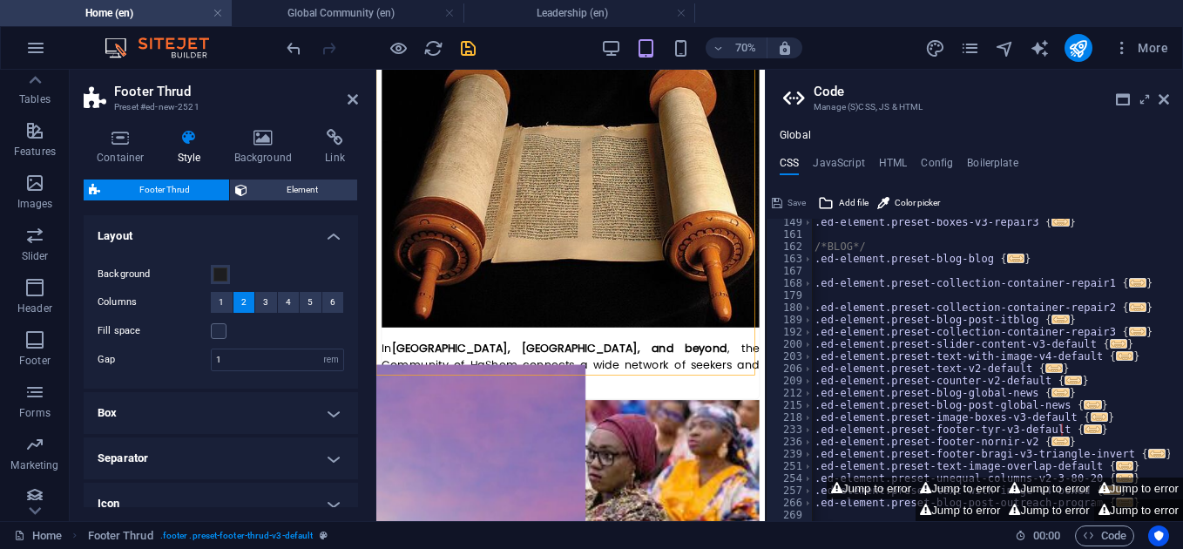
click at [1145, 510] on button "Jump to error" at bounding box center [1138, 510] width 89 height 22
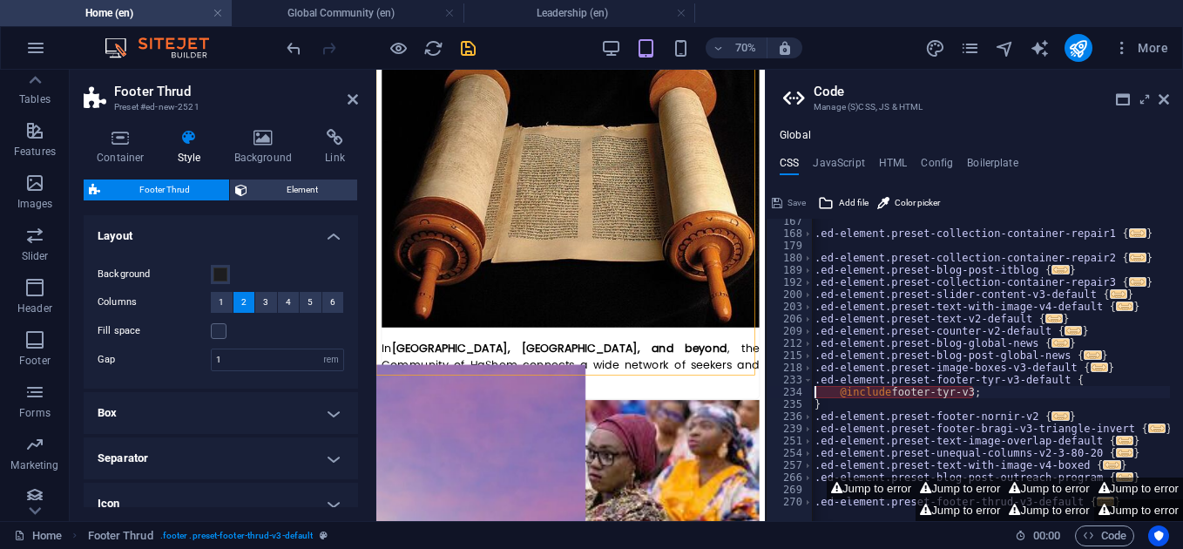
scroll to position [430, 0]
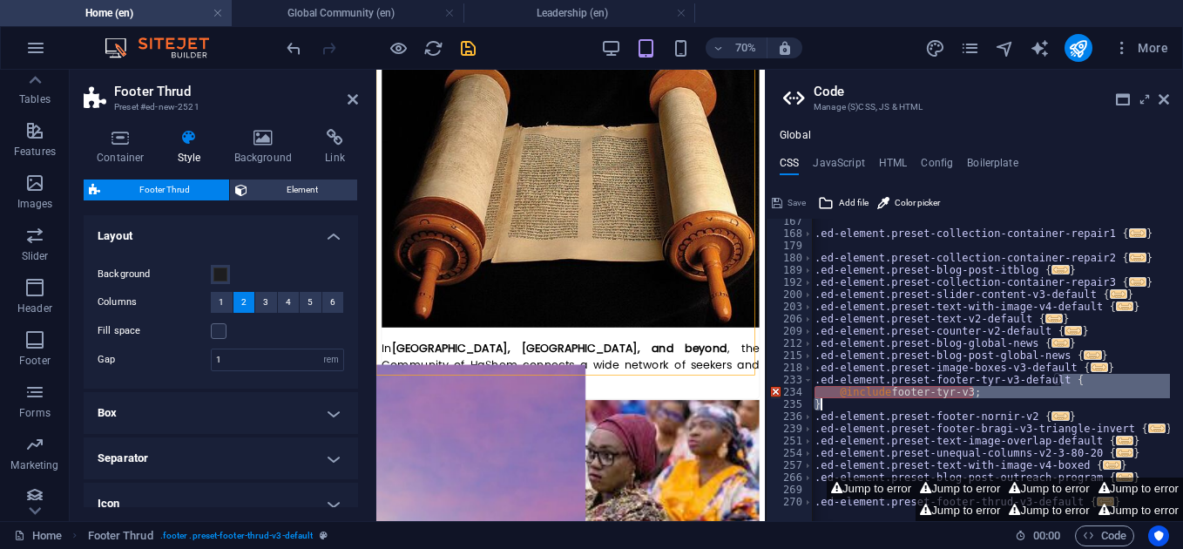
drag, startPoint x: 1087, startPoint y: 384, endPoint x: 1086, endPoint y: 403, distance: 19.2
click at [1086, 403] on div ".ed-element.preset-collection-container-repair1 { ... } .ed-element.preset-coll…" at bounding box center [990, 371] width 359 height 313
click at [1014, 397] on div ".ed-element.preset-collection-container-repair1 { ... } .ed-element.preset-coll…" at bounding box center [991, 370] width 358 height 302
type textarea "@include footer-tyr-v3;"
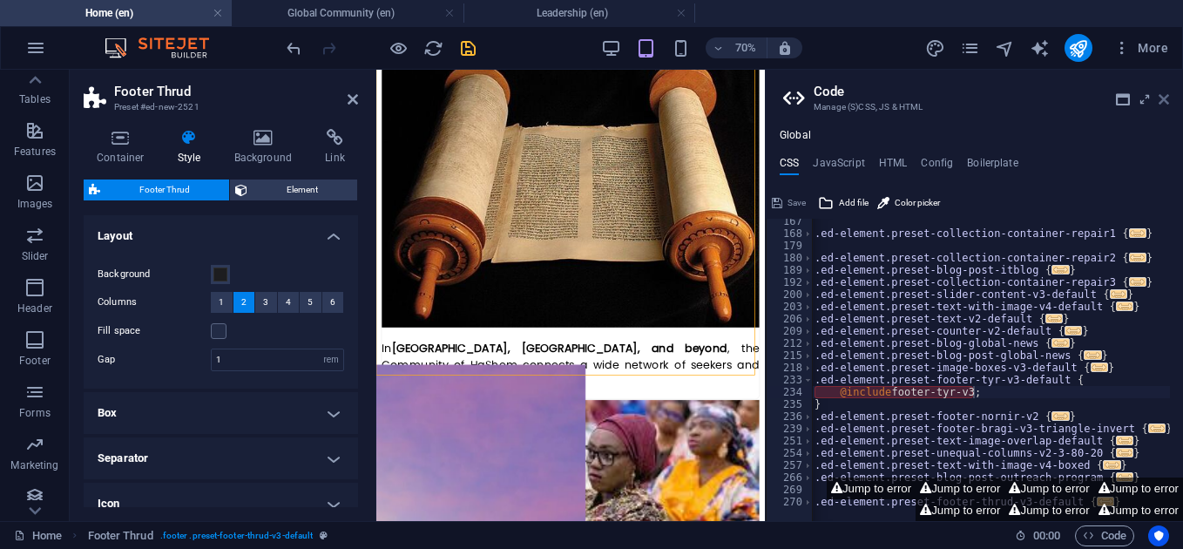
click at [1165, 99] on icon at bounding box center [1163, 99] width 10 height 14
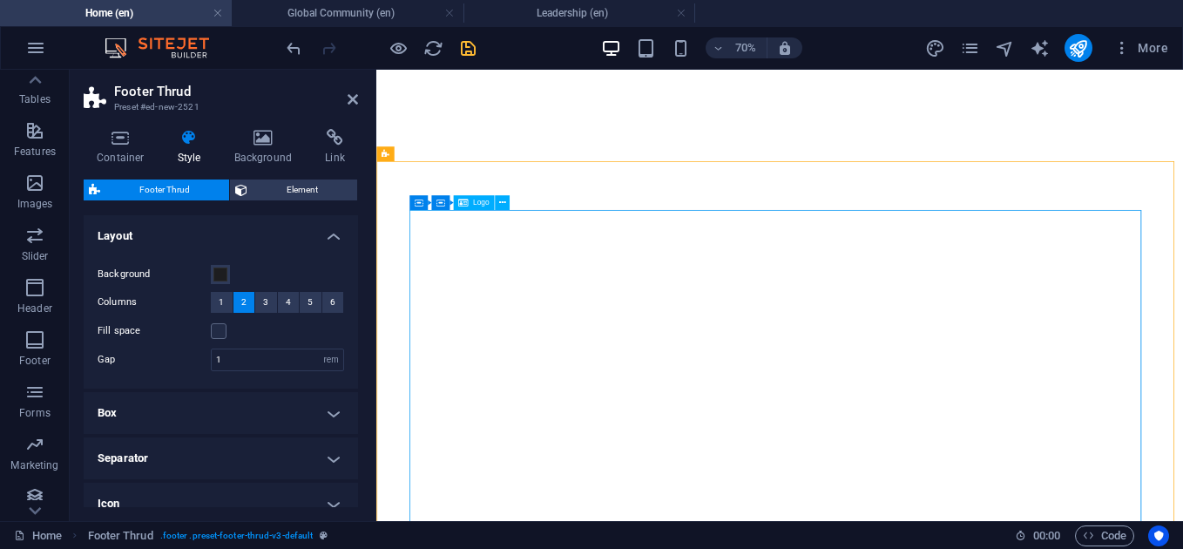
scroll to position [3877, 0]
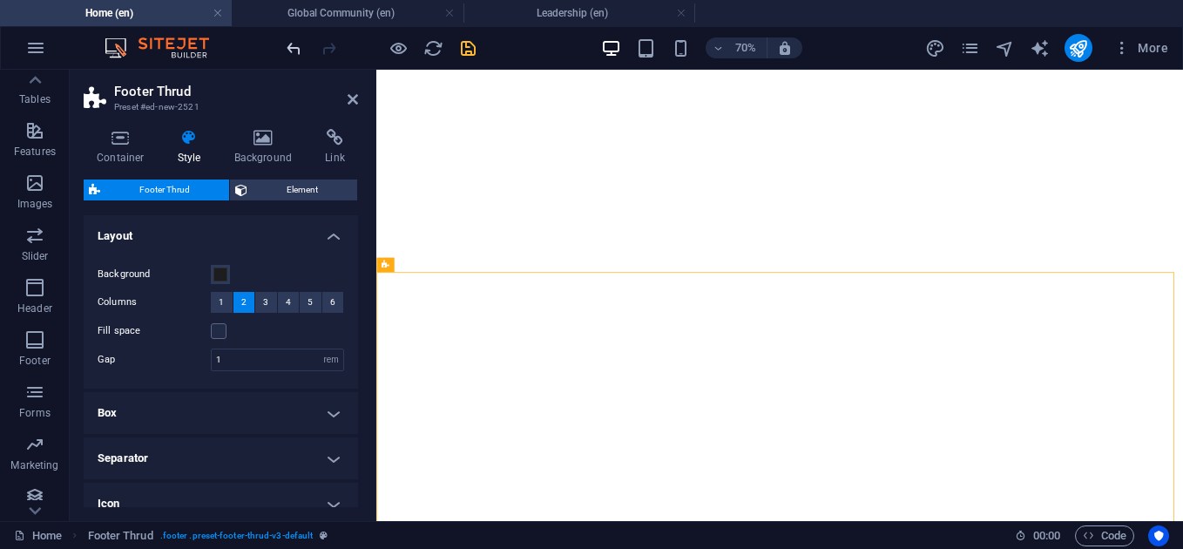
click at [293, 53] on icon "undo" at bounding box center [294, 48] width 20 height 20
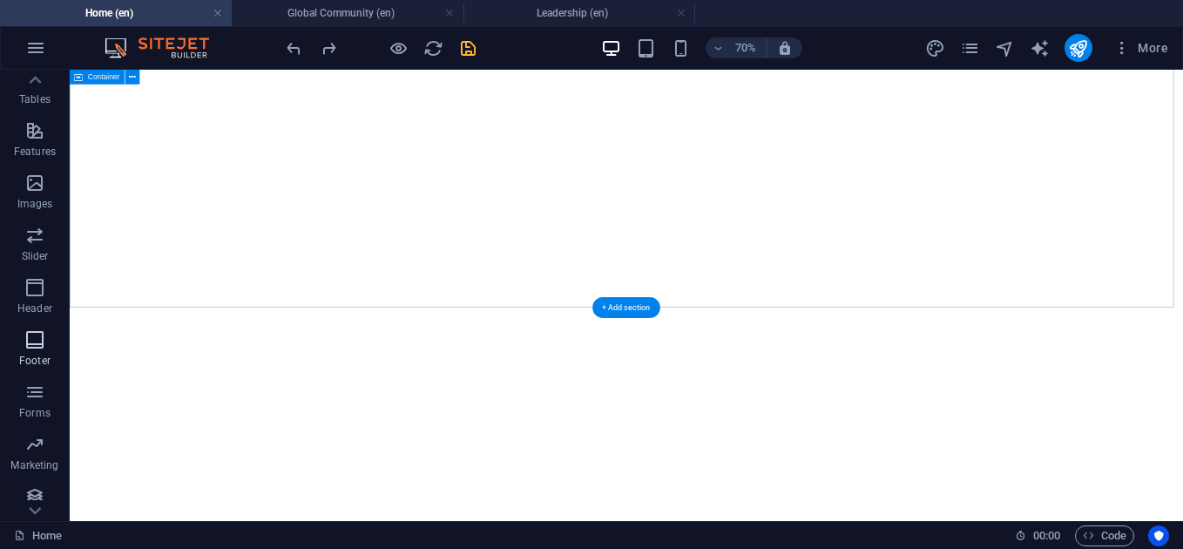
scroll to position [3824, 0]
click at [26, 358] on p "Footer" at bounding box center [34, 361] width 31 height 14
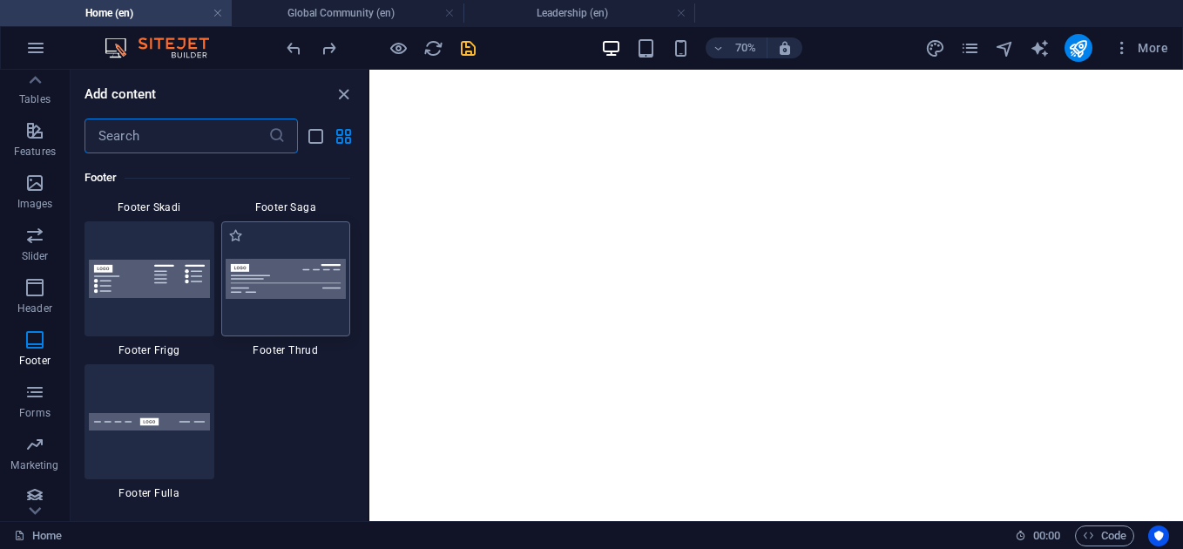
scroll to position [3803, 0]
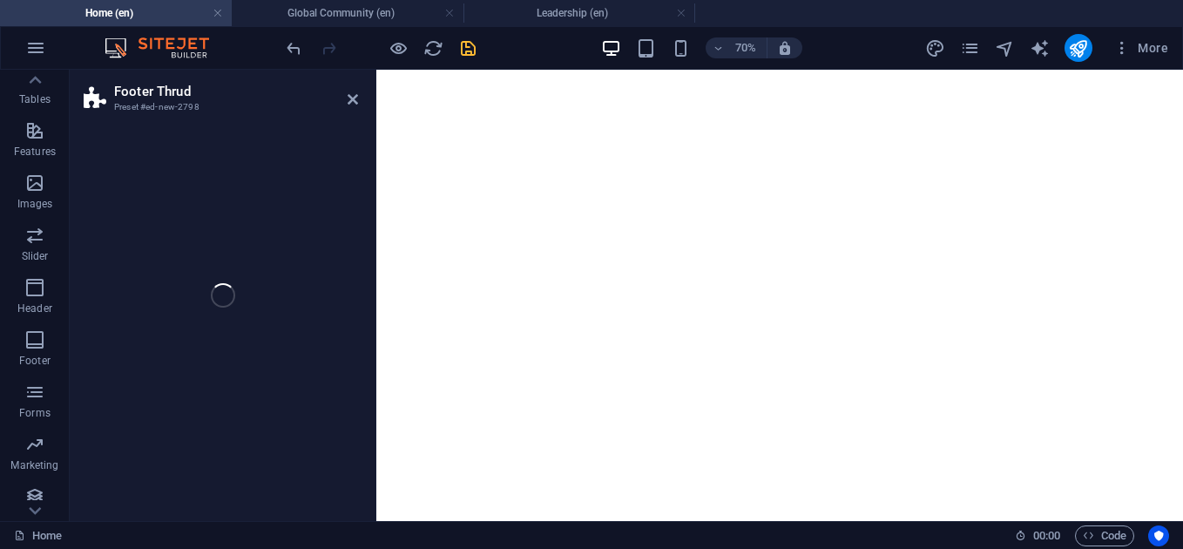
select select "rem"
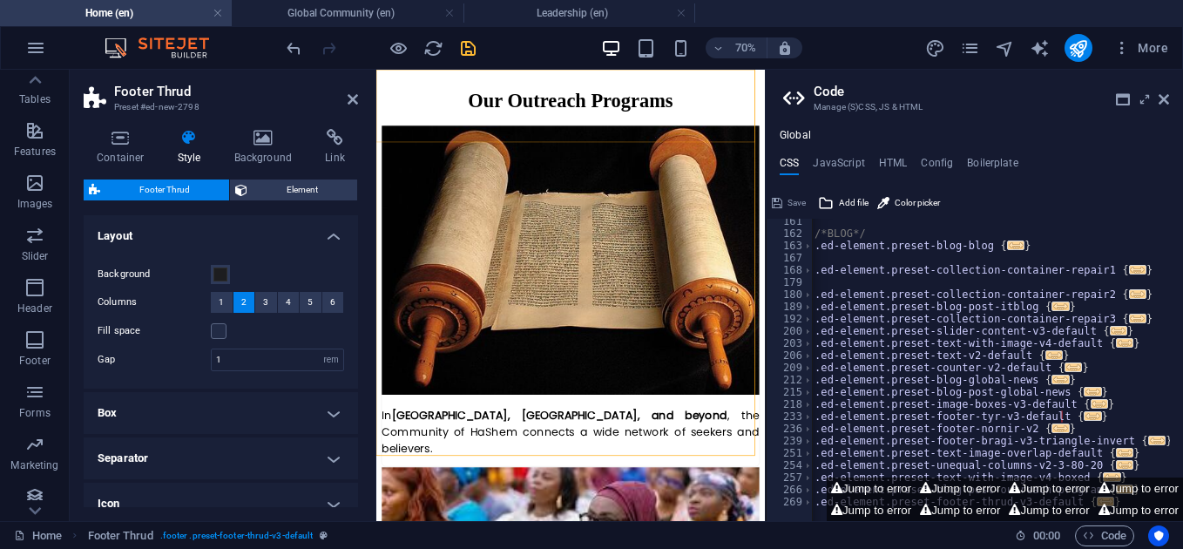
scroll to position [394, 0]
click at [352, 96] on icon at bounding box center [352, 99] width 10 height 14
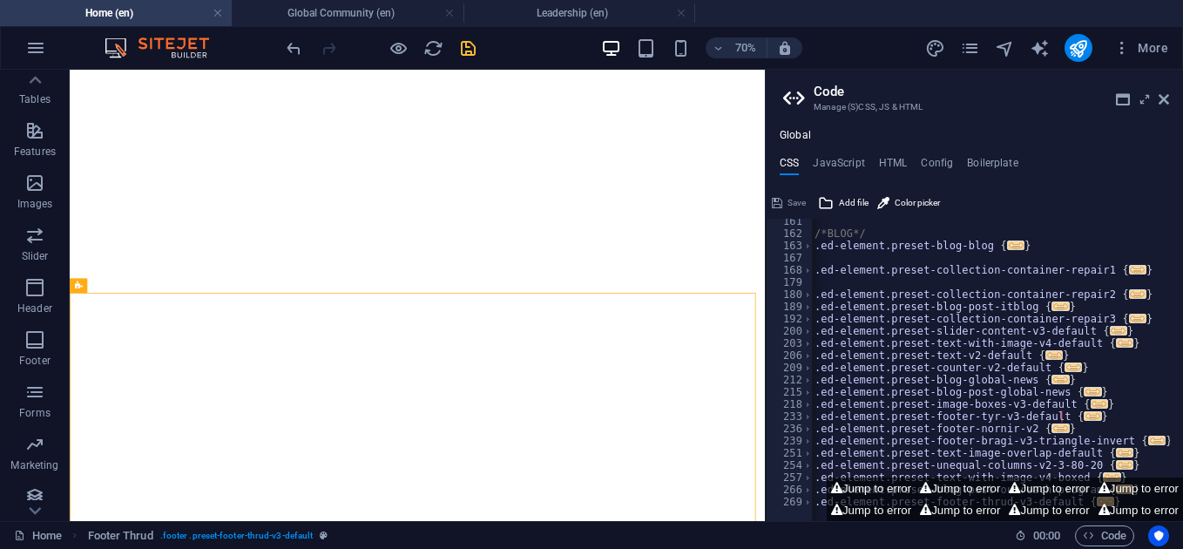
scroll to position [3875, 0]
click at [1169, 104] on aside "Code Manage (S)CSS, JS & HTML Global CSS JavaScript HTML Config Boilerplate /* …" at bounding box center [974, 295] width 418 height 451
click at [1164, 98] on icon at bounding box center [1163, 99] width 10 height 14
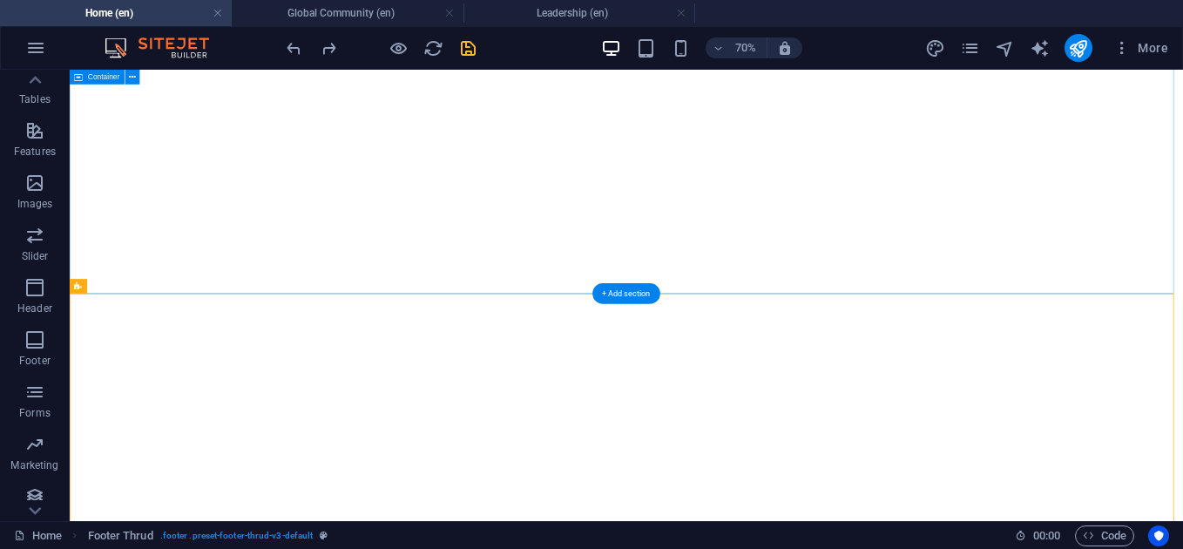
scroll to position [3844, 0]
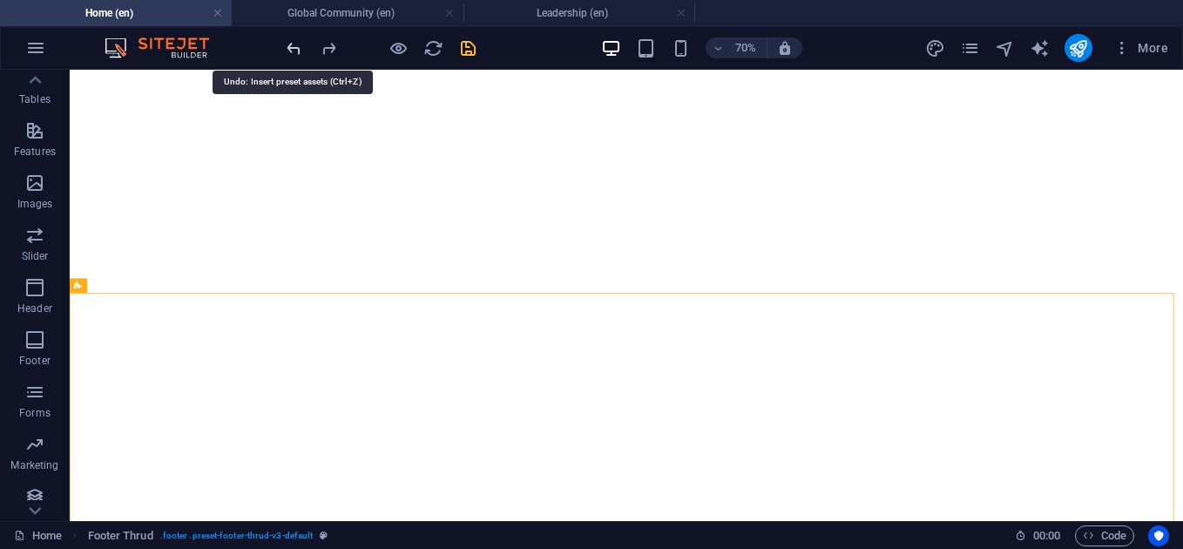
click at [289, 56] on icon "undo" at bounding box center [294, 48] width 20 height 20
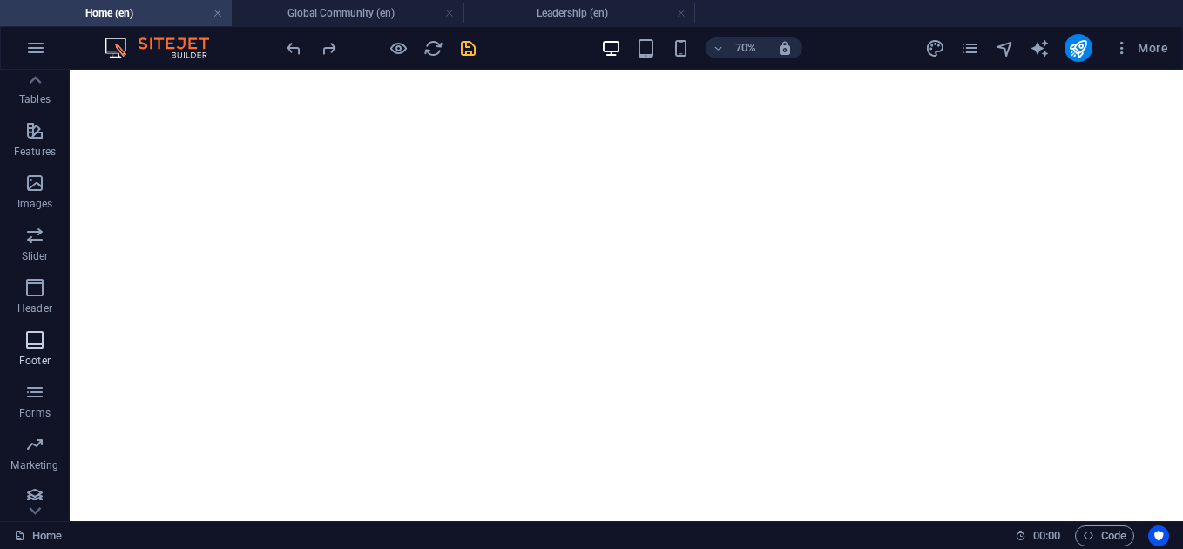
click at [30, 355] on p "Footer" at bounding box center [34, 361] width 31 height 14
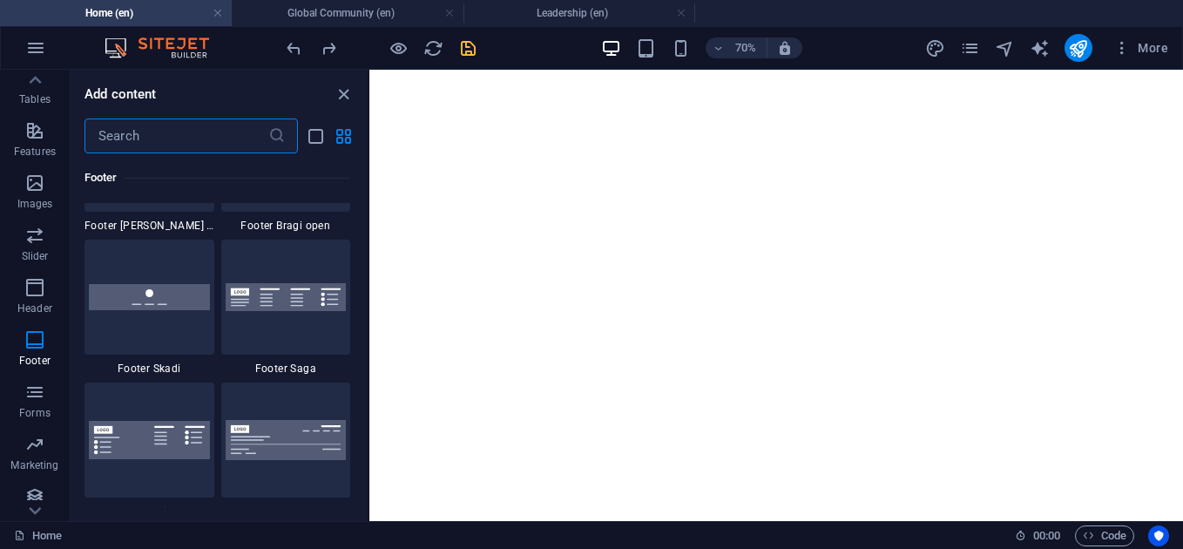
scroll to position [12301, 0]
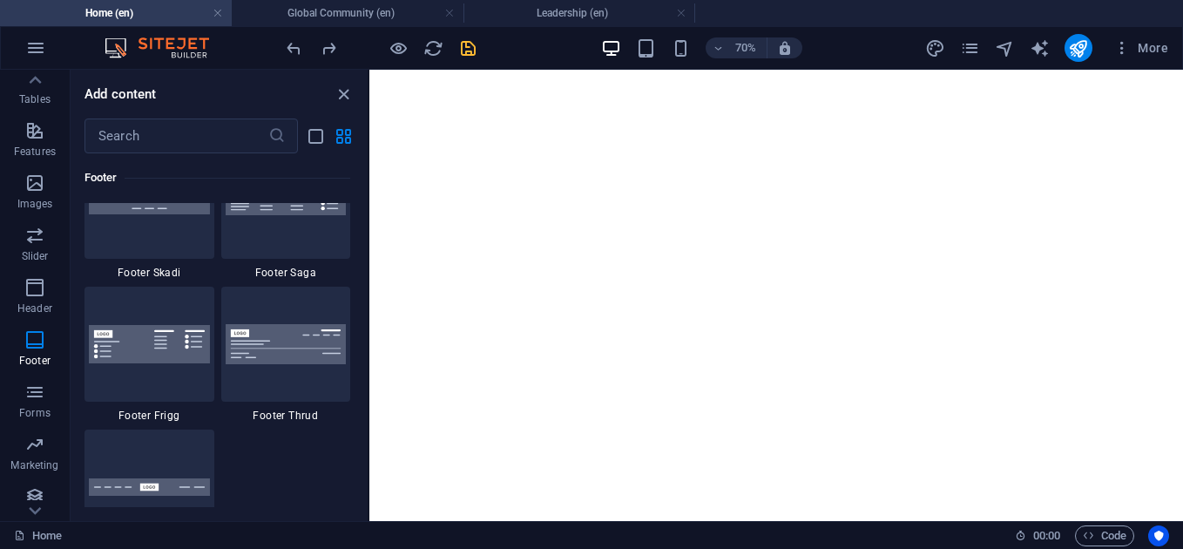
drag, startPoint x: 288, startPoint y: 375, endPoint x: 265, endPoint y: 434, distance: 62.9
drag, startPoint x: 265, startPoint y: 434, endPoint x: 327, endPoint y: 490, distance: 83.8
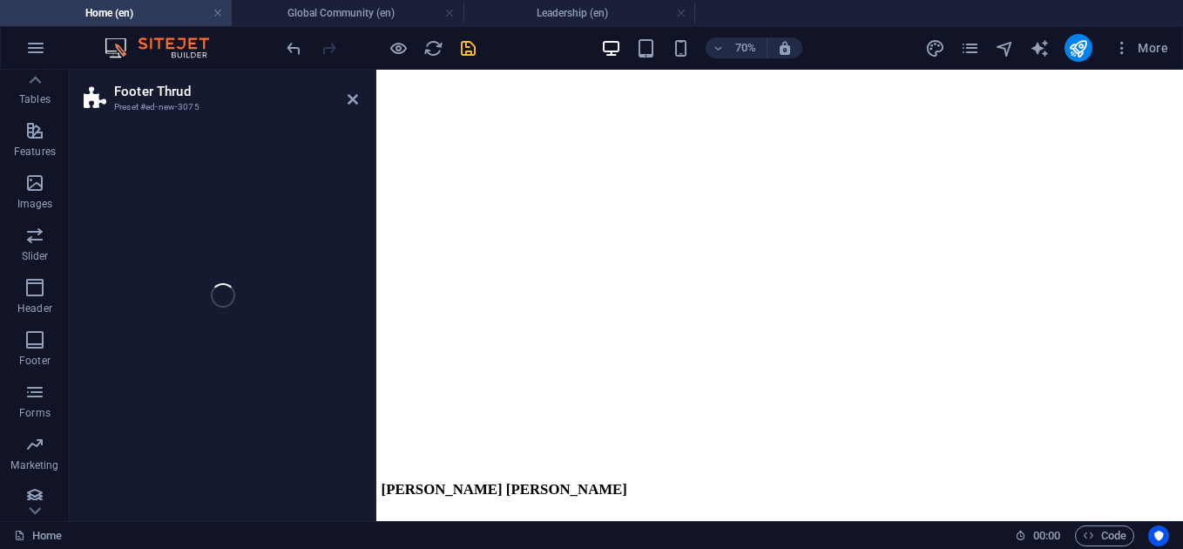
select select "rem"
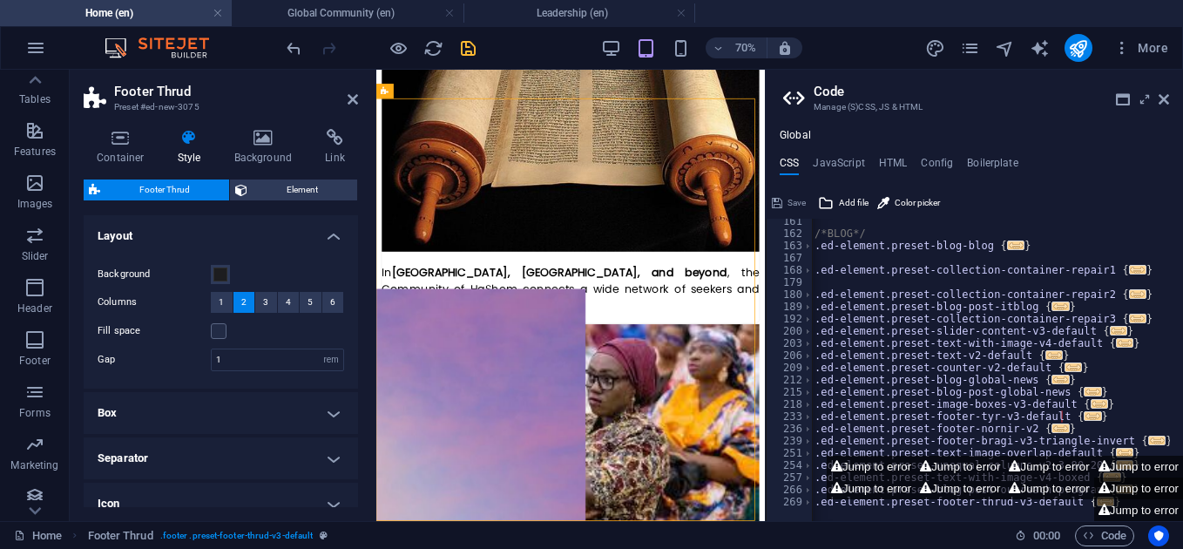
scroll to position [4067, 0]
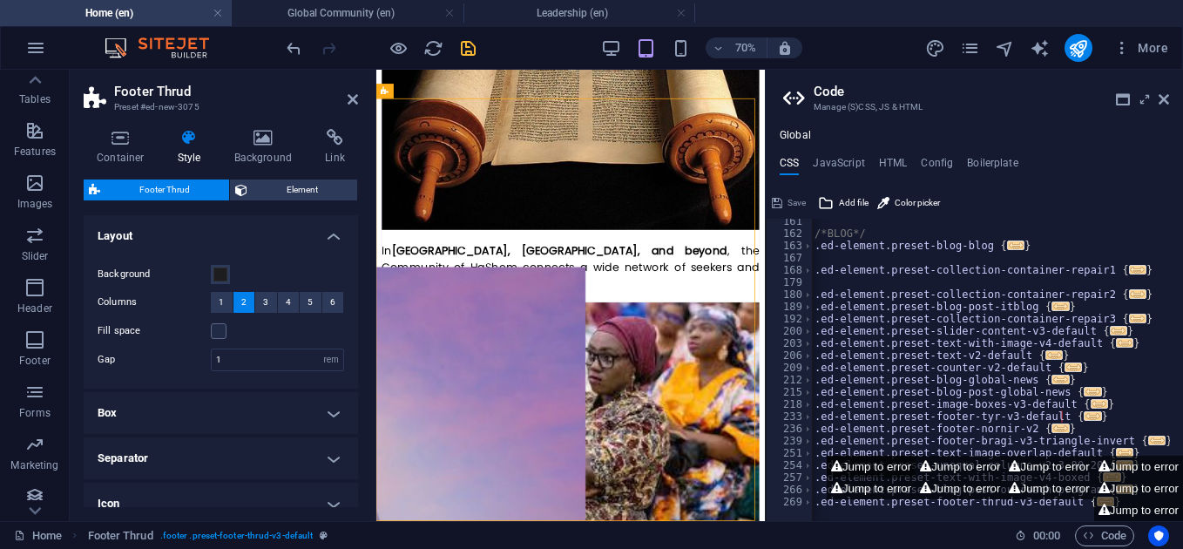
click at [856, 466] on button "Jump to error" at bounding box center [870, 466] width 89 height 22
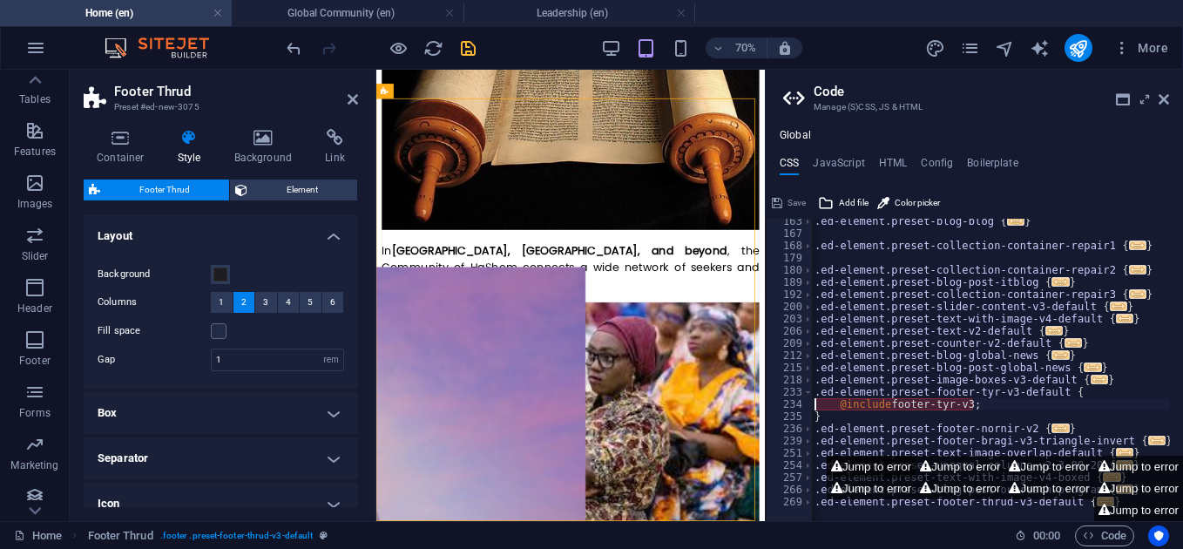
scroll to position [418, 0]
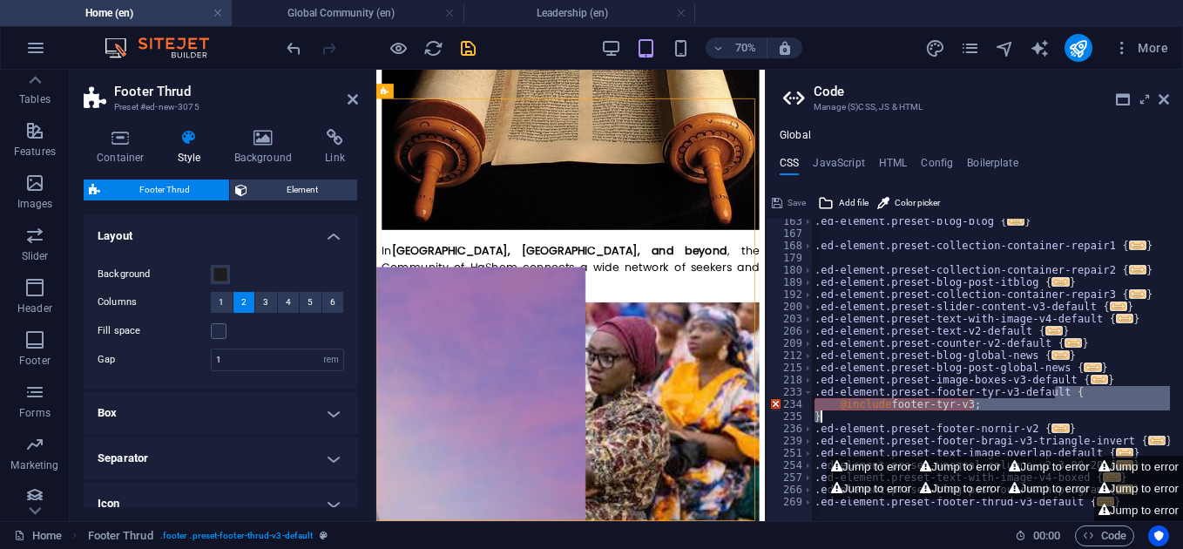
drag, startPoint x: 1056, startPoint y: 394, endPoint x: 1068, endPoint y: 415, distance: 25.0
click at [1068, 415] on div ".ed-element.preset-blog-blog { ... } .ed-element.preset-collection-container-re…" at bounding box center [990, 371] width 359 height 313
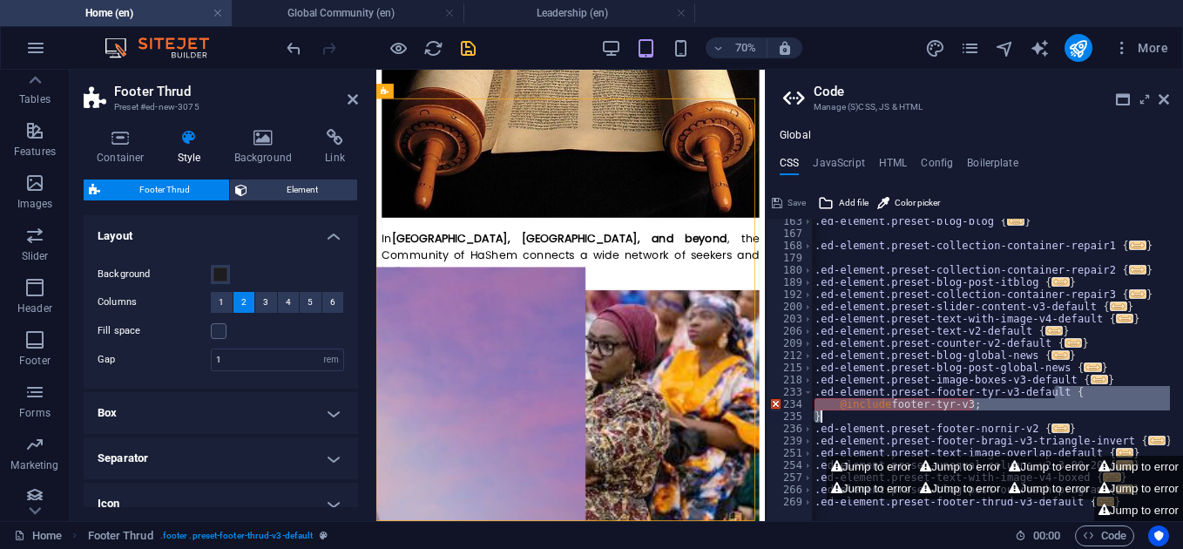
type textarea ".ed-element.preset-footer-tyr-v3-default"
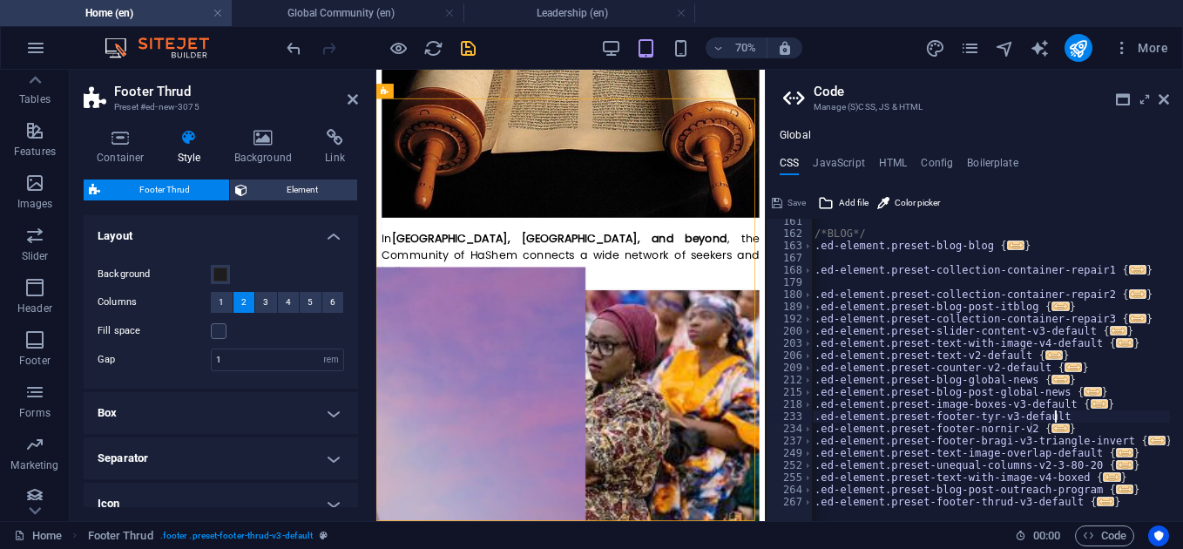
scroll to position [394, 0]
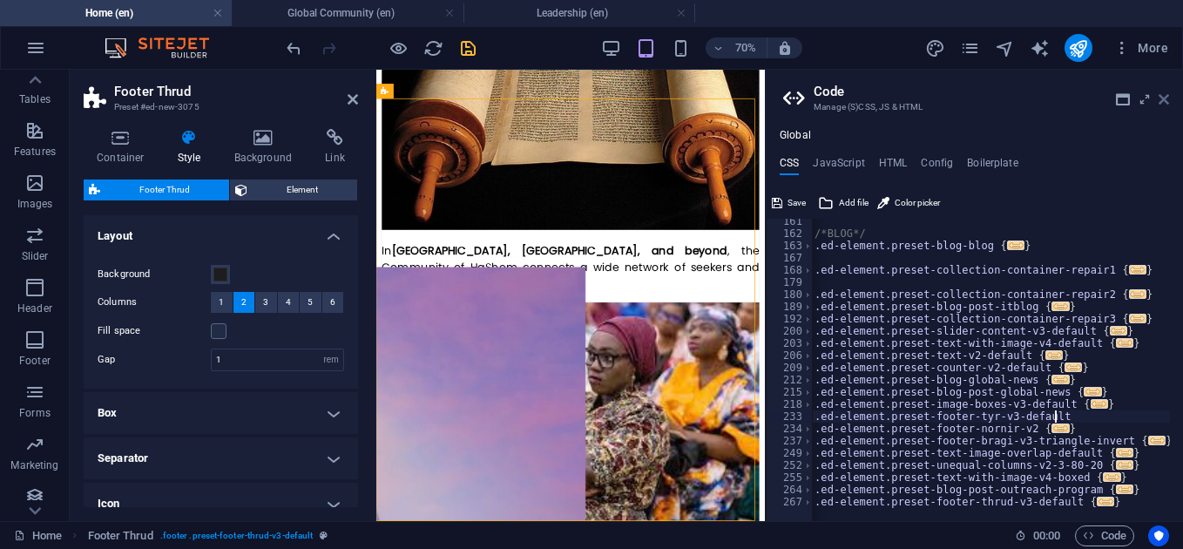
click at [1164, 96] on icon at bounding box center [1163, 99] width 10 height 14
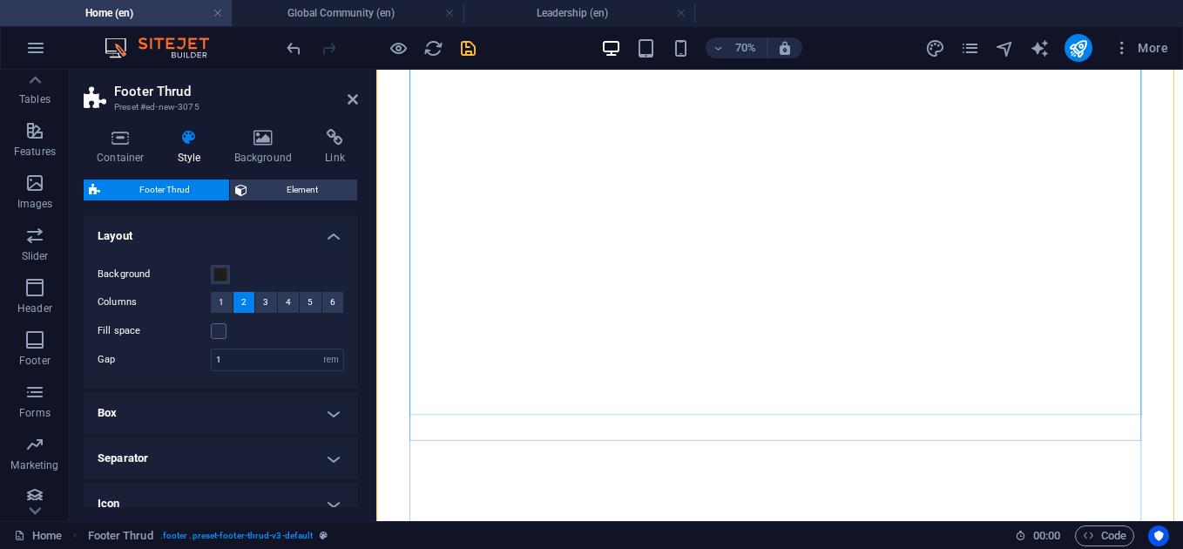
scroll to position [4840, 0]
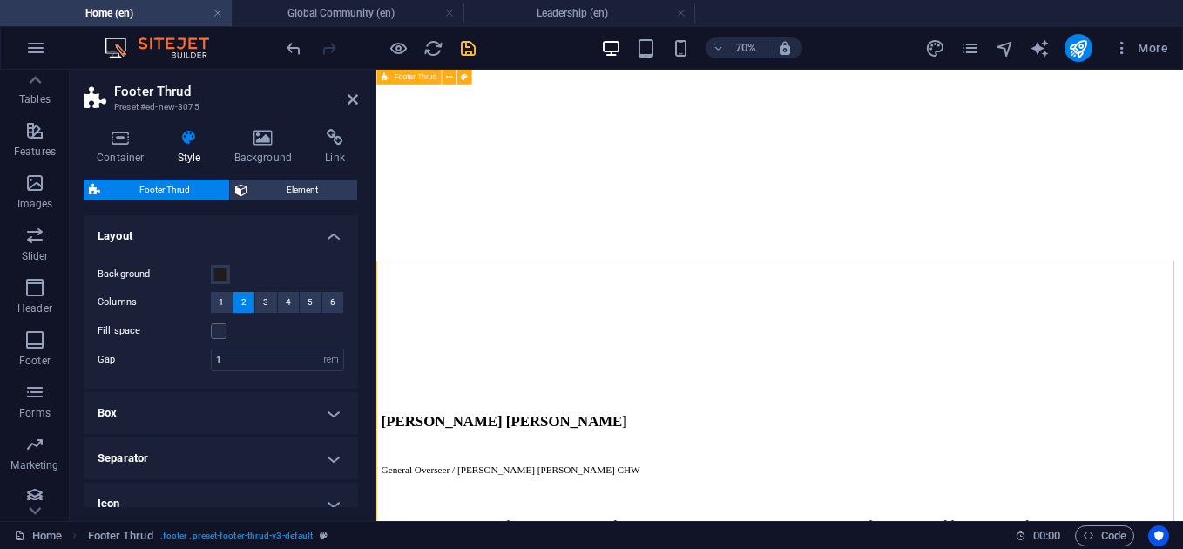
scroll to position [4291, 0]
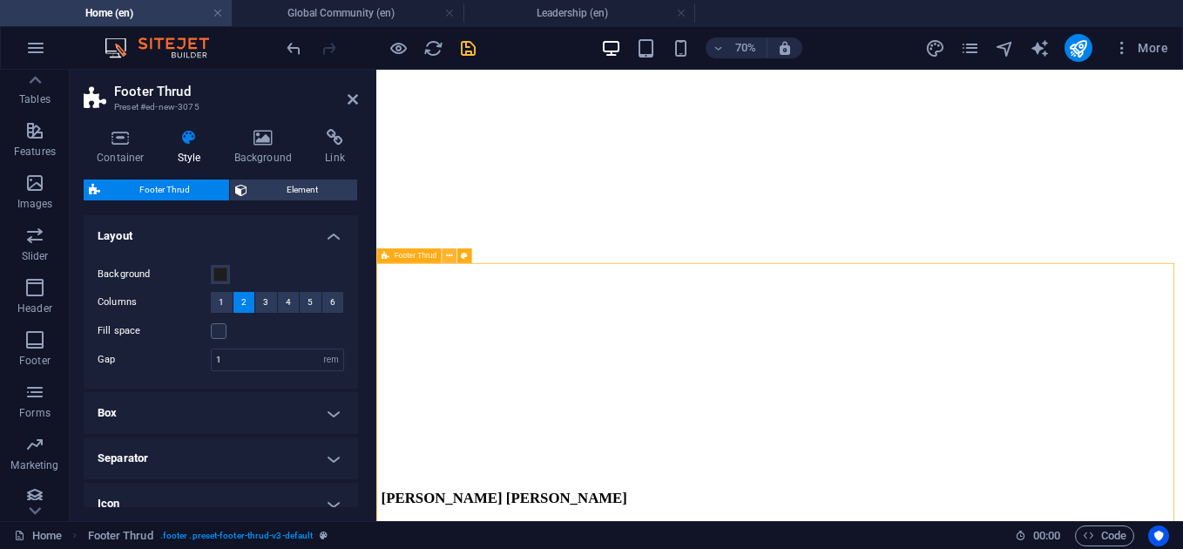
click at [450, 253] on icon at bounding box center [449, 255] width 7 height 13
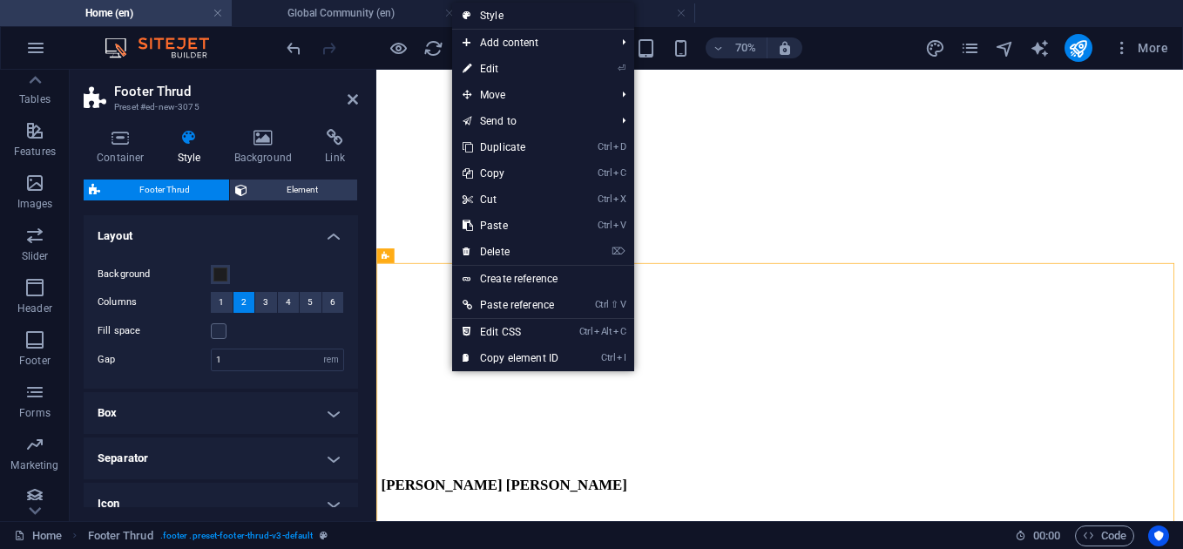
scroll to position [4289, 0]
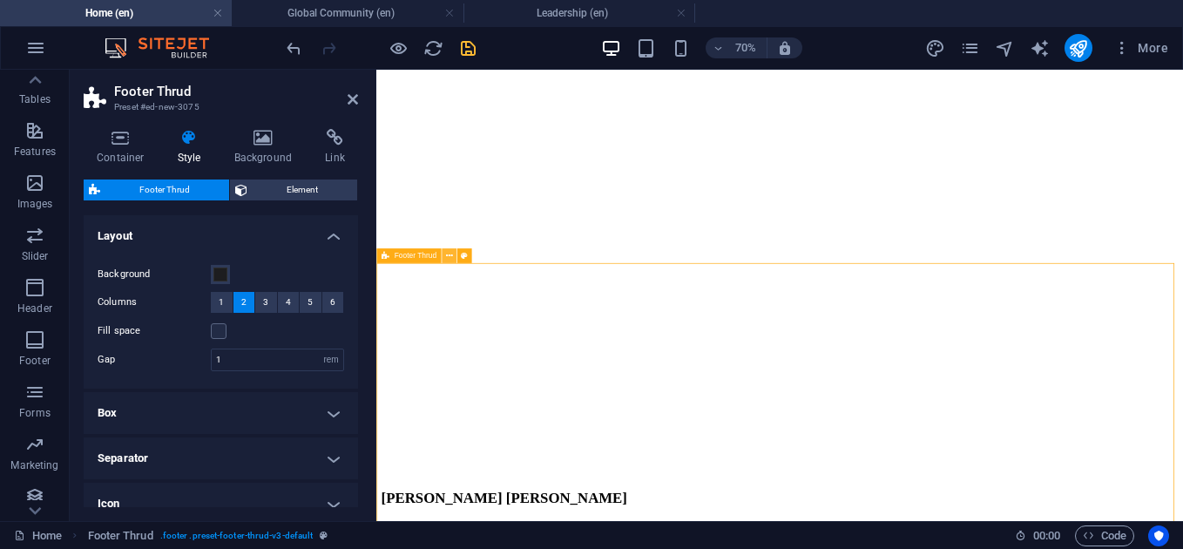
click at [451, 257] on icon at bounding box center [449, 255] width 7 height 13
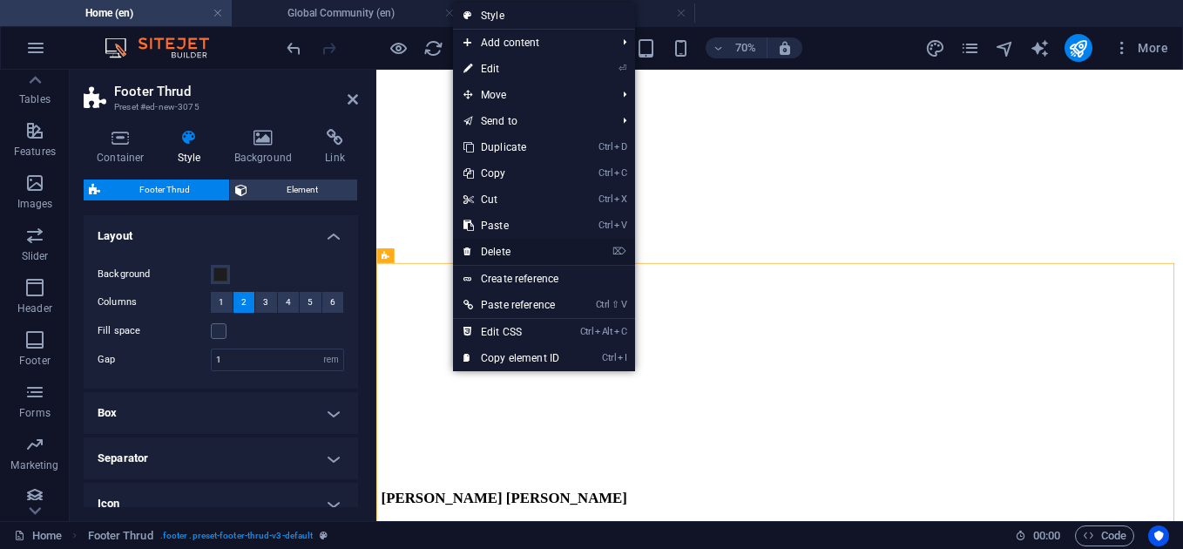
click at [512, 245] on link "⌦ Delete" at bounding box center [511, 252] width 117 height 26
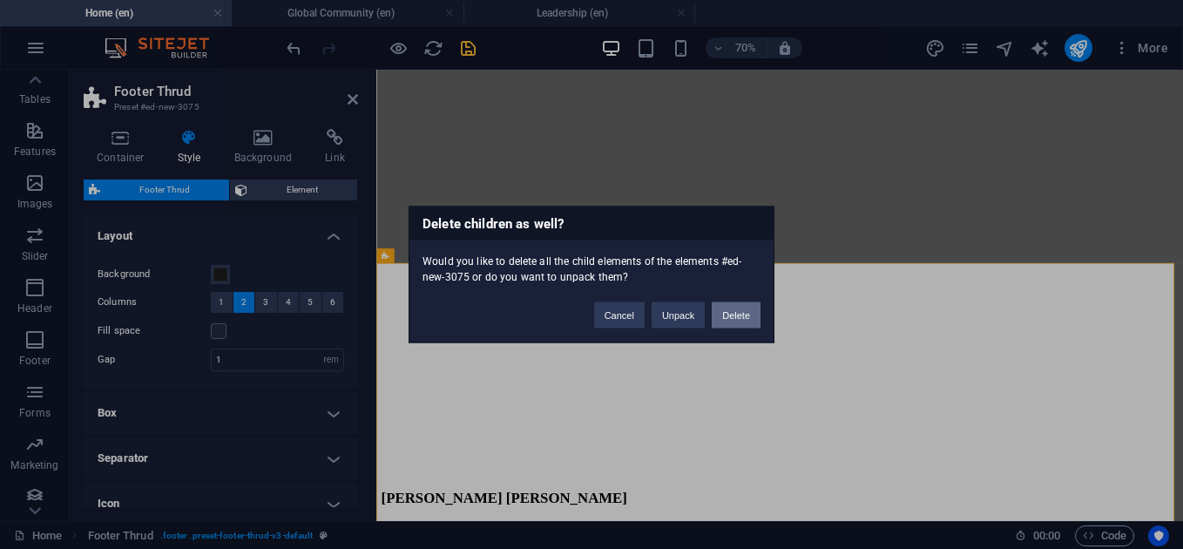
click at [736, 324] on button "Delete" at bounding box center [735, 315] width 49 height 26
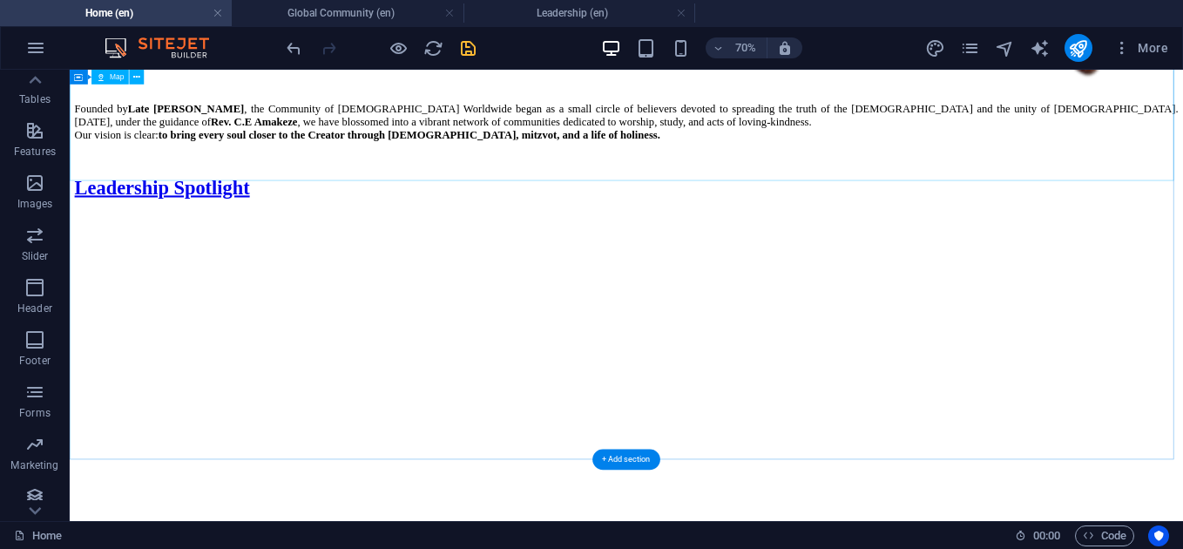
scroll to position [3607, 0]
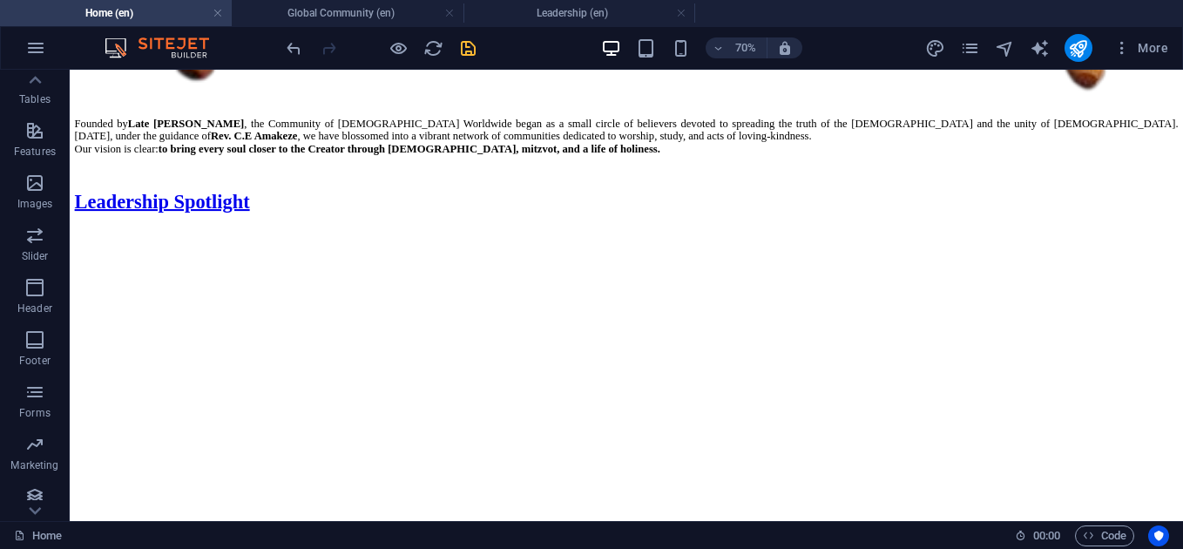
click at [473, 47] on icon "save" at bounding box center [468, 48] width 20 height 20
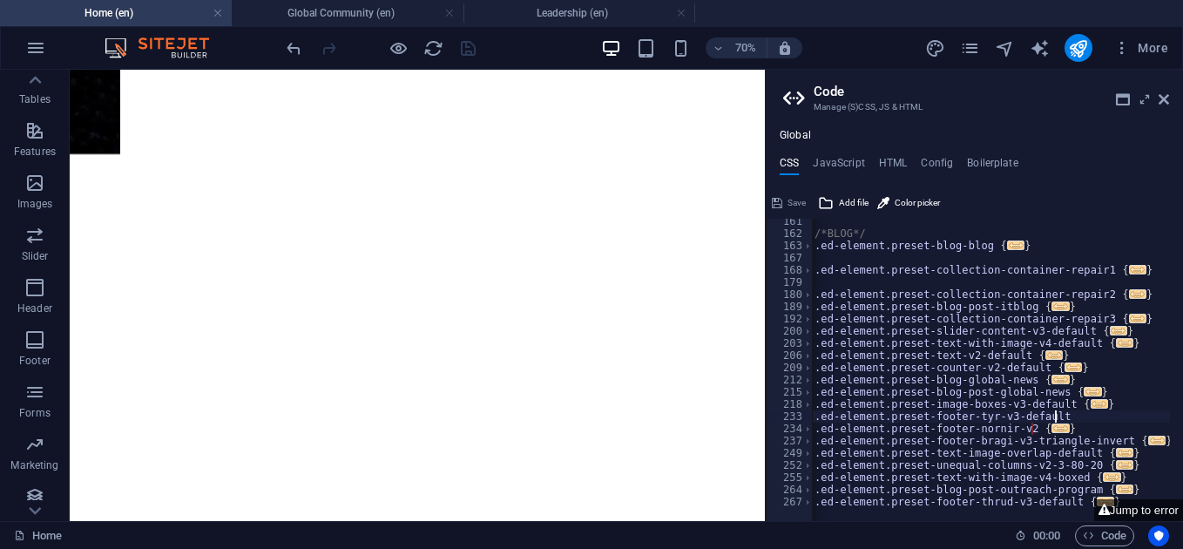
scroll to position [3637, 0]
click at [1142, 505] on button "Jump to error" at bounding box center [1138, 510] width 89 height 22
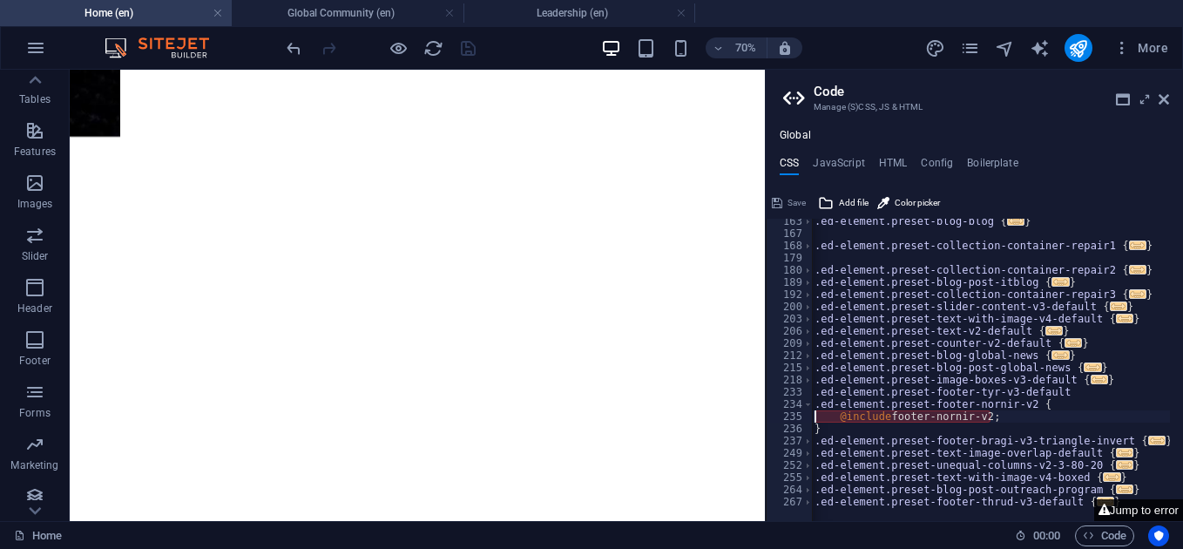
scroll to position [418, 0]
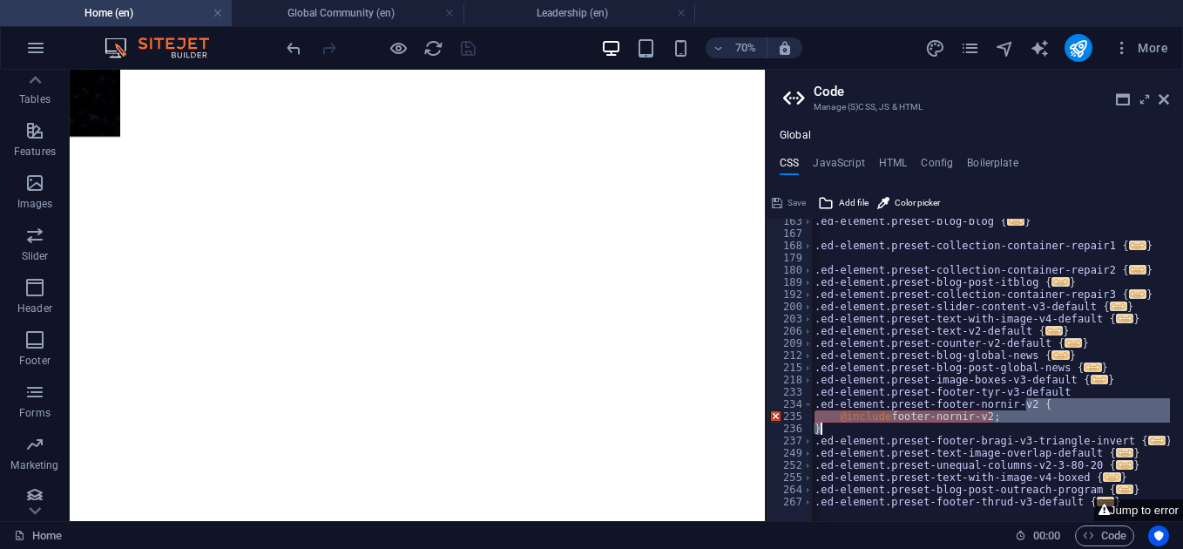
click at [1044, 433] on div ".ed-element.preset-blog-blog { ... } .ed-element.preset-collection-container-re…" at bounding box center [990, 371] width 359 height 313
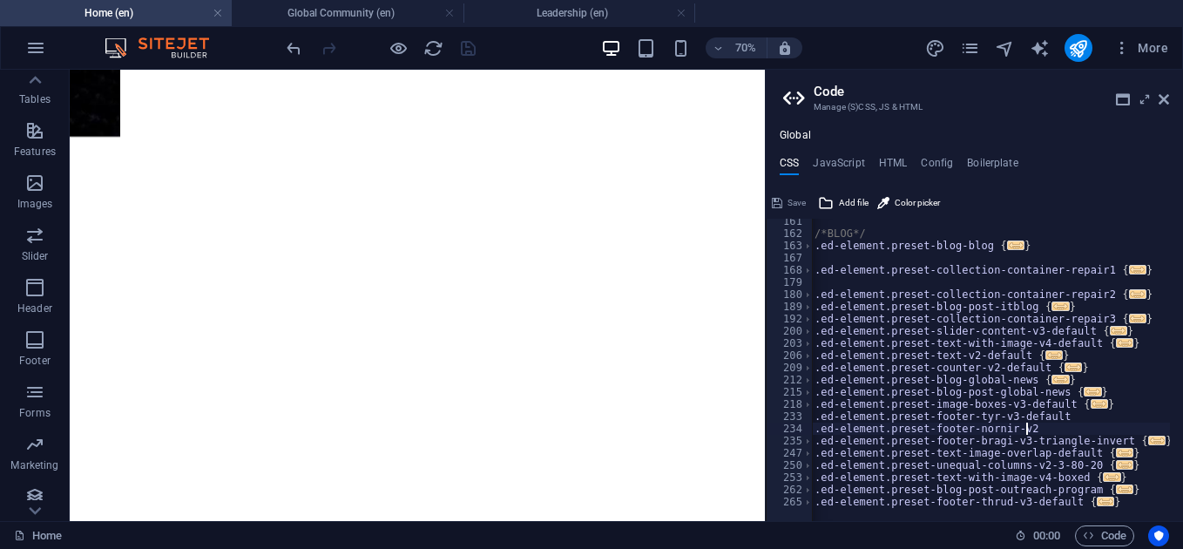
scroll to position [394, 0]
type textarea ".ed-element.preset-footer-nornir-v2"
click at [1143, 514] on button "Jump to error" at bounding box center [1138, 510] width 89 height 22
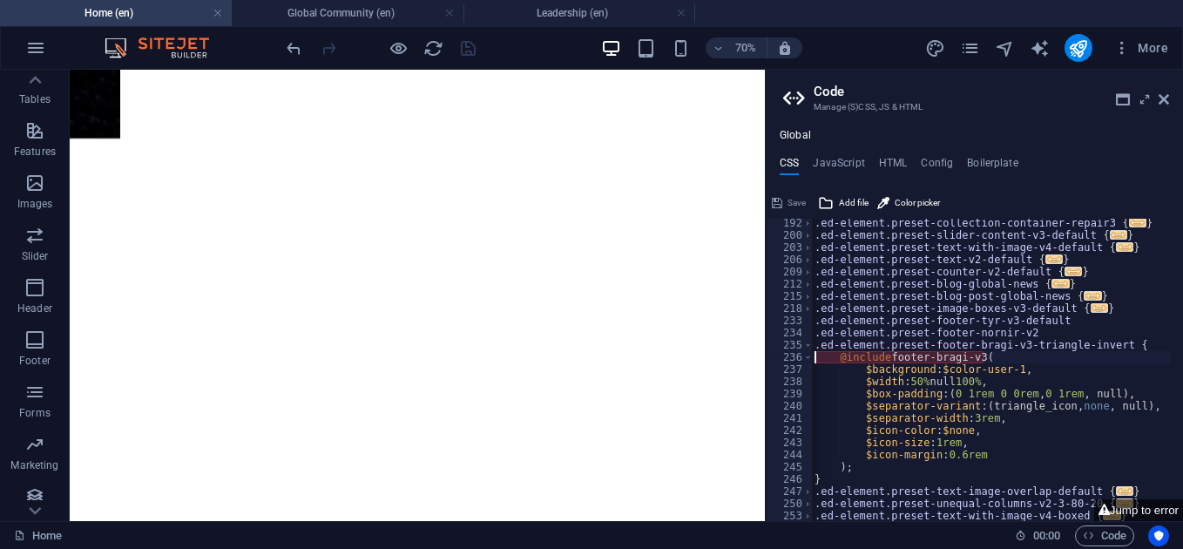
scroll to position [3637, 0]
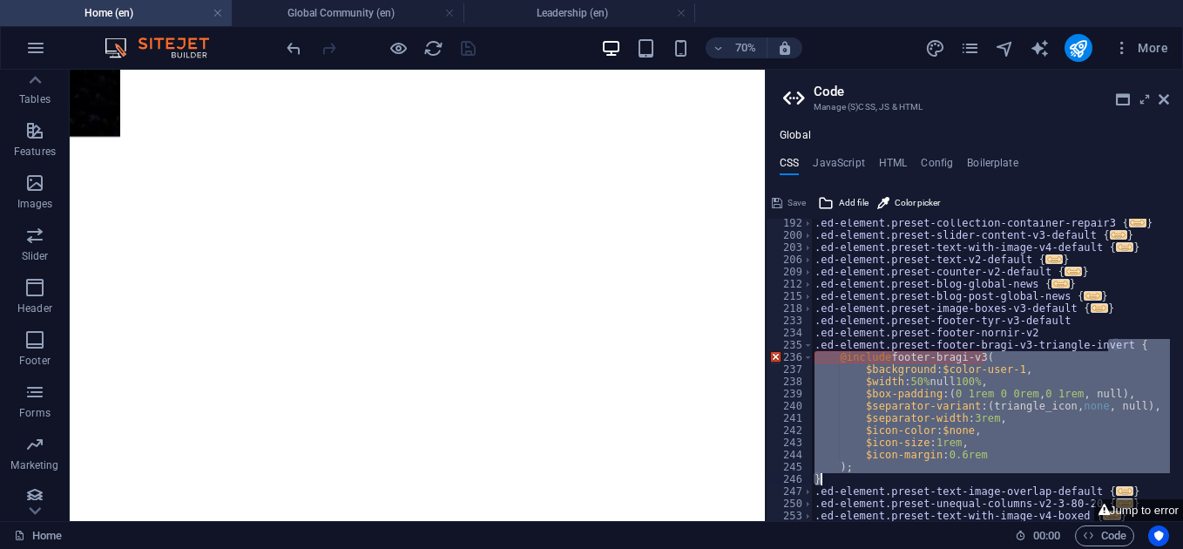
drag, startPoint x: 1110, startPoint y: 344, endPoint x: 1060, endPoint y: 484, distance: 149.0
click at [1060, 484] on div ".ed-element.preset-collection-container-repair3 { ... } .ed-element.preset-slid…" at bounding box center [990, 373] width 359 height 313
type textarea ".ed-element.preset-footer-bragi-v3-triangle-invert"
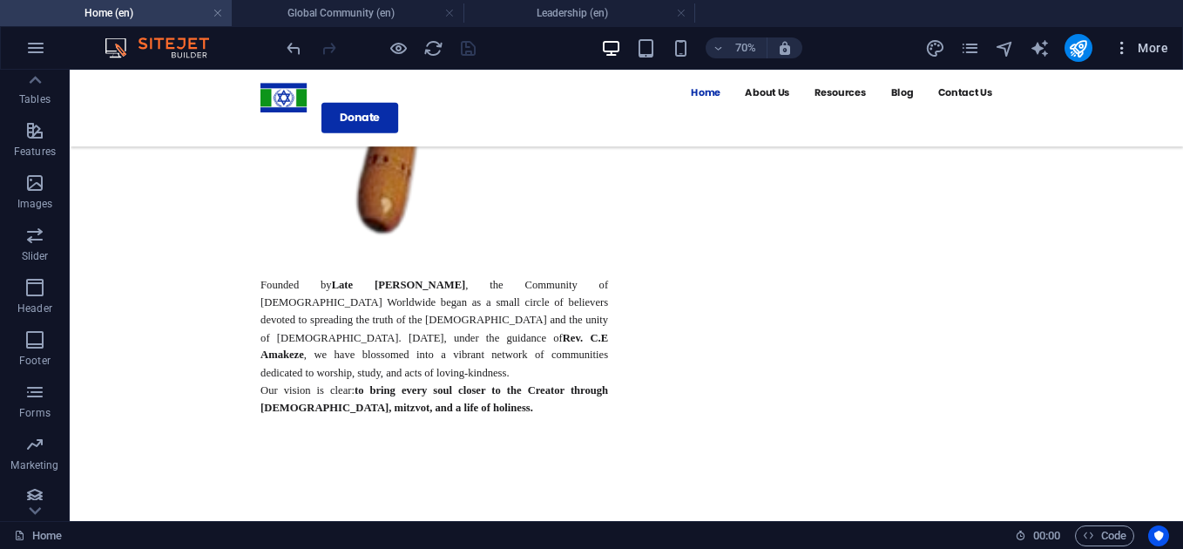
scroll to position [3607, 0]
click at [1120, 45] on icon "button" at bounding box center [1121, 47] width 17 height 17
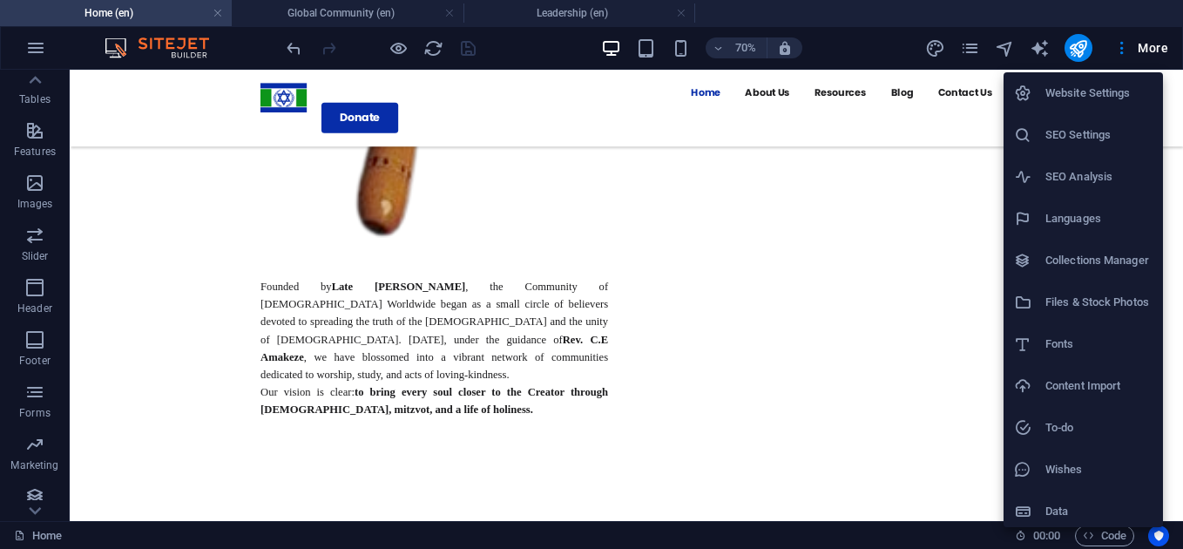
click at [982, 257] on div at bounding box center [591, 274] width 1183 height 549
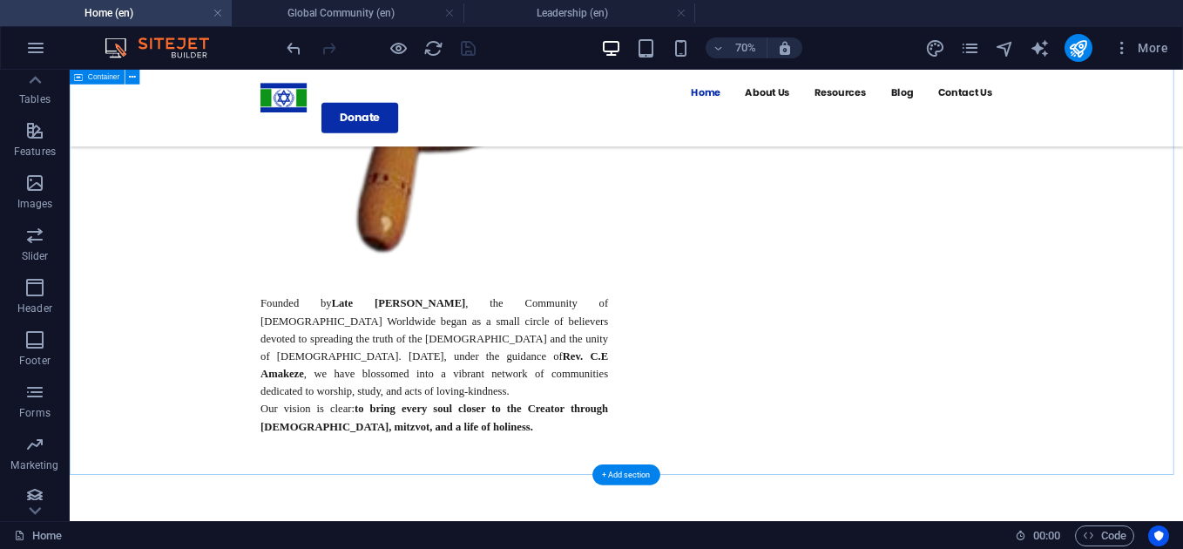
scroll to position [3945, 0]
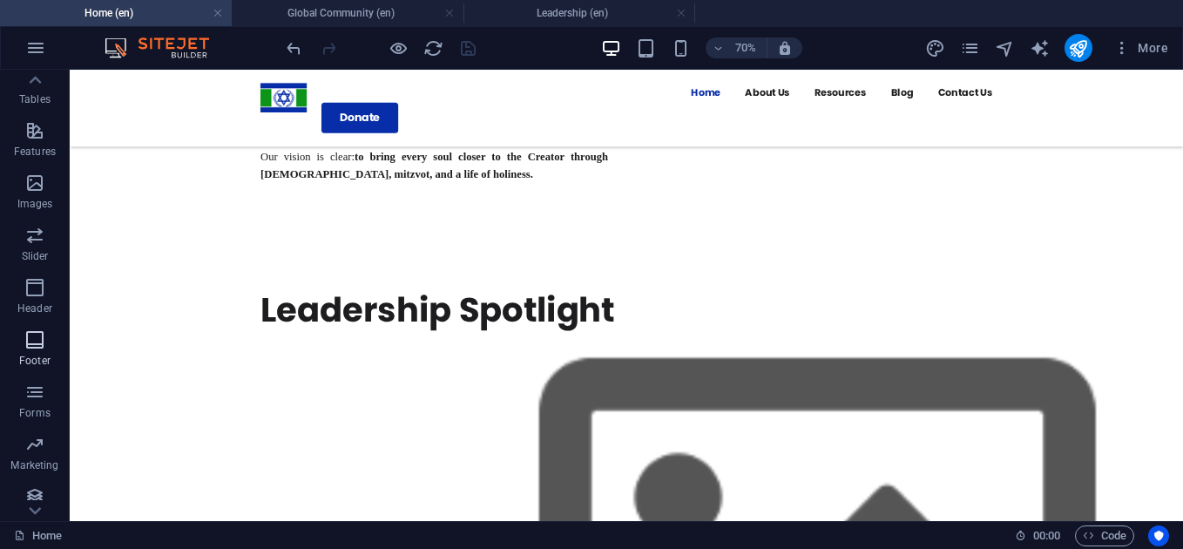
click at [34, 350] on span "Footer" at bounding box center [35, 350] width 70 height 42
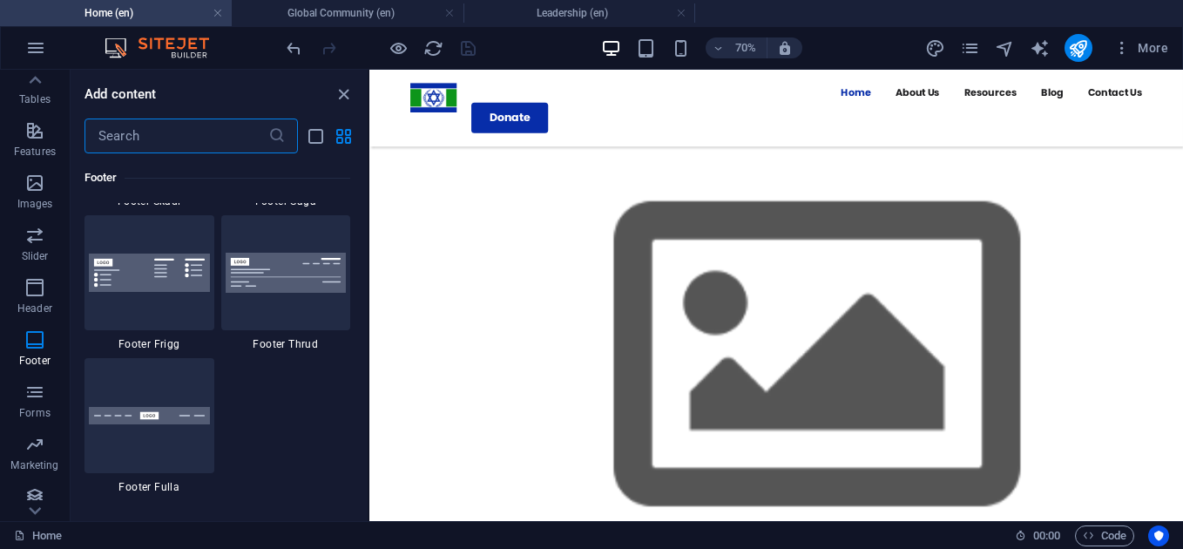
scroll to position [12379, 0]
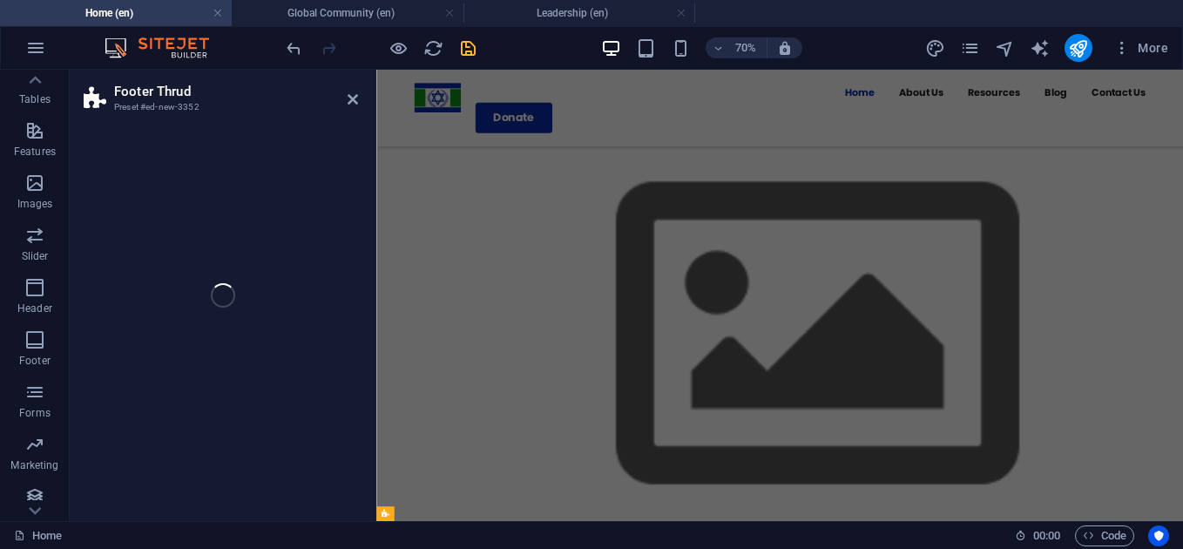
select select "rem"
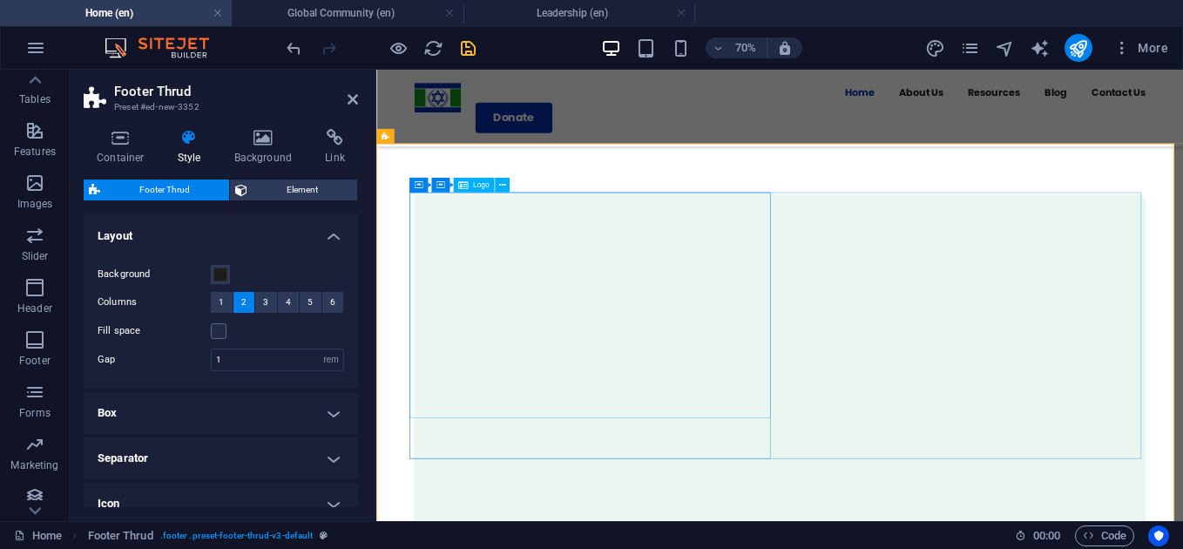
scroll to position [4484, 0]
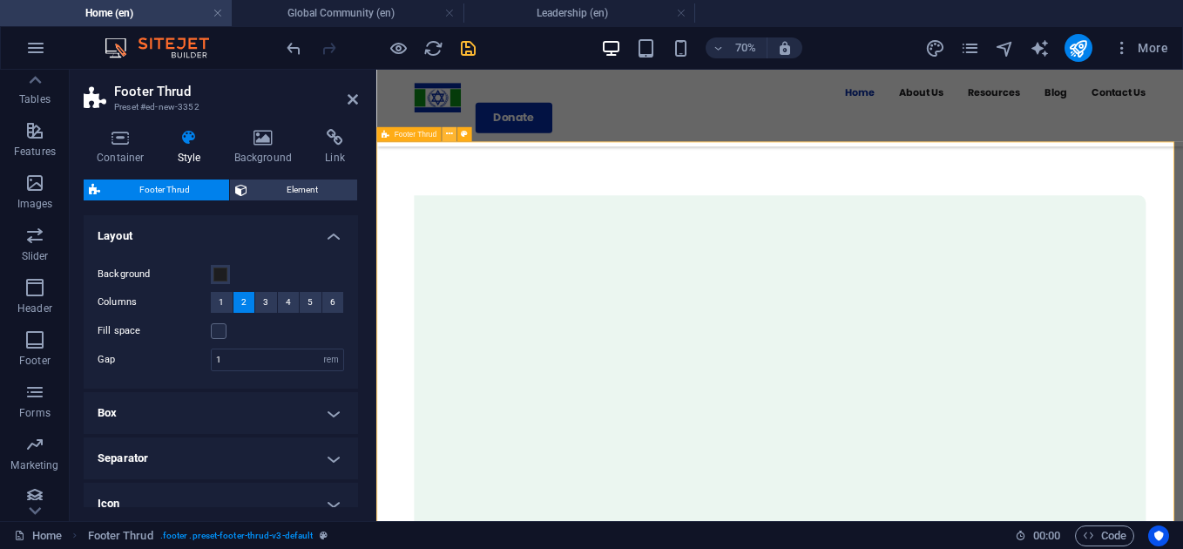
click at [451, 131] on icon at bounding box center [449, 134] width 7 height 13
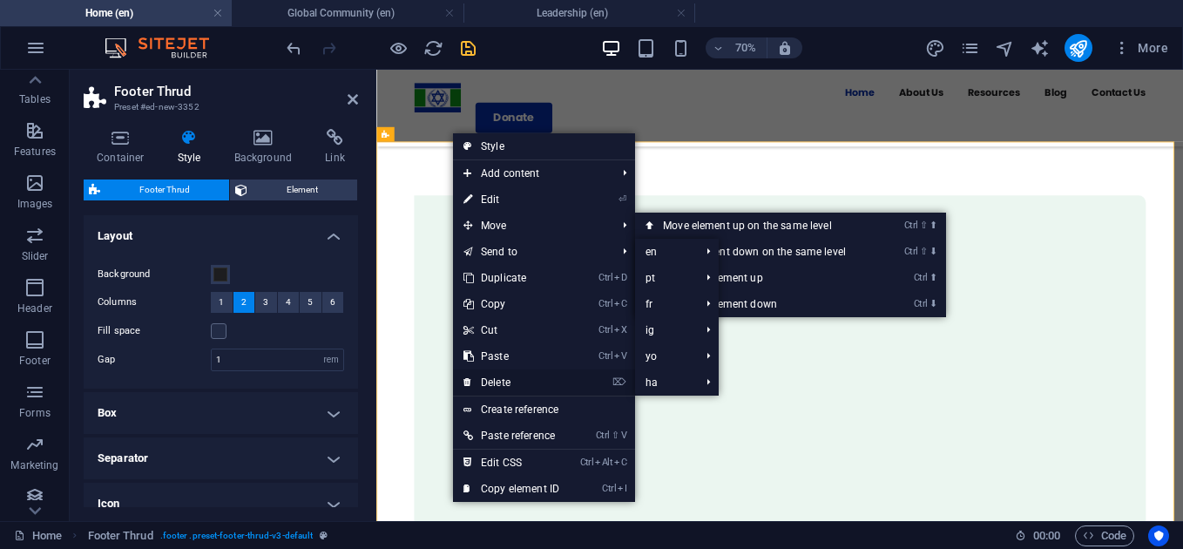
click at [527, 381] on link "⌦ Delete" at bounding box center [511, 382] width 117 height 26
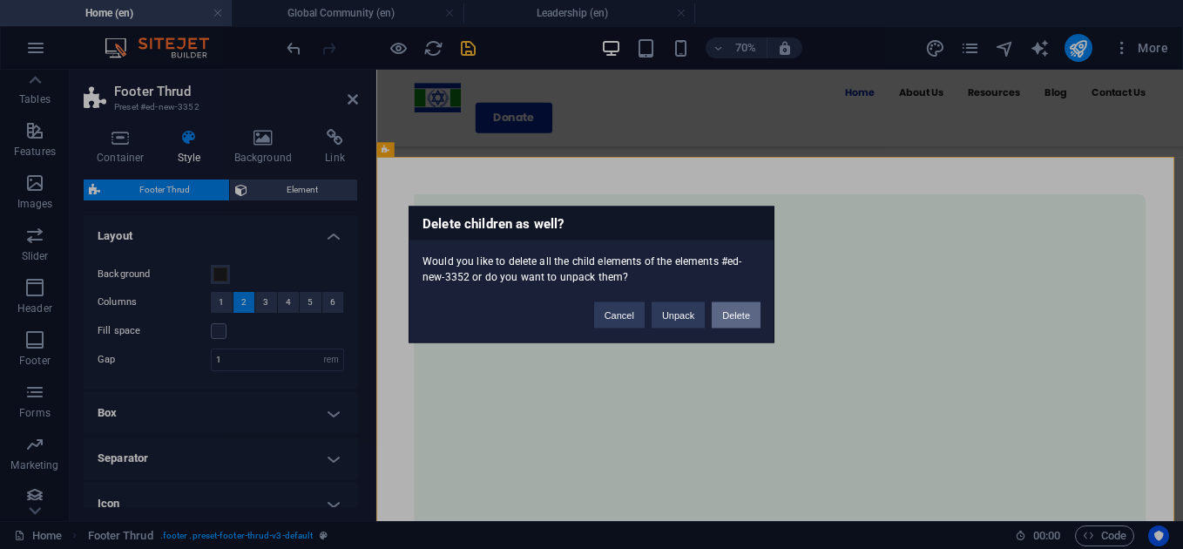
click at [730, 314] on button "Delete" at bounding box center [735, 315] width 49 height 26
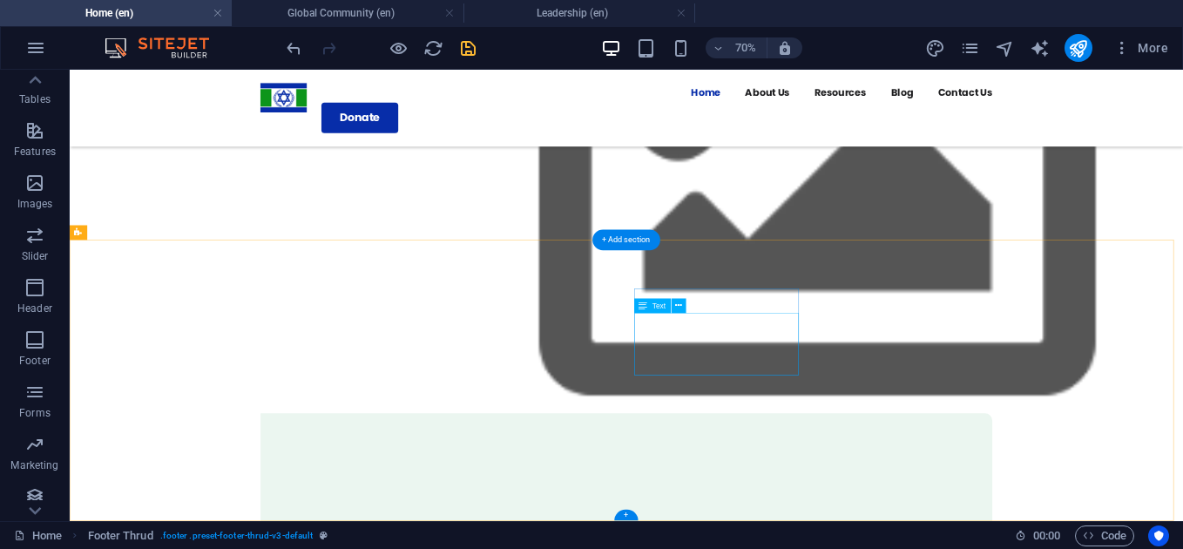
scroll to position [3920, 0]
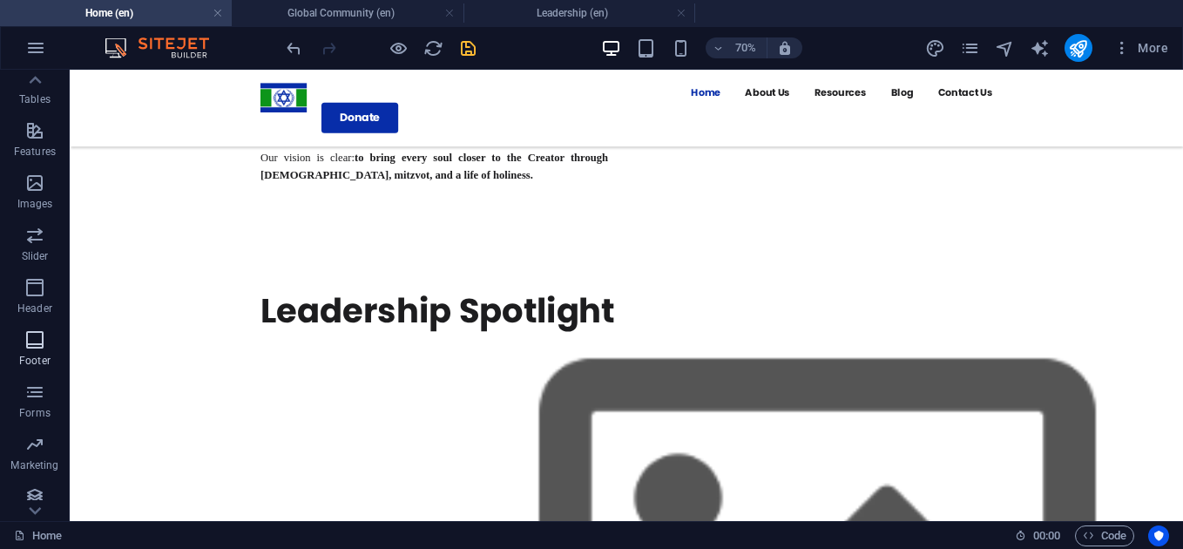
click at [45, 345] on icon "button" at bounding box center [34, 339] width 21 height 21
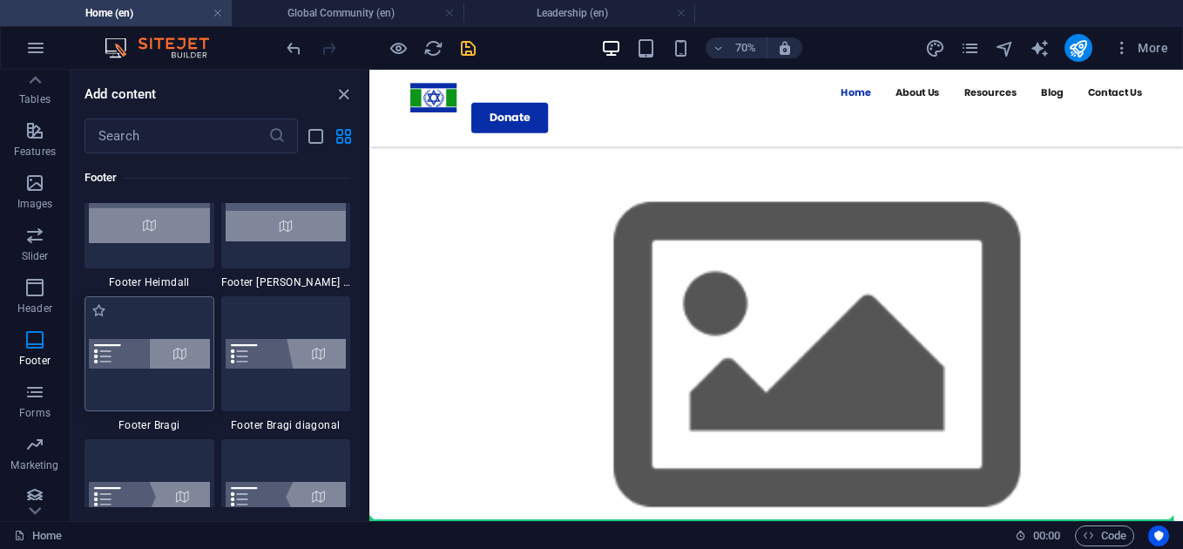
scroll to position [3945, 0]
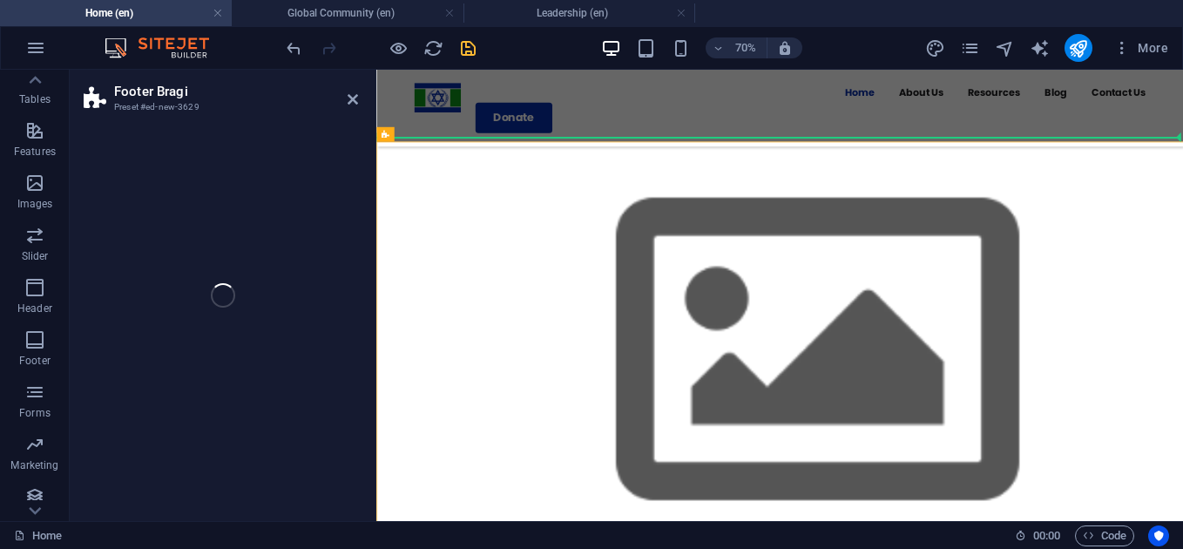
select select "%"
select select "rem"
select select "px"
select select "rem"
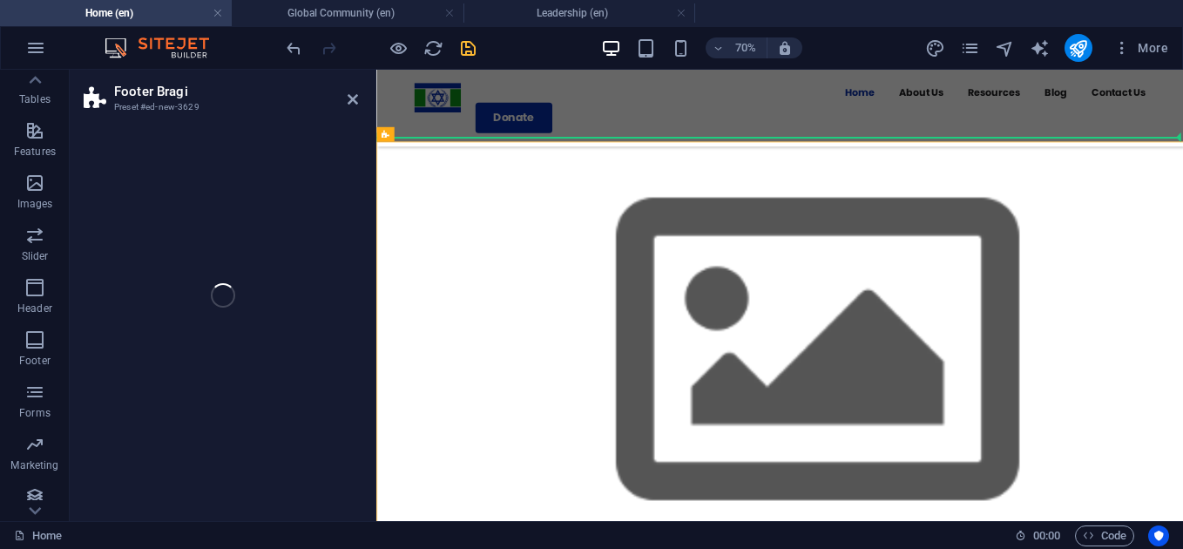
select select "preset-footer-bragi-v3-default"
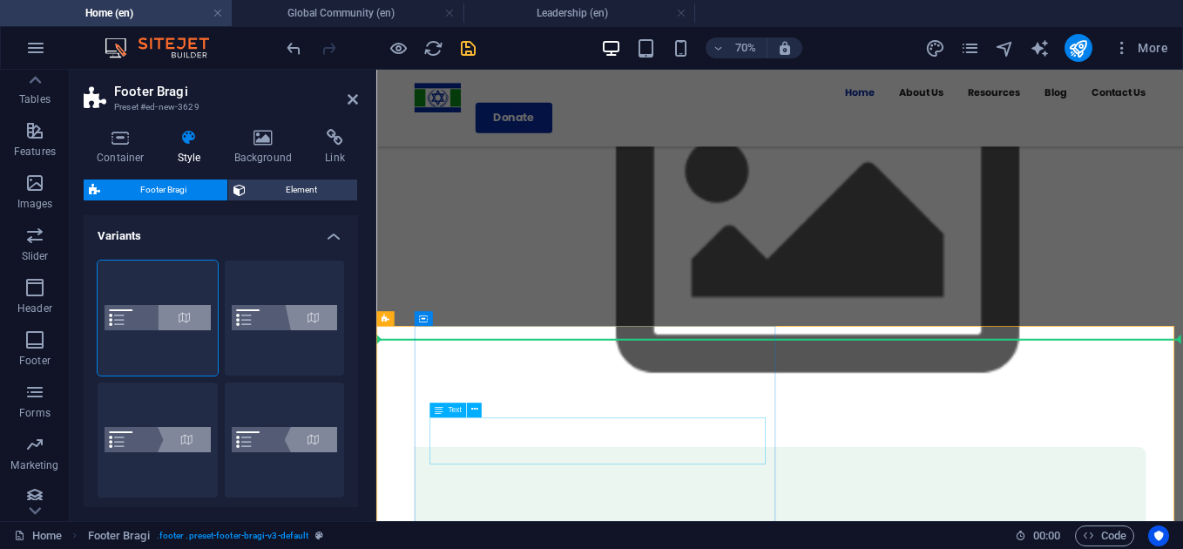
scroll to position [4216, 0]
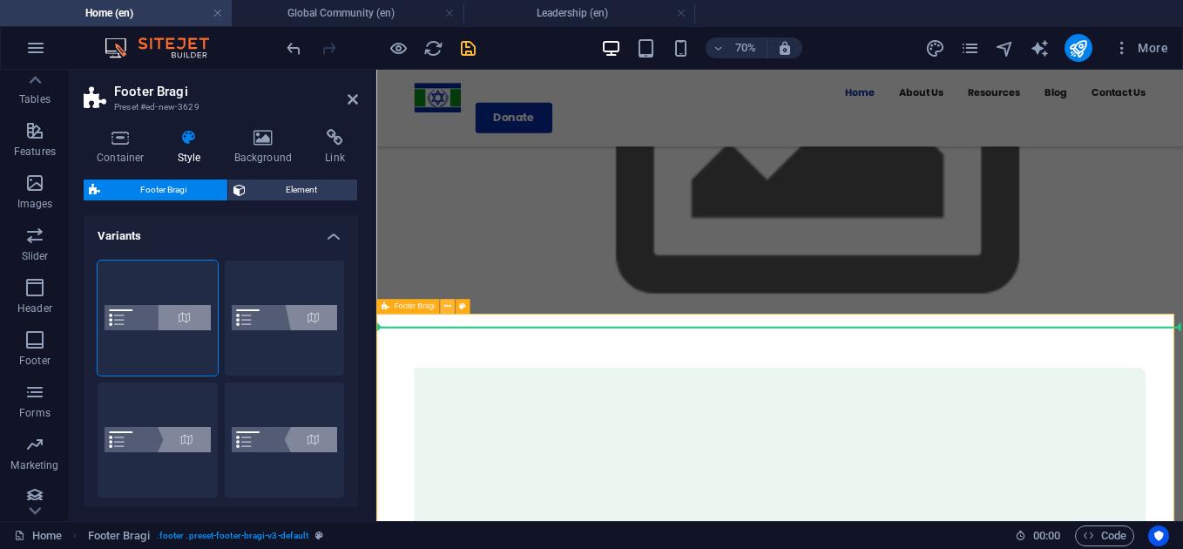
click at [448, 308] on icon at bounding box center [446, 306] width 7 height 13
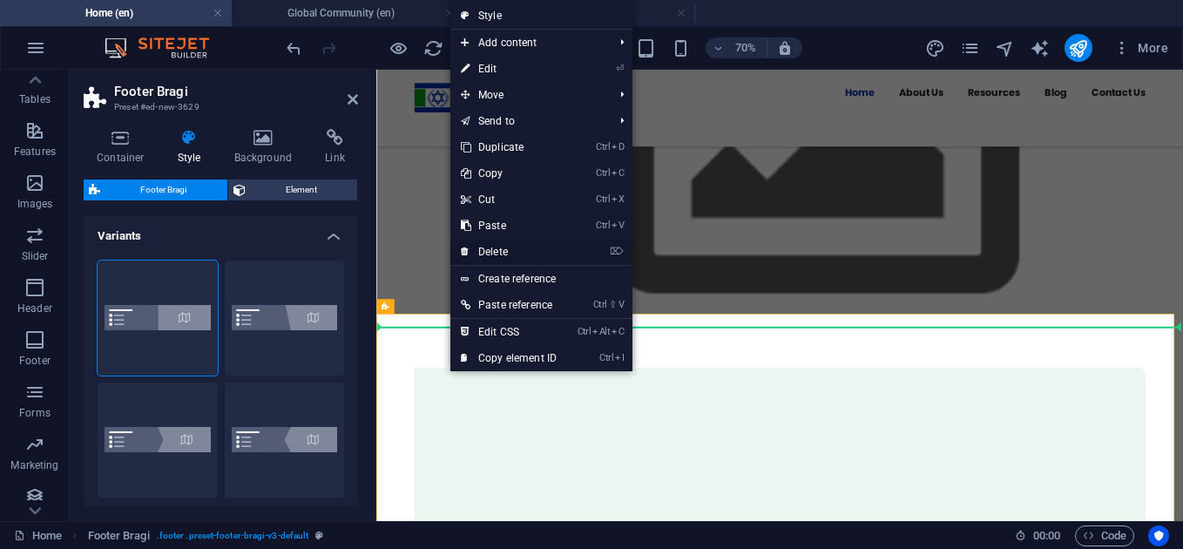
click at [517, 248] on link "⌦ Delete" at bounding box center [508, 252] width 117 height 26
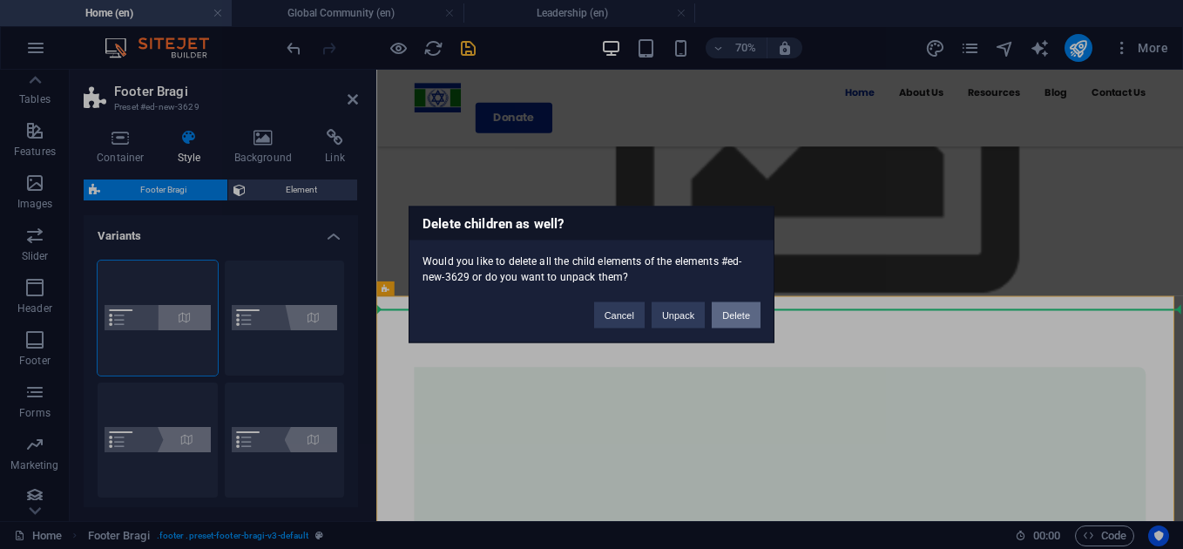
click at [730, 315] on button "Delete" at bounding box center [735, 315] width 49 height 26
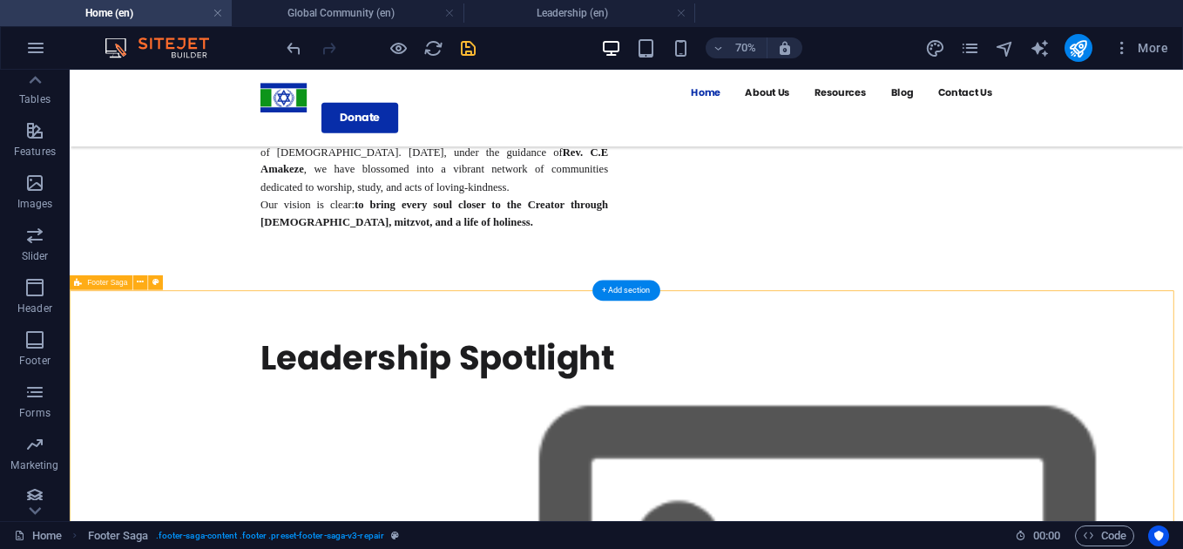
scroll to position [3872, 0]
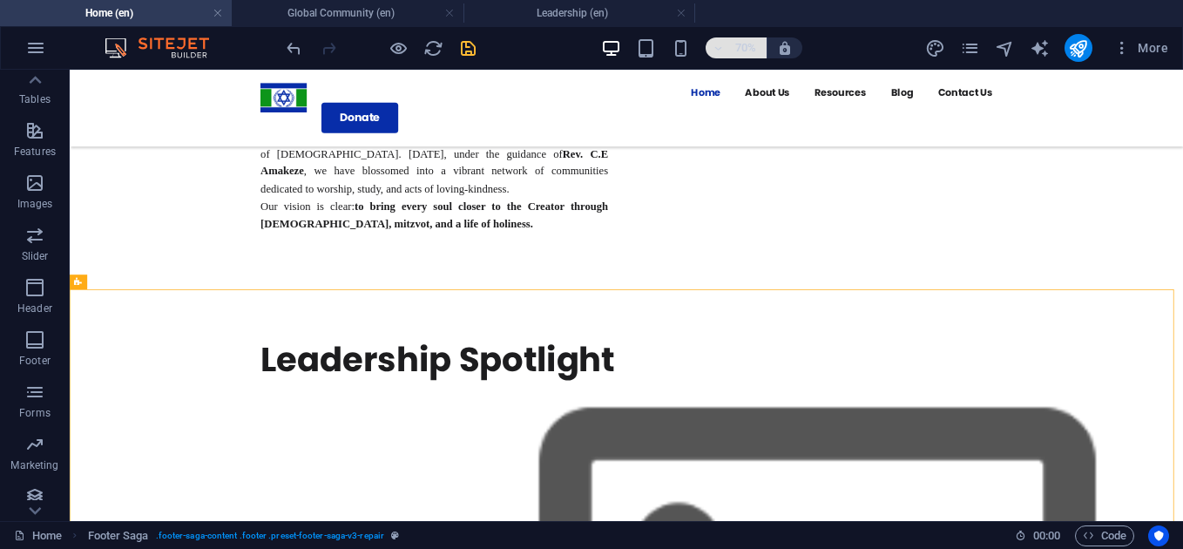
click at [731, 52] on span "70%" at bounding box center [735, 47] width 47 height 21
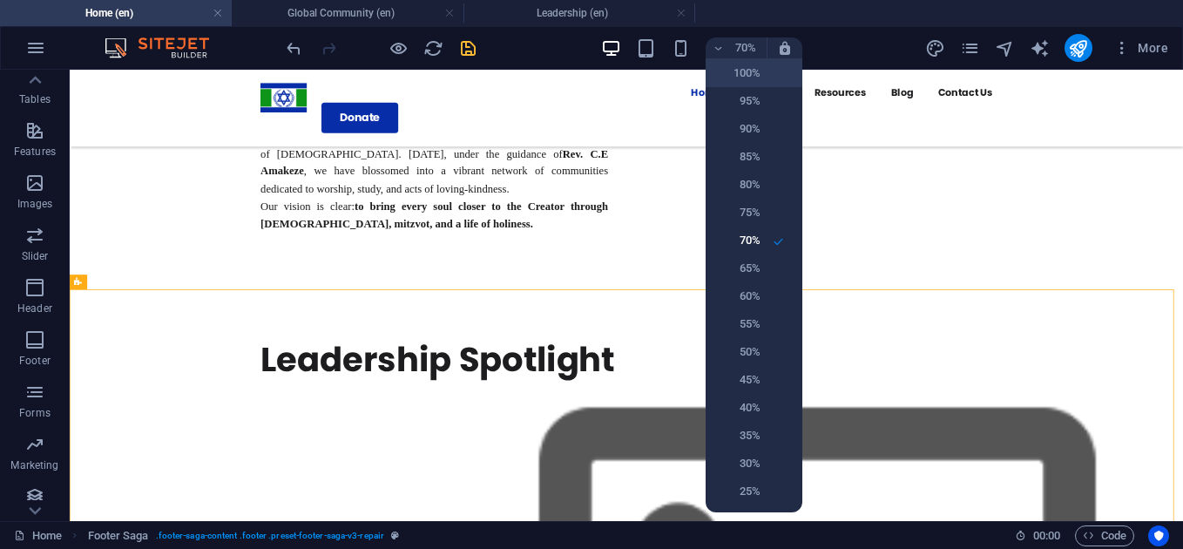
click at [749, 74] on h6 "100%" at bounding box center [738, 73] width 44 height 21
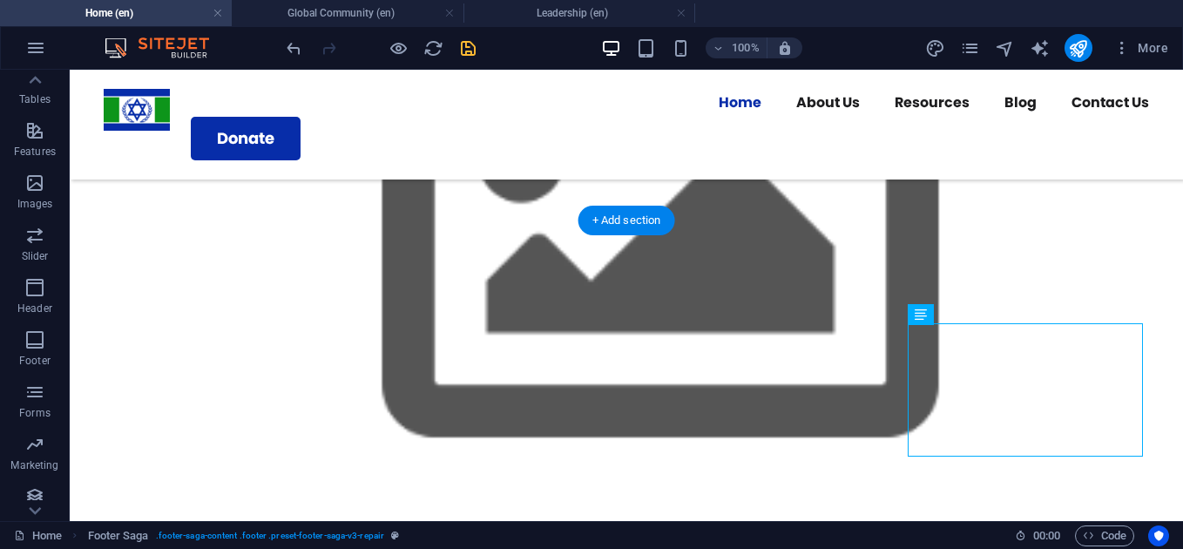
scroll to position [3870, 0]
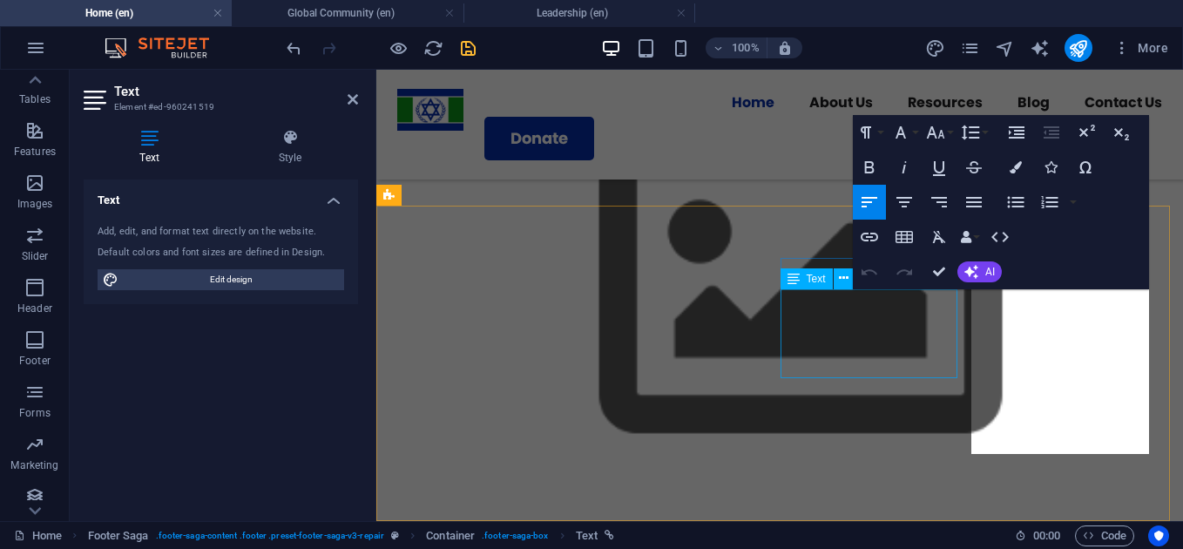
scroll to position [3289, 0]
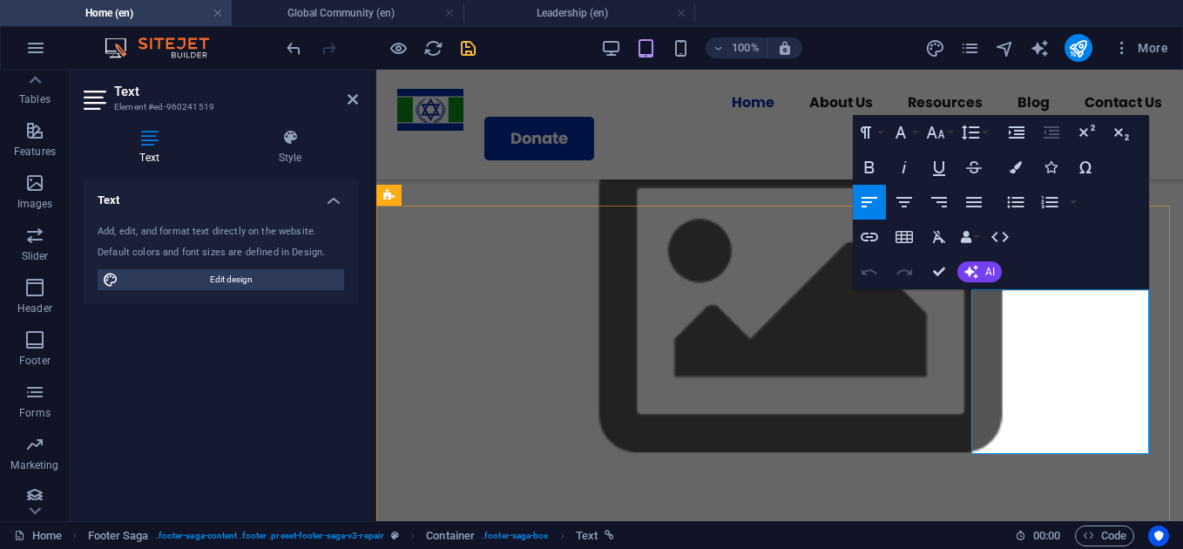
click at [973, 198] on icon "button" at bounding box center [974, 202] width 16 height 10
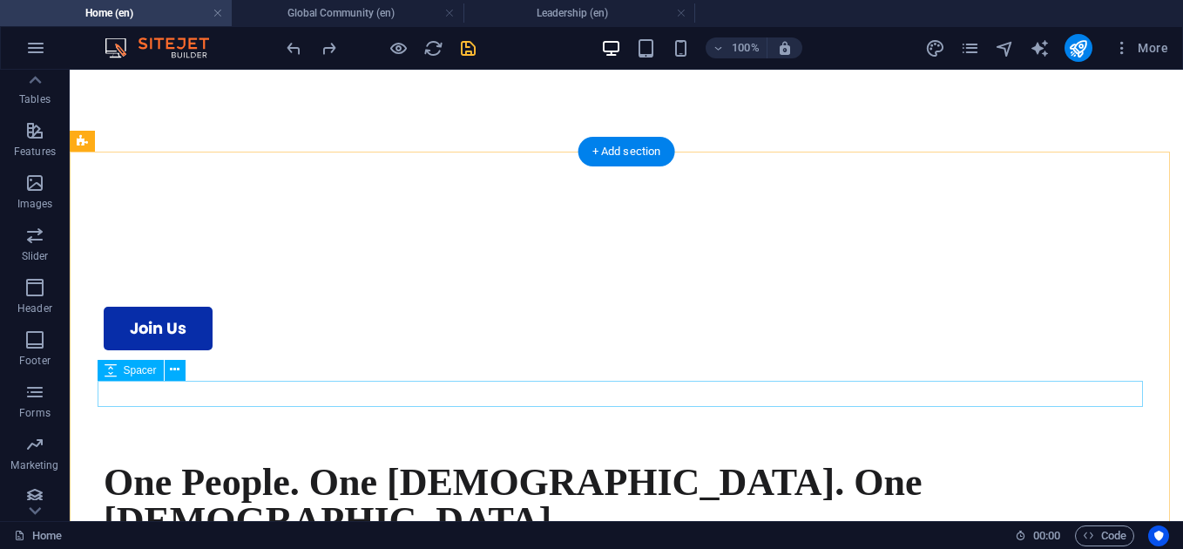
scroll to position [0, 0]
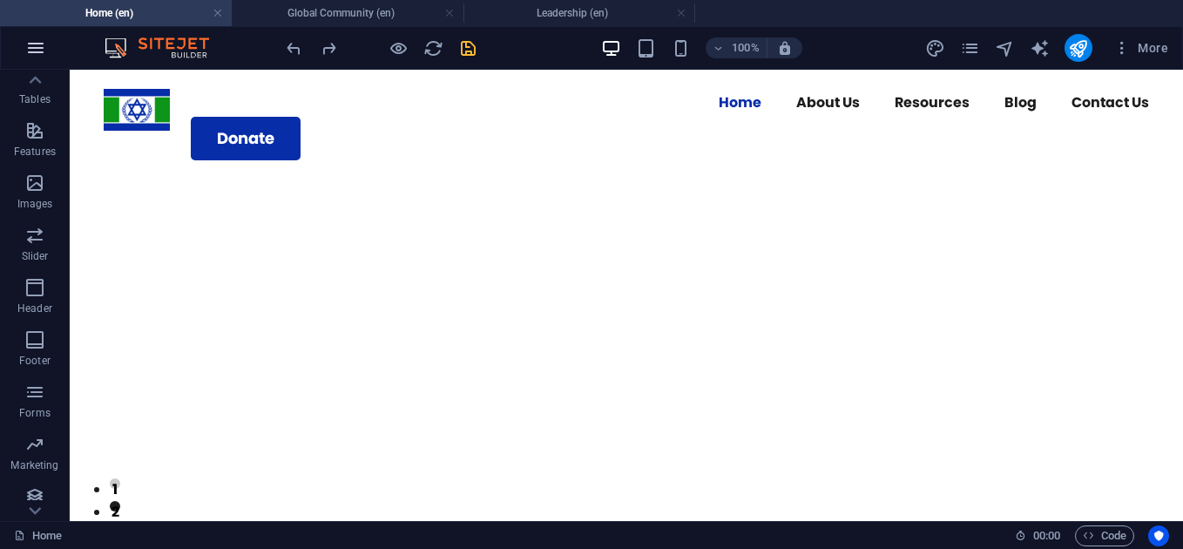
drag, startPoint x: 2, startPoint y: 26, endPoint x: 47, endPoint y: 50, distance: 51.0
click at [47, 50] on button "button" at bounding box center [36, 48] width 42 height 42
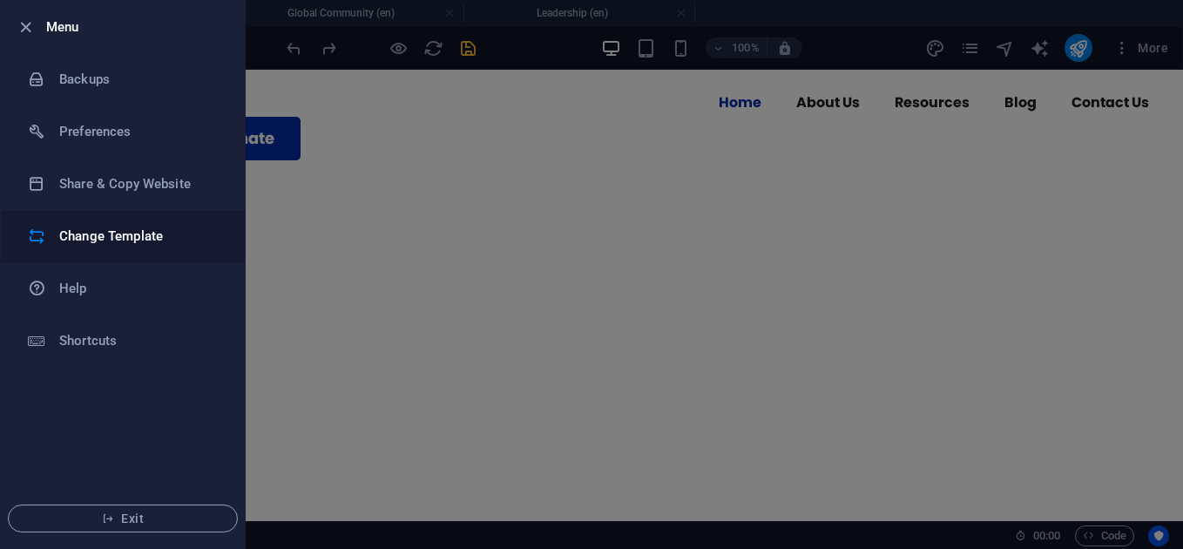
click at [145, 226] on h6 "Change Template" at bounding box center [139, 236] width 161 height 21
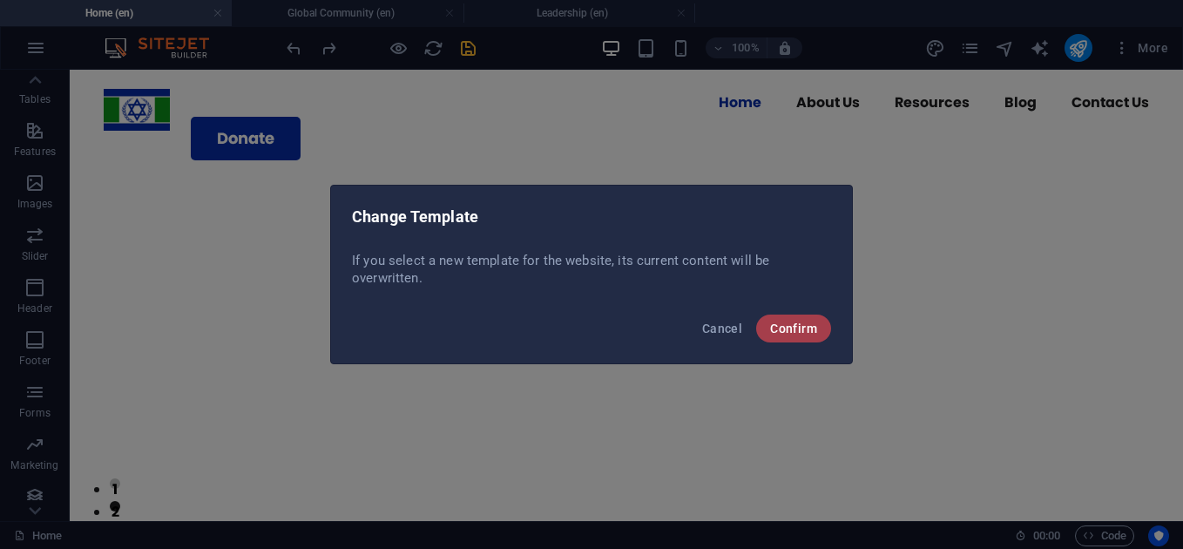
click at [812, 326] on span "Confirm" at bounding box center [793, 328] width 47 height 14
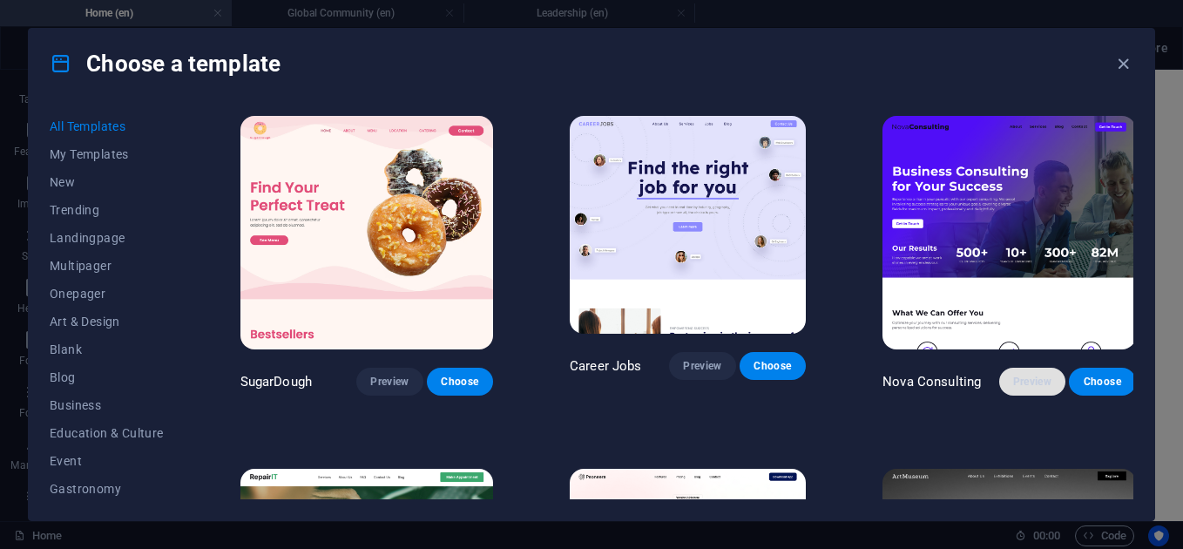
click at [1034, 374] on span "Preview" at bounding box center [1032, 381] width 38 height 14
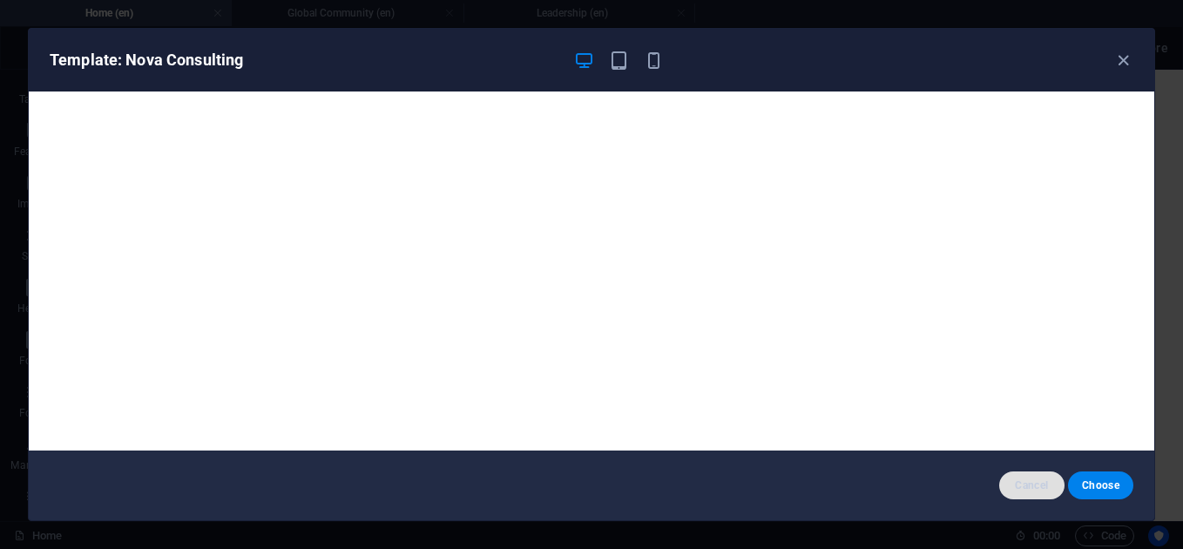
click at [1032, 490] on span "Cancel" at bounding box center [1031, 485] width 37 height 14
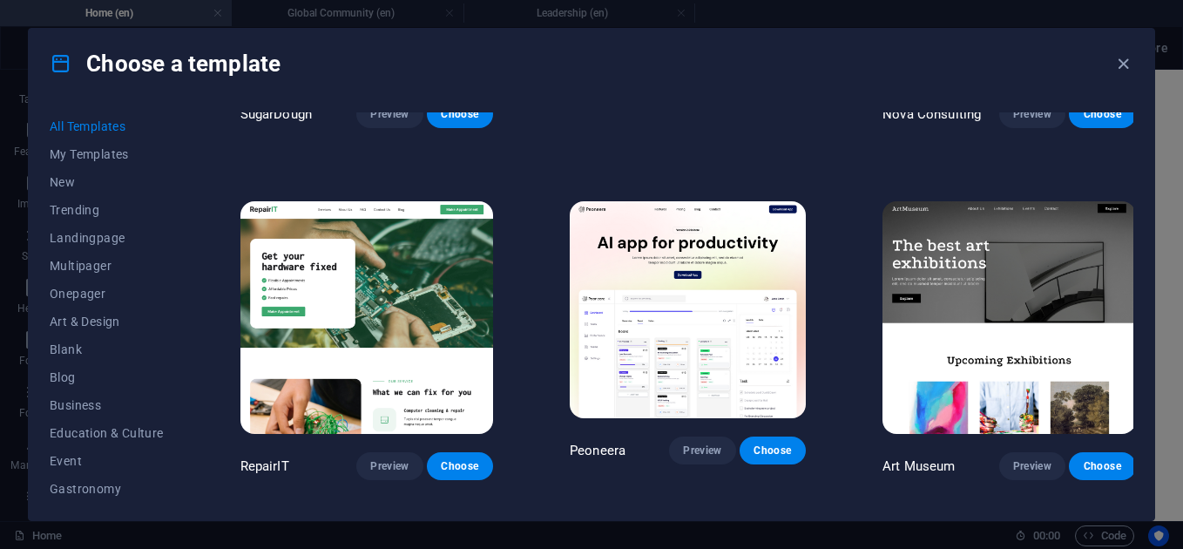
scroll to position [268, 0]
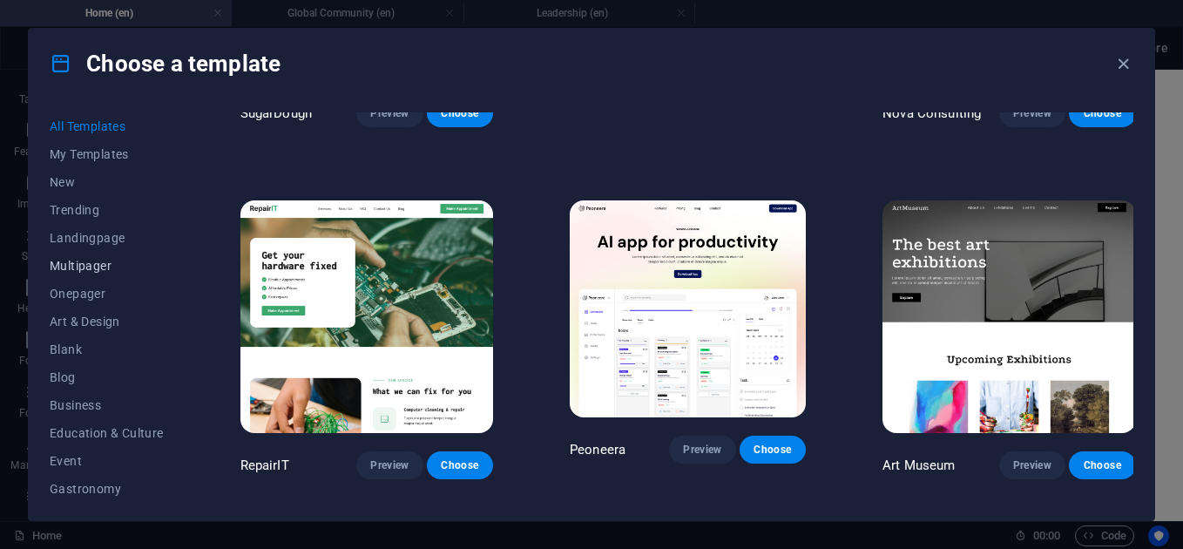
click at [108, 268] on span "Multipager" at bounding box center [107, 266] width 114 height 14
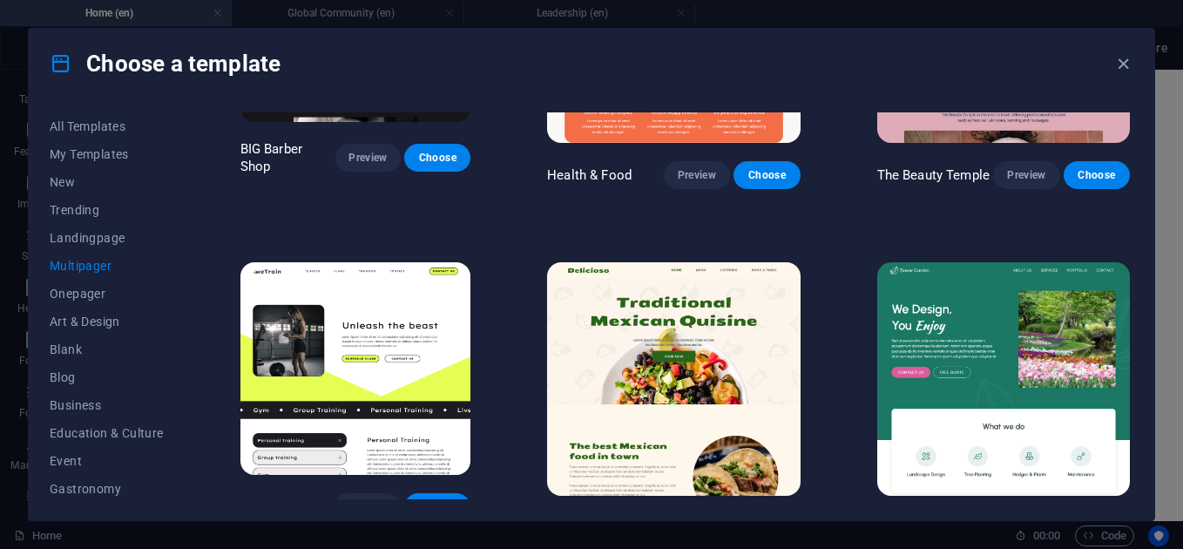
scroll to position [1290, 0]
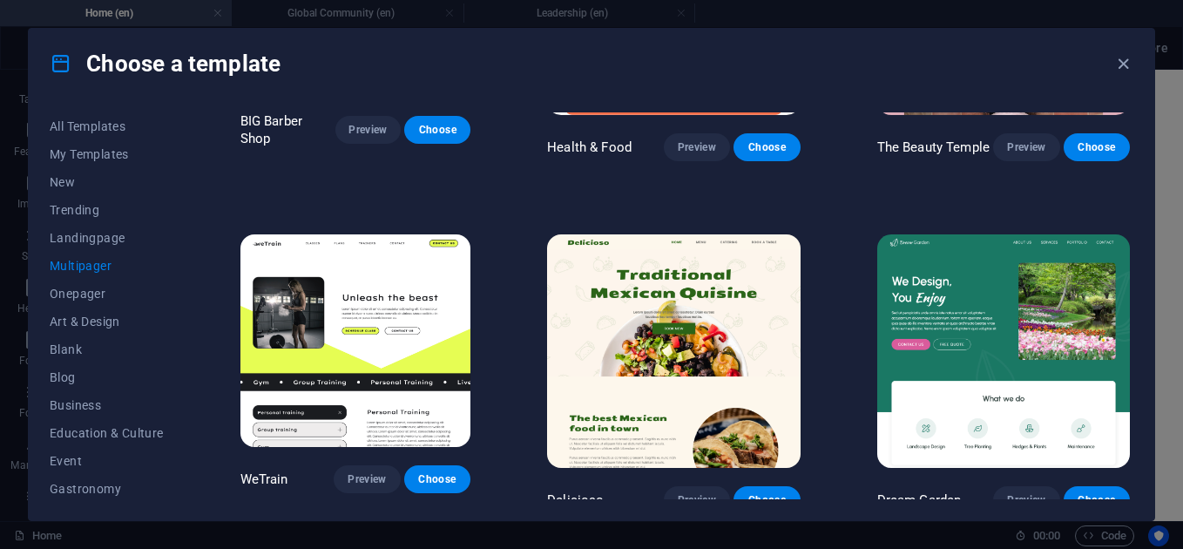
click at [92, 266] on span "Multipager" at bounding box center [107, 266] width 114 height 14
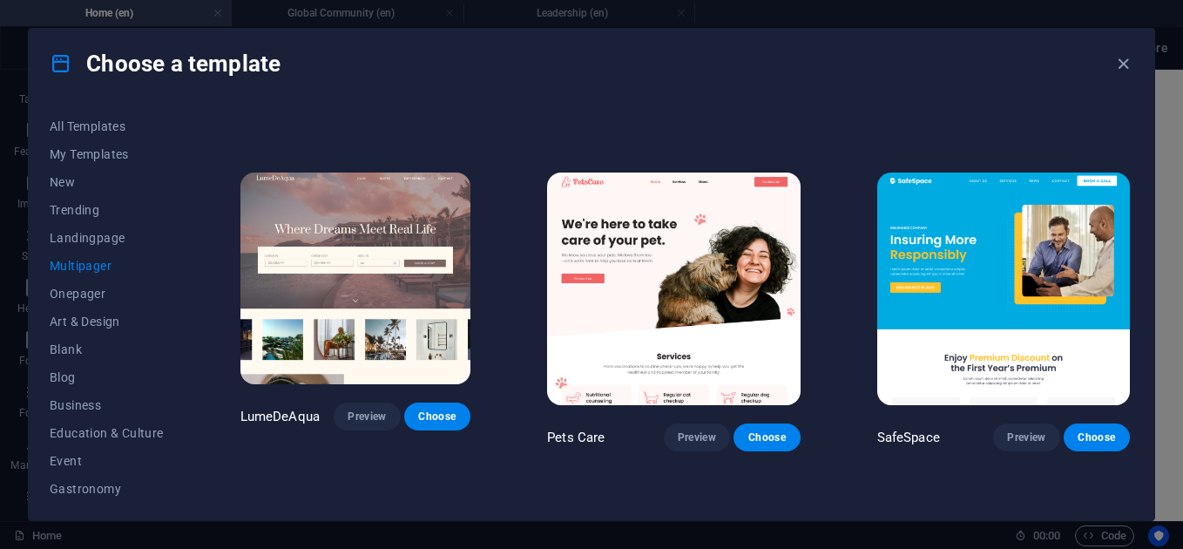
scroll to position [1706, 0]
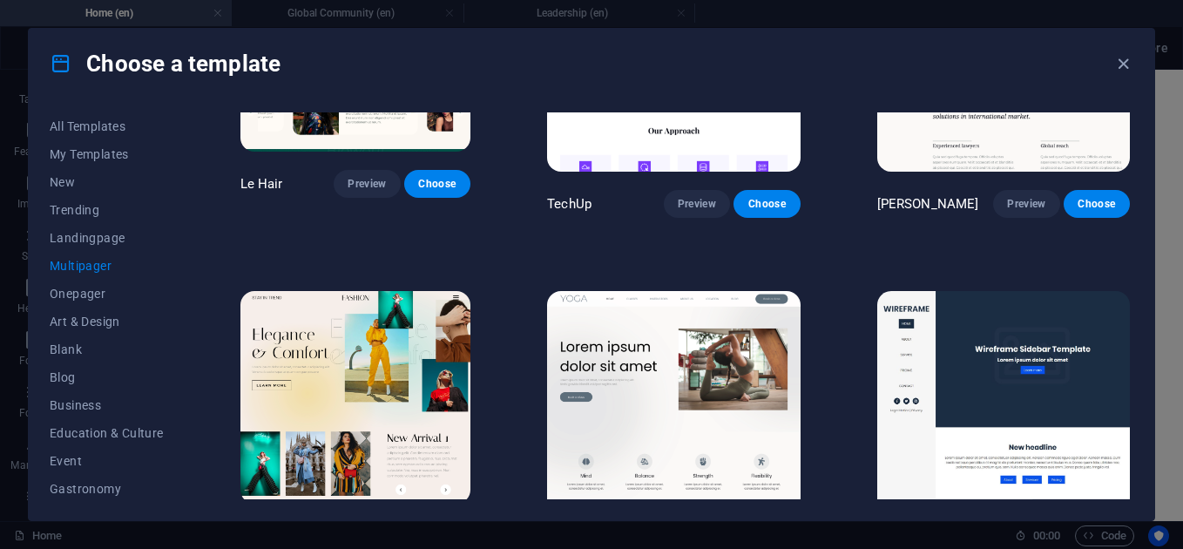
scroll to position [3348, 0]
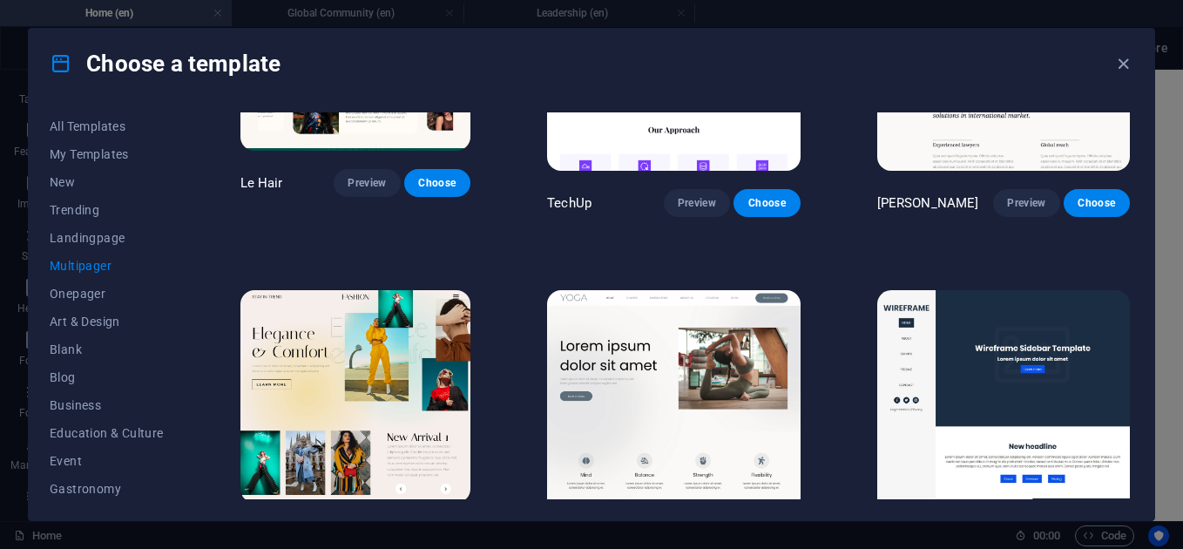
click at [1022, 548] on span "Preview" at bounding box center [1026, 556] width 38 height 14
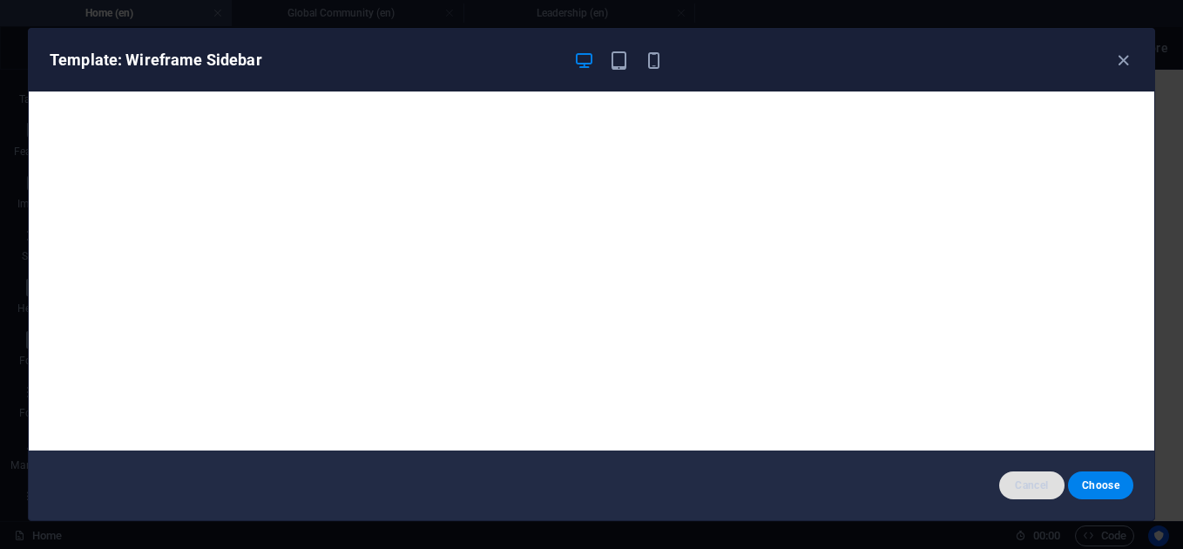
click at [1030, 489] on span "Cancel" at bounding box center [1031, 485] width 37 height 14
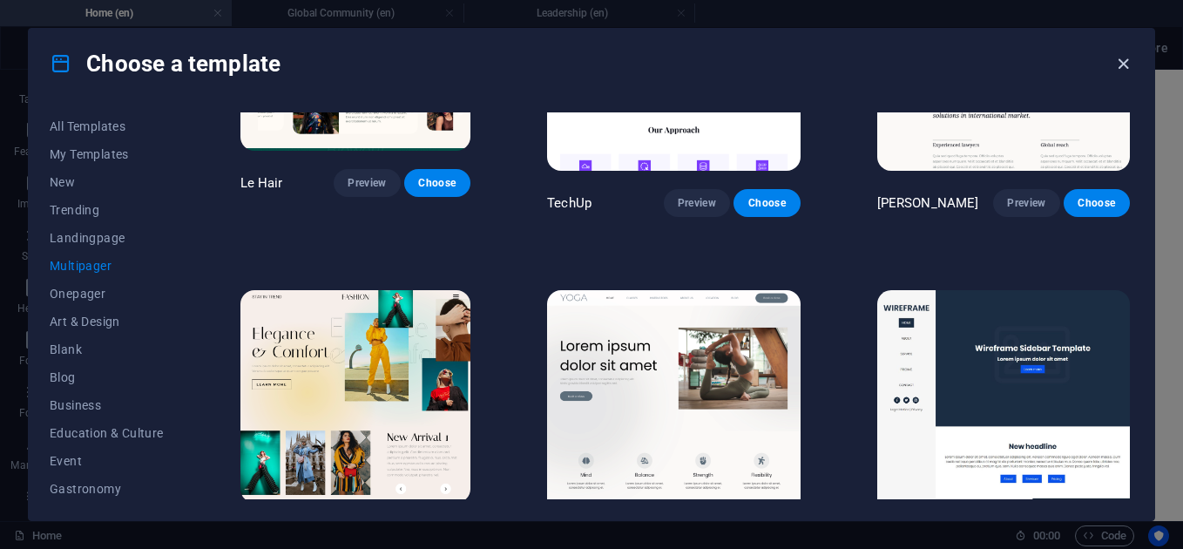
click at [1120, 57] on icon "button" at bounding box center [1123, 64] width 20 height 20
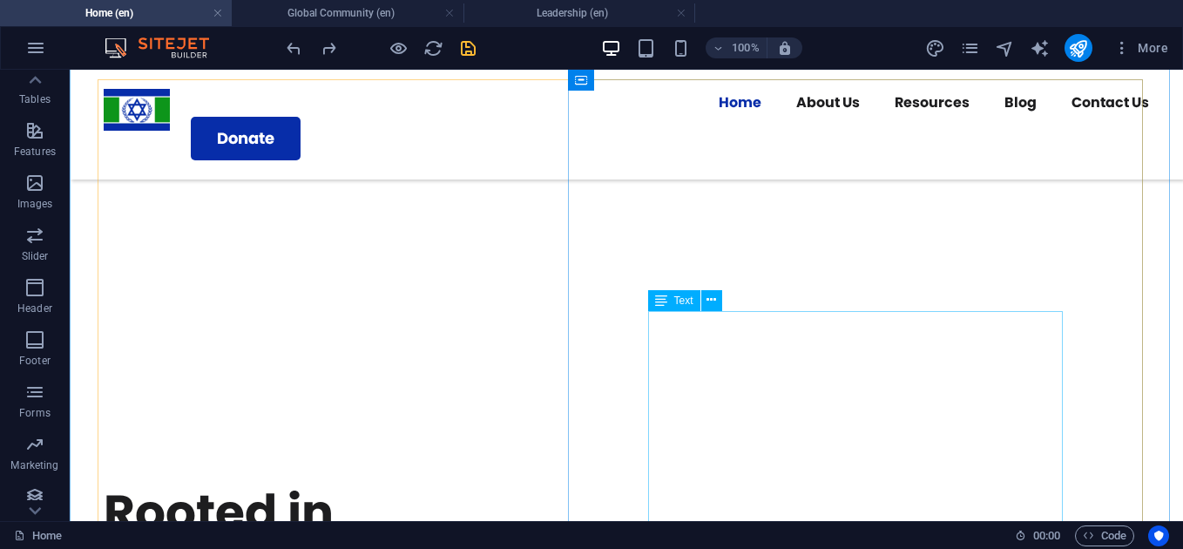
scroll to position [1862, 0]
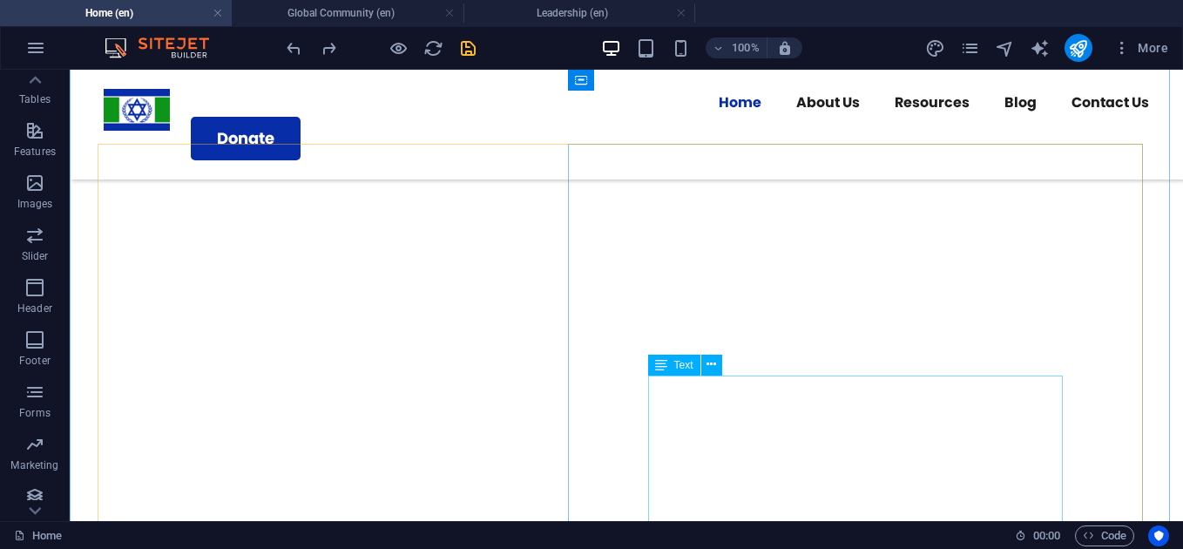
drag, startPoint x: 891, startPoint y: 393, endPoint x: 950, endPoint y: 449, distance: 81.9
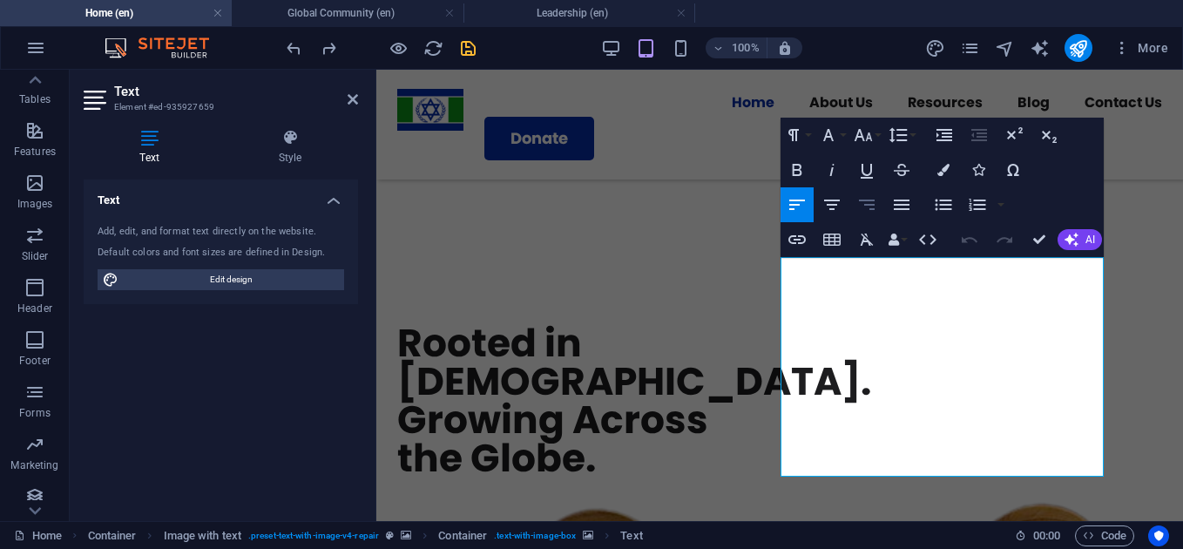
scroll to position [1654, 0]
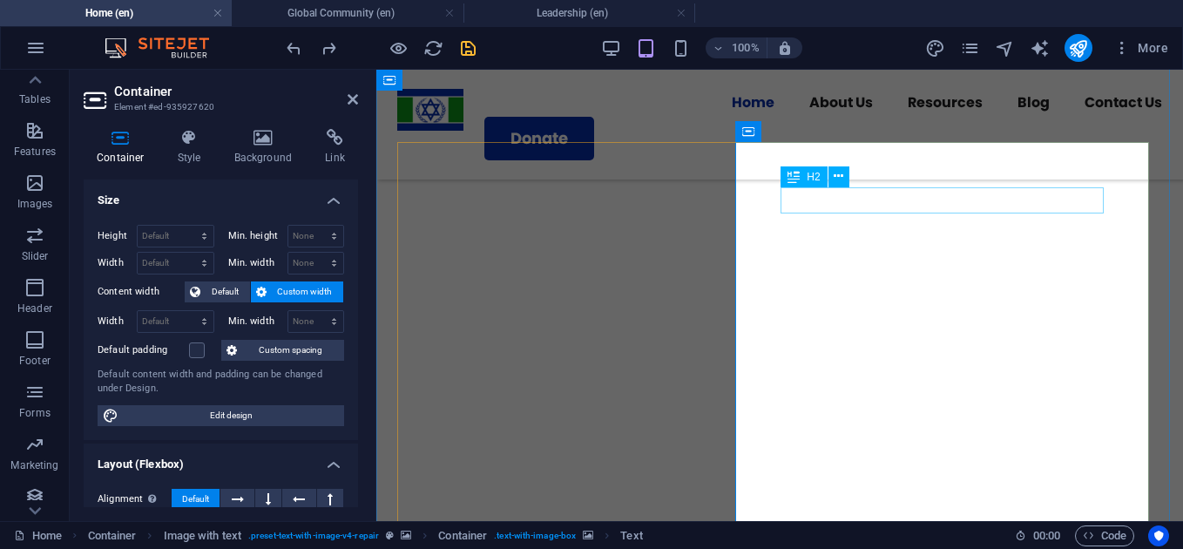
scroll to position [1627, 0]
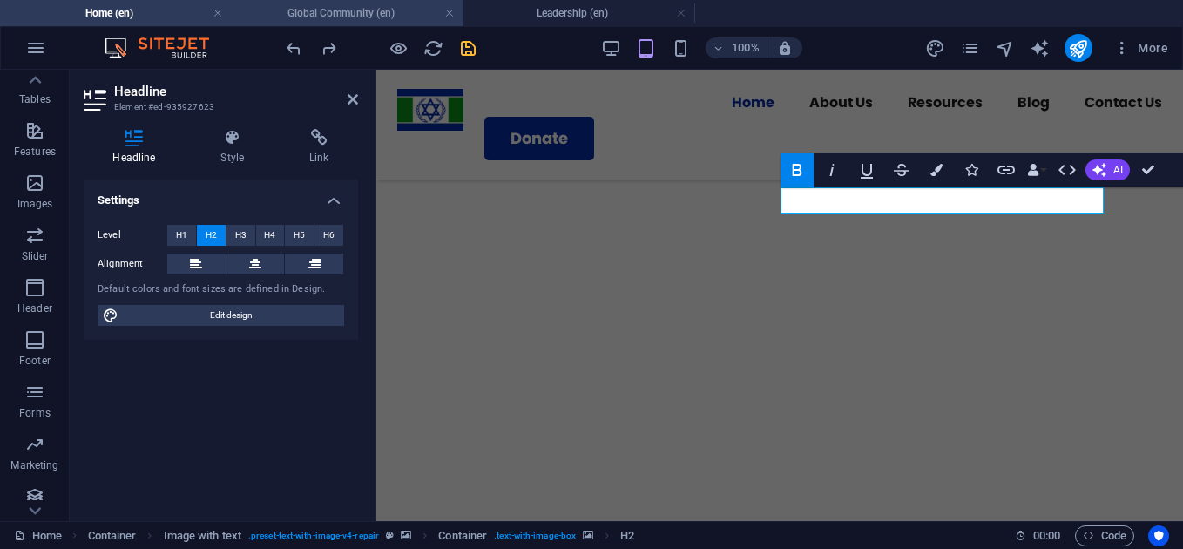
scroll to position [1614, 0]
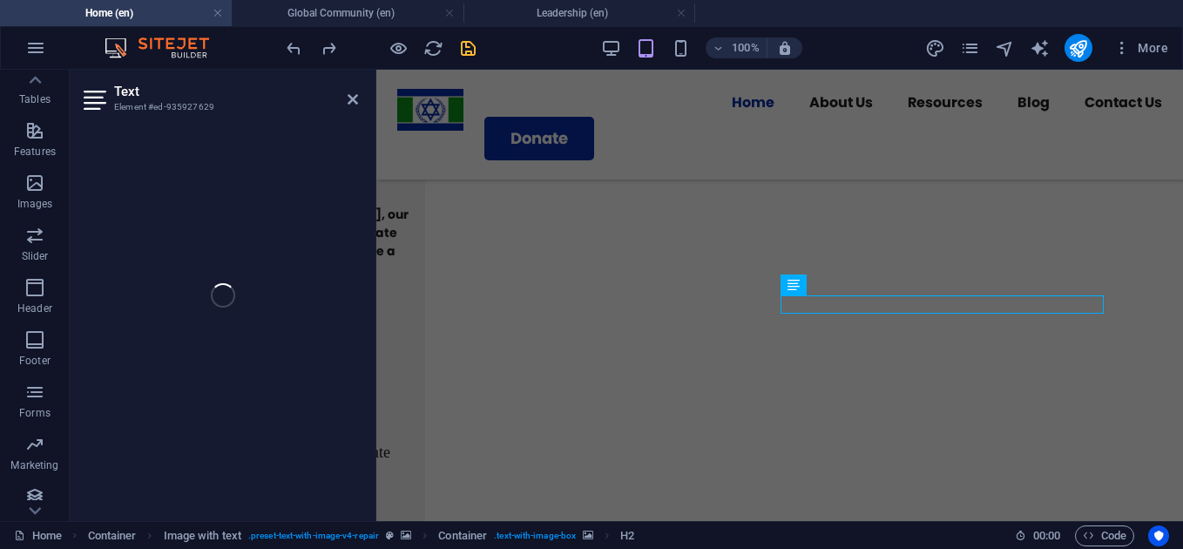
scroll to position [1550, 0]
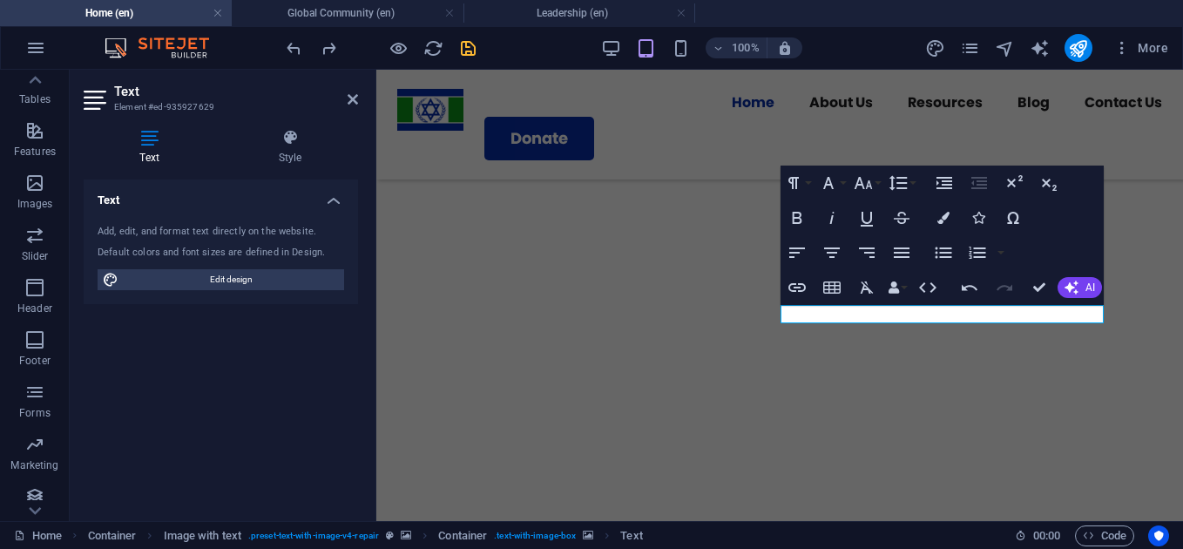
scroll to position [1540, 0]
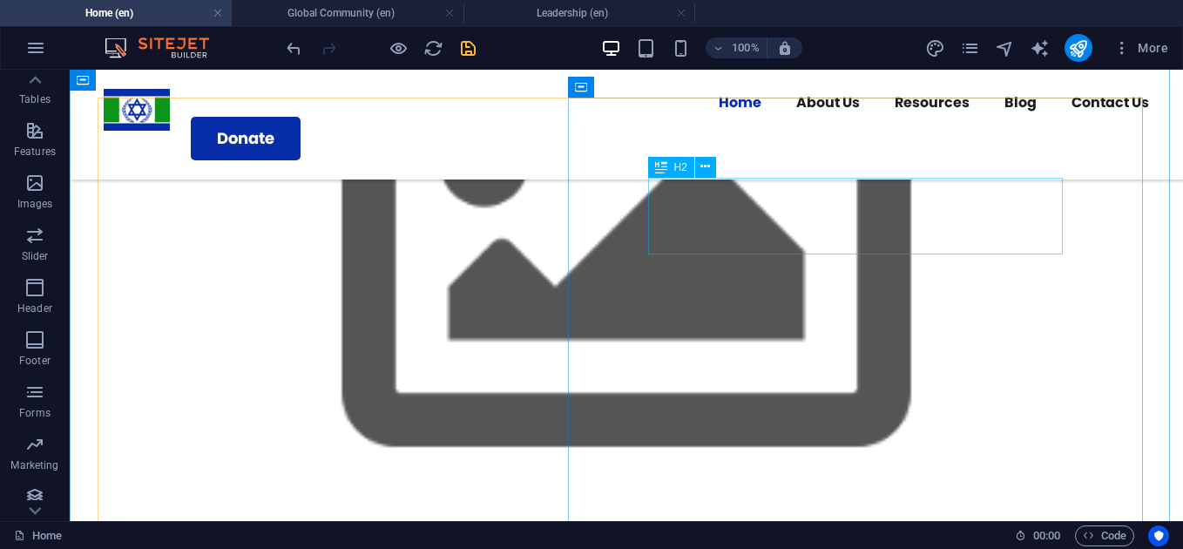
scroll to position [1877, 0]
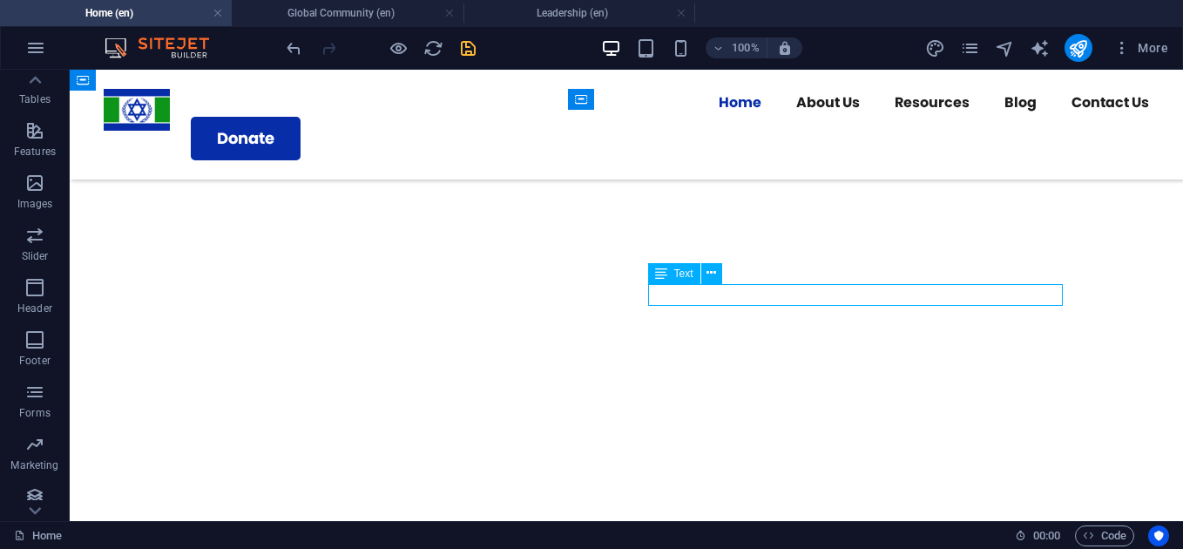
scroll to position [1550, 0]
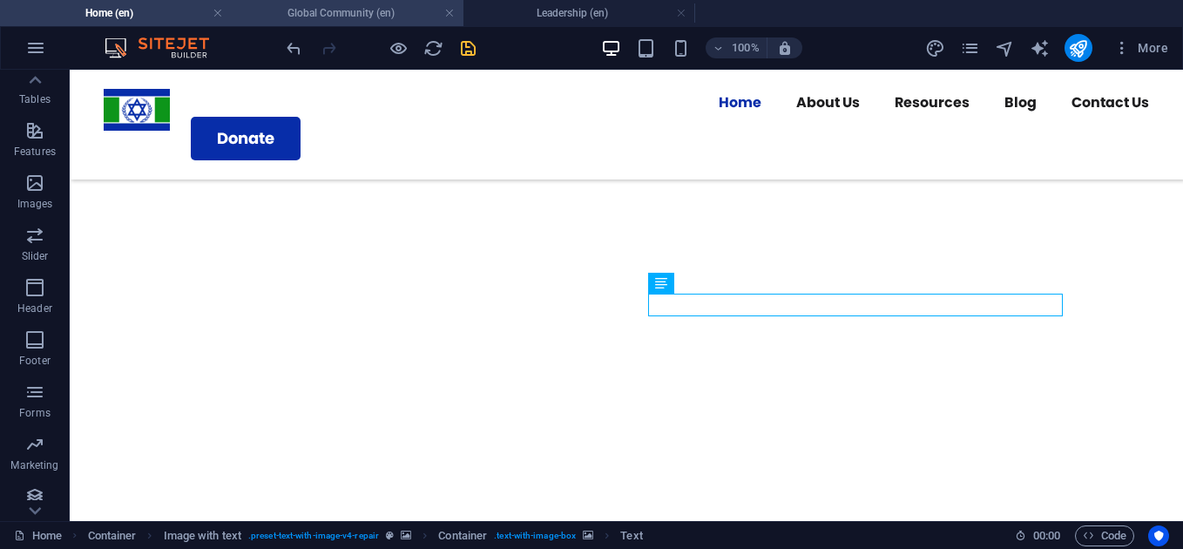
scroll to position [1867, 0]
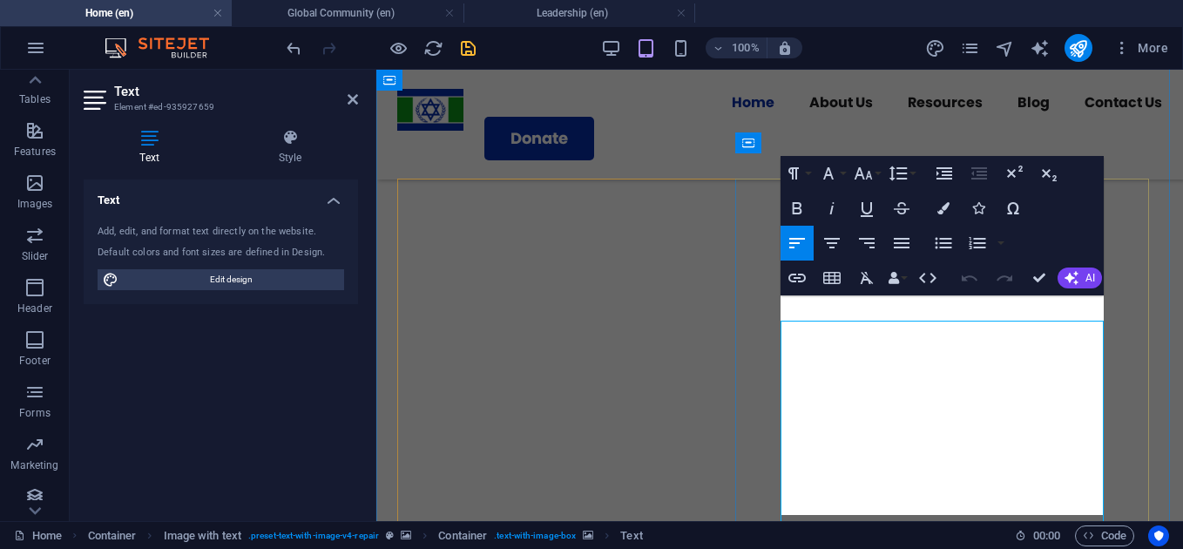
scroll to position [1616, 0]
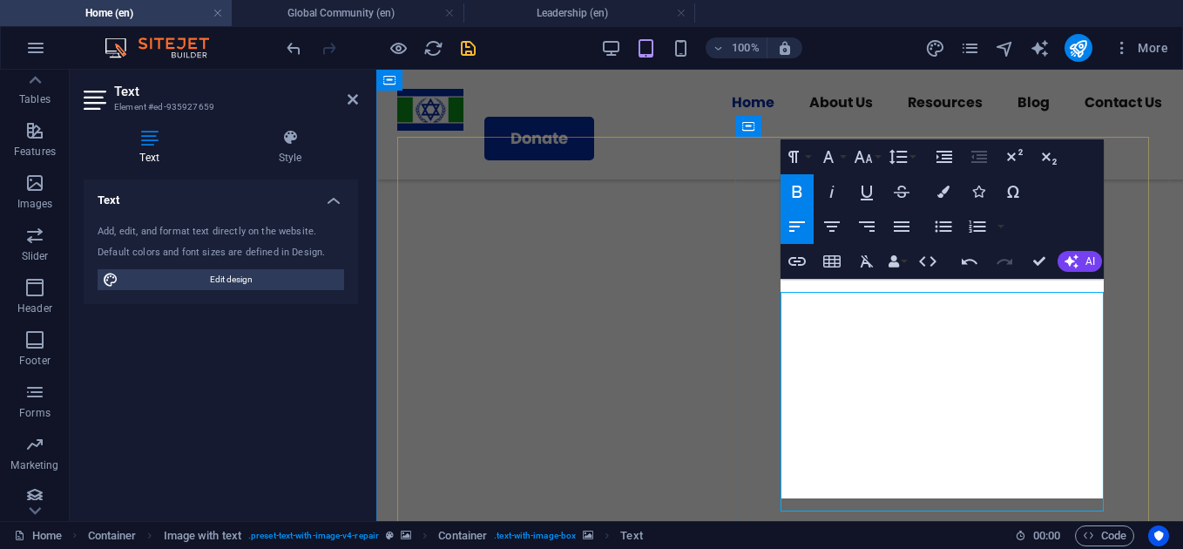
scroll to position [1621, 0]
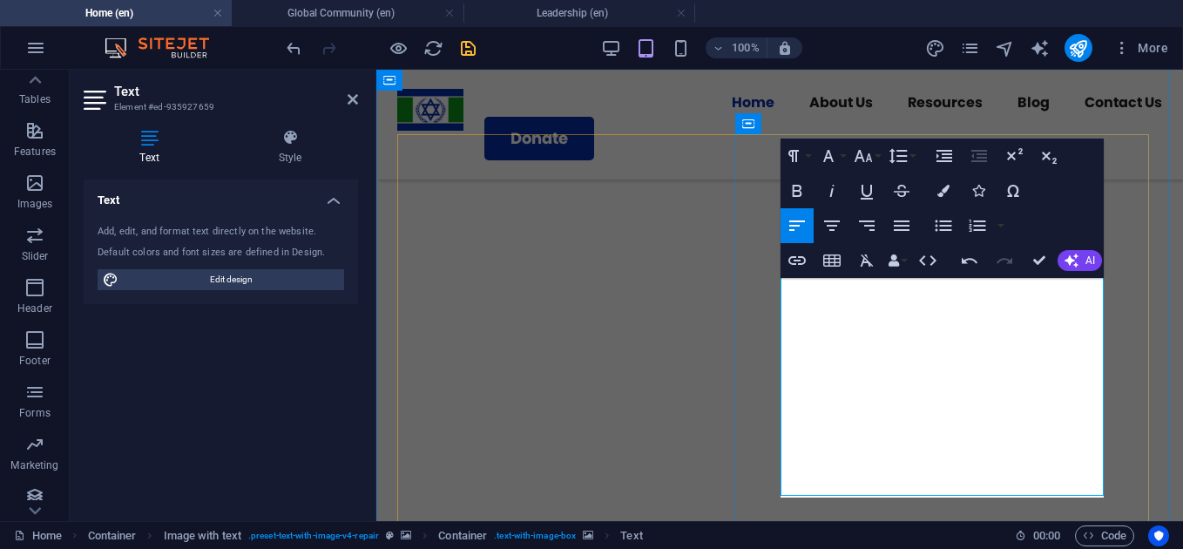
scroll to position [1634, 0]
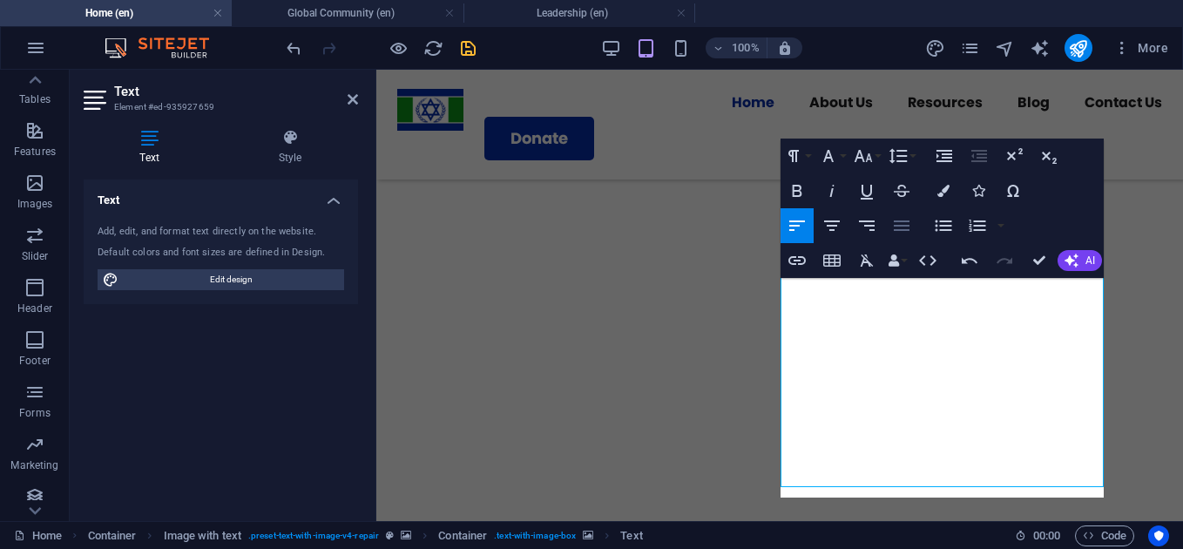
drag, startPoint x: 900, startPoint y: 230, endPoint x: 571, endPoint y: 222, distance: 329.2
click at [900, 230] on icon "button" at bounding box center [901, 225] width 16 height 10
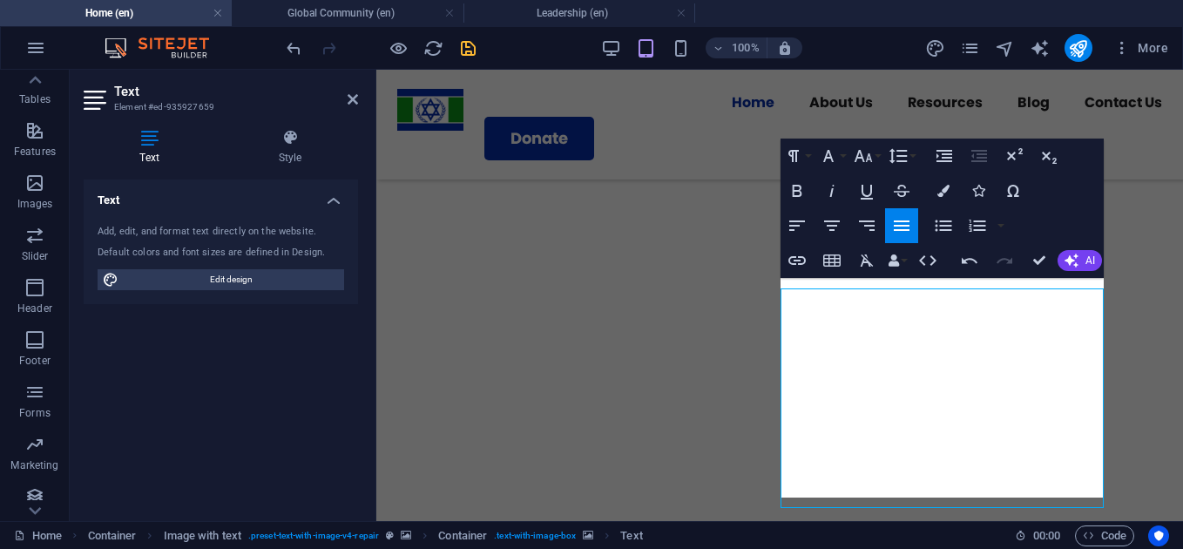
scroll to position [1621, 0]
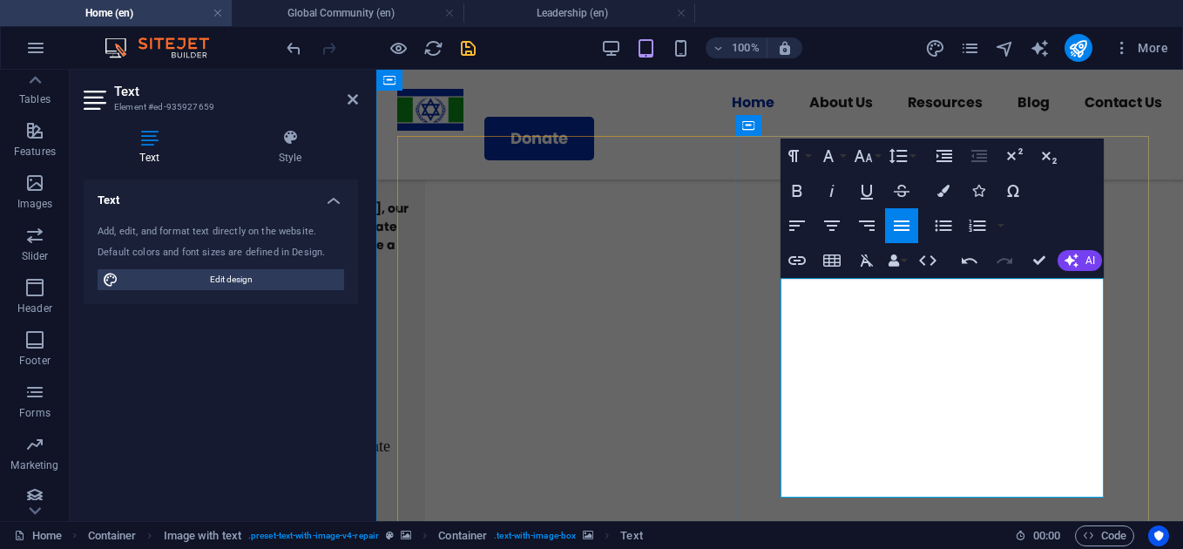
drag, startPoint x: 968, startPoint y: 392, endPoint x: 1048, endPoint y: 412, distance: 81.7
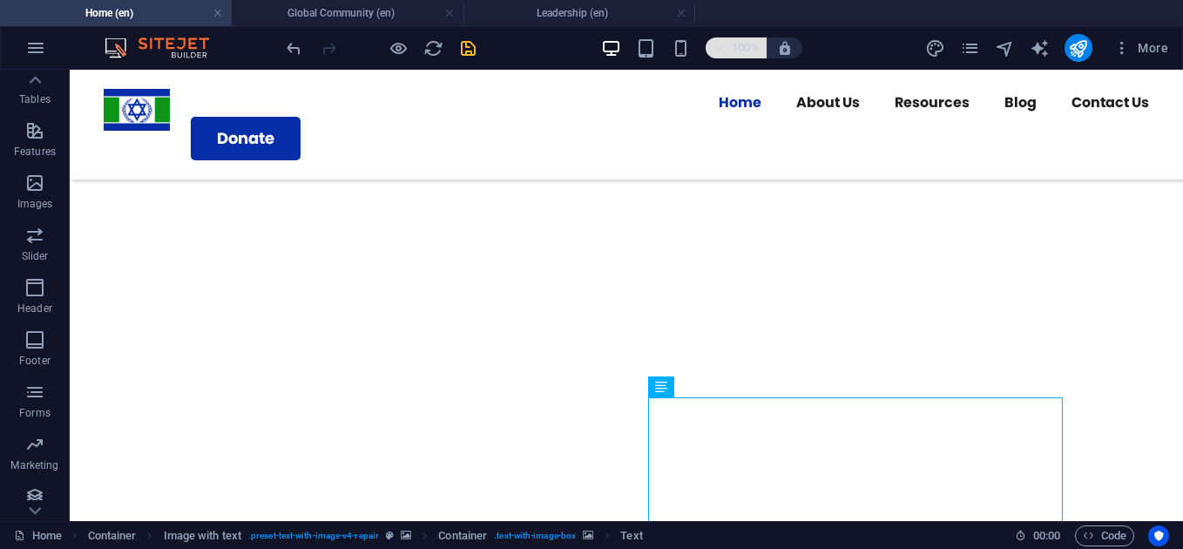
scroll to position [1835, 0]
click at [731, 52] on span "100%" at bounding box center [735, 47] width 47 height 21
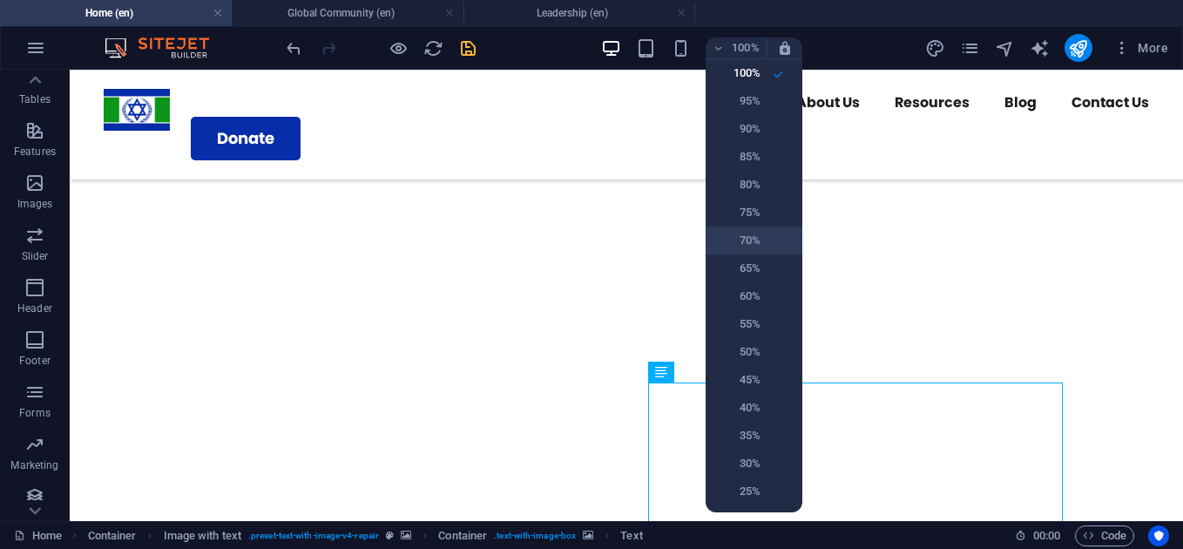
click at [758, 239] on h6 "70%" at bounding box center [738, 240] width 44 height 21
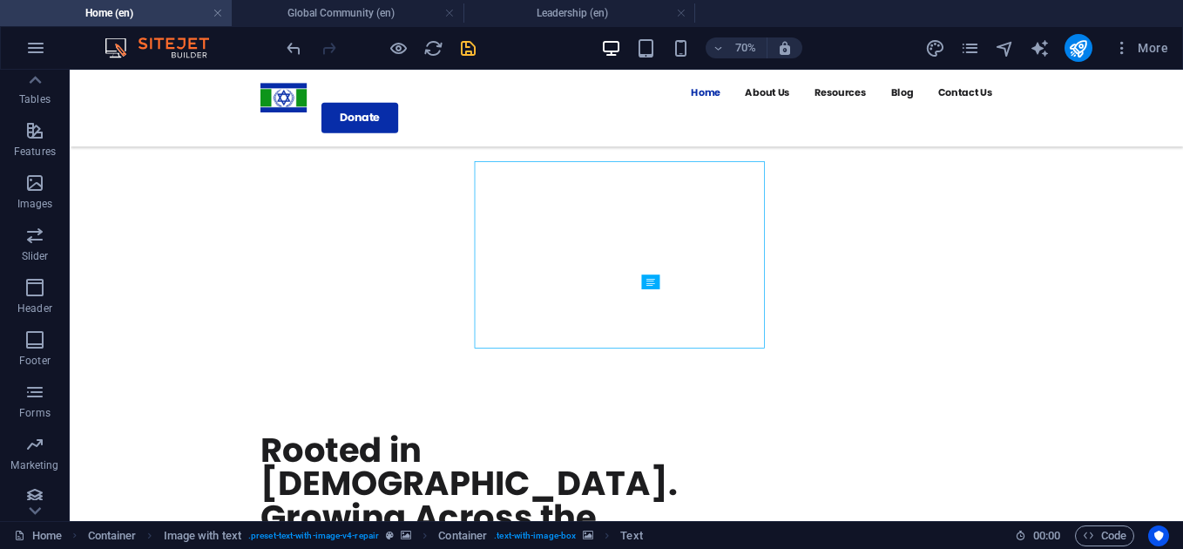
scroll to position [1992, 0]
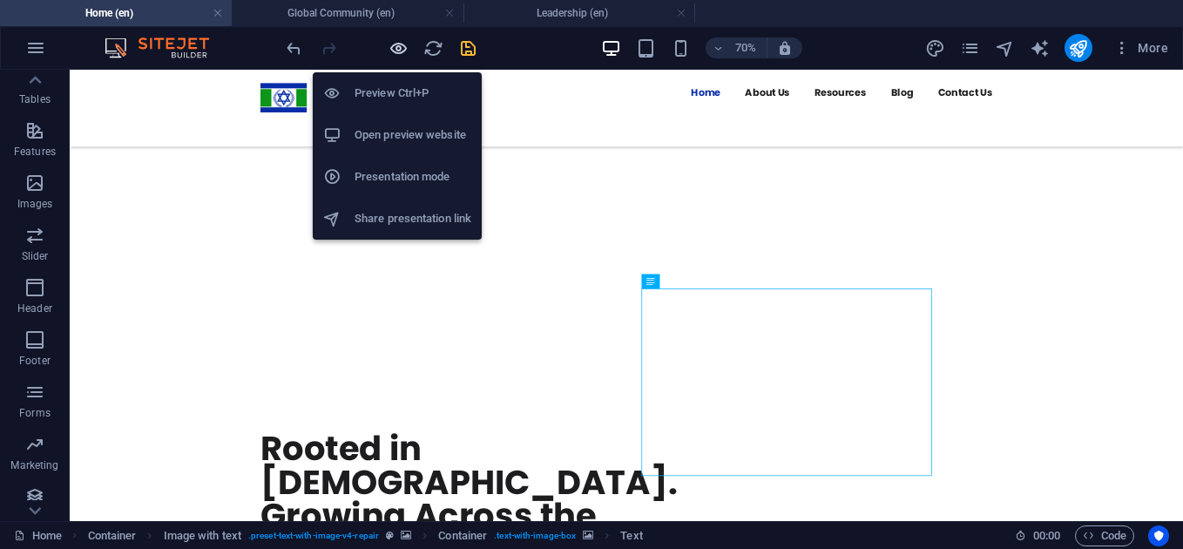
click at [394, 44] on icon "button" at bounding box center [398, 48] width 20 height 20
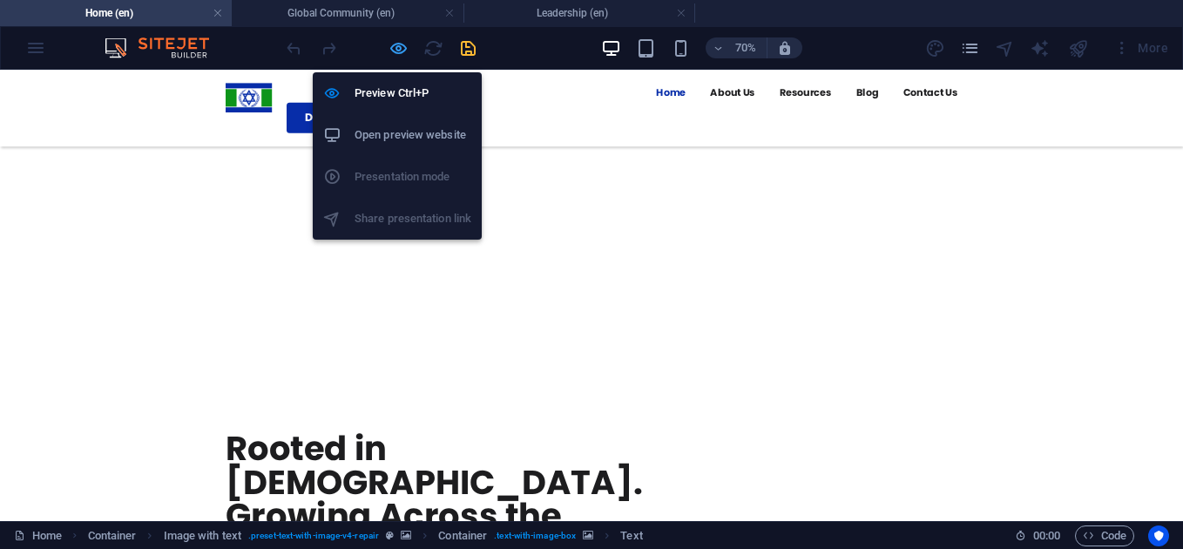
click at [398, 52] on icon "button" at bounding box center [398, 48] width 20 height 20
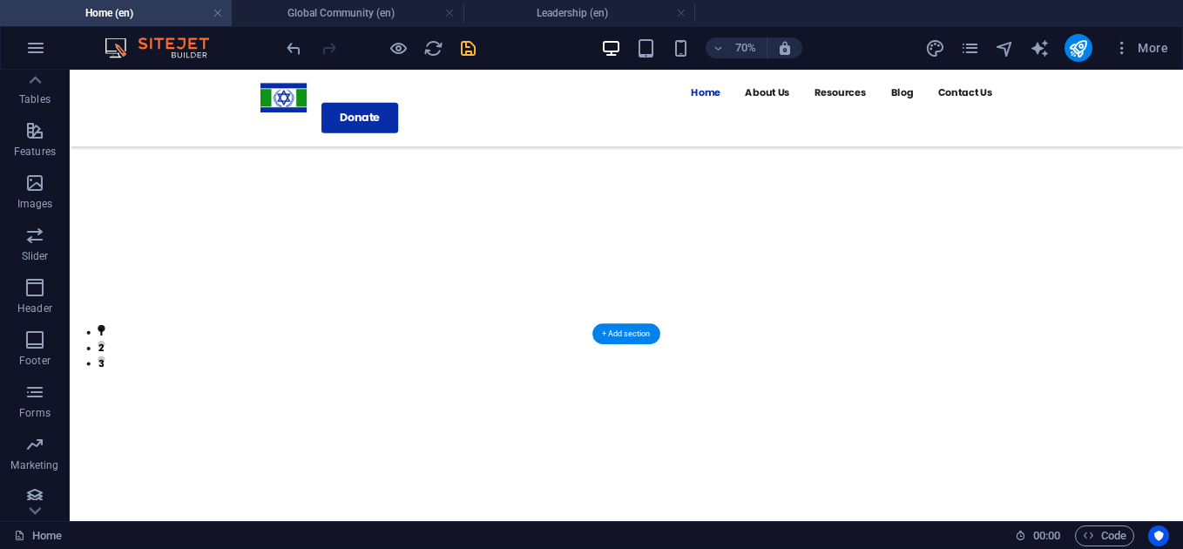
scroll to position [325, 0]
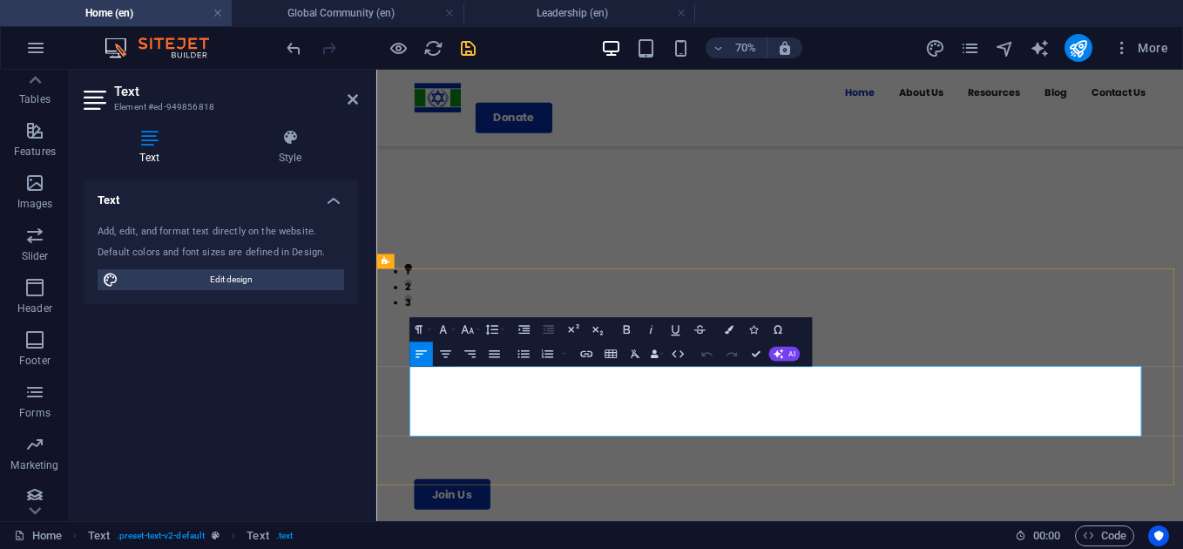
click at [490, 355] on icon "button" at bounding box center [494, 354] width 15 height 15
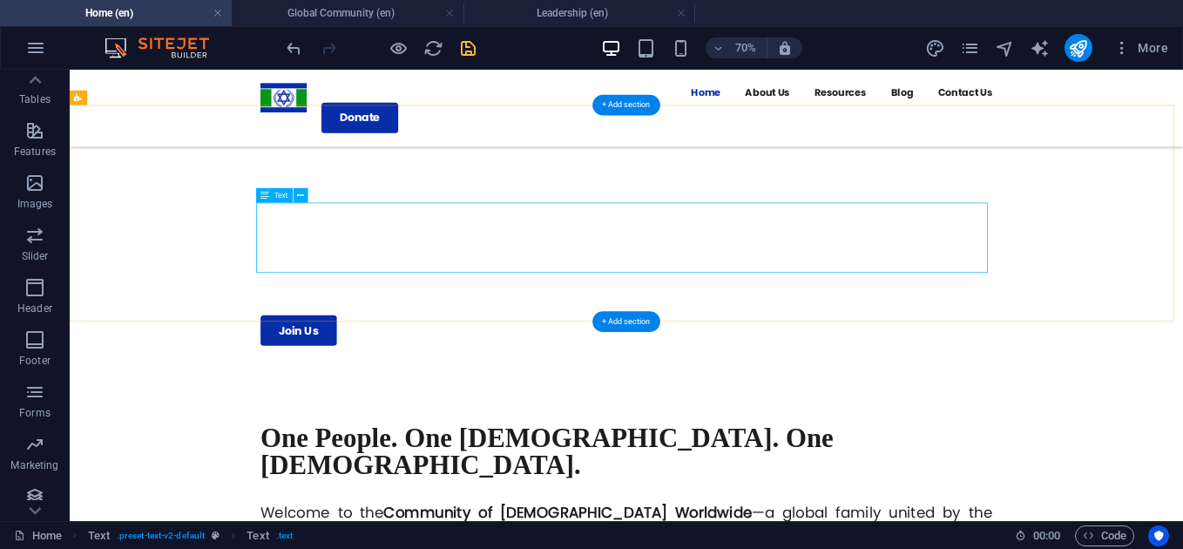
scroll to position [0, 0]
